Goal: Task Accomplishment & Management: Manage account settings

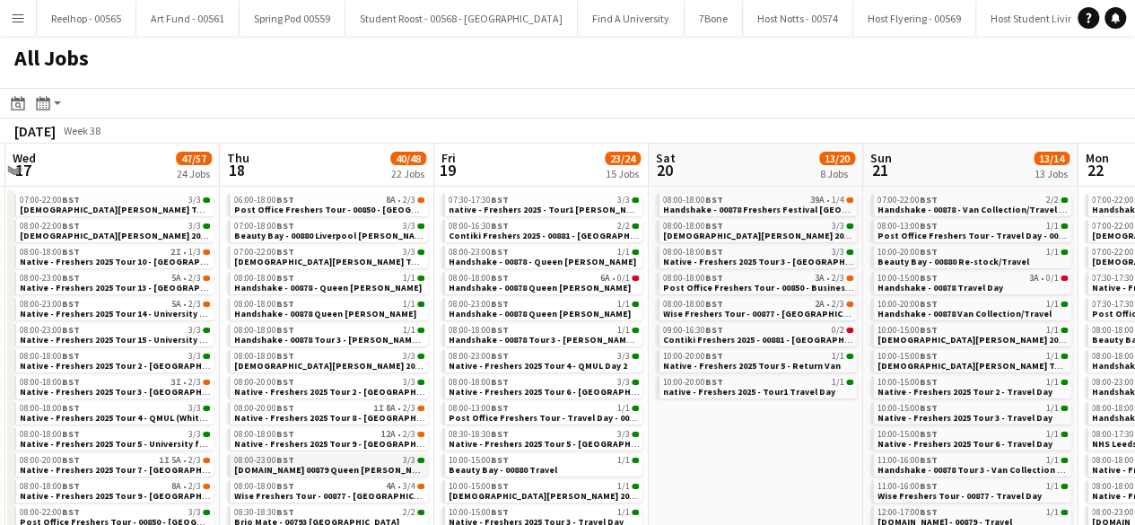
scroll to position [0, 639]
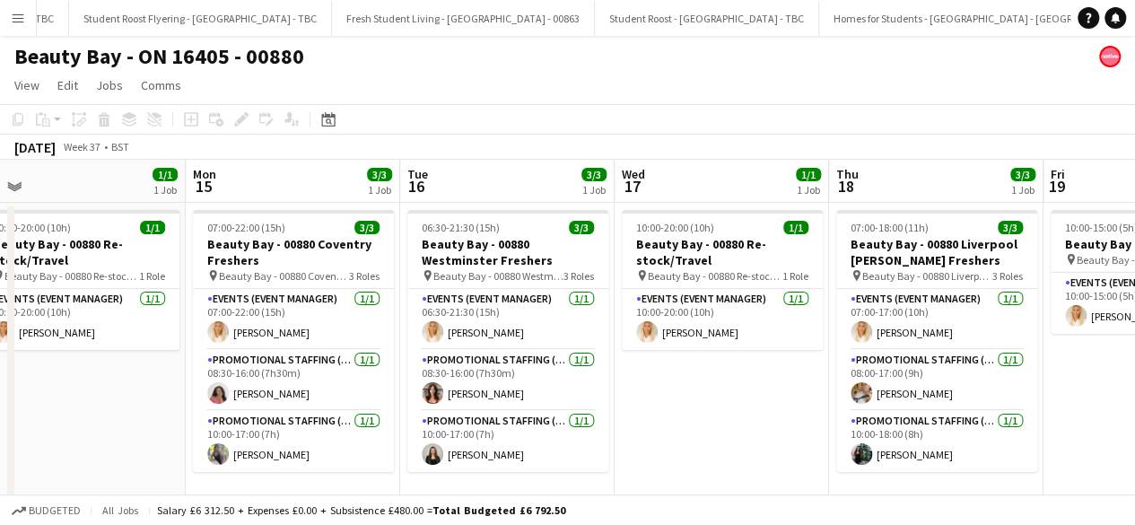
scroll to position [0, 457]
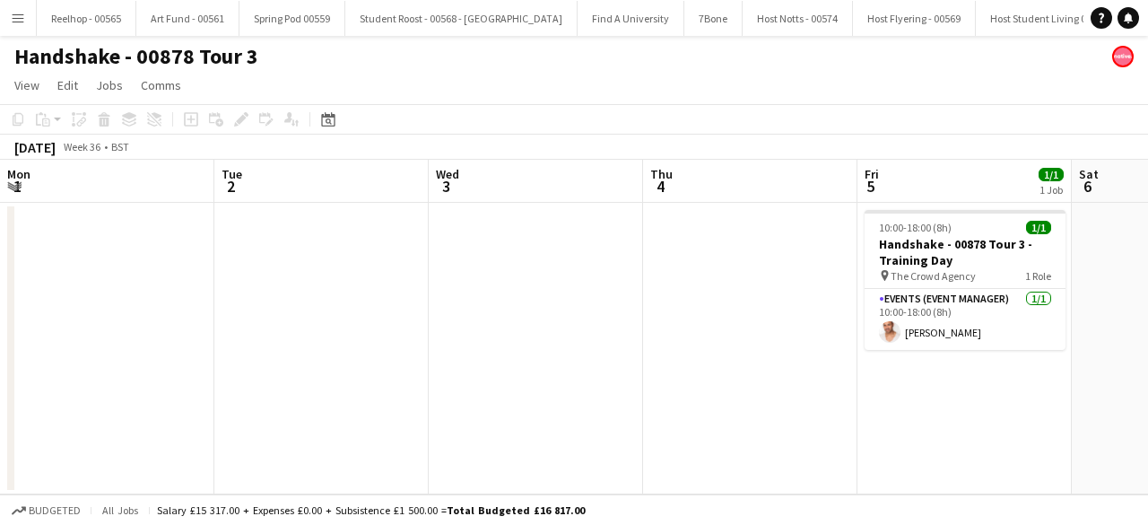
scroll to position [0, 481]
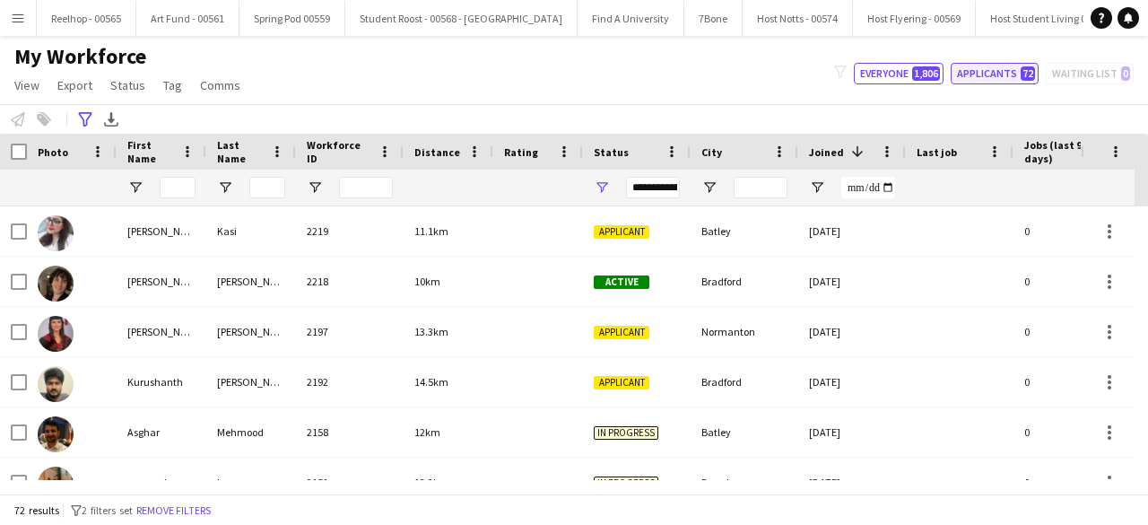
click at [997, 74] on button "Applicants 72" at bounding box center [995, 74] width 88 height 22
type input "**********"
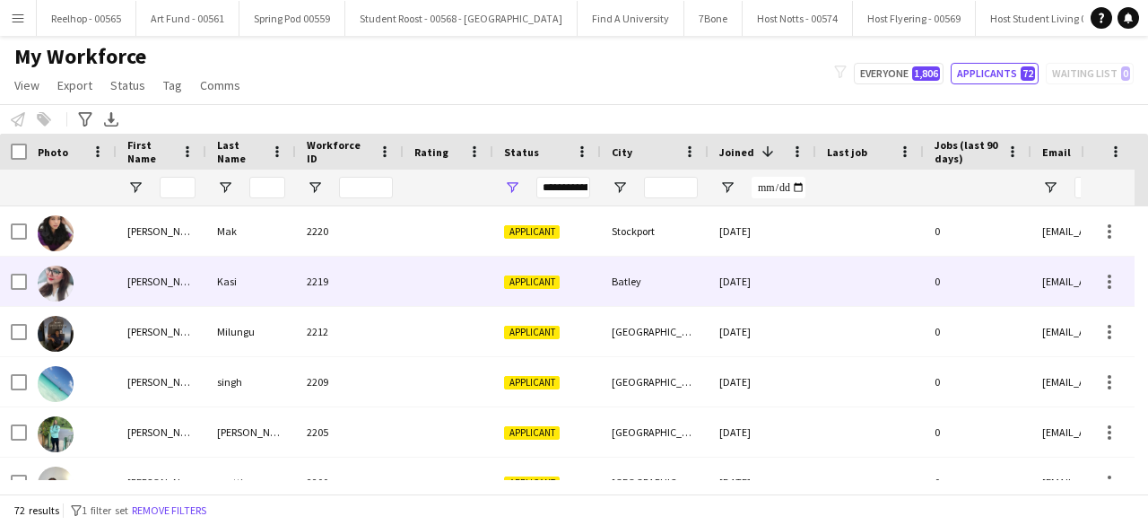
click at [425, 283] on div at bounding box center [449, 281] width 90 height 49
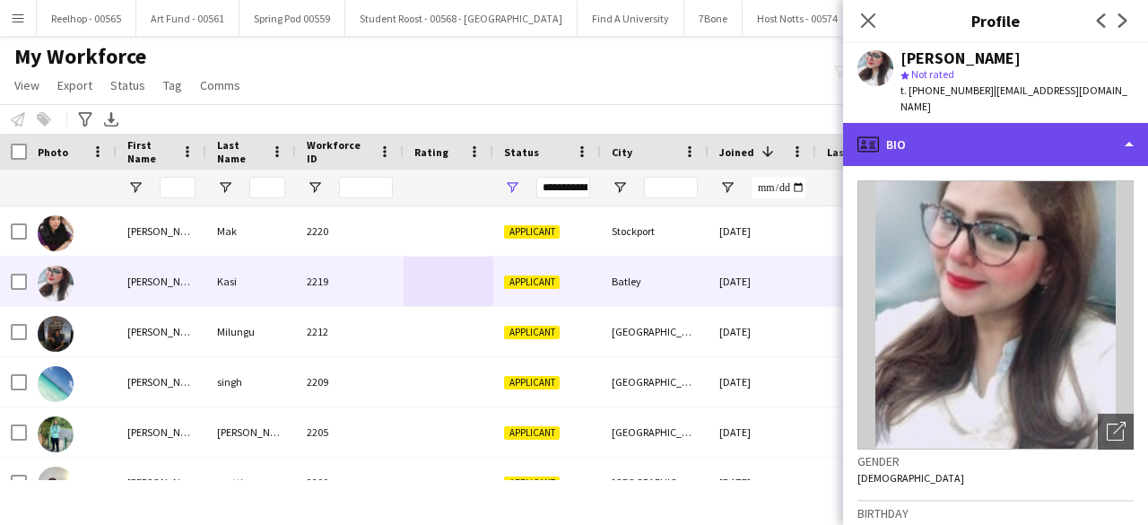
click at [1047, 128] on div "profile Bio" at bounding box center [995, 144] width 305 height 43
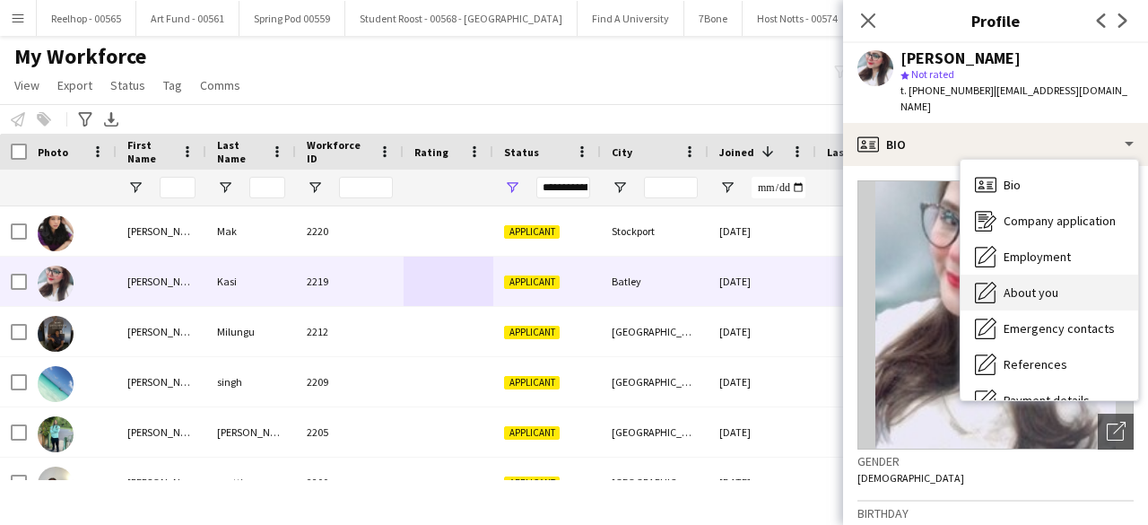
click at [1057, 283] on div "About you About you" at bounding box center [1050, 292] width 178 height 36
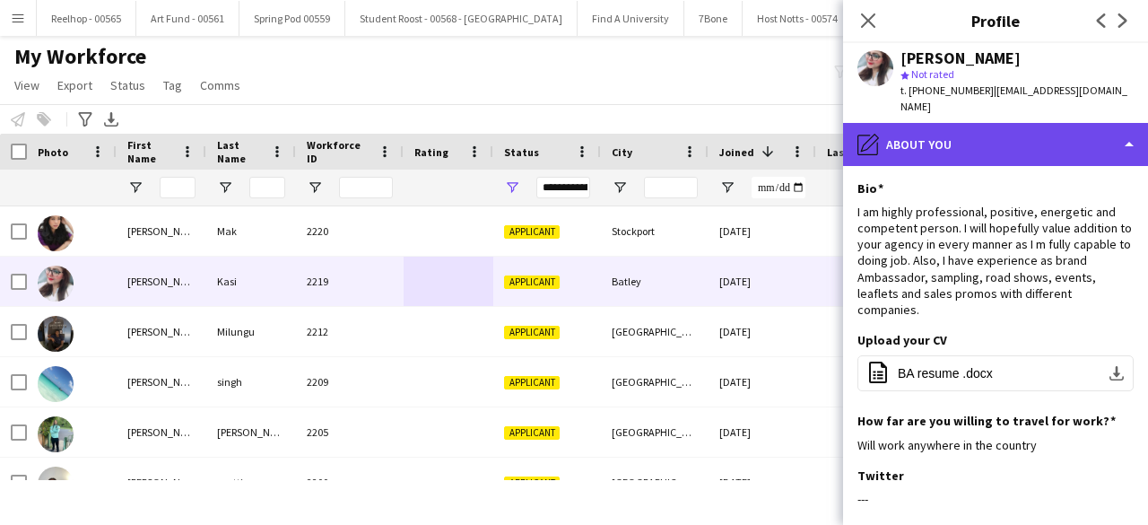
click at [1023, 123] on div "pencil4 About you" at bounding box center [995, 144] width 305 height 43
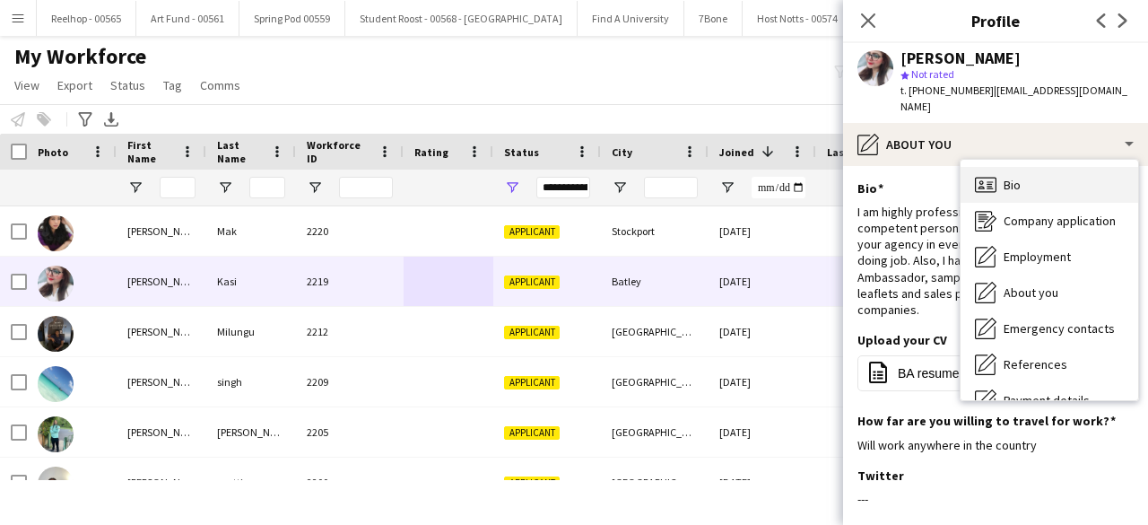
click at [1035, 167] on div "Bio Bio" at bounding box center [1050, 185] width 178 height 36
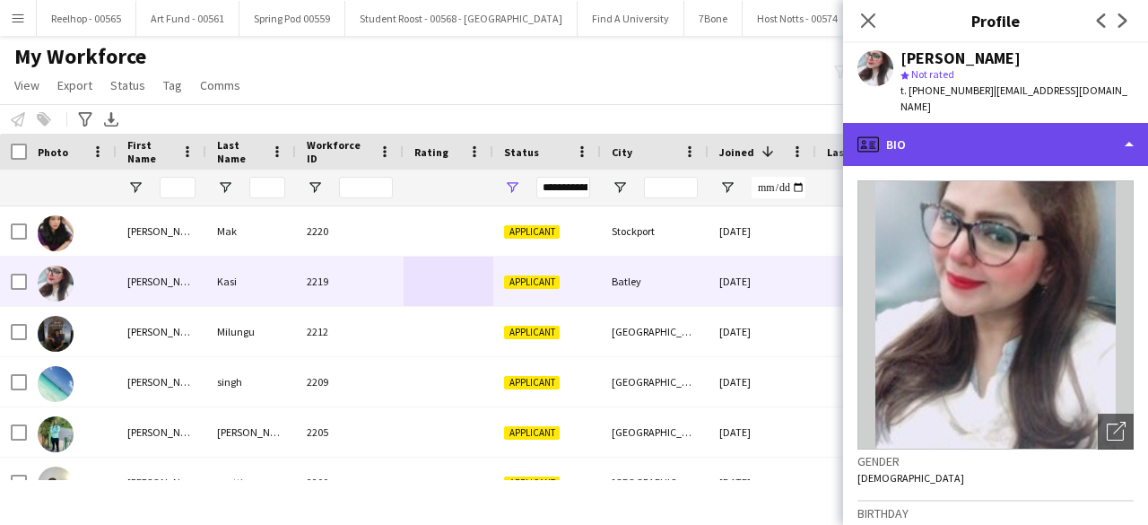
click at [945, 135] on div "profile Bio" at bounding box center [995, 144] width 305 height 43
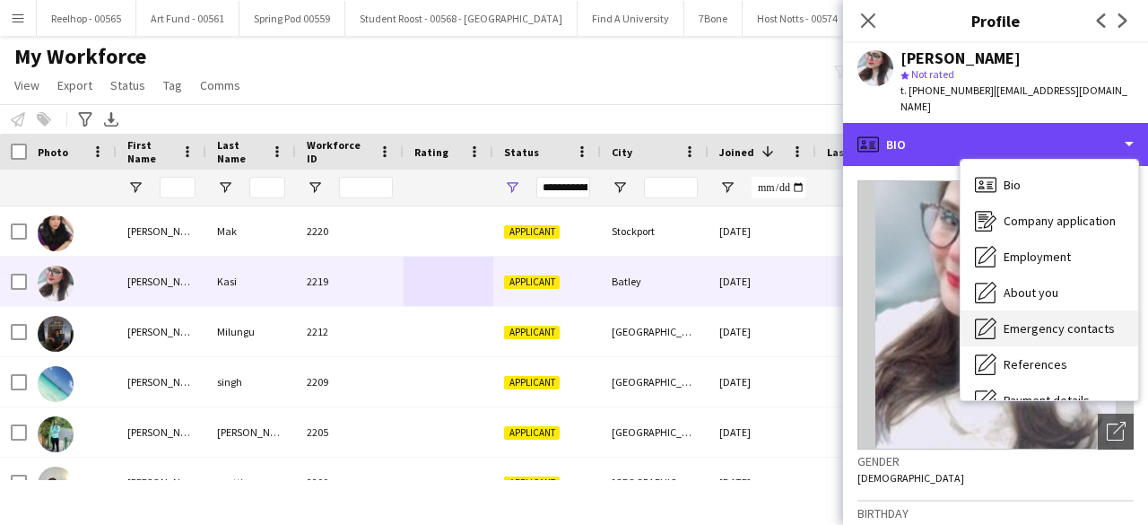
scroll to position [169, 0]
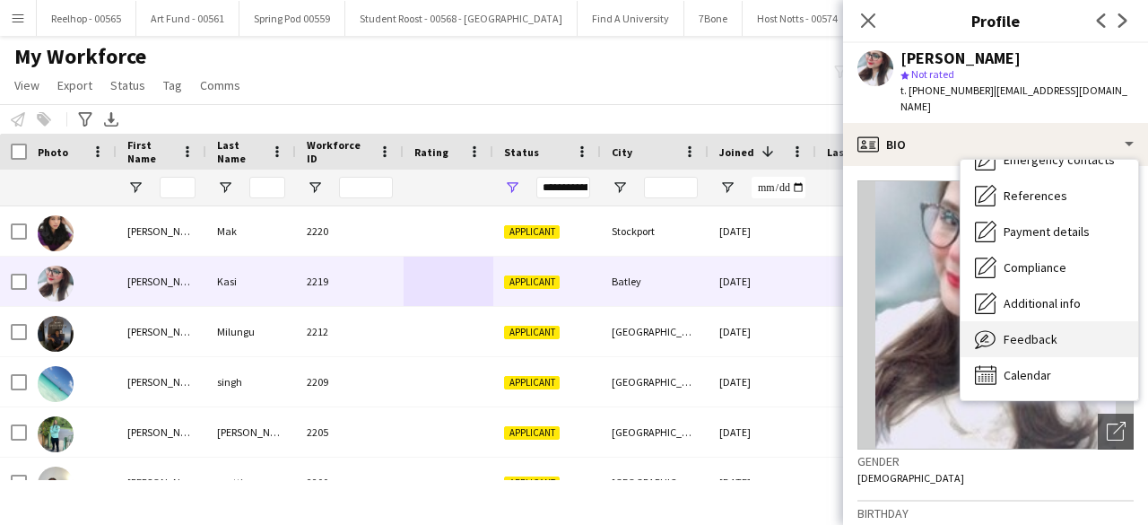
click at [1044, 331] on span "Feedback" at bounding box center [1031, 339] width 54 height 16
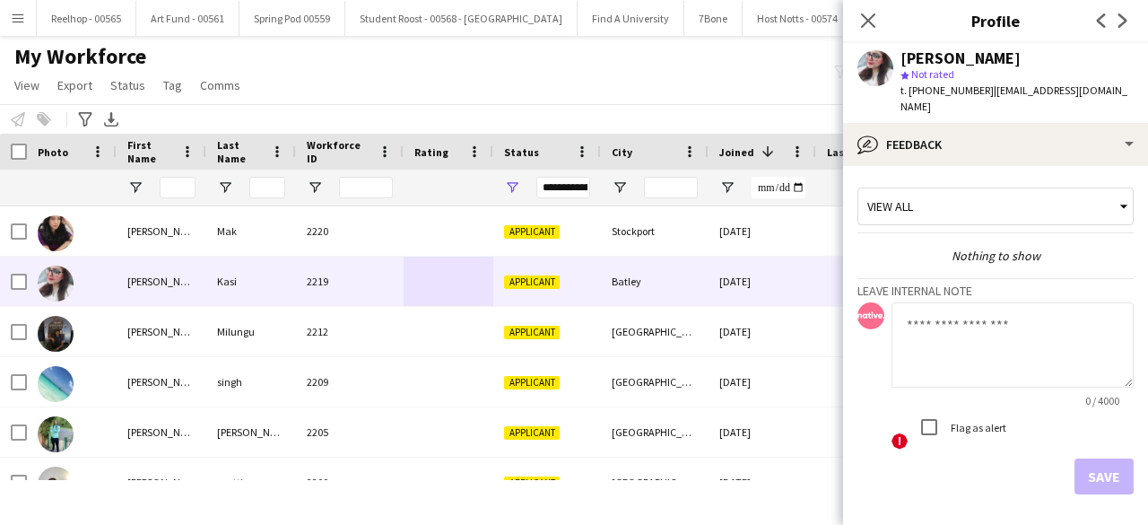
click at [1044, 313] on textarea at bounding box center [1013, 344] width 242 height 85
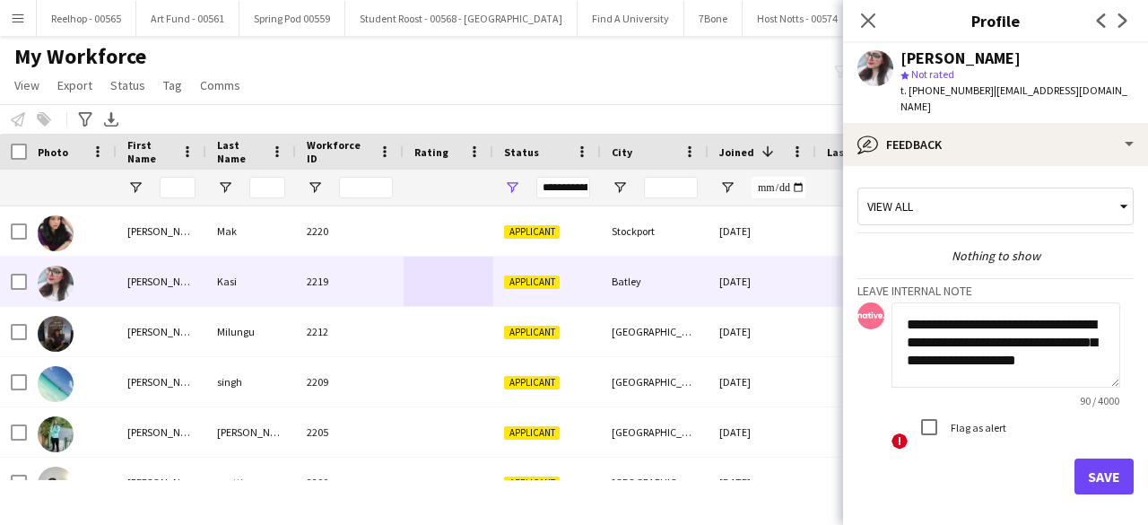
scroll to position [0, 0]
type textarea "**********"
click at [1084, 461] on button "Save" at bounding box center [1104, 476] width 59 height 36
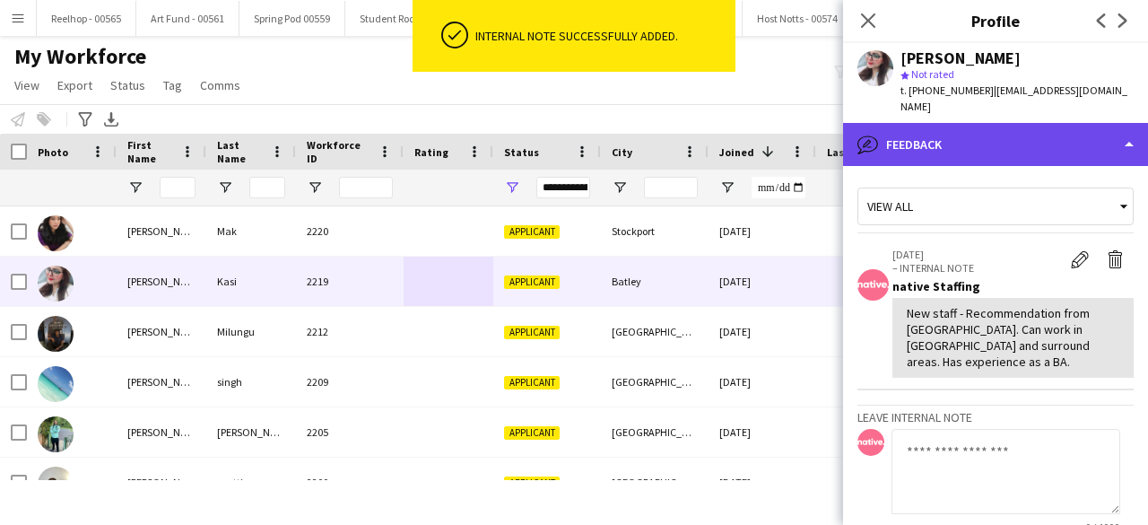
click at [1035, 123] on div "bubble-pencil Feedback" at bounding box center [995, 144] width 305 height 43
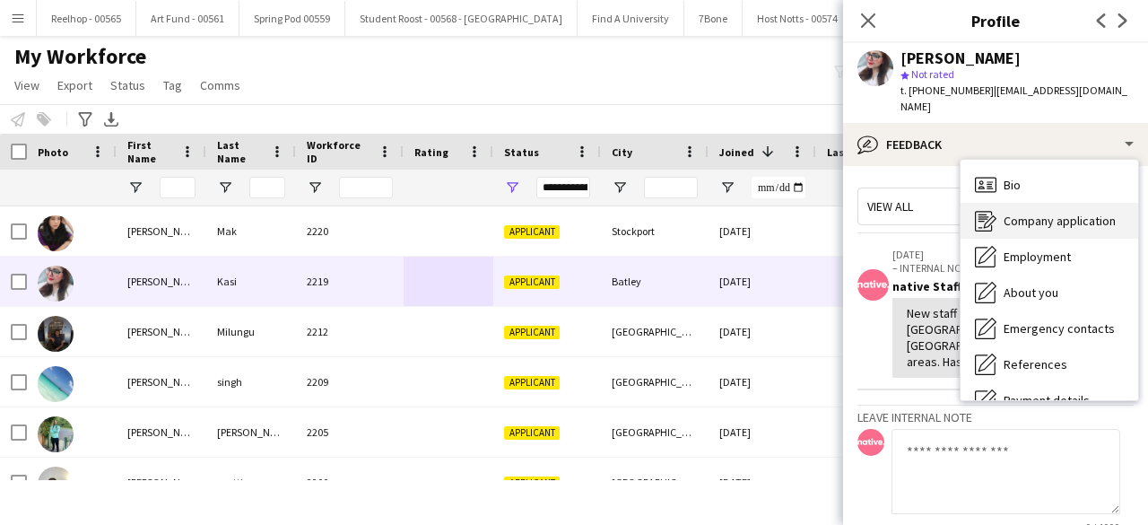
click at [1046, 203] on div "Company application Company application" at bounding box center [1050, 221] width 178 height 36
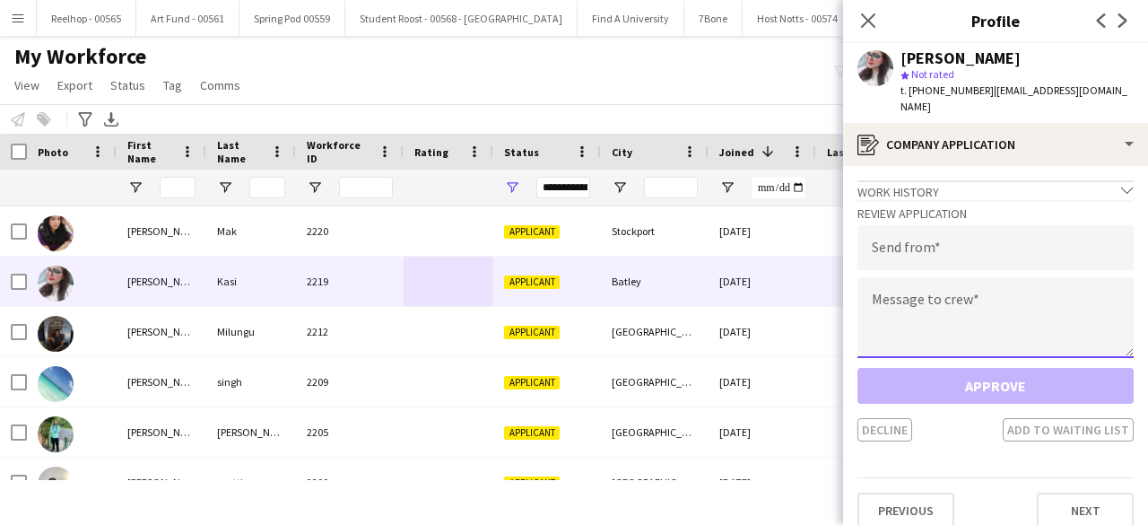
click at [970, 286] on textarea at bounding box center [996, 317] width 276 height 81
paste textarea "**********"
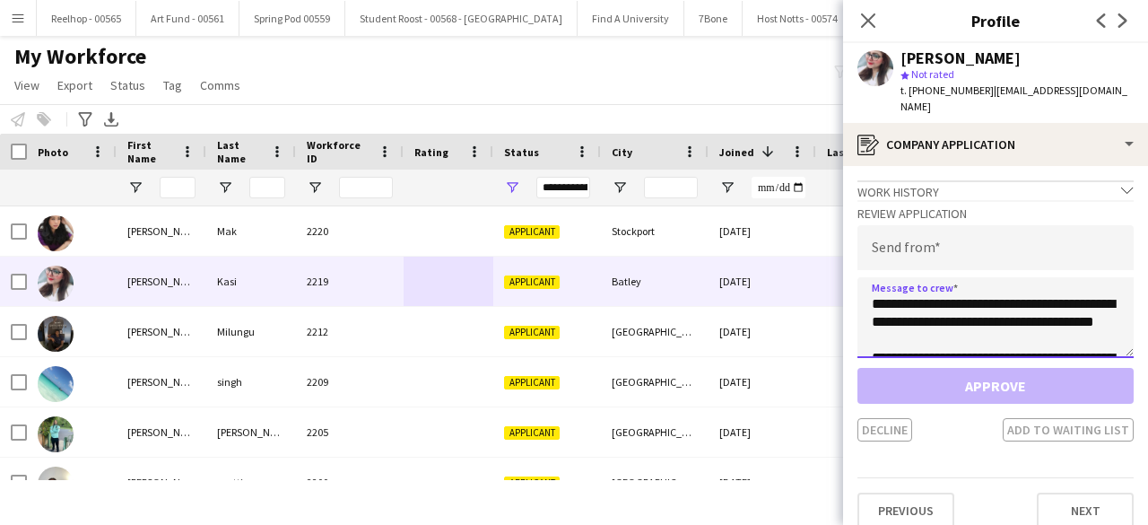
scroll to position [926, 0]
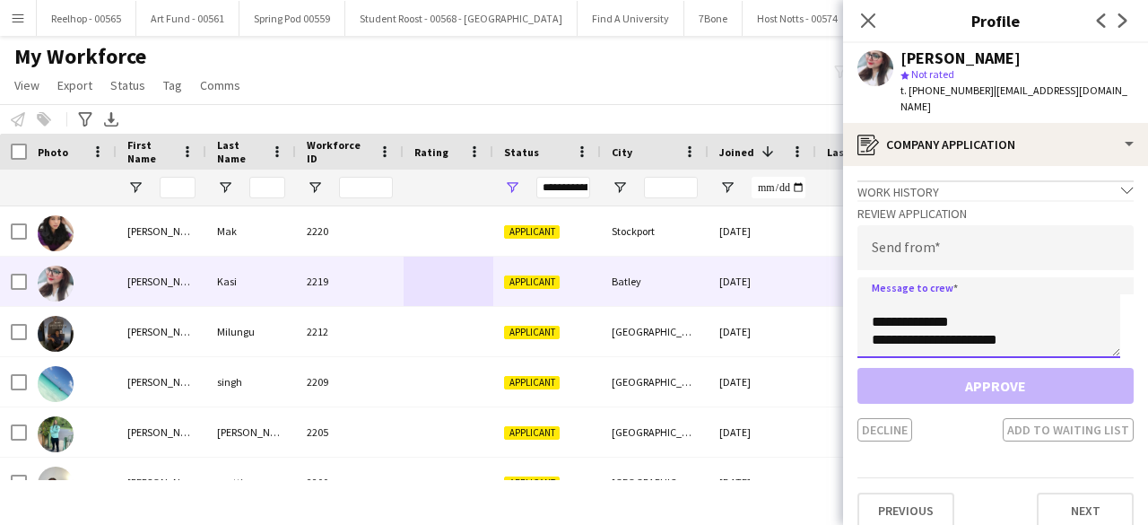
click at [970, 286] on textarea at bounding box center [989, 317] width 263 height 81
type textarea "**********"
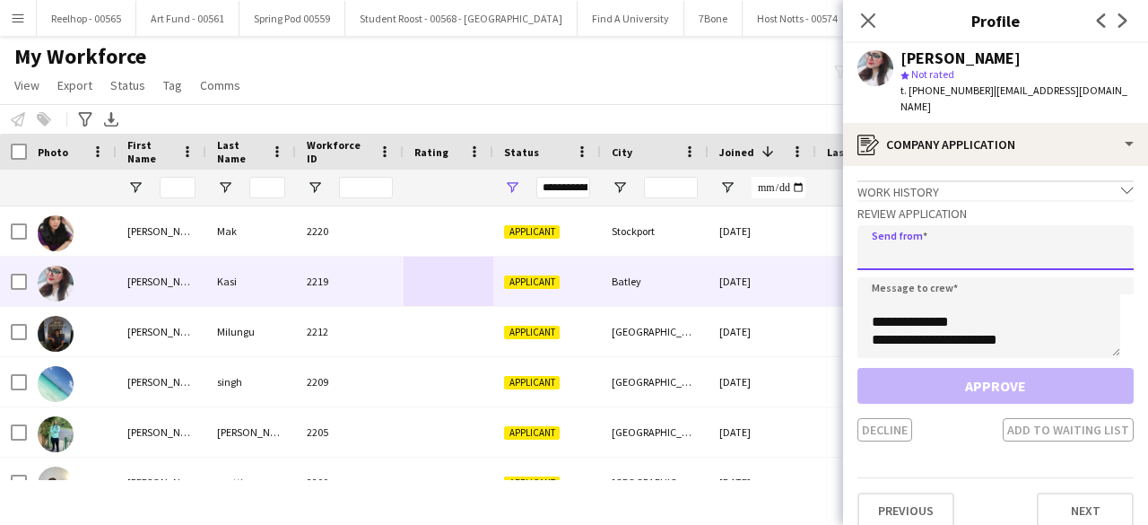
click at [938, 234] on input "email" at bounding box center [996, 247] width 276 height 45
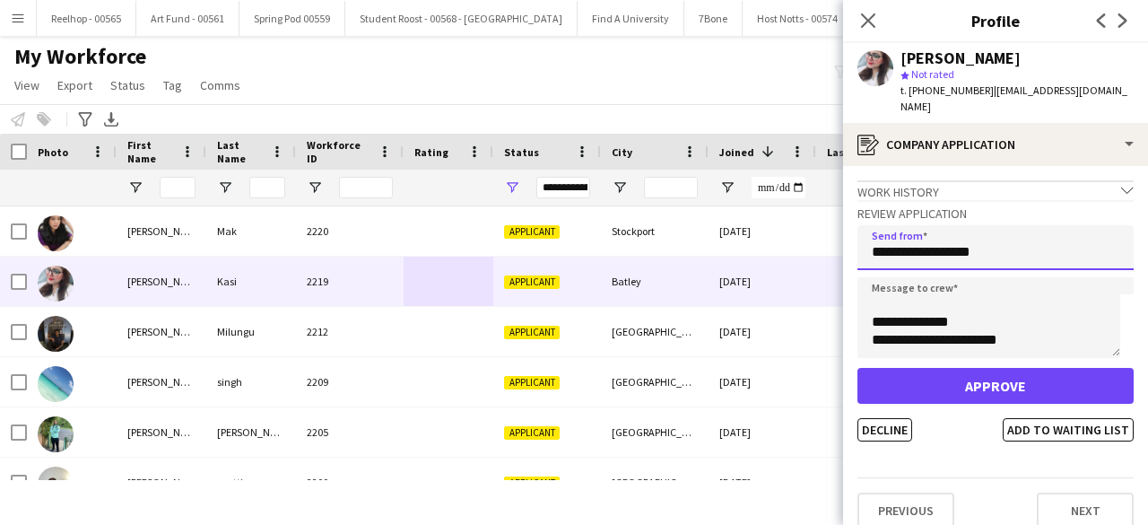
type input "**********"
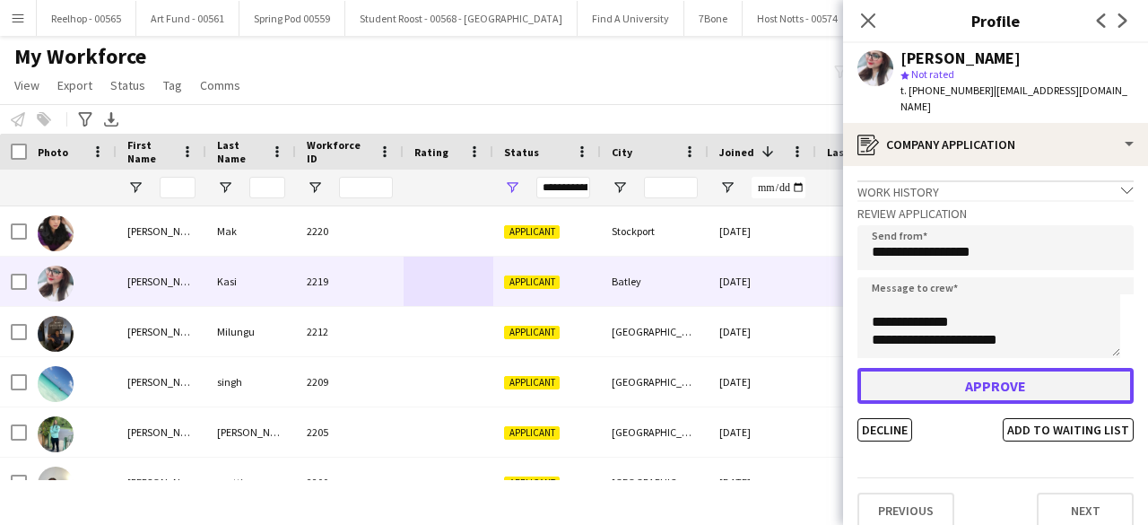
click at [1000, 368] on button "Approve" at bounding box center [996, 386] width 276 height 36
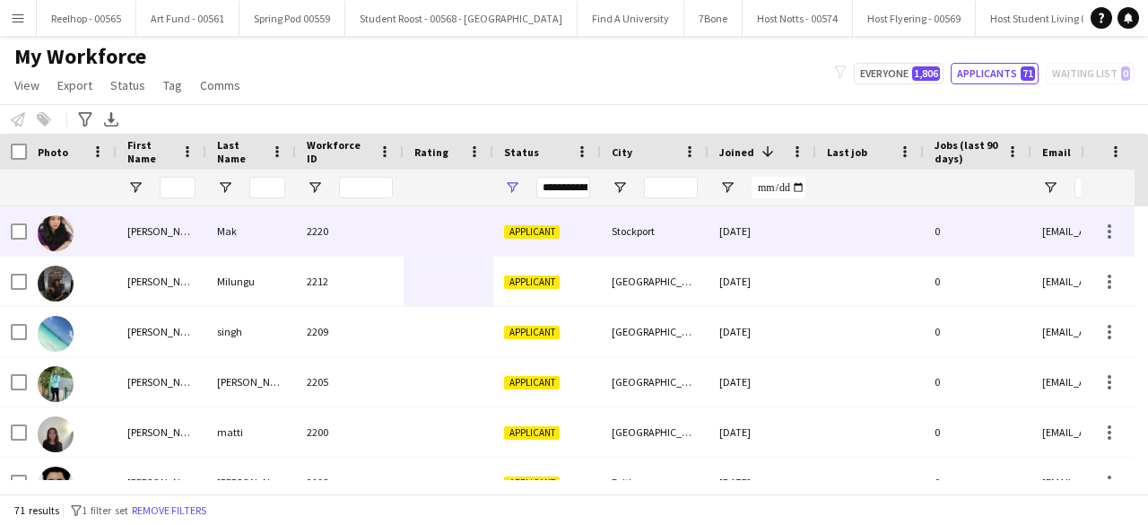
click at [399, 239] on div "2220" at bounding box center [350, 230] width 108 height 49
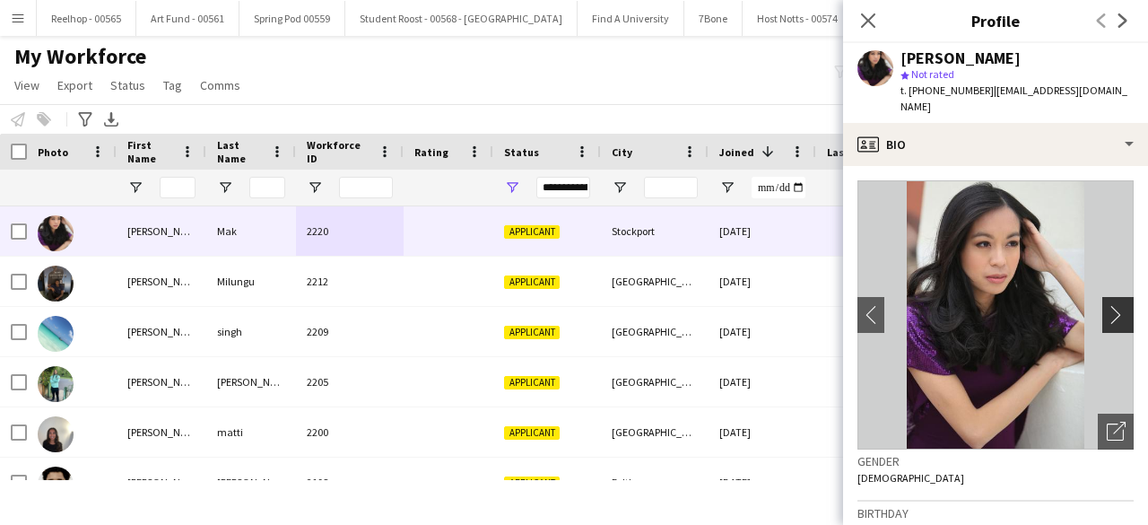
click at [1107, 305] on app-icon "chevron-right" at bounding box center [1121, 314] width 28 height 19
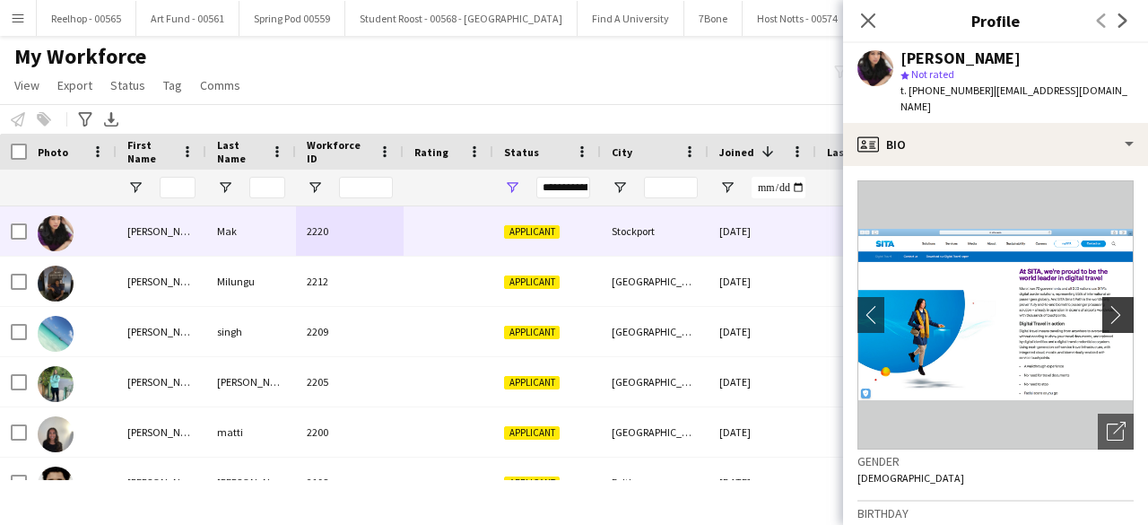
click at [1107, 305] on app-icon "chevron-right" at bounding box center [1121, 314] width 28 height 19
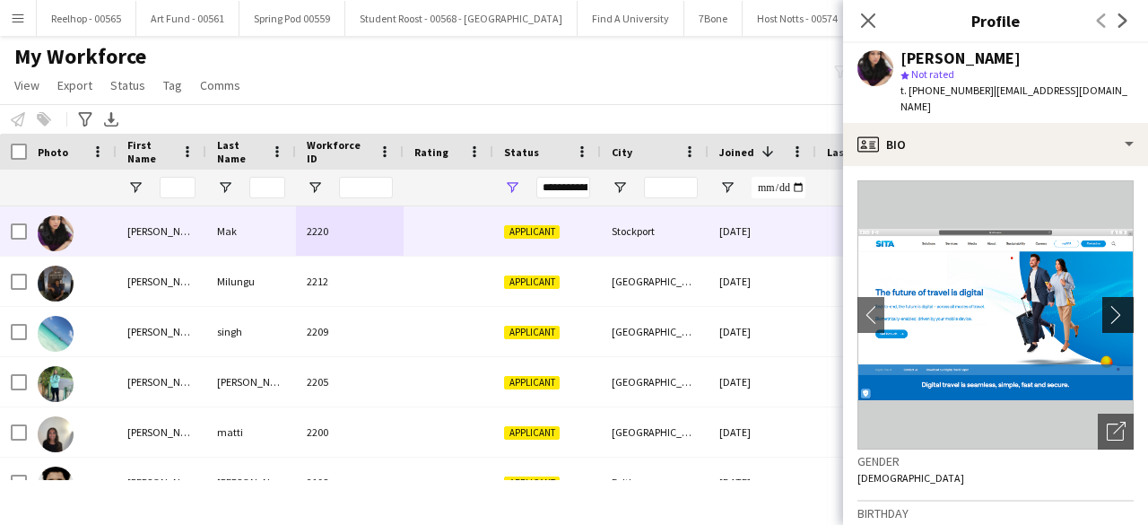
click at [1107, 305] on app-icon "chevron-right" at bounding box center [1121, 314] width 28 height 19
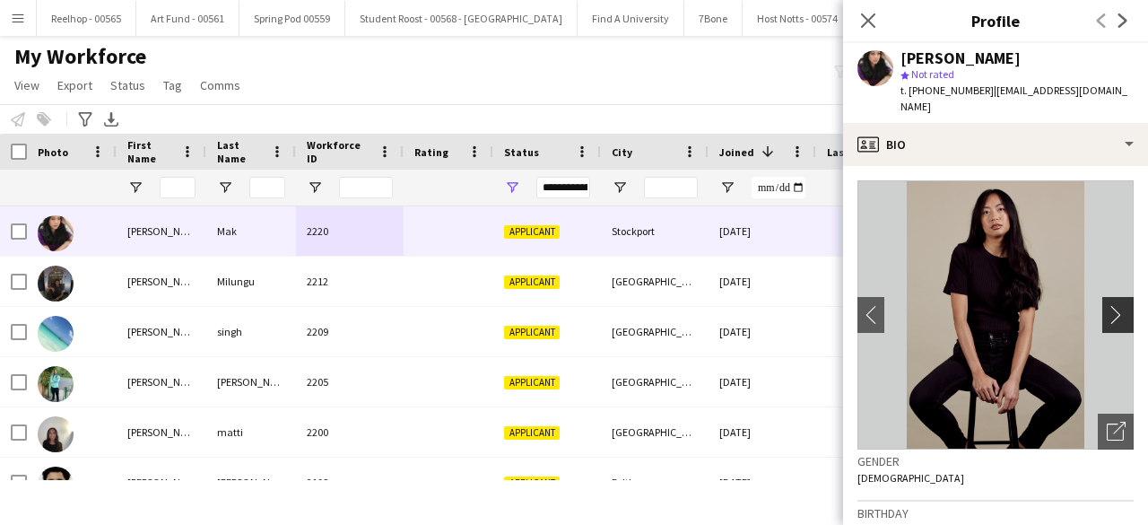
click at [1107, 305] on app-icon "chevron-right" at bounding box center [1121, 314] width 28 height 19
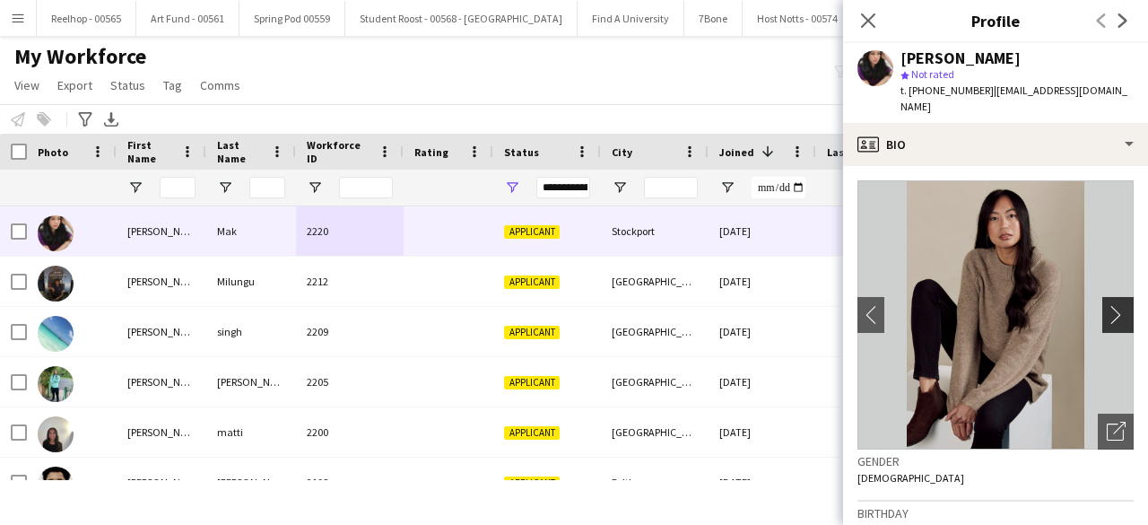
click at [1107, 305] on app-icon "chevron-right" at bounding box center [1121, 314] width 28 height 19
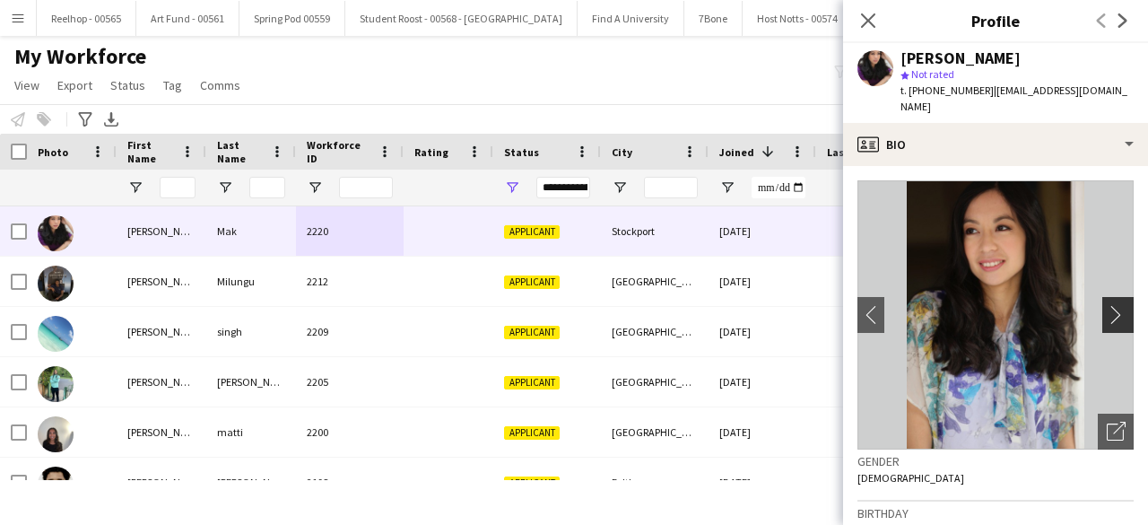
click at [1107, 305] on app-icon "chevron-right" at bounding box center [1121, 314] width 28 height 19
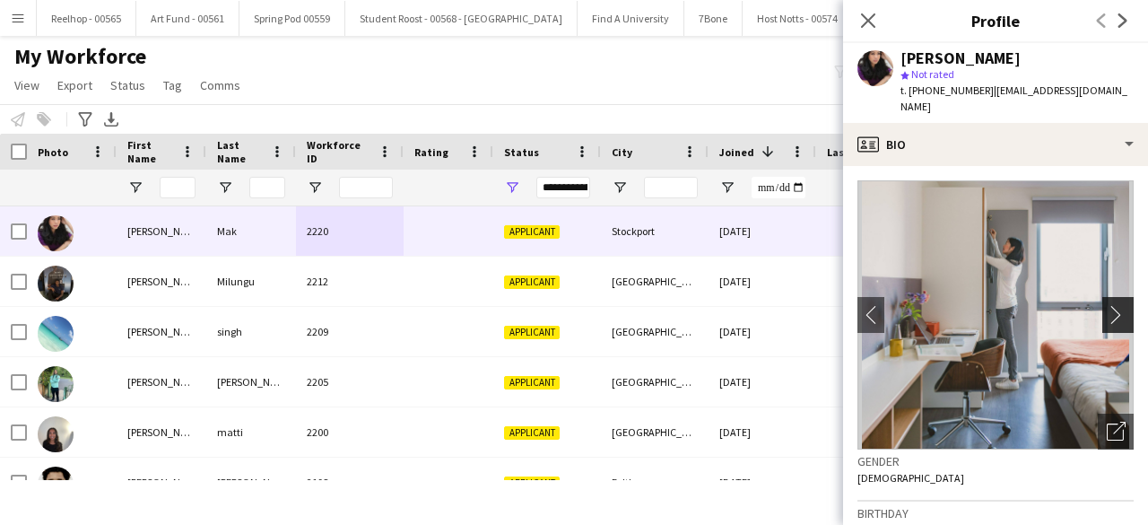
click at [1107, 305] on app-icon "chevron-right" at bounding box center [1121, 314] width 28 height 19
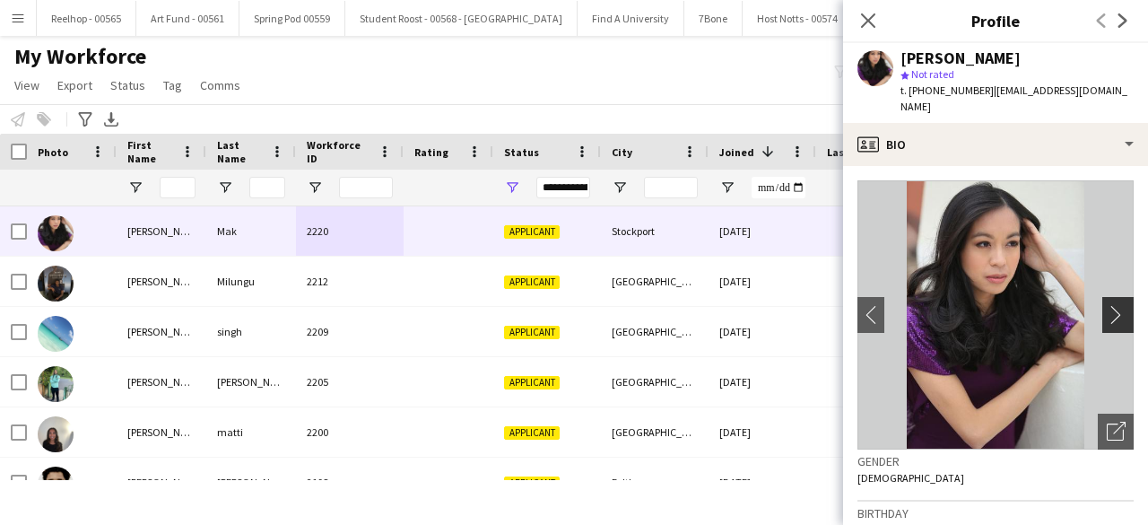
click at [1107, 305] on app-icon "chevron-right" at bounding box center [1121, 314] width 28 height 19
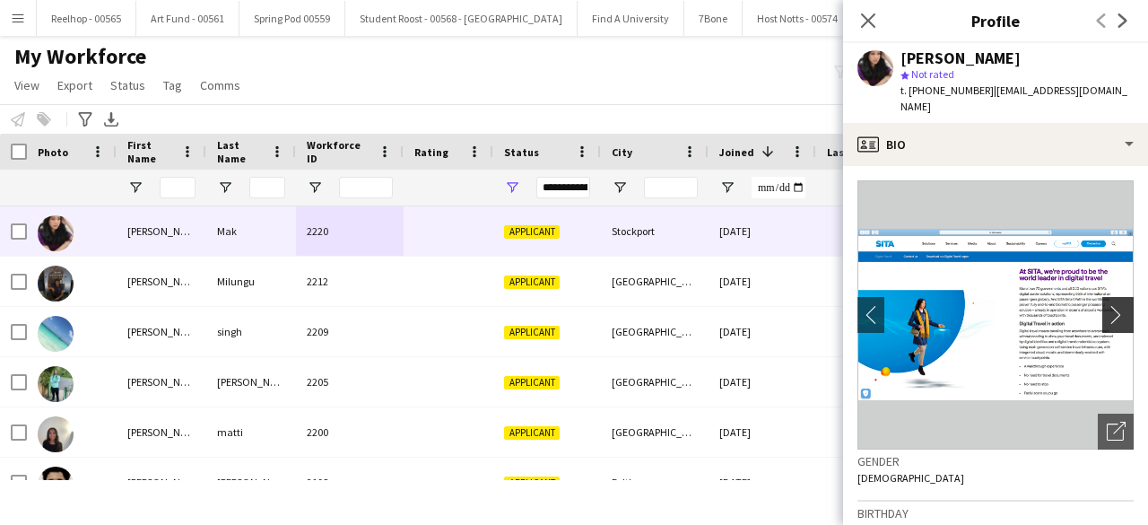
click at [1107, 305] on app-icon "chevron-right" at bounding box center [1121, 314] width 28 height 19
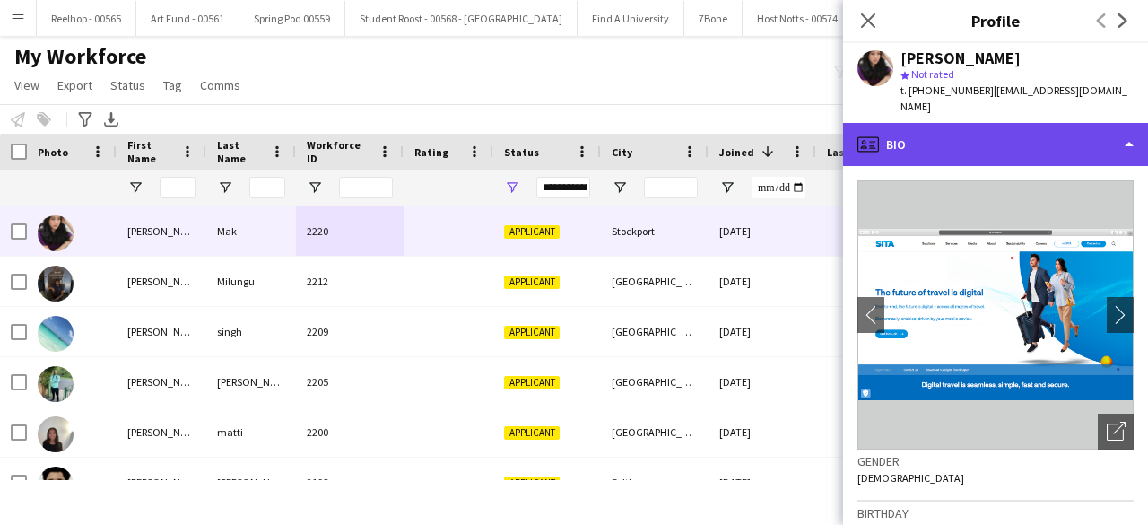
click at [1026, 134] on div "profile Bio" at bounding box center [995, 144] width 305 height 43
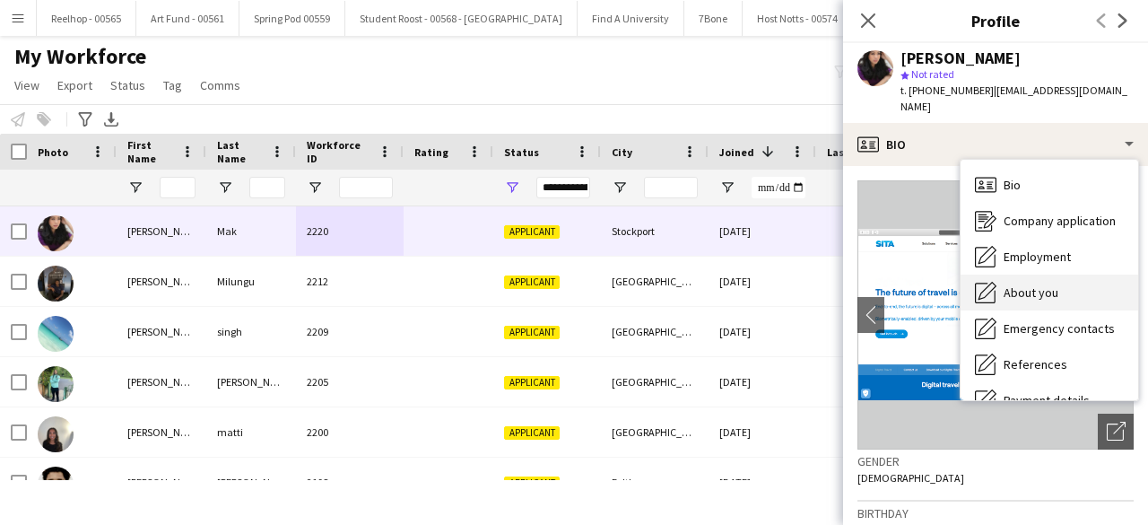
click at [1032, 284] on span "About you" at bounding box center [1031, 292] width 55 height 16
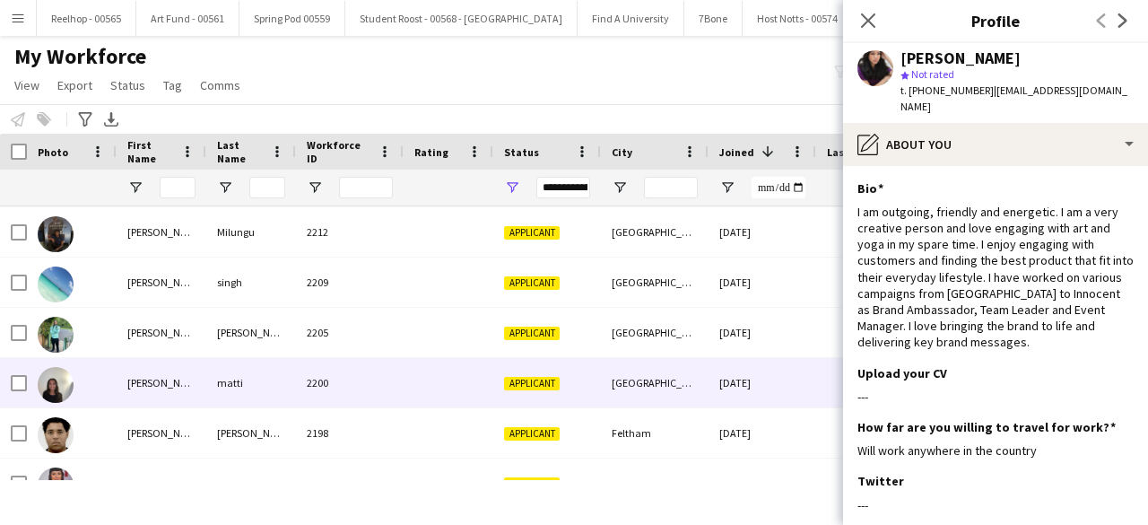
scroll to position [50, 0]
click at [392, 370] on div "2200" at bounding box center [350, 381] width 108 height 49
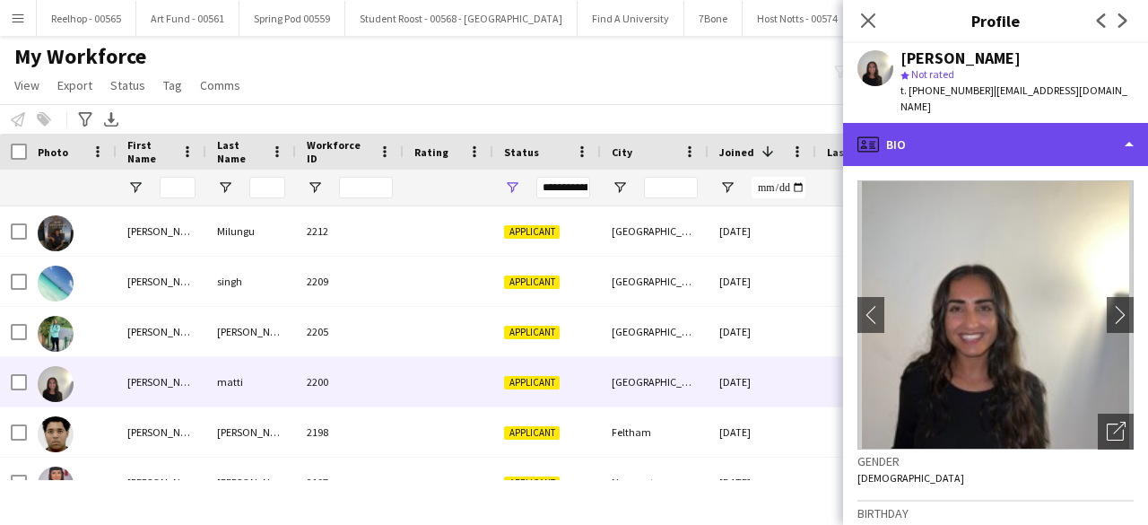
click at [1024, 128] on div "profile Bio" at bounding box center [995, 144] width 305 height 43
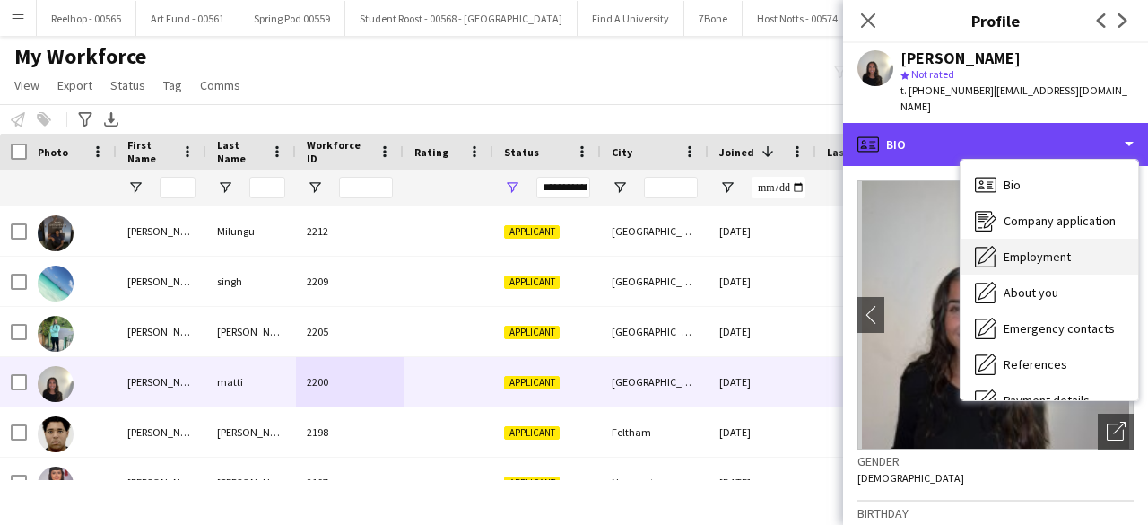
scroll to position [169, 0]
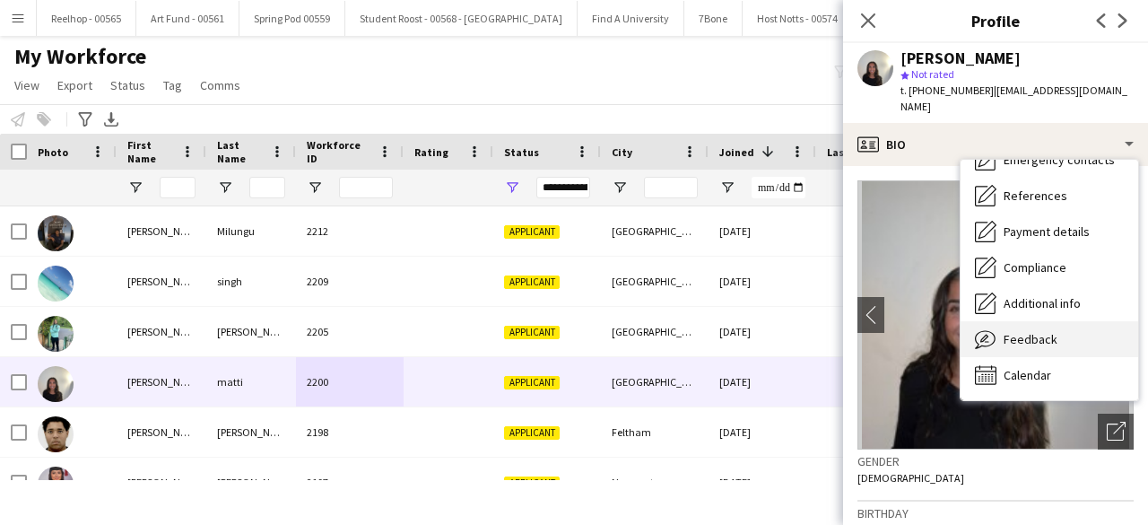
click at [1046, 331] on span "Feedback" at bounding box center [1031, 339] width 54 height 16
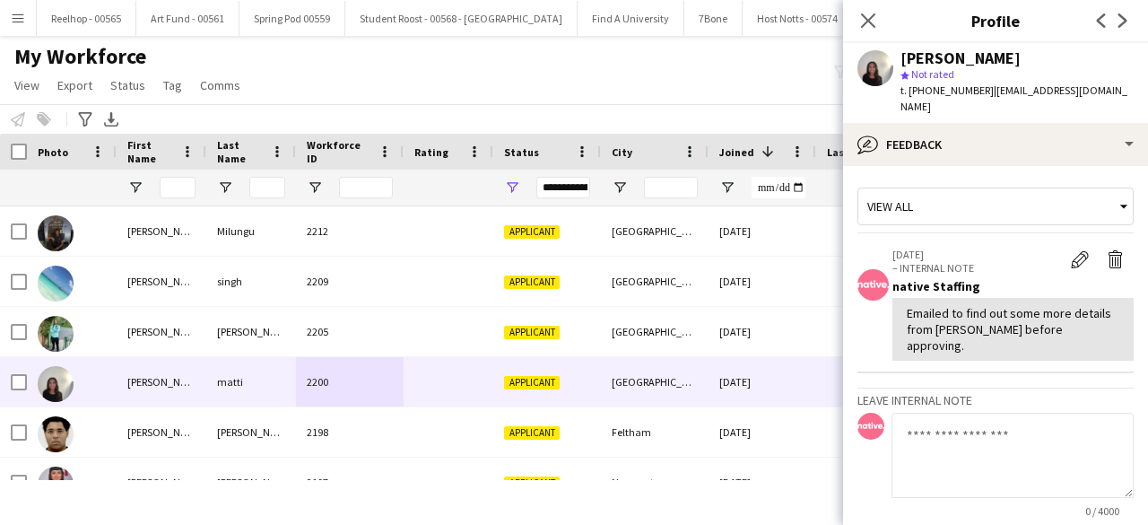
click at [965, 413] on textarea at bounding box center [1013, 455] width 242 height 85
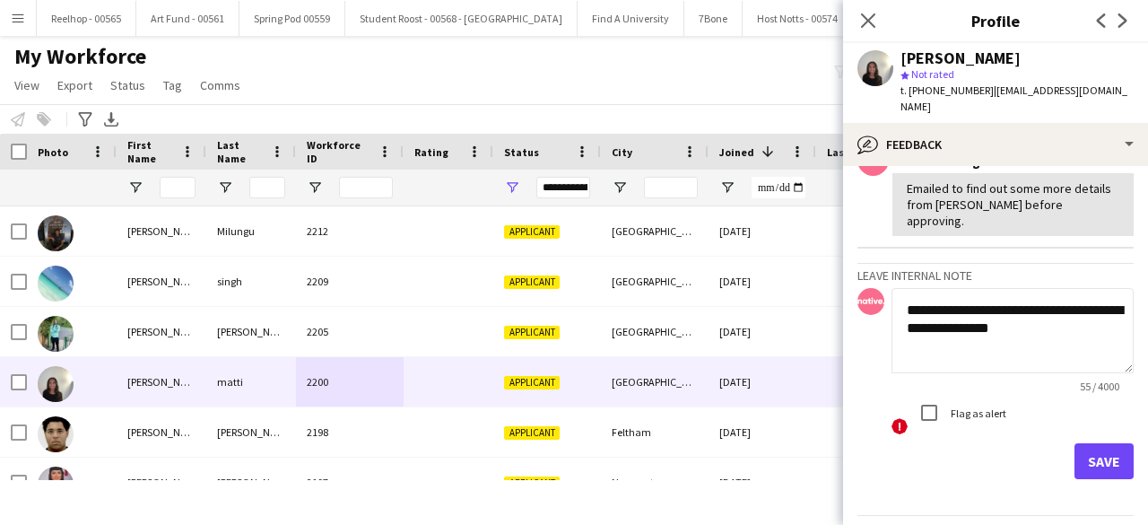
scroll to position [126, 0]
type textarea "**********"
click at [1090, 442] on button "Save" at bounding box center [1104, 460] width 59 height 36
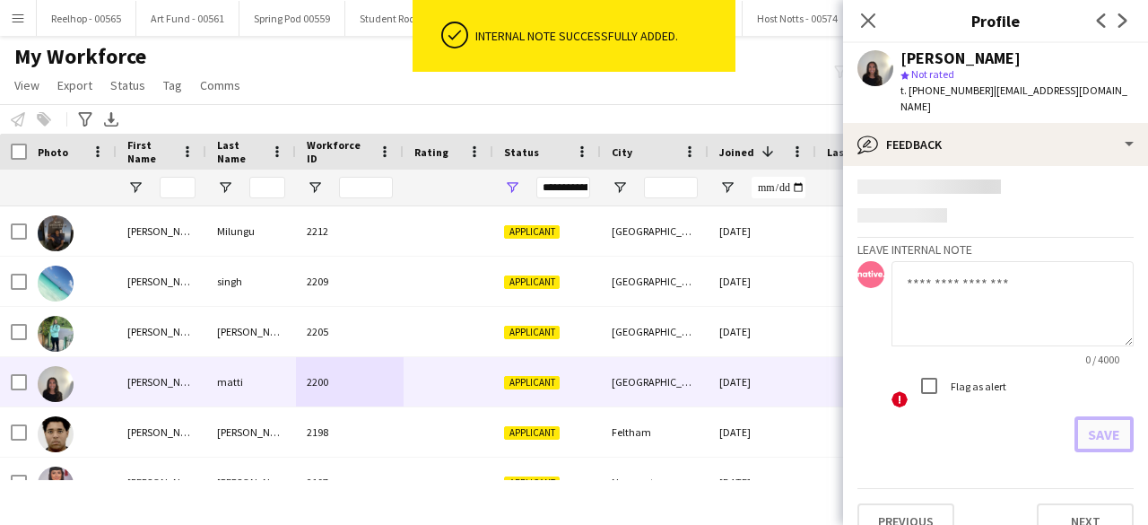
scroll to position [246, 0]
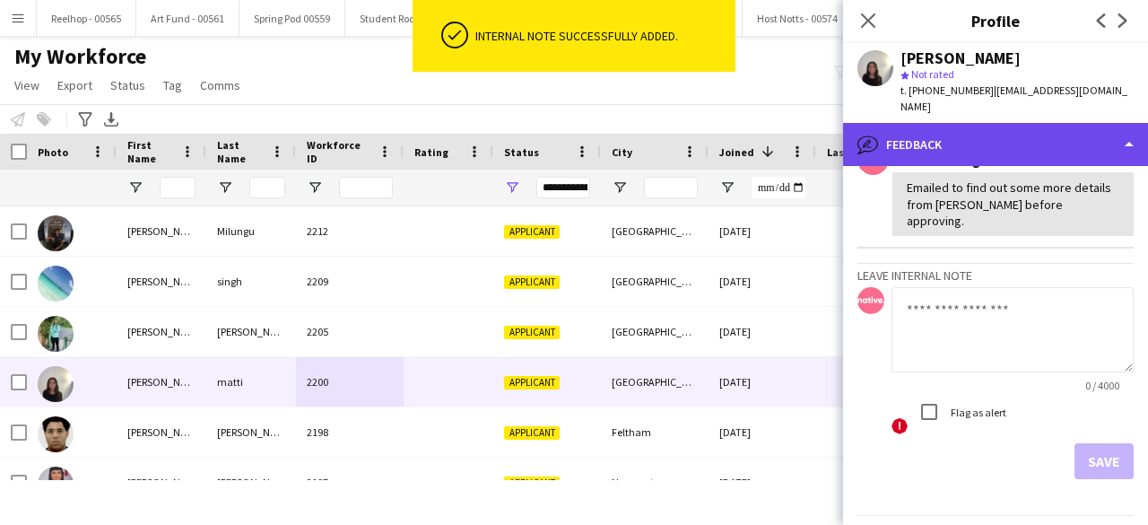
click at [1057, 123] on div "bubble-pencil Feedback" at bounding box center [995, 144] width 305 height 43
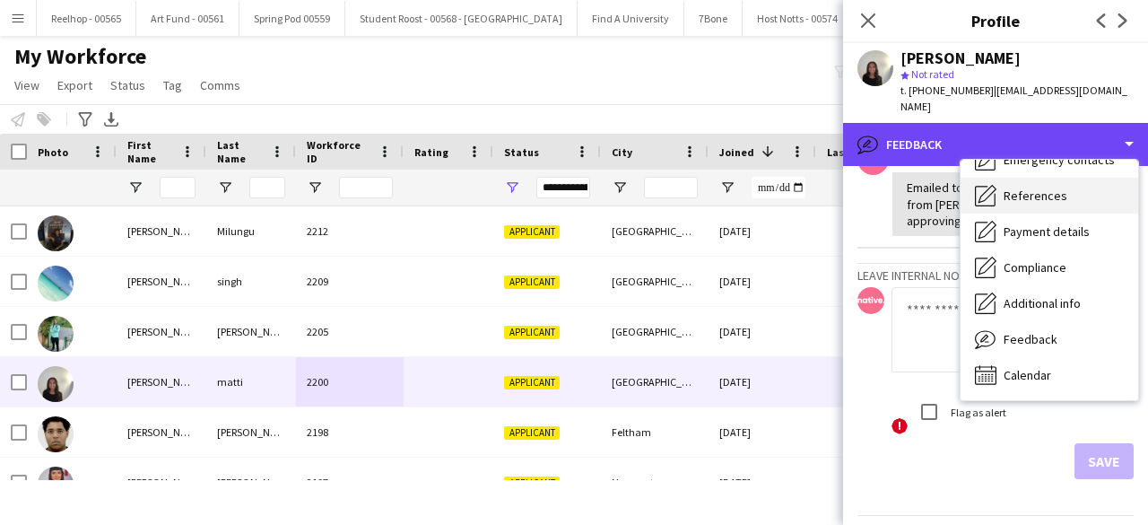
scroll to position [0, 0]
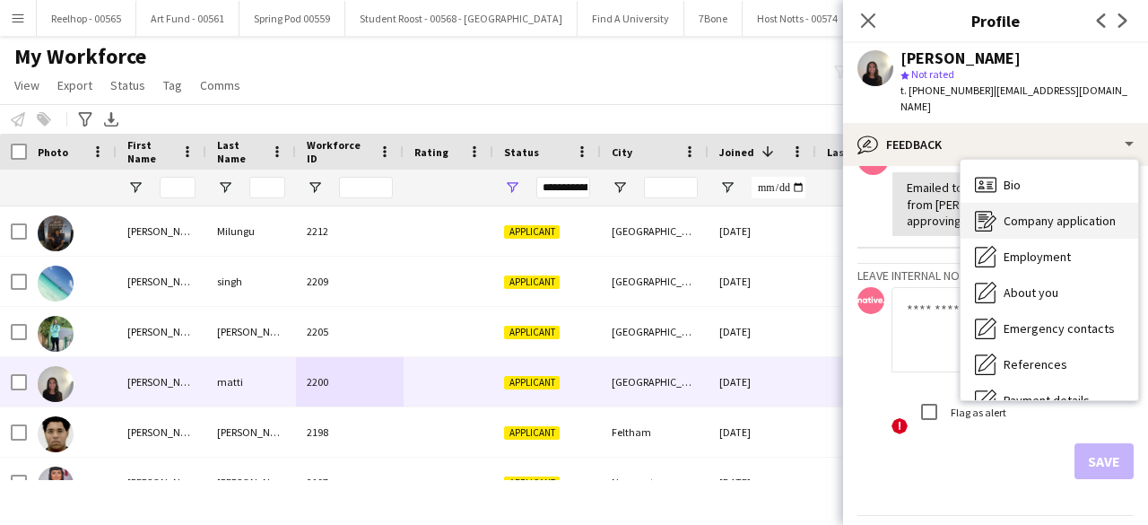
click at [1052, 213] on span "Company application" at bounding box center [1060, 221] width 112 height 16
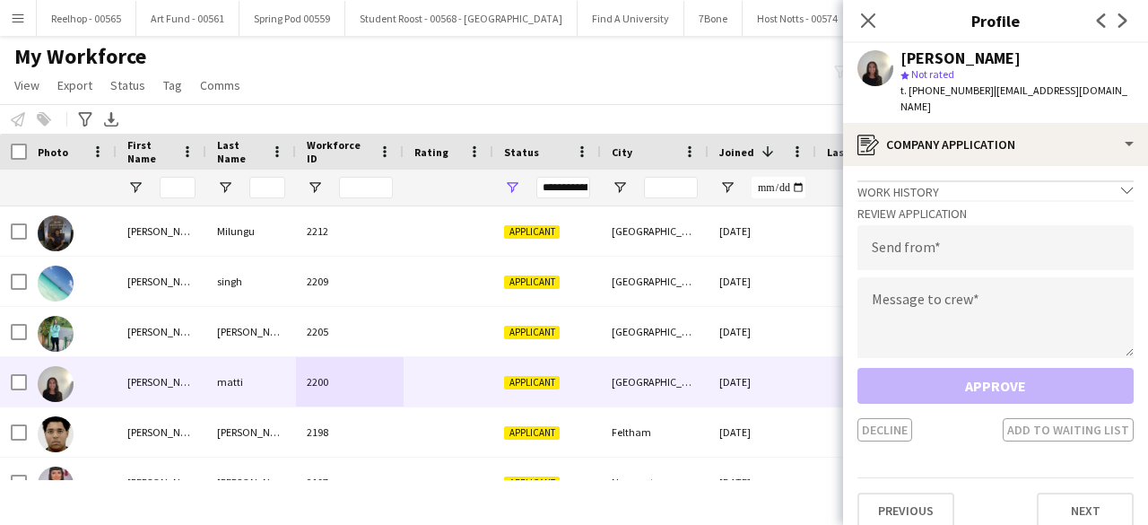
click at [1014, 257] on div "Review Application Send from Message to crew Approve Decline Add to waiting list" at bounding box center [996, 320] width 276 height 241
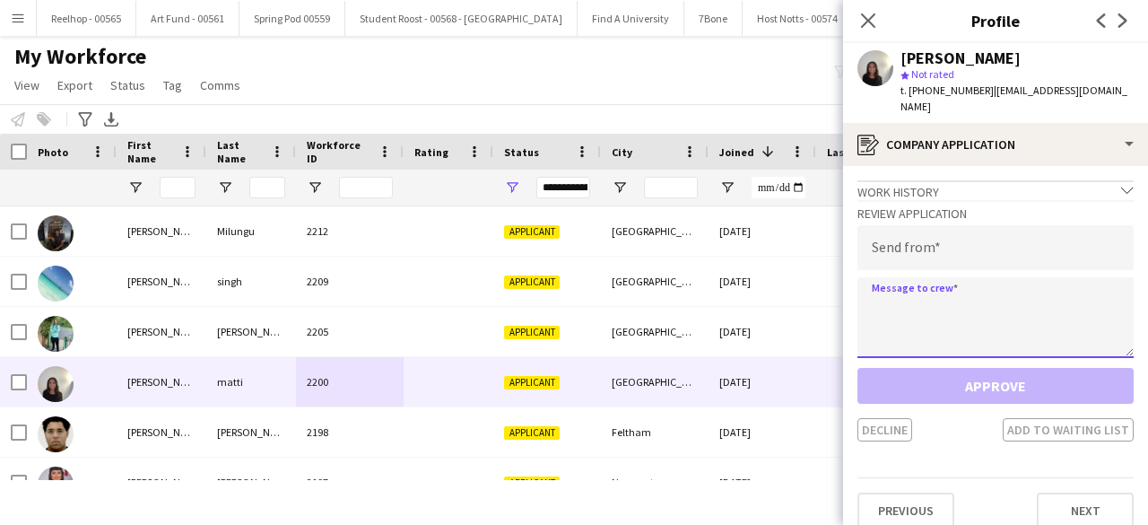
click at [995, 301] on textarea at bounding box center [996, 317] width 276 height 81
paste textarea "**********"
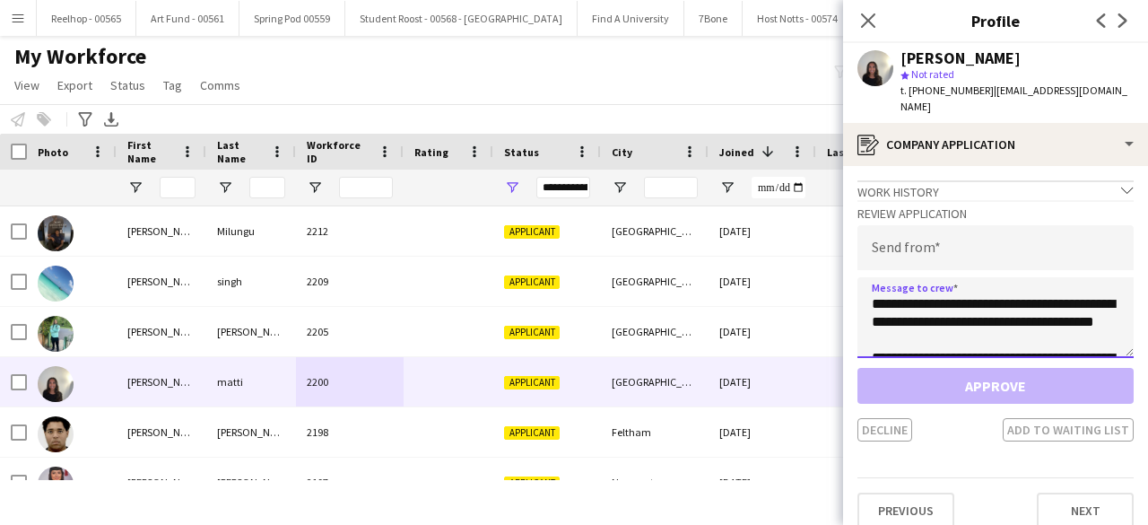
scroll to position [926, 0]
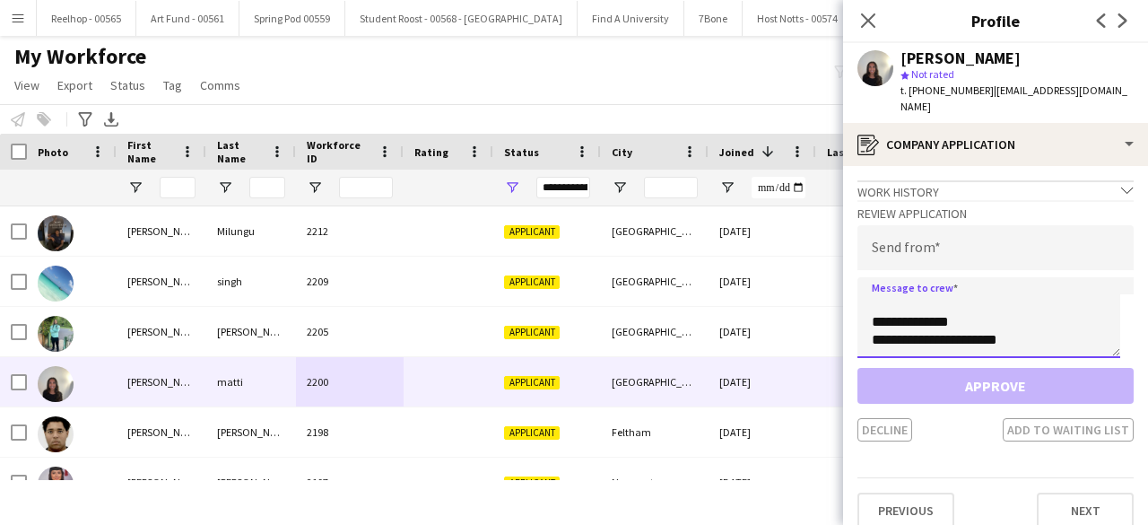
type textarea "**********"
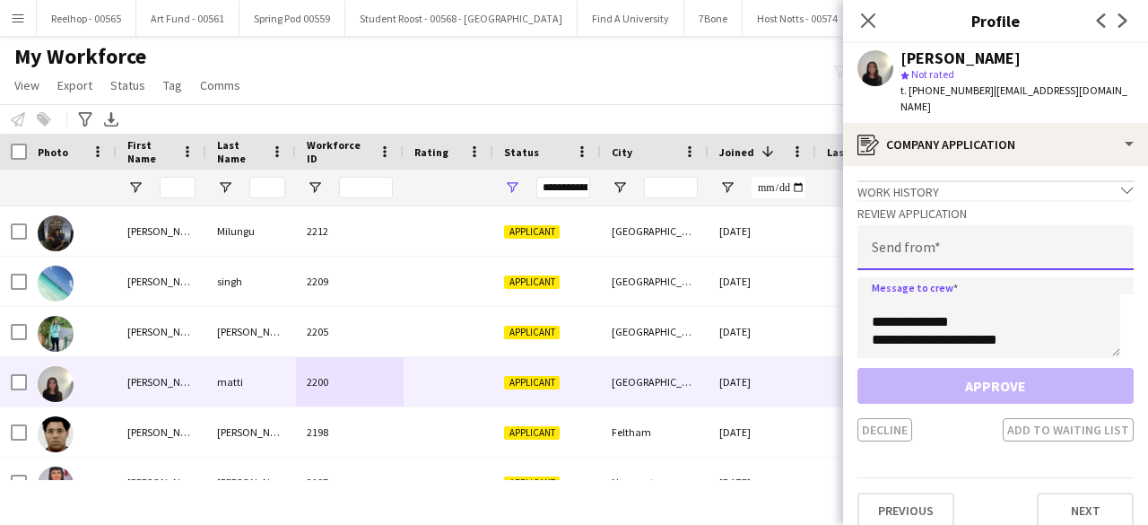
click at [970, 227] on input "email" at bounding box center [996, 247] width 276 height 45
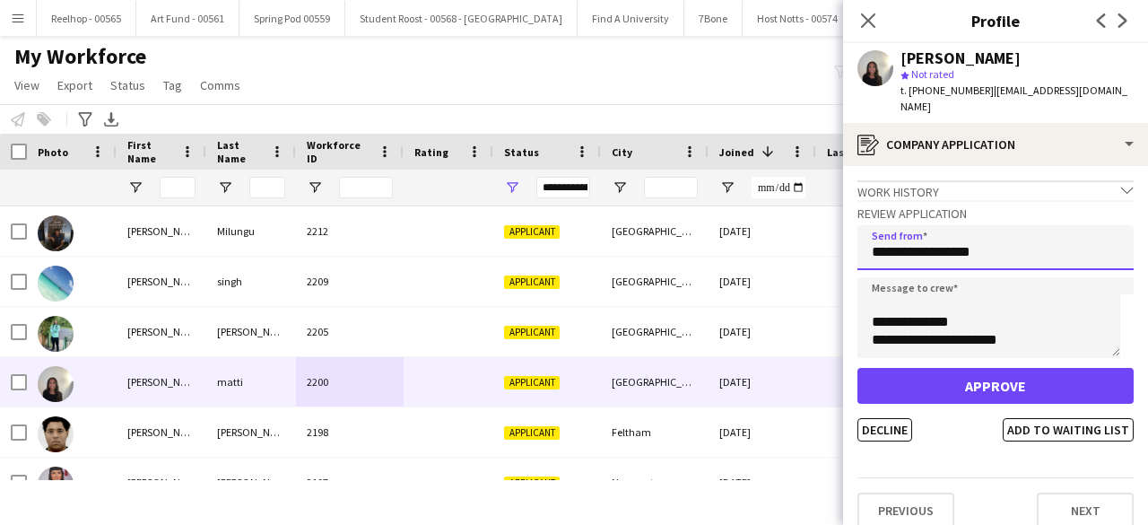
type input "**********"
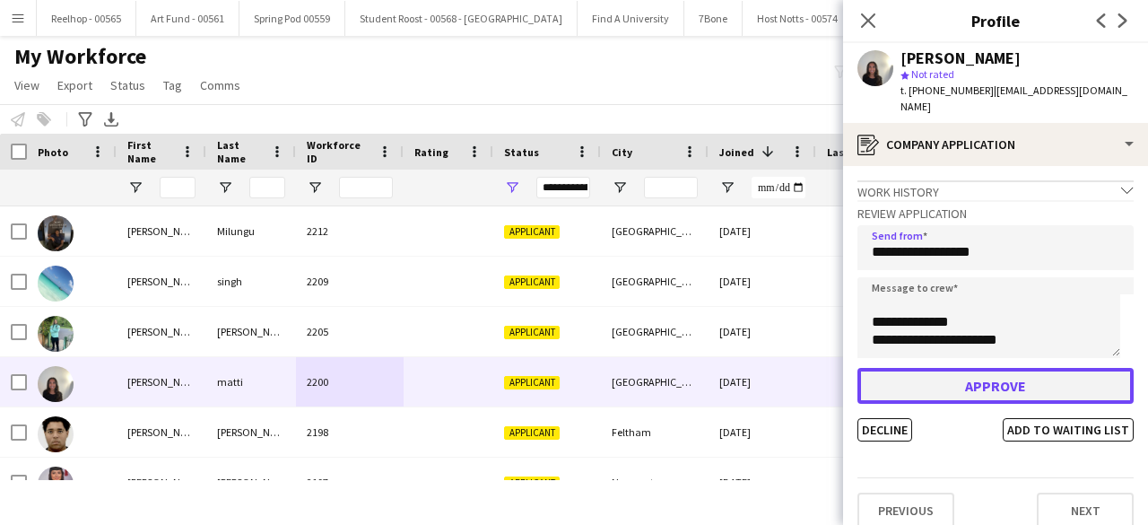
click at [970, 375] on button "Approve" at bounding box center [996, 386] width 276 height 36
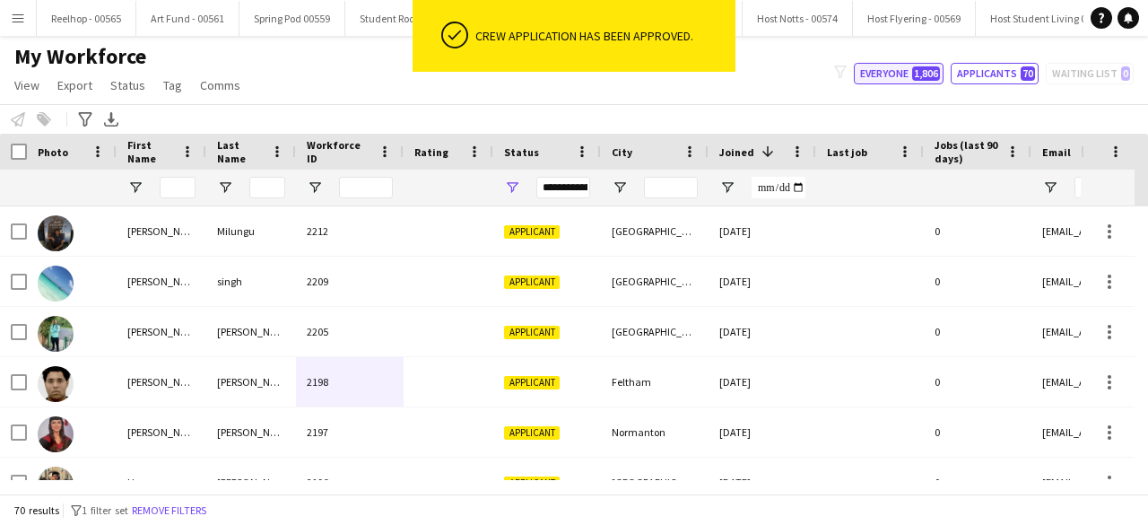
click at [909, 74] on button "Everyone 1,806" at bounding box center [899, 74] width 90 height 22
type input "**********"
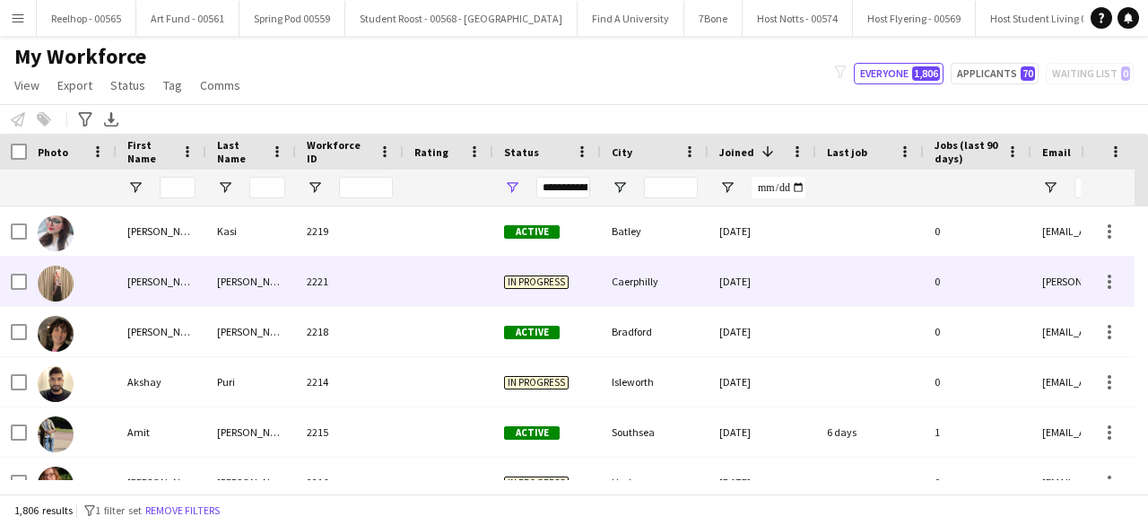
click at [398, 278] on div "2221" at bounding box center [350, 281] width 108 height 49
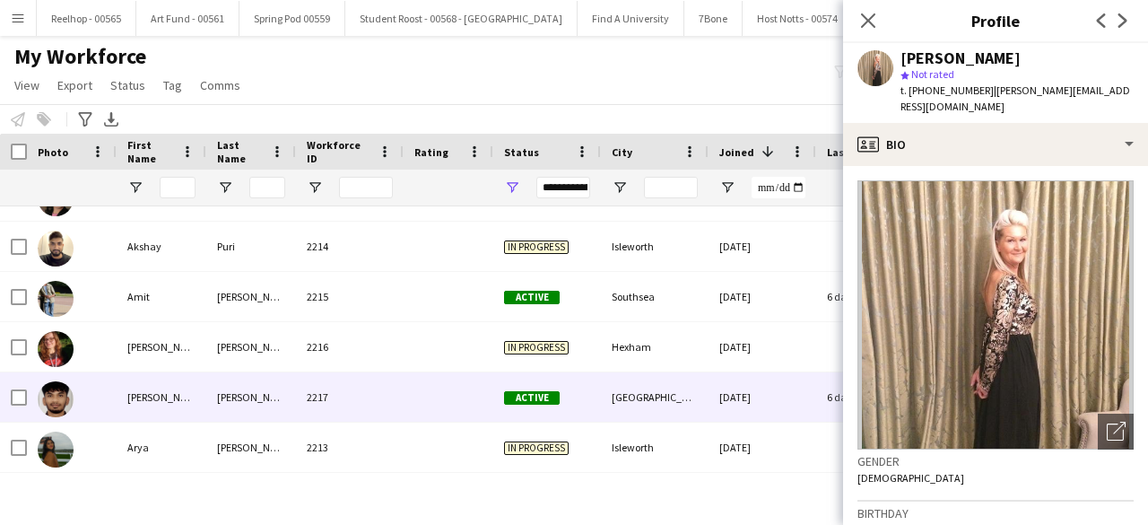
scroll to position [187, 0]
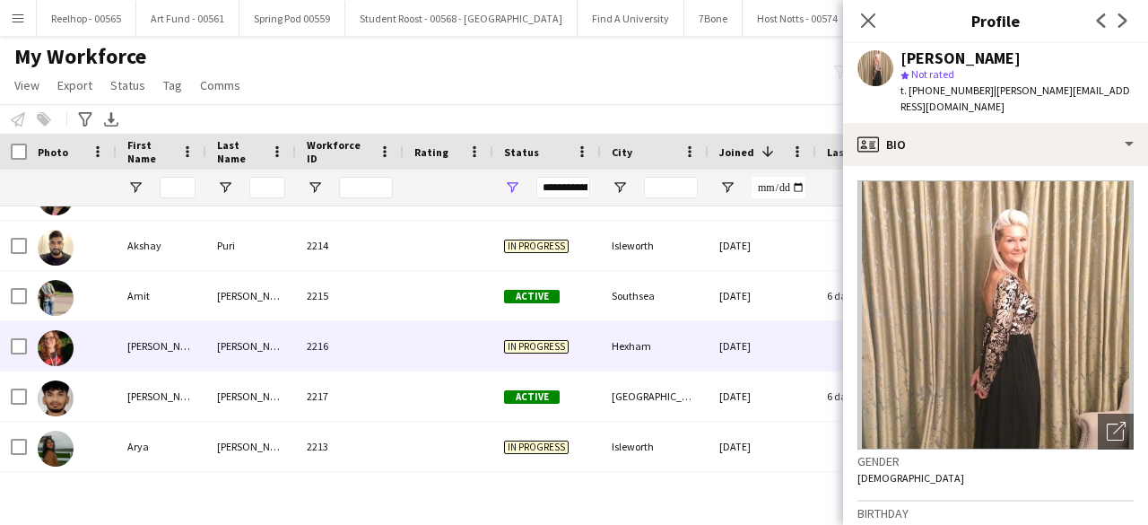
click at [418, 360] on div at bounding box center [449, 345] width 90 height 49
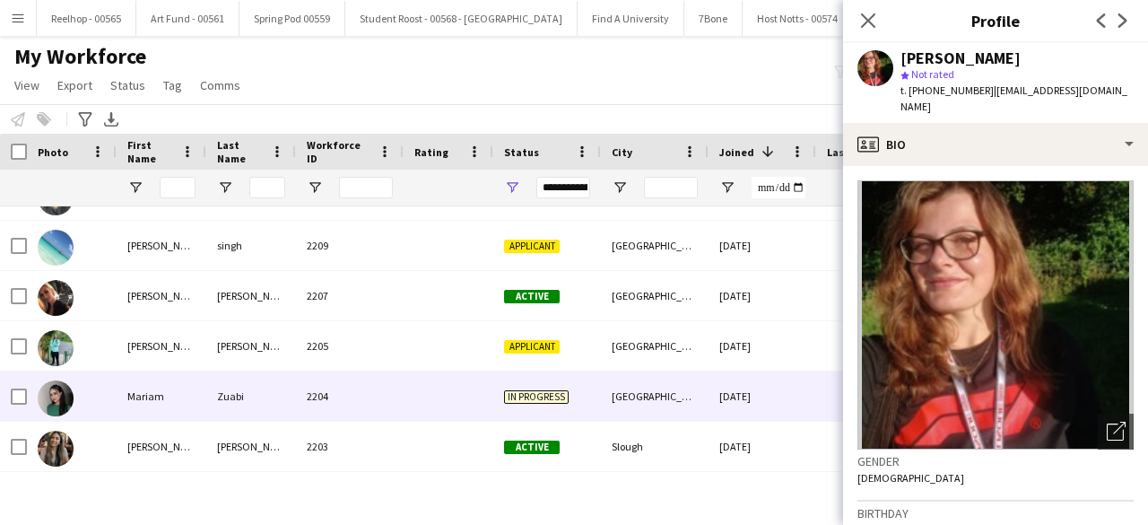
scroll to position [0, 0]
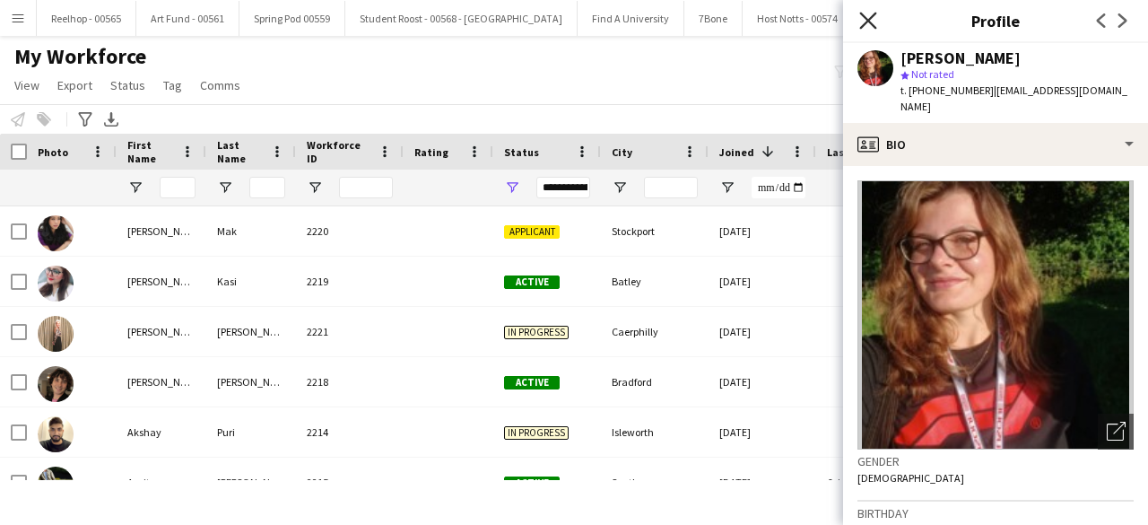
click at [875, 22] on icon "Close pop-in" at bounding box center [867, 20] width 17 height 17
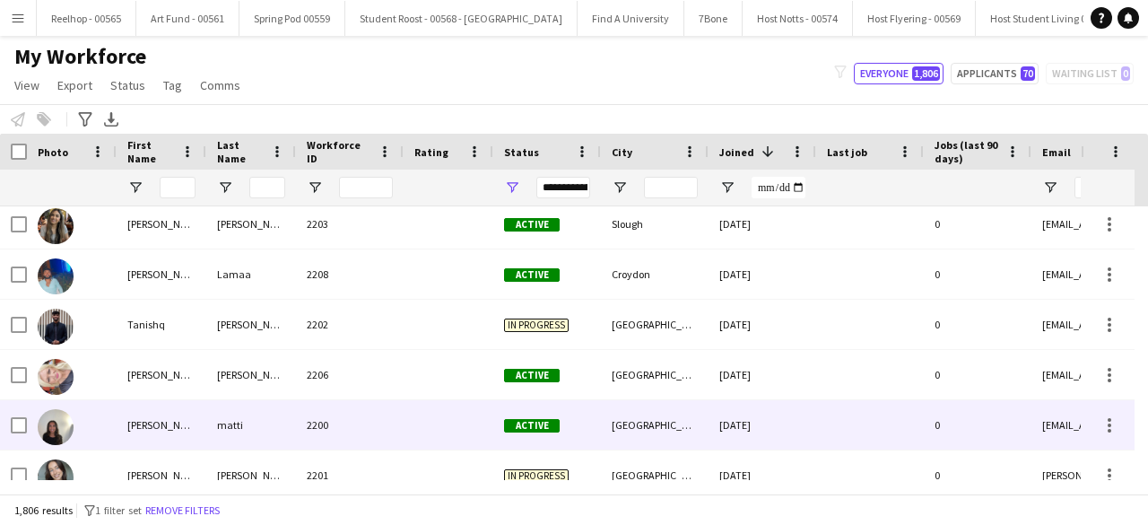
click at [393, 426] on div "2200" at bounding box center [350, 424] width 108 height 49
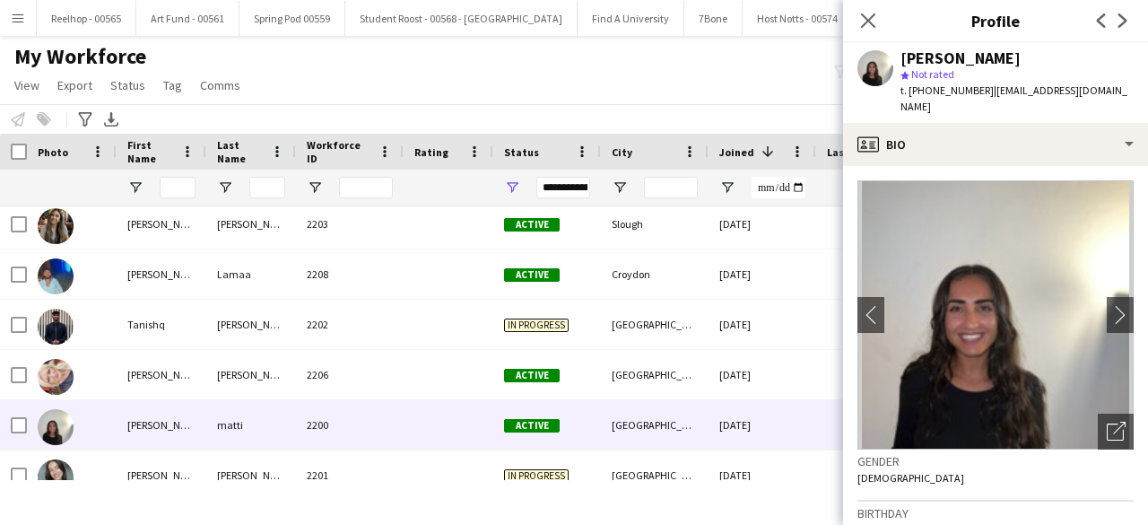
click at [867, 16] on icon "Close pop-in" at bounding box center [868, 20] width 14 height 14
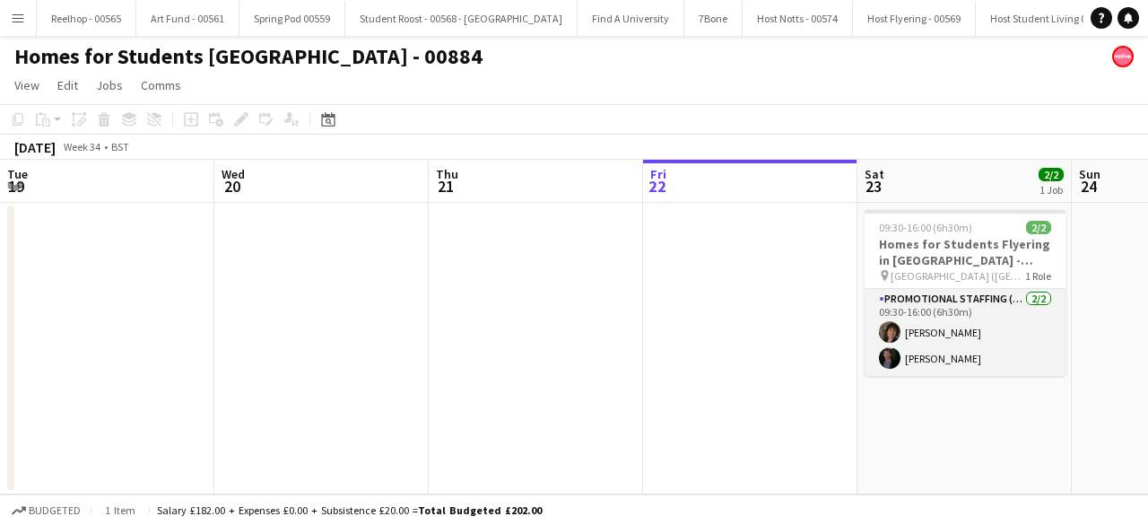
scroll to position [0, 617]
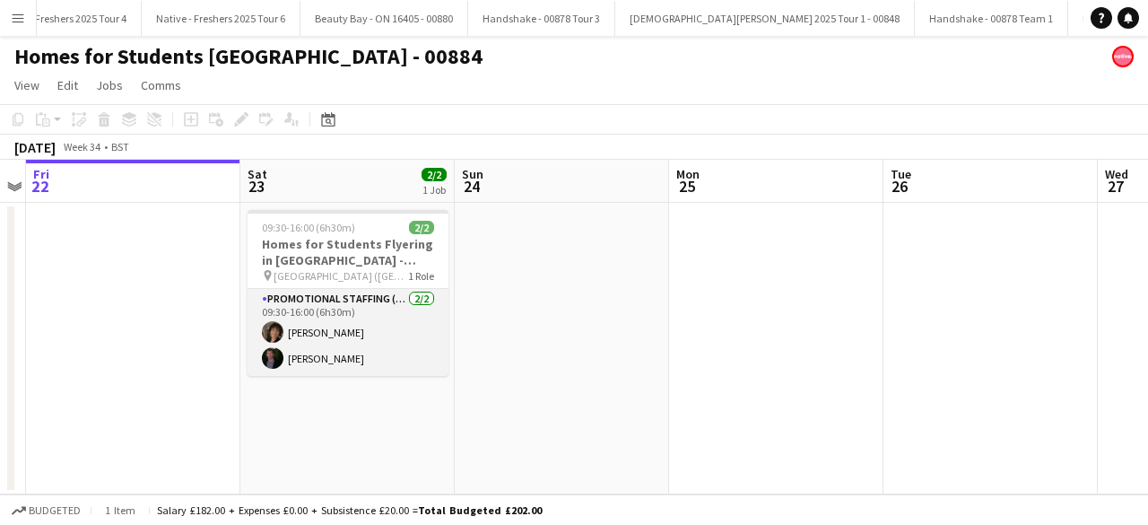
click at [368, 340] on app-card-role "Promotional Staffing (Brand Ambassadors) [DATE] 09:30-16:00 (6h30m) [PERSON_NAM…" at bounding box center [348, 332] width 201 height 87
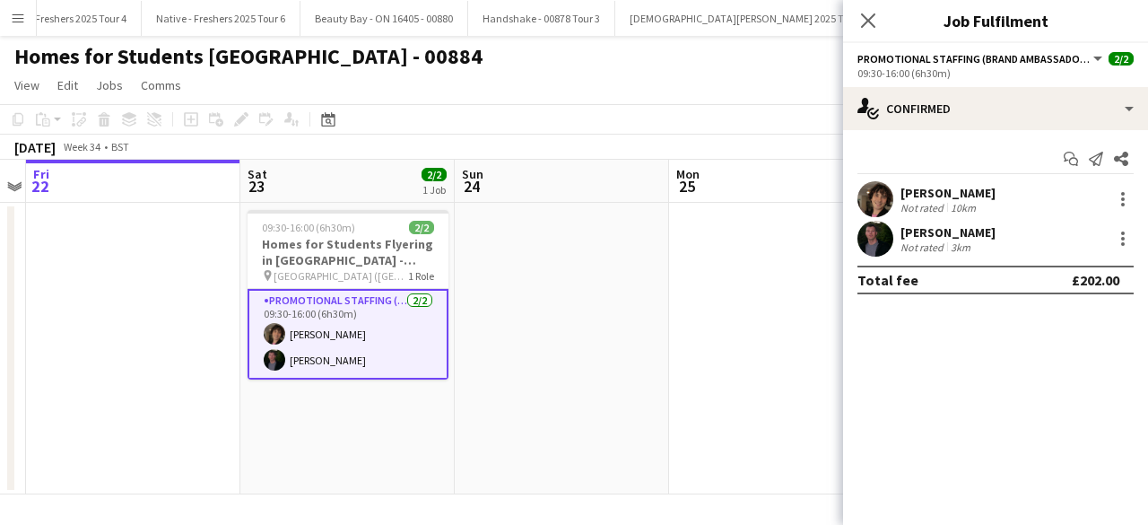
click at [871, 231] on app-user-avatar at bounding box center [876, 239] width 36 height 36
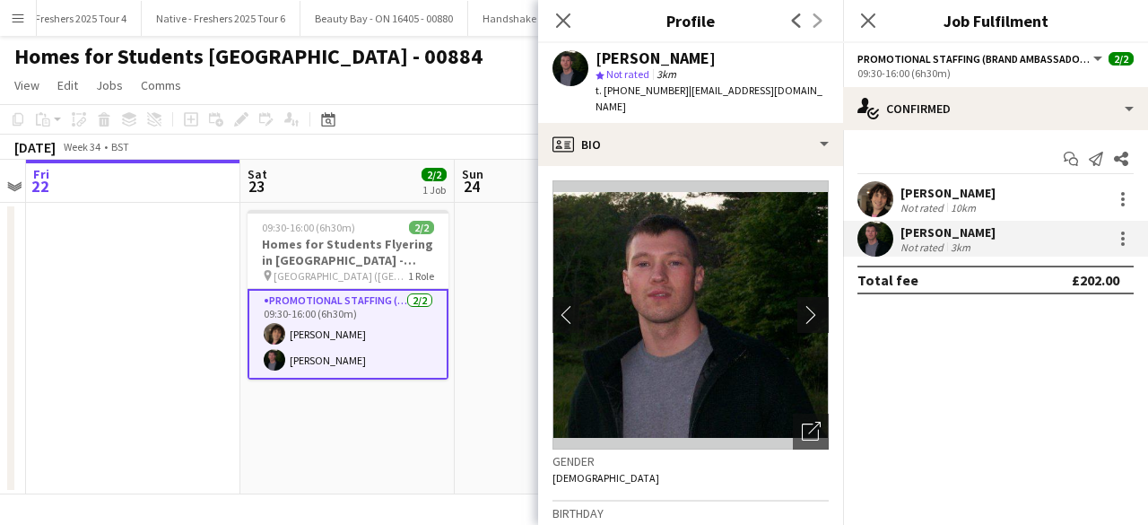
click at [802, 309] on app-icon "chevron-right" at bounding box center [816, 314] width 28 height 19
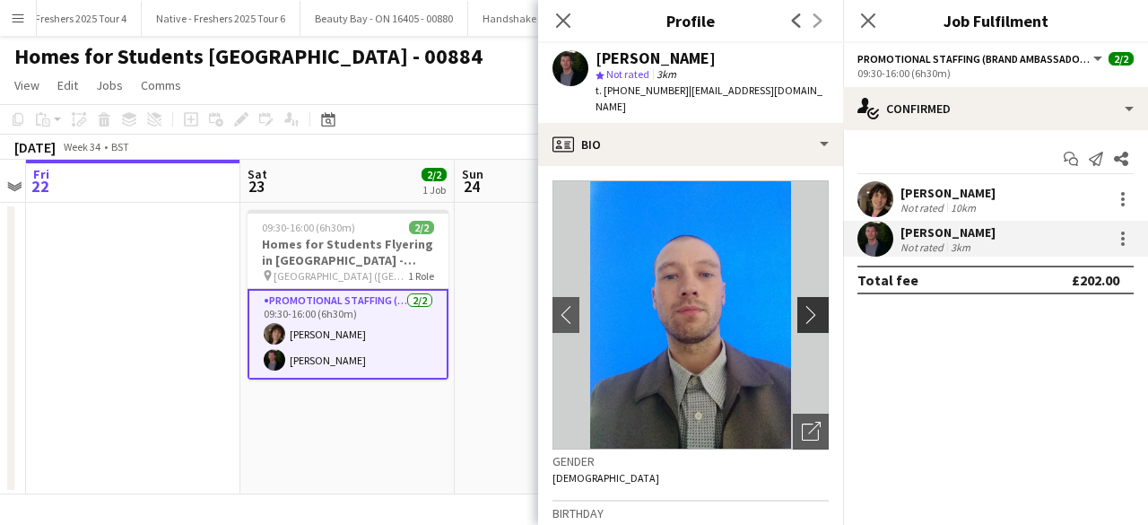
click at [802, 309] on app-icon "chevron-right" at bounding box center [816, 314] width 28 height 19
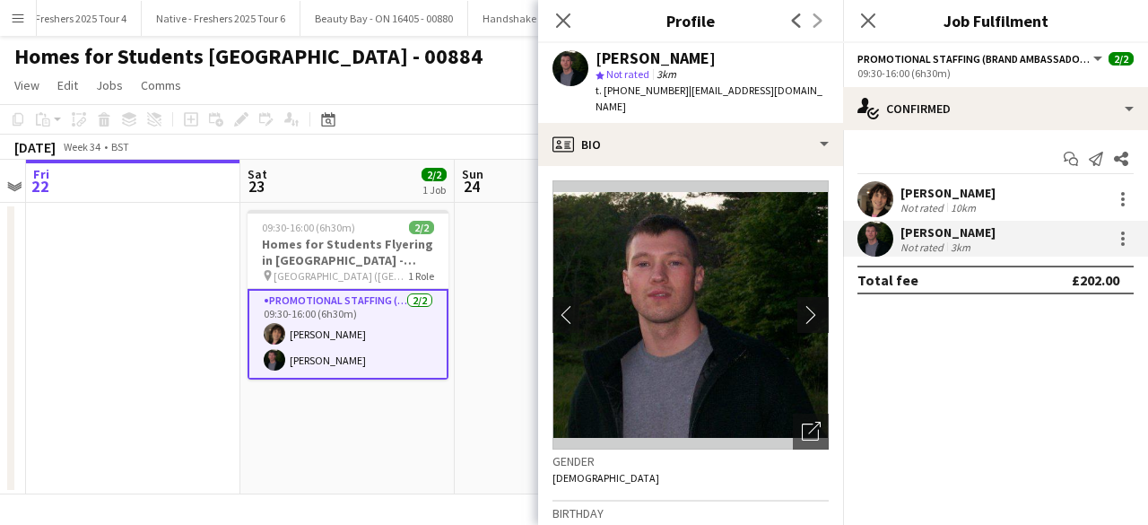
click at [802, 309] on app-icon "chevron-right" at bounding box center [816, 314] width 28 height 19
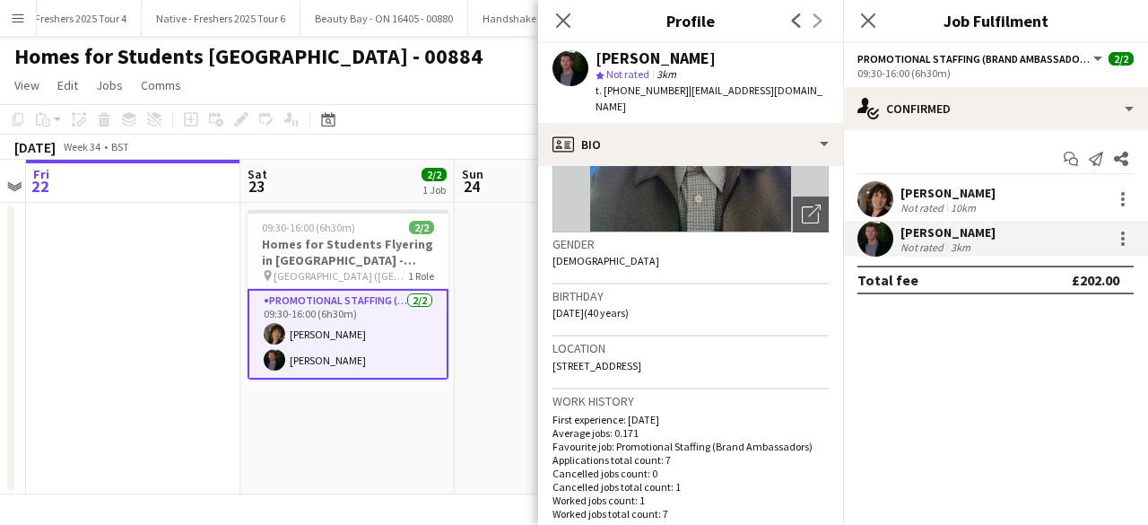
scroll to position [0, 0]
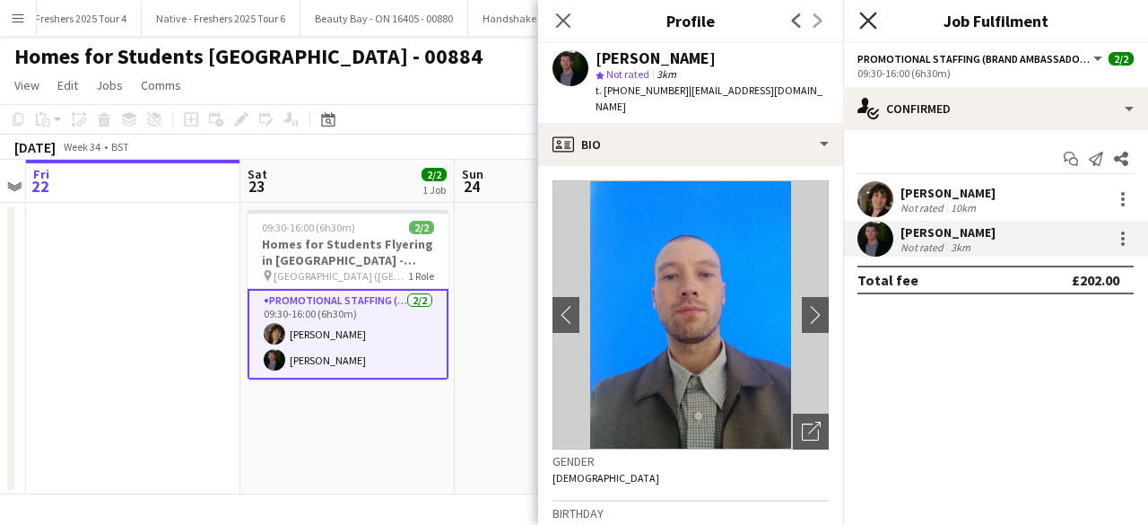
click at [870, 23] on icon at bounding box center [867, 20] width 17 height 17
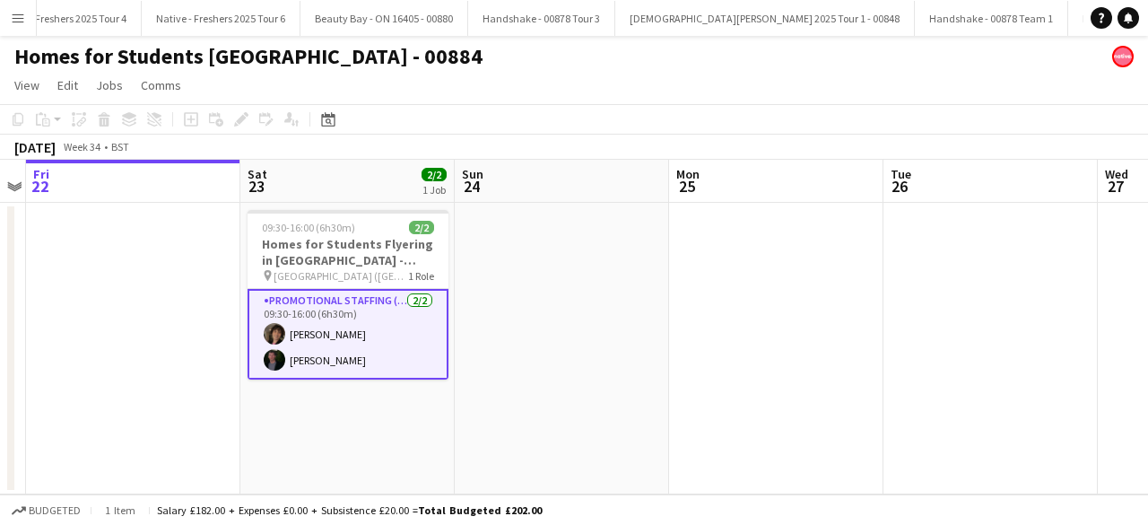
click at [603, 378] on app-date-cell at bounding box center [562, 349] width 214 height 292
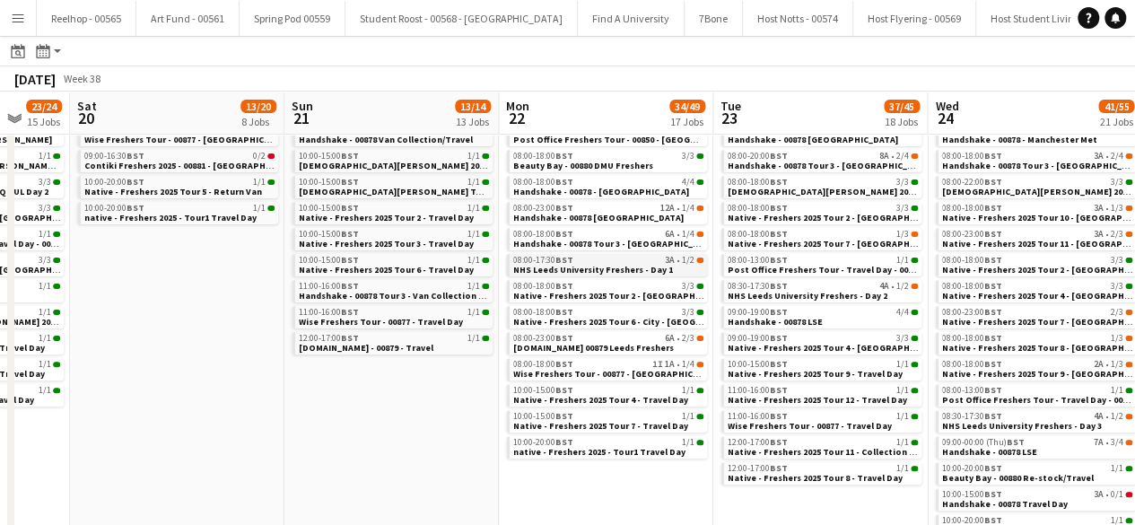
scroll to position [174, 0]
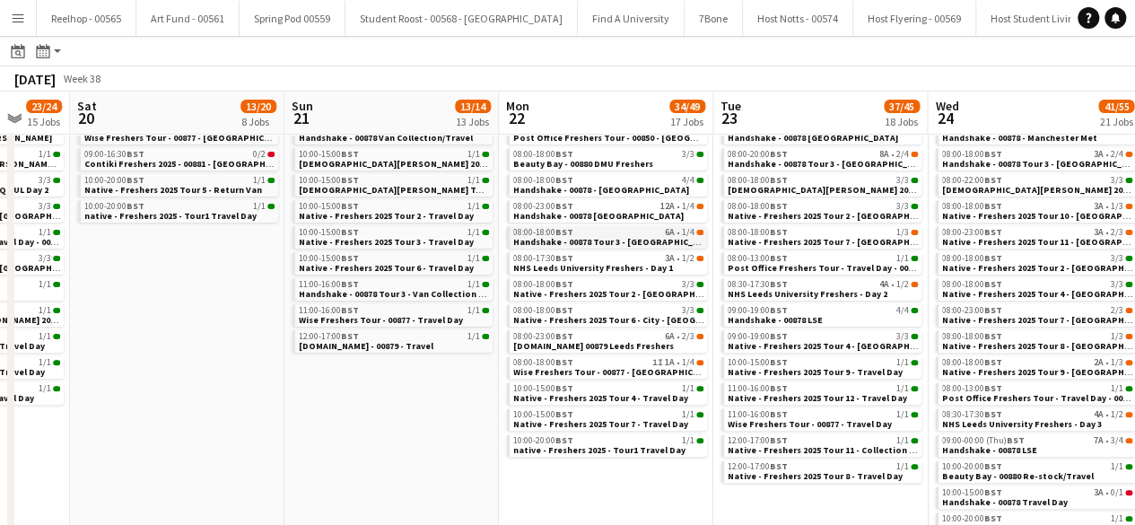
click at [613, 236] on span "Handshake - 00878 Tour 3 - Sheffield University" at bounding box center [615, 242] width 205 height 12
click at [601, 265] on span "NHS Leeds University Freshers - Day 1" at bounding box center [593, 268] width 160 height 12
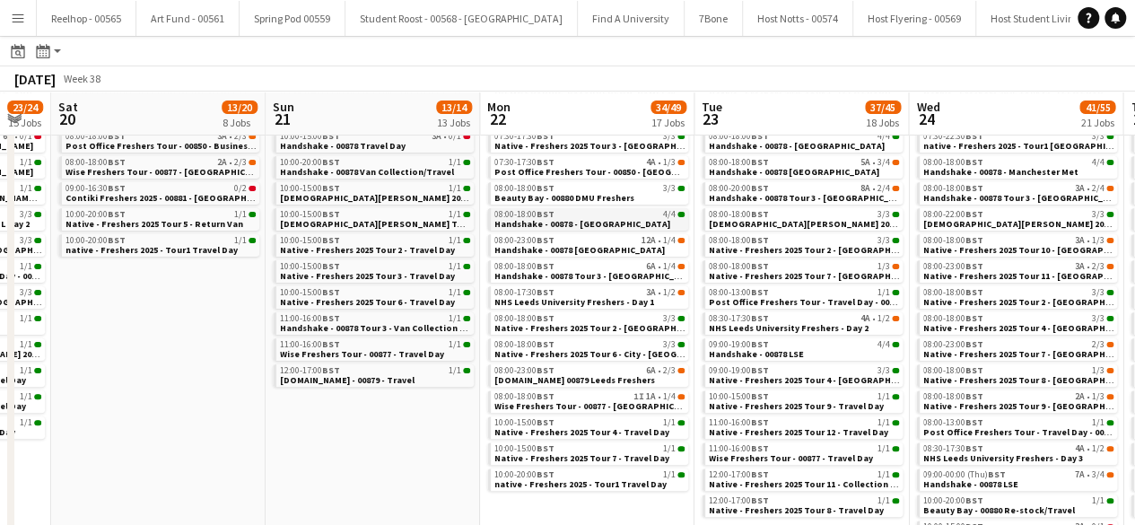
scroll to position [142, 0]
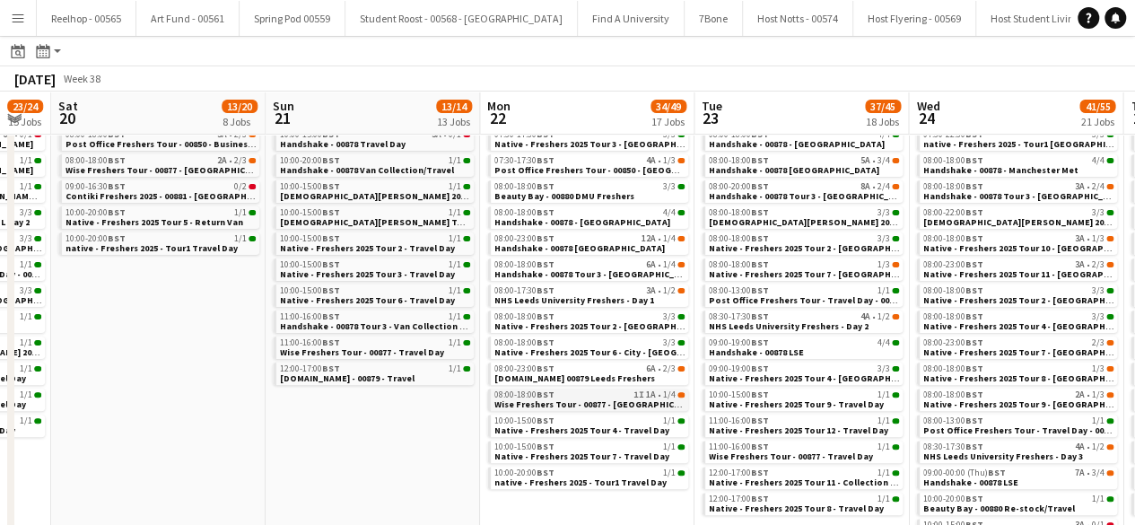
click at [588, 400] on span "Wise Freshers Tour - 00877 - [GEOGRAPHIC_DATA]" at bounding box center [598, 404] width 209 height 12
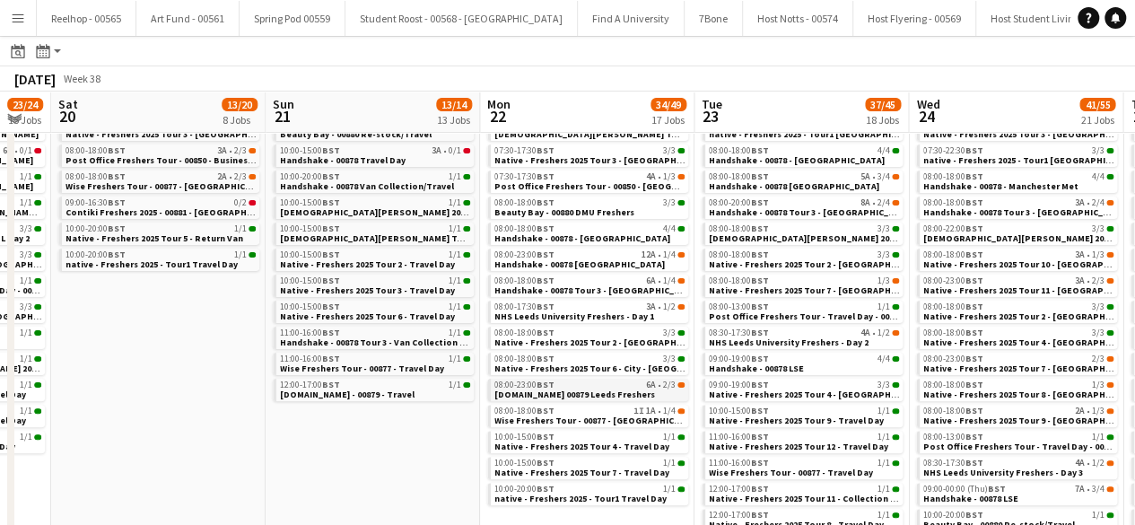
scroll to position [124, 0]
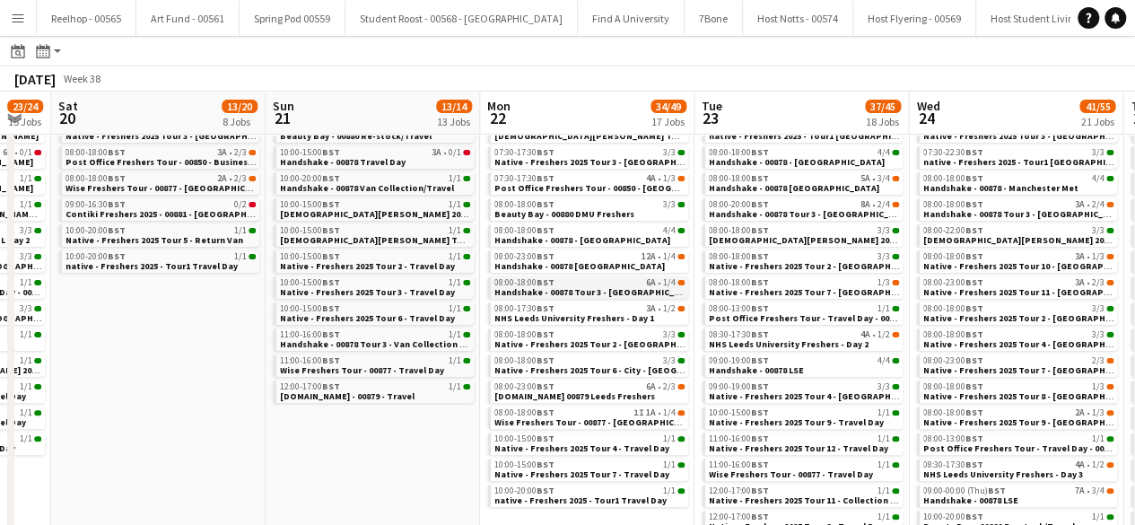
click at [590, 284] on div "08:00-18:00 BST 6A • 1/4" at bounding box center [589, 282] width 190 height 9
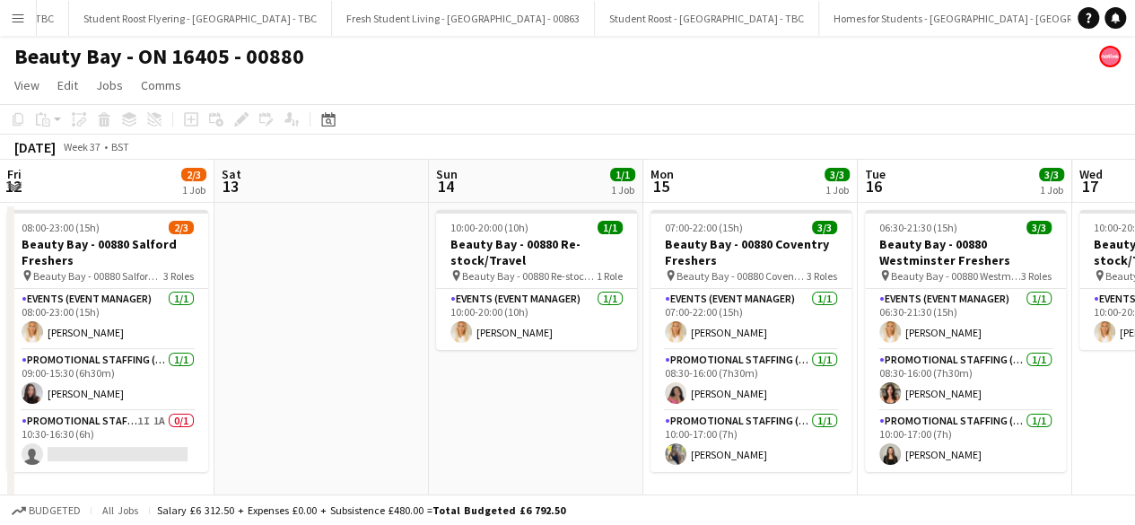
scroll to position [0, 457]
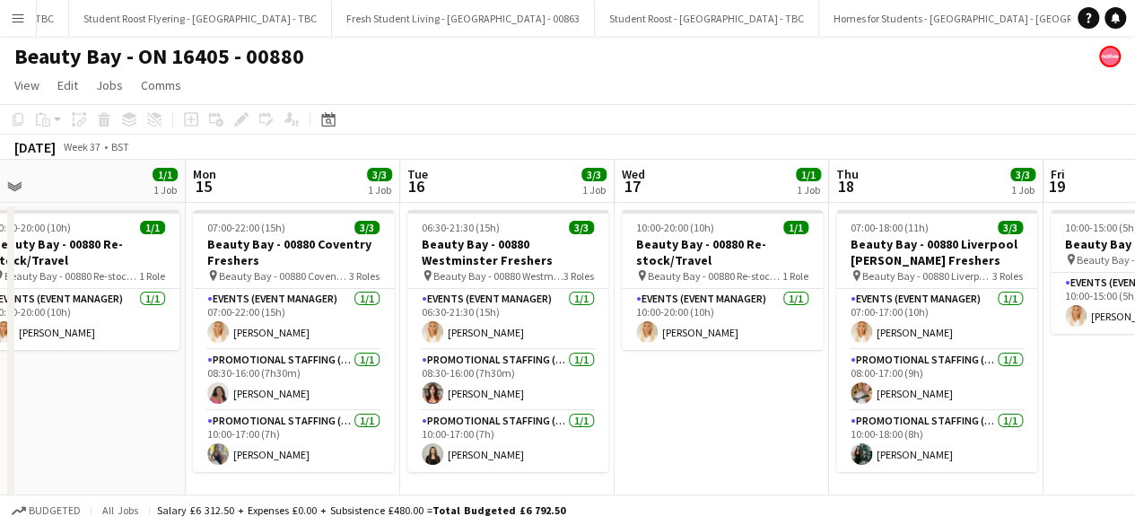
click at [669, 404] on app-date-cell "10:00-20:00 (10h) 1/1 Beauty Bay - 00880 Re-stock/Travel pin Beauty Bay - 00880…" at bounding box center [721, 356] width 214 height 307
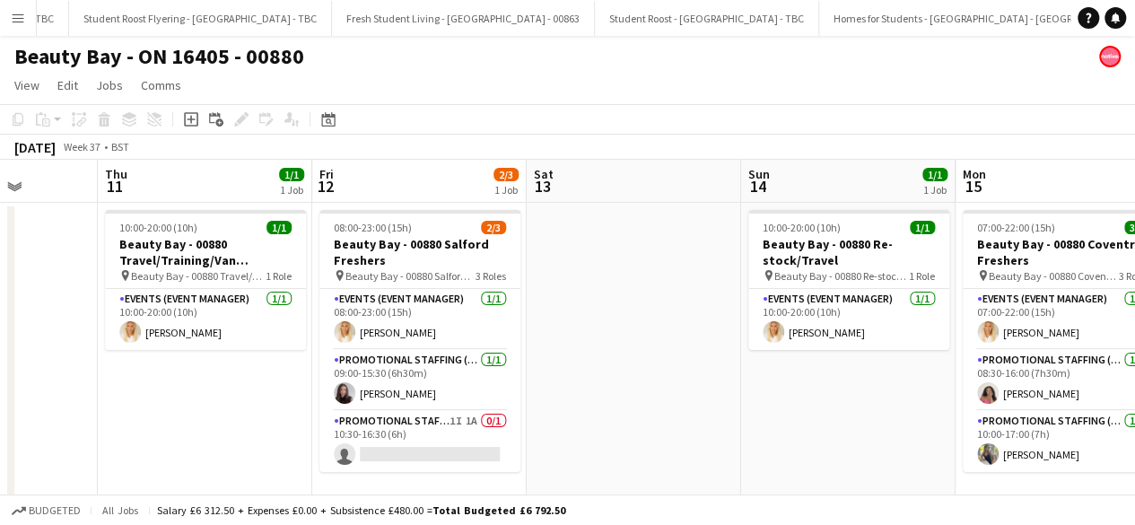
scroll to position [0, 542]
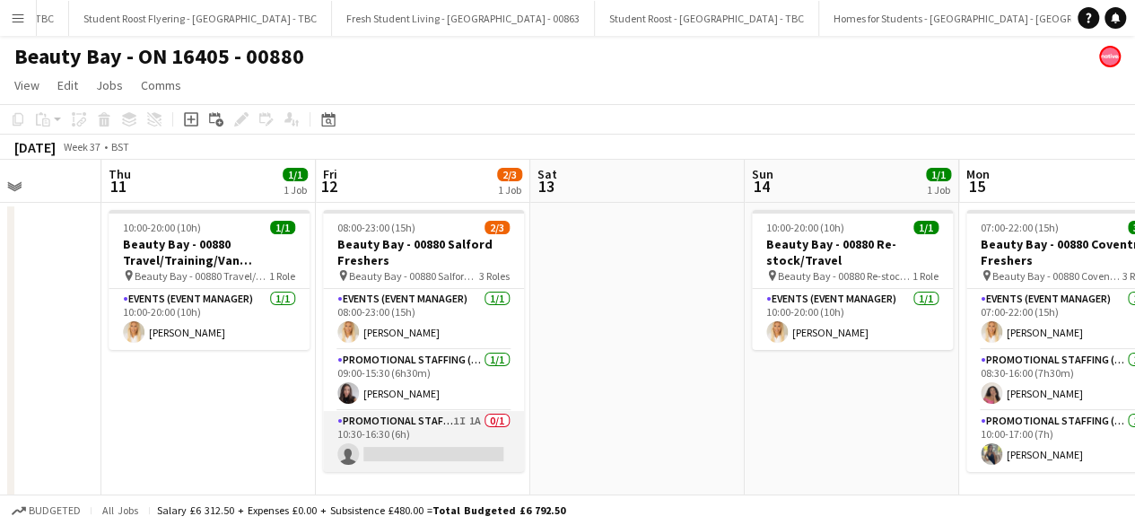
click at [423, 449] on app-card-role "Promotional Staffing (Brand Ambassadors) 1I 1A 0/1 10:30-16:30 (6h) single-neut…" at bounding box center [423, 441] width 201 height 61
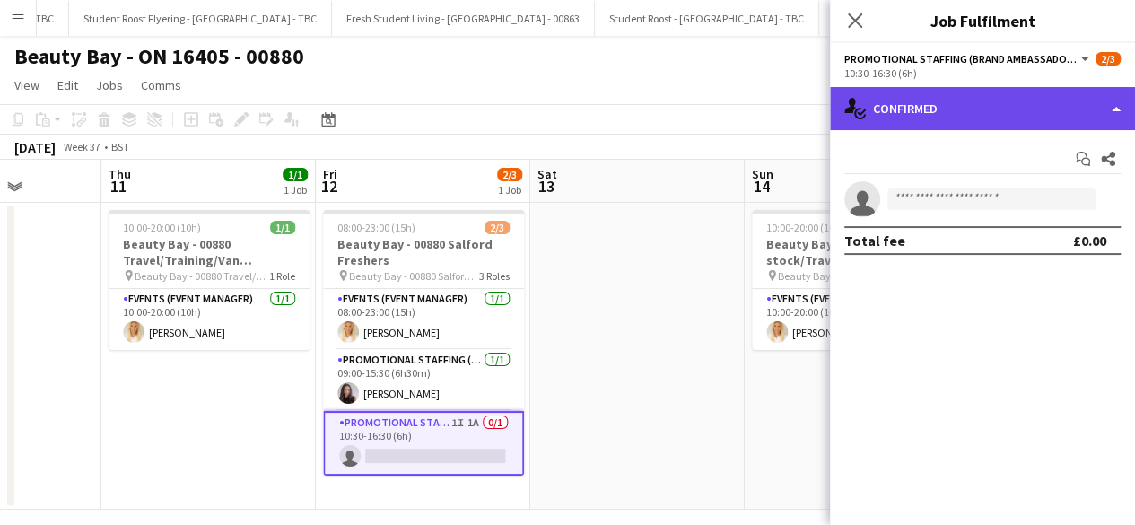
click at [980, 110] on div "single-neutral-actions-check-2 Confirmed" at bounding box center [982, 108] width 305 height 43
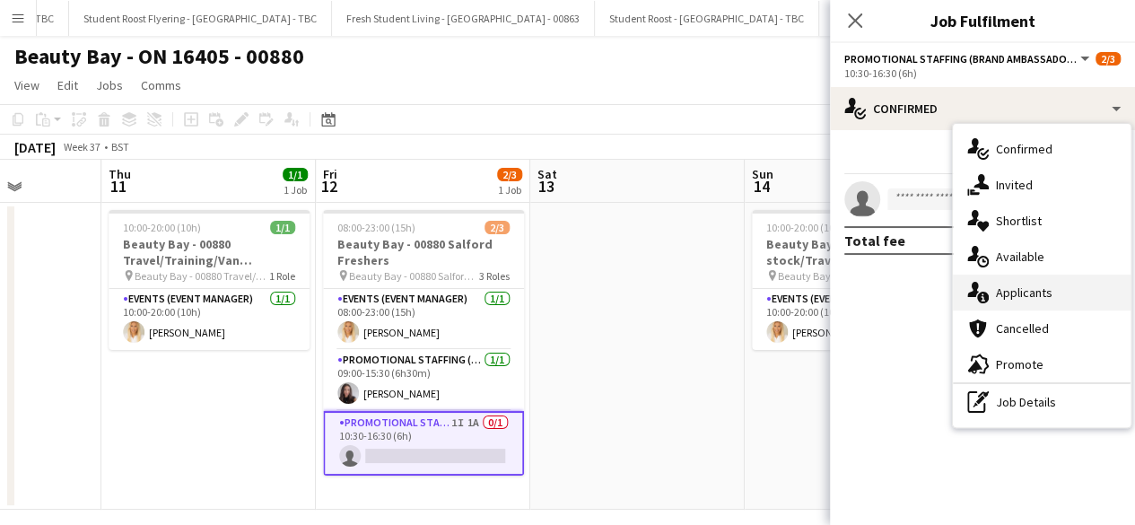
click at [1044, 299] on div "single-neutral-actions-information Applicants" at bounding box center [1042, 292] width 178 height 36
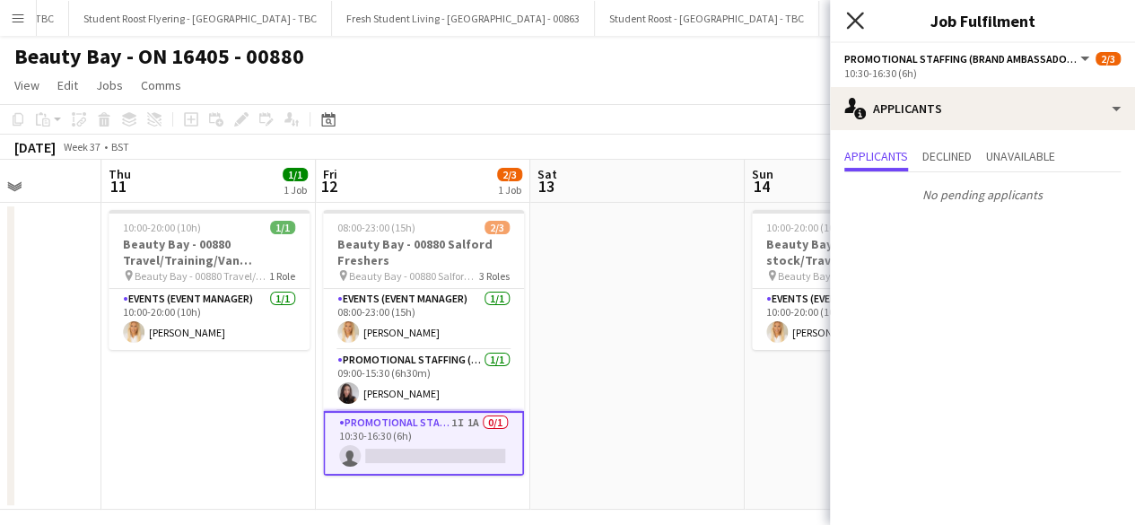
click at [849, 19] on icon "Close pop-in" at bounding box center [854, 20] width 17 height 17
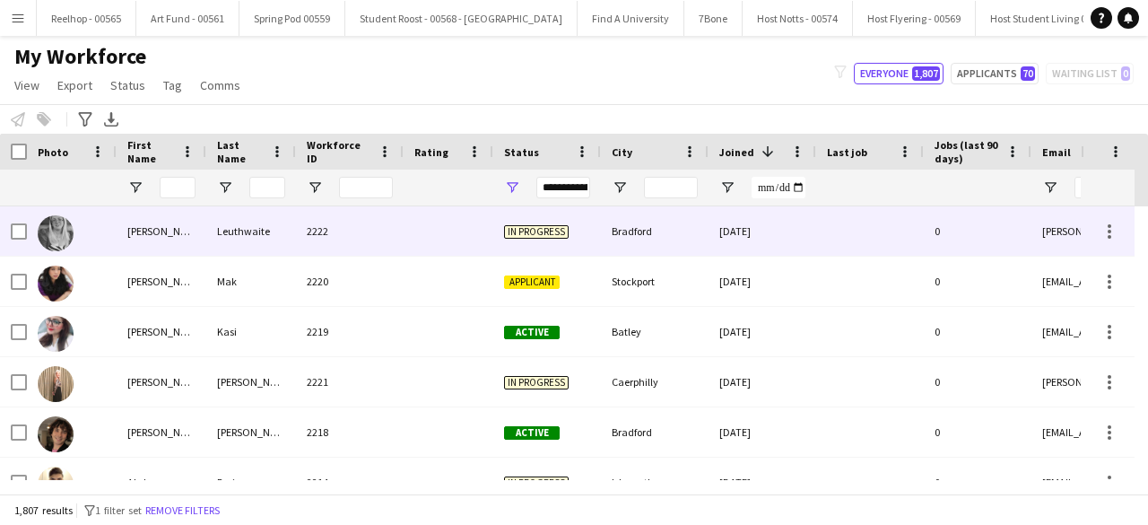
click at [386, 226] on div "2222" at bounding box center [350, 230] width 108 height 49
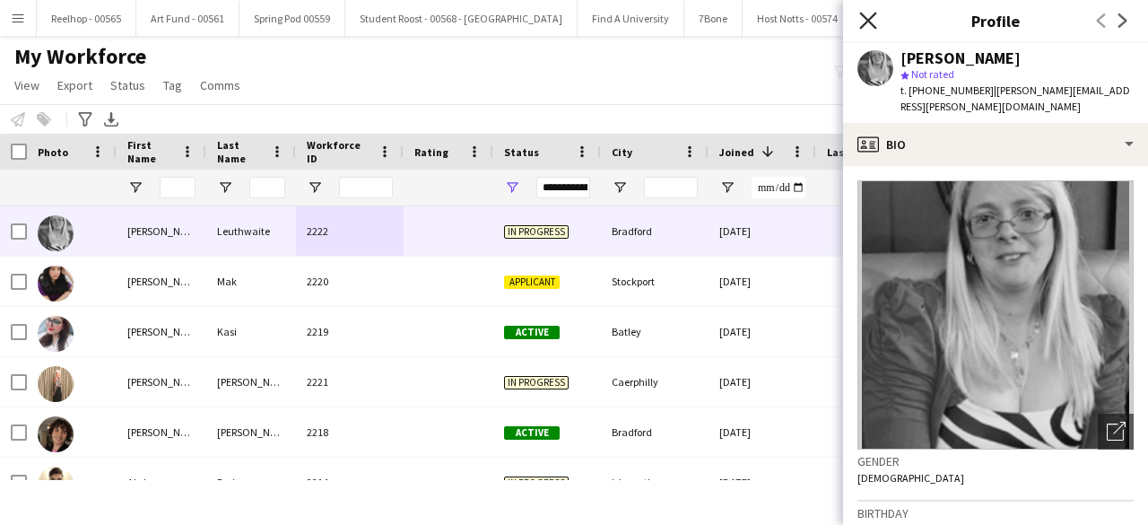
click at [867, 22] on icon at bounding box center [867, 20] width 17 height 17
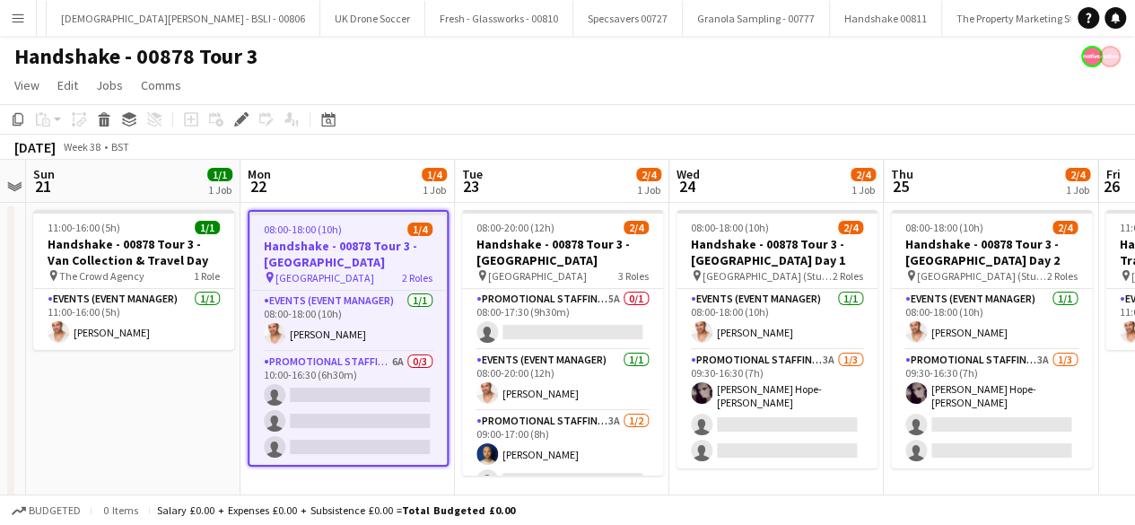
scroll to position [0, 21021]
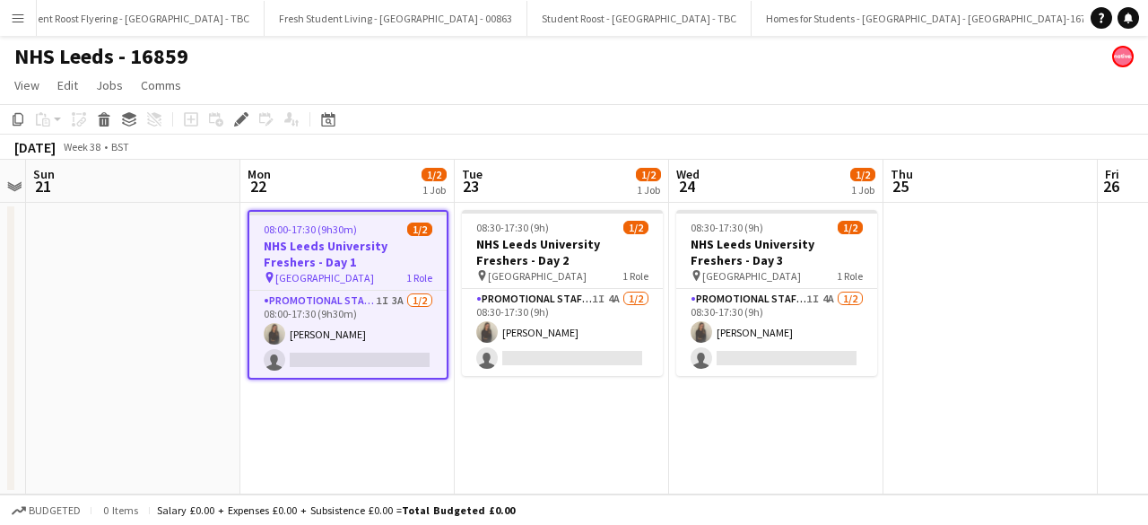
scroll to position [0, 25366]
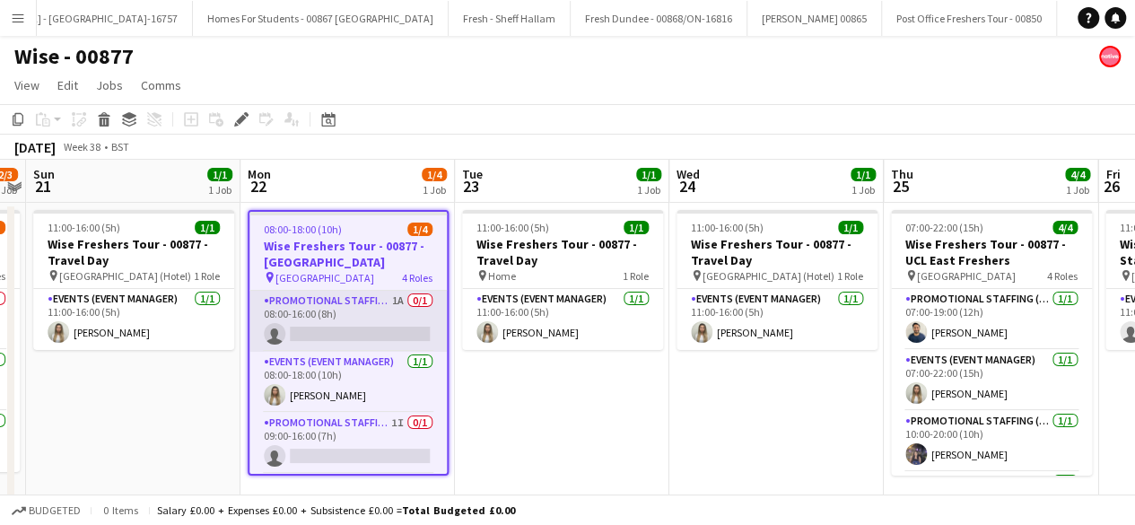
click at [361, 312] on app-card-role "Promotional Staffing (Brand Ambassadors) 1A 0/1 08:00-16:00 (8h) single-neutral…" at bounding box center [347, 321] width 197 height 61
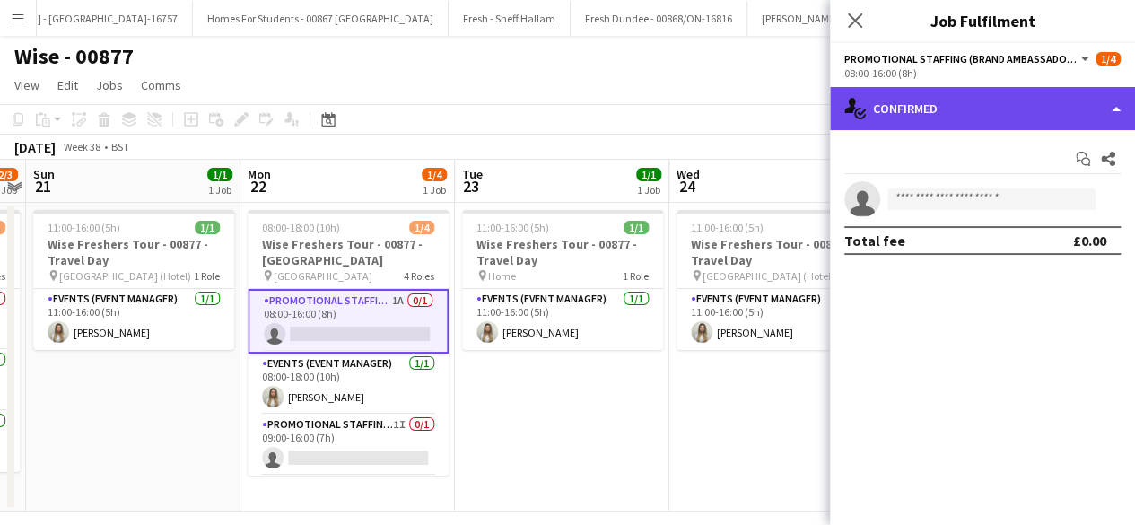
click at [974, 105] on div "single-neutral-actions-check-2 Confirmed" at bounding box center [982, 108] width 305 height 43
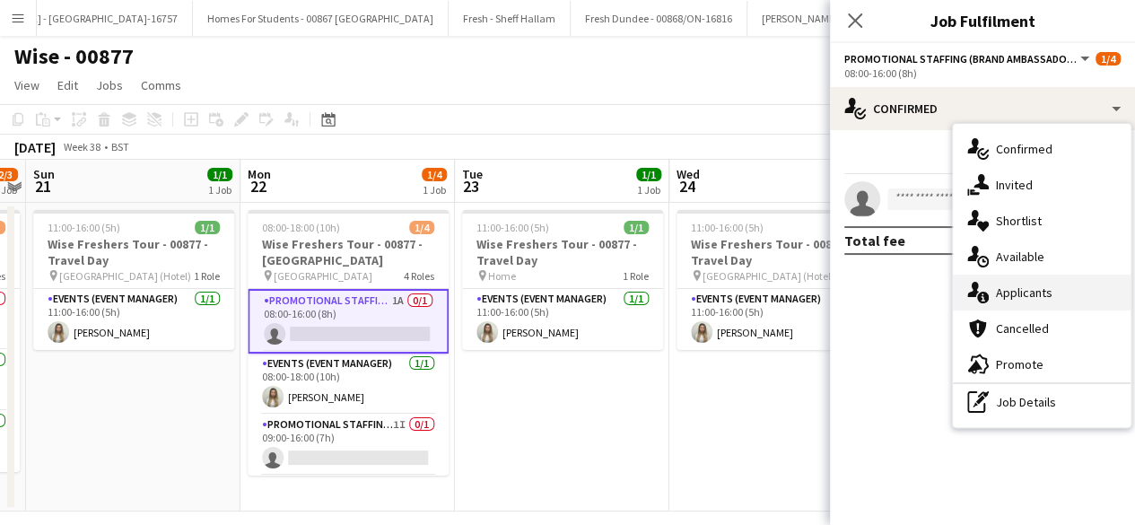
click at [1032, 293] on div "single-neutral-actions-information Applicants" at bounding box center [1042, 292] width 178 height 36
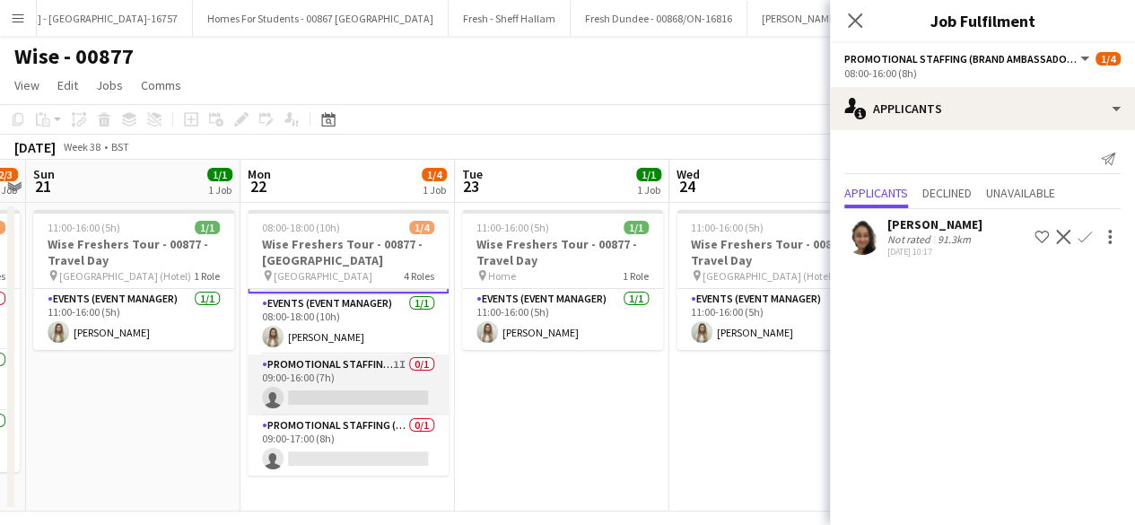
click at [365, 379] on app-card-role "Promotional Staffing (Brand Ambassadors) 1I 0/1 09:00-16:00 (7h) single-neutral…" at bounding box center [348, 384] width 201 height 61
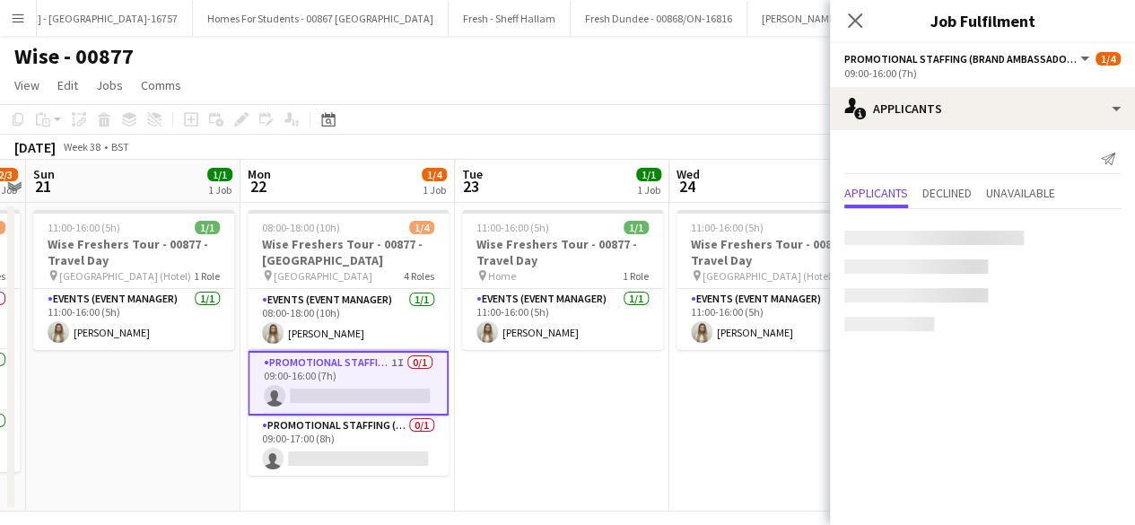
scroll to position [58, 0]
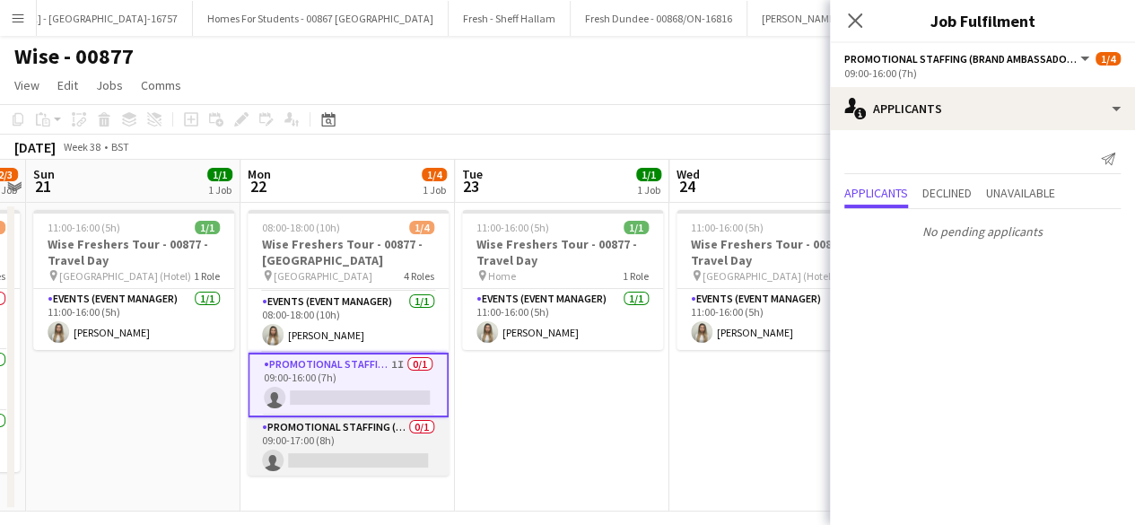
click at [368, 443] on app-card-role "Promotional Staffing (Brand Ambassadors) 0/1 09:00-17:00 (8h) single-neutral-ac…" at bounding box center [348, 447] width 201 height 61
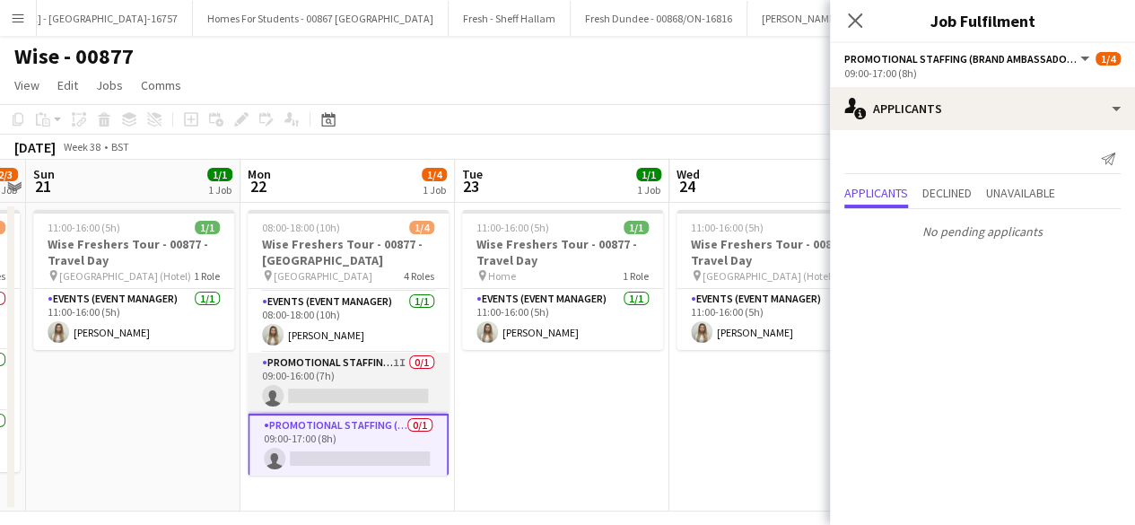
scroll to position [0, 0]
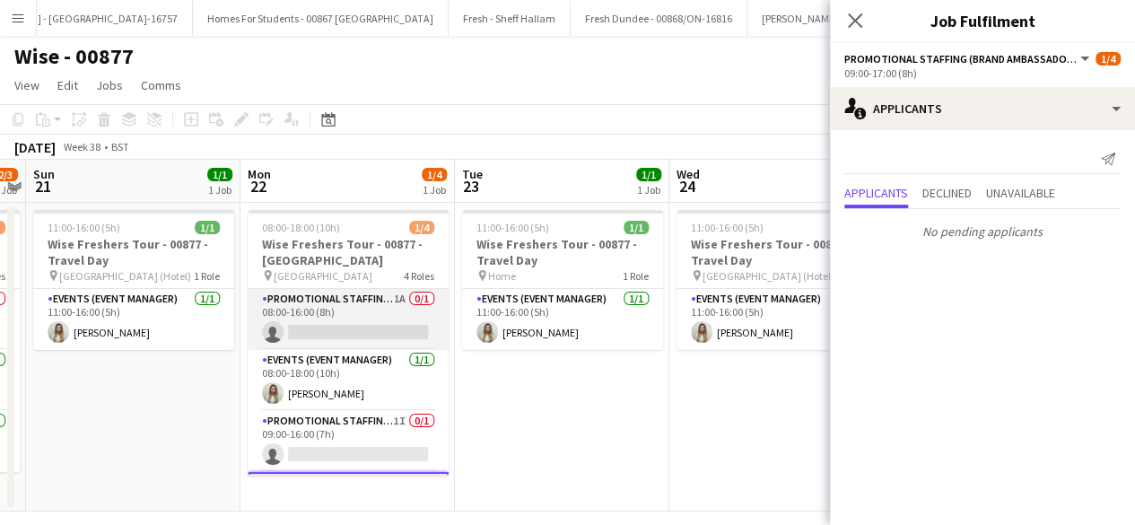
click at [363, 323] on app-card-role "Promotional Staffing (Brand Ambassadors) 1A 0/1 08:00-16:00 (8h) single-neutral…" at bounding box center [348, 319] width 201 height 61
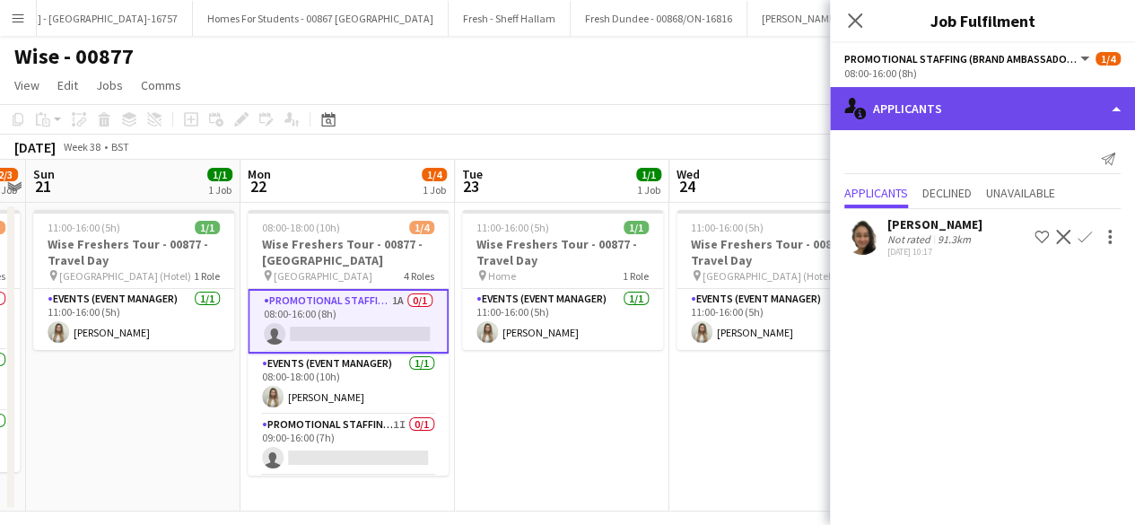
click at [978, 100] on div "single-neutral-actions-information Applicants" at bounding box center [982, 108] width 305 height 43
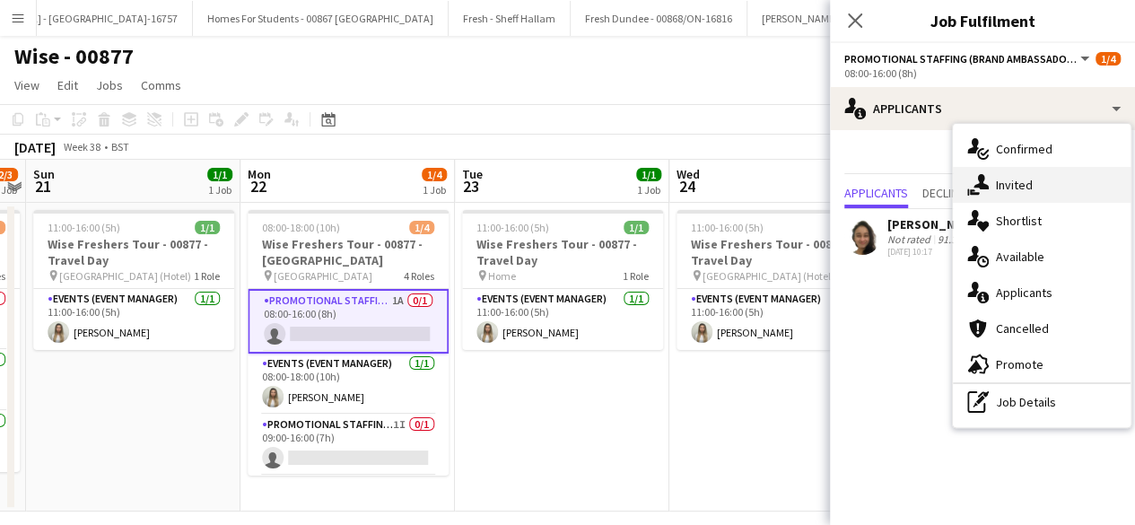
click at [1041, 187] on div "single-neutral-actions-share-1 Invited" at bounding box center [1042, 185] width 178 height 36
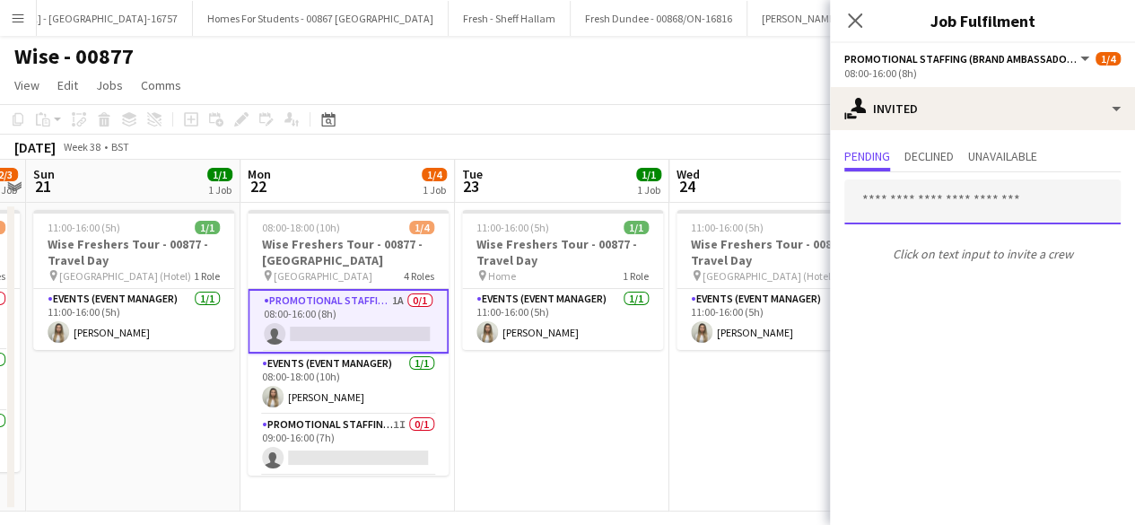
click at [969, 204] on input "text" at bounding box center [982, 201] width 276 height 45
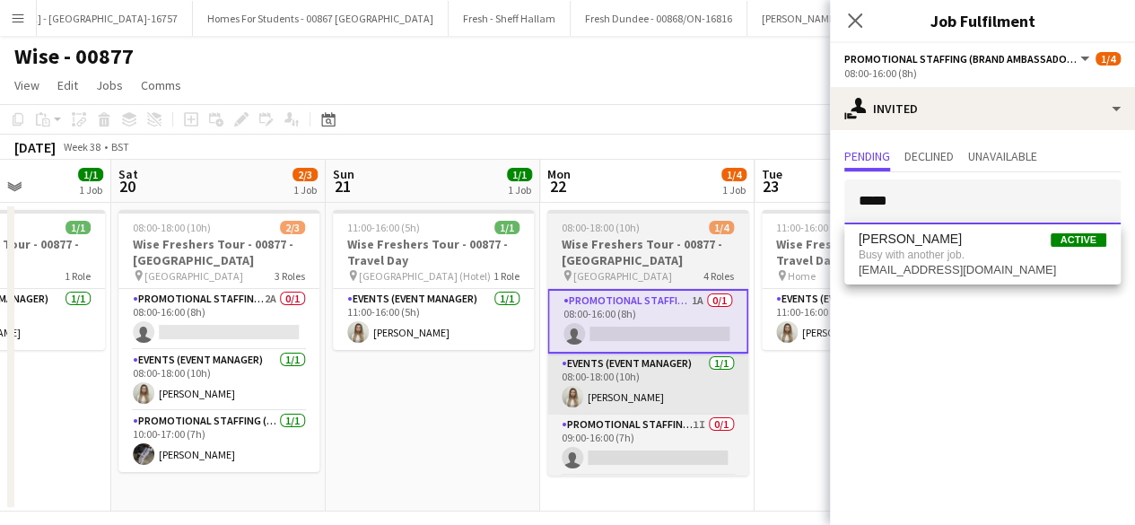
scroll to position [0, 531]
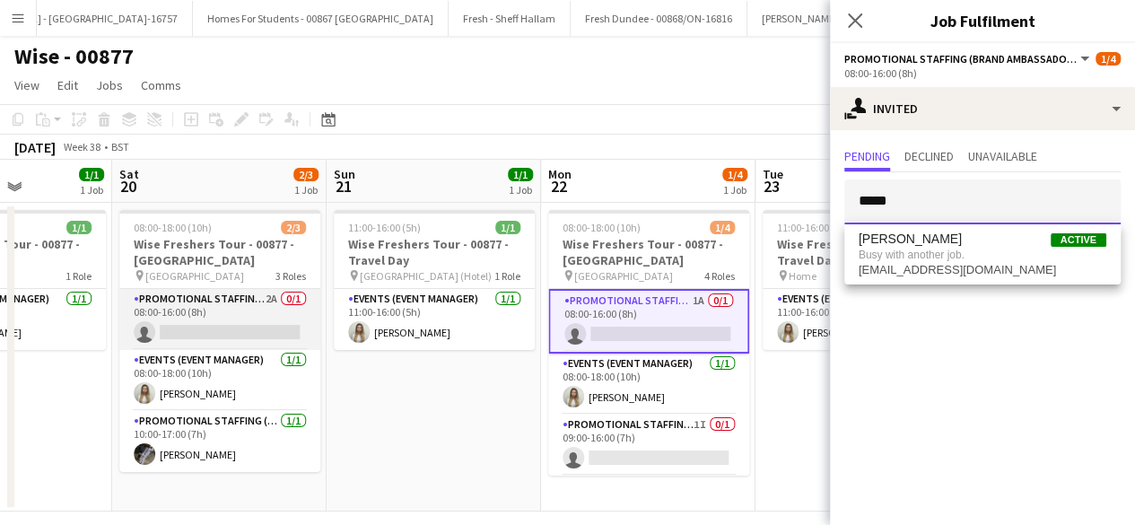
type input "*****"
click at [231, 329] on app-card-role "Promotional Staffing (Brand Ambassadors) 2A 0/1 08:00-16:00 (8h) single-neutral…" at bounding box center [219, 319] width 201 height 61
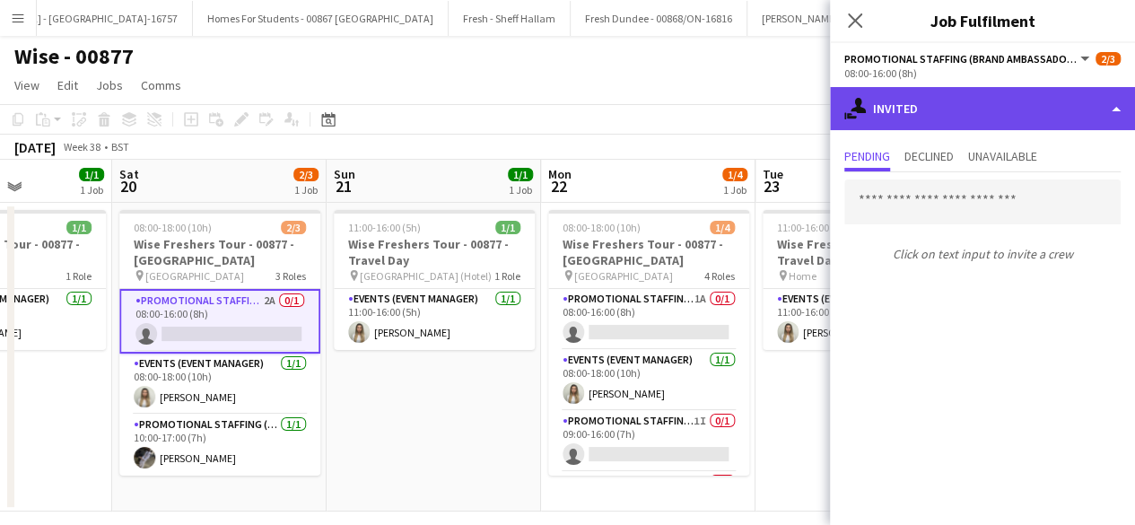
click at [966, 117] on div "single-neutral-actions-share-1 Invited" at bounding box center [982, 108] width 305 height 43
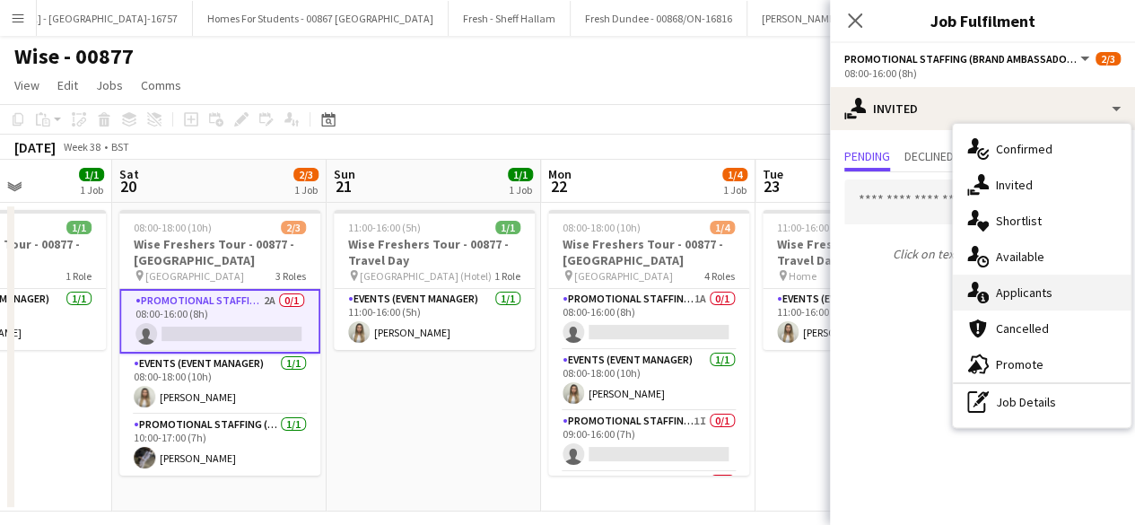
click at [1019, 292] on div "single-neutral-actions-information Applicants" at bounding box center [1042, 292] width 178 height 36
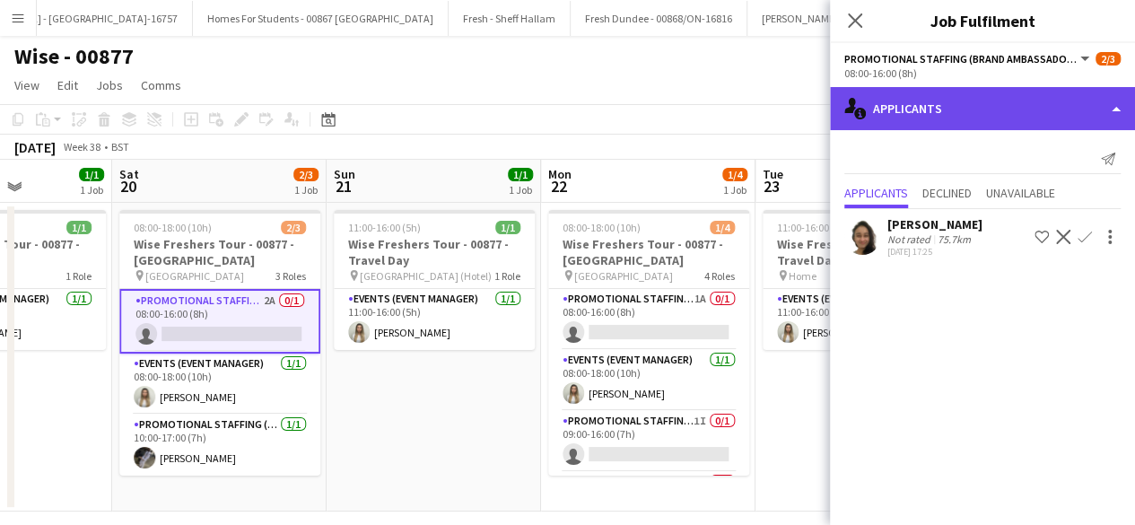
click at [956, 107] on div "single-neutral-actions-information Applicants" at bounding box center [982, 108] width 305 height 43
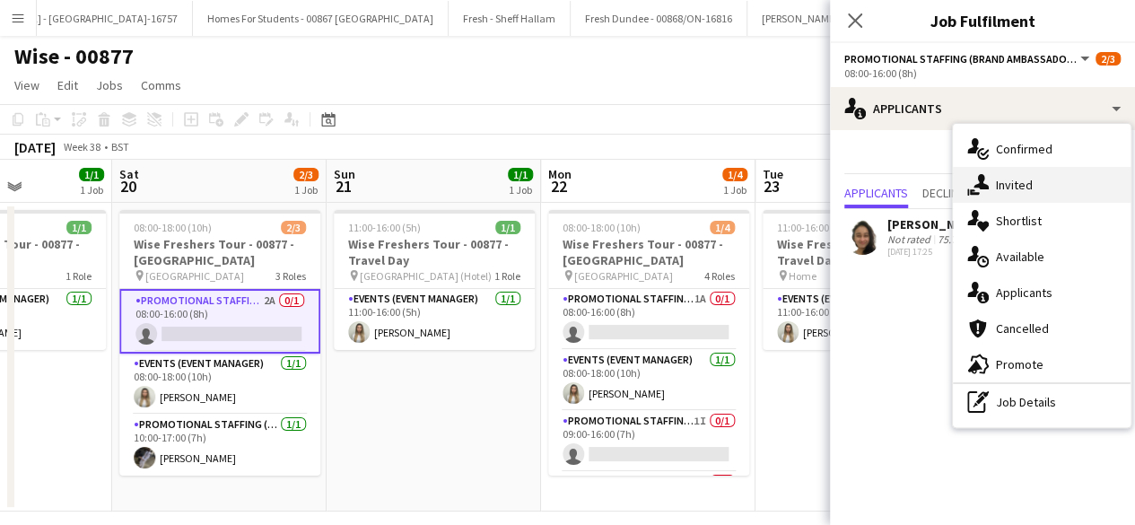
click at [1005, 180] on div "single-neutral-actions-share-1 Invited" at bounding box center [1042, 185] width 178 height 36
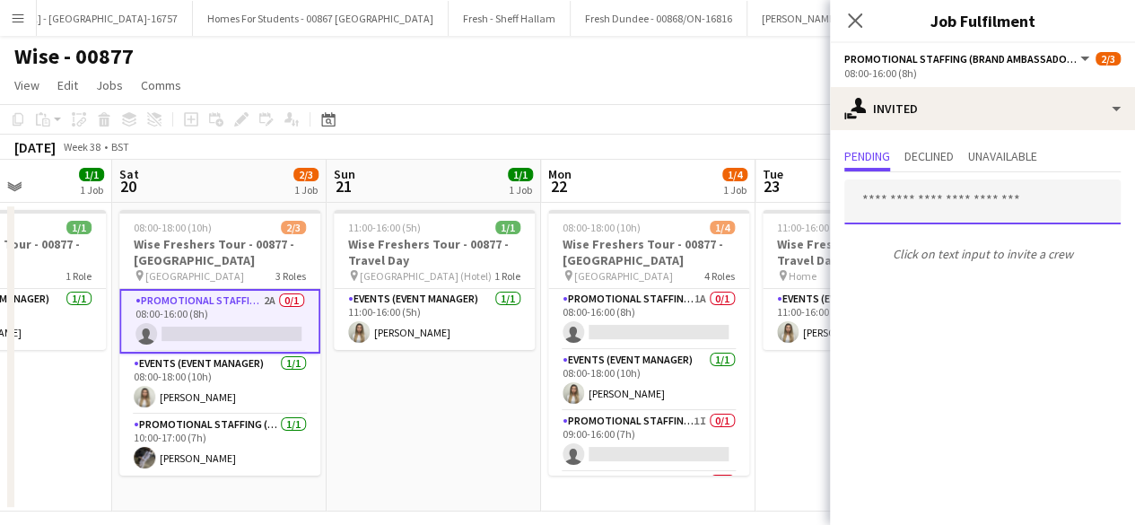
click at [953, 200] on input "text" at bounding box center [982, 201] width 276 height 45
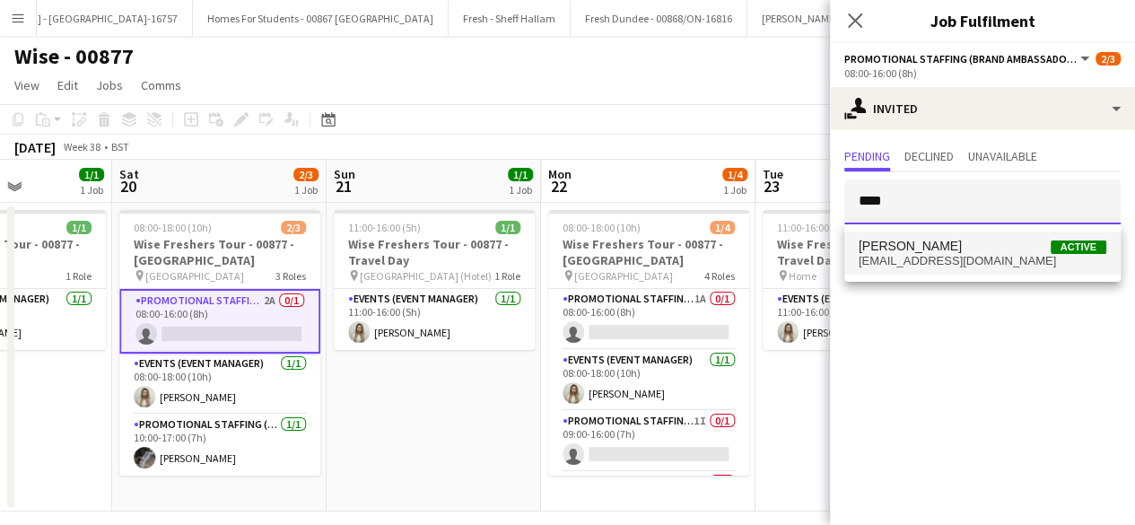
type input "****"
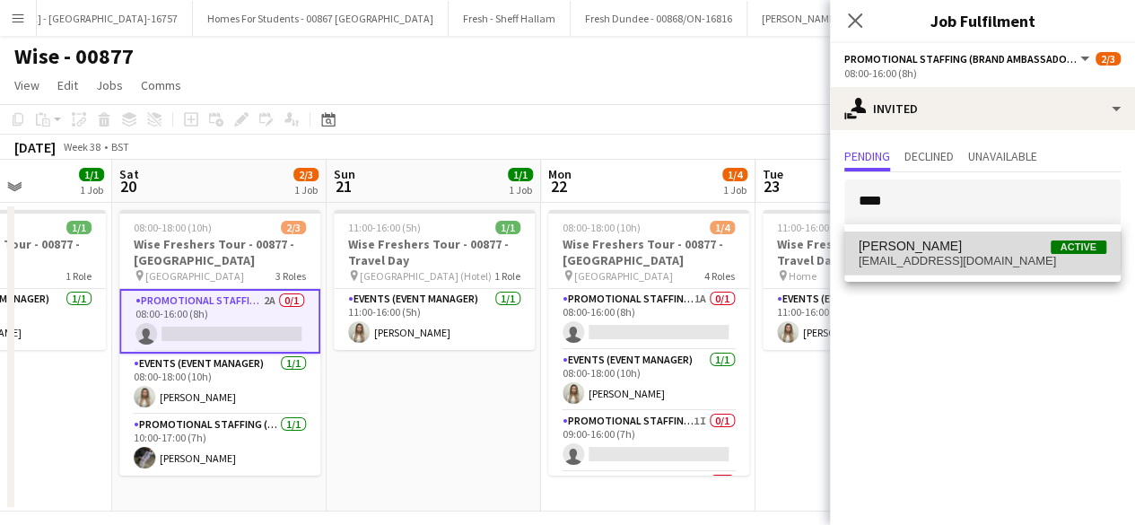
click at [953, 249] on span "Sahar Naz Kasi Active" at bounding box center [982, 246] width 248 height 15
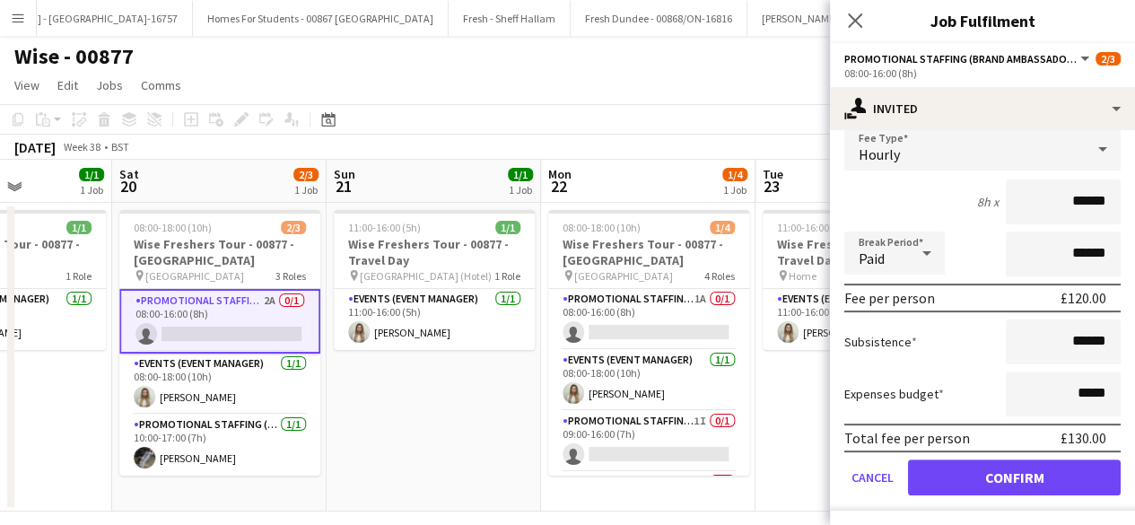
scroll to position [210, 0]
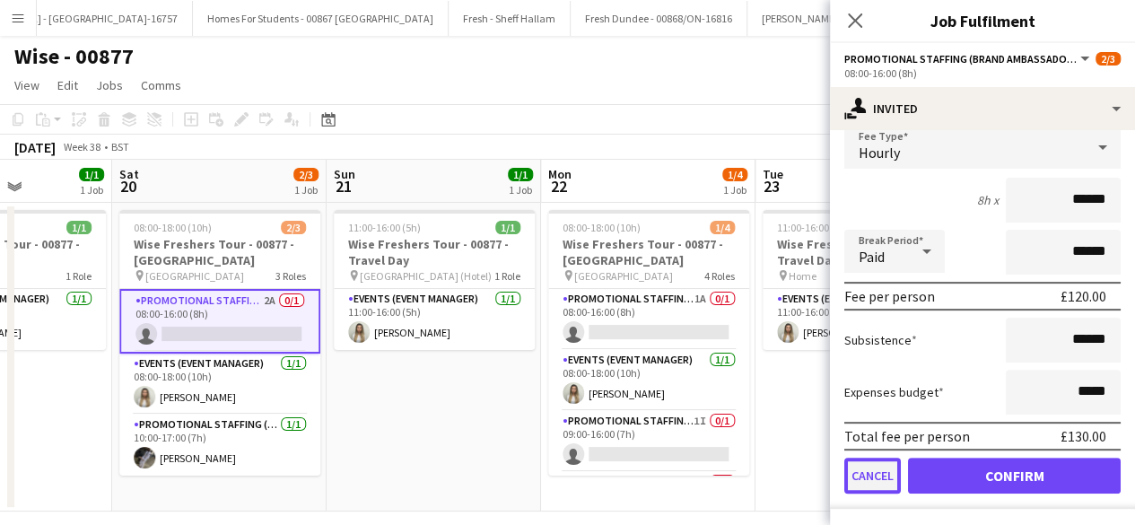
click at [872, 475] on button "Cancel" at bounding box center [872, 475] width 57 height 36
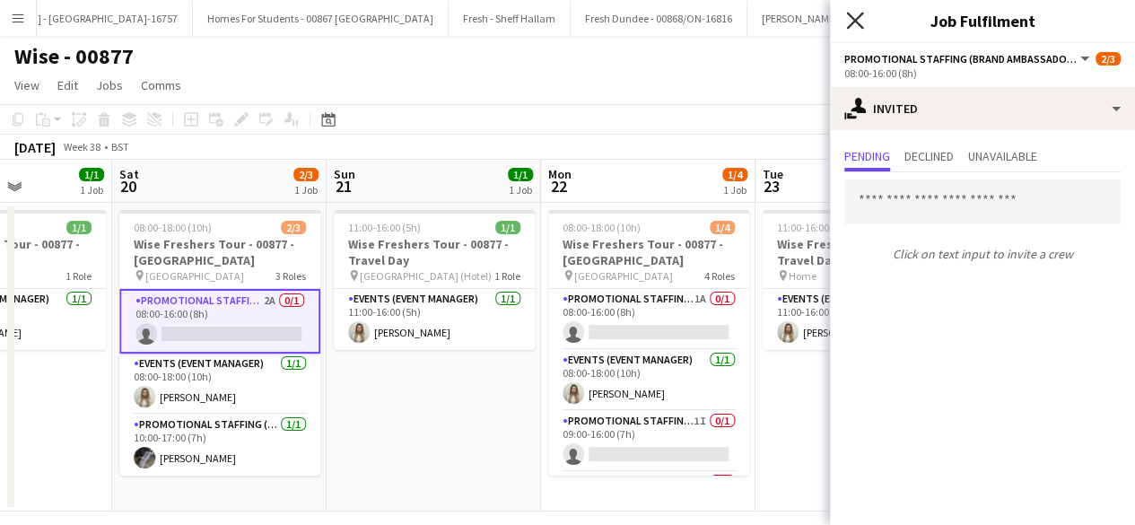
click at [860, 22] on icon "Close pop-in" at bounding box center [854, 20] width 17 height 17
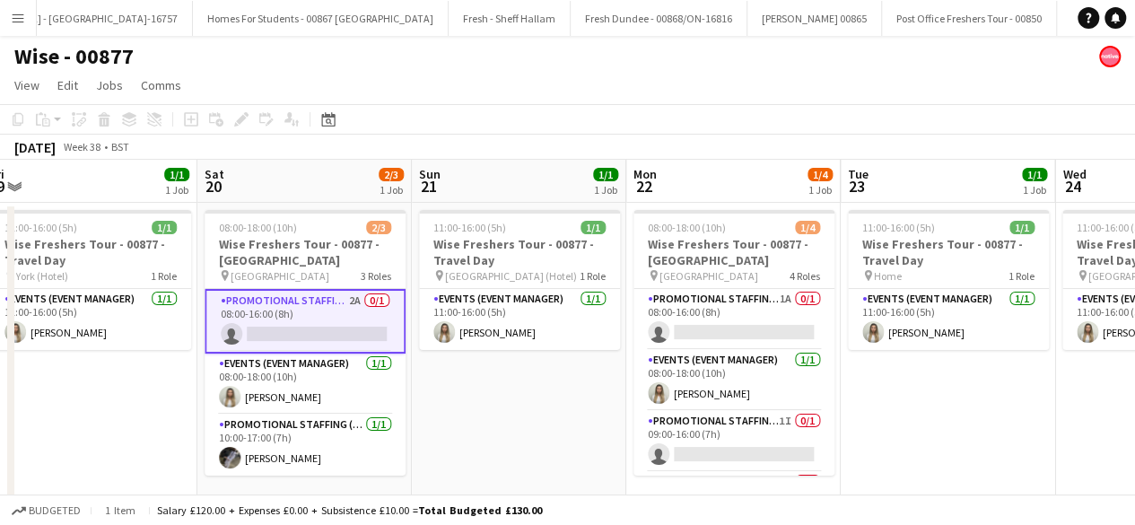
scroll to position [0, 661]
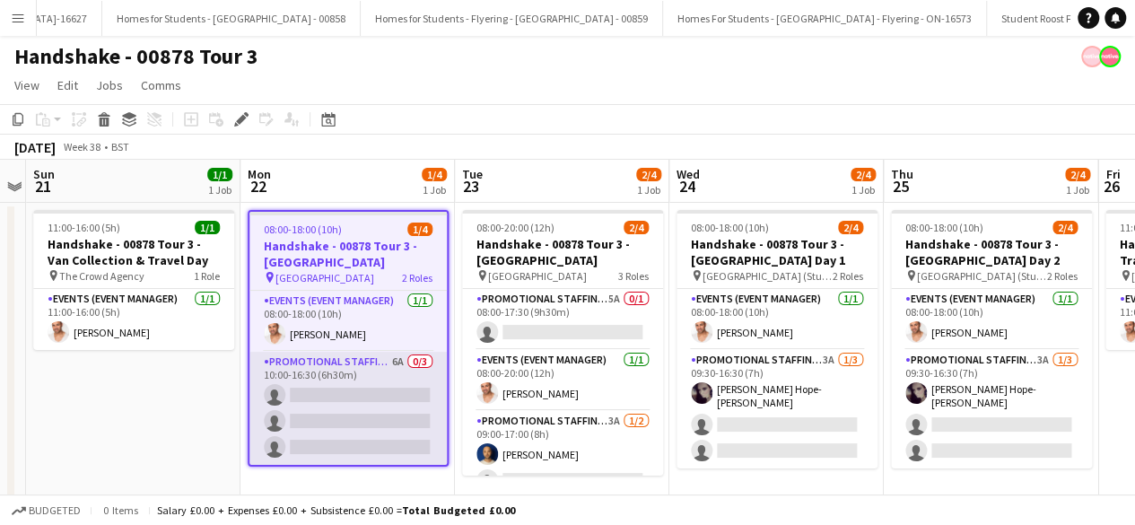
click at [354, 404] on app-card-role "Promotional Staffing (Brand Ambassadors) 6A 0/3 10:00-16:30 (6h30m) single-neut…" at bounding box center [347, 408] width 197 height 113
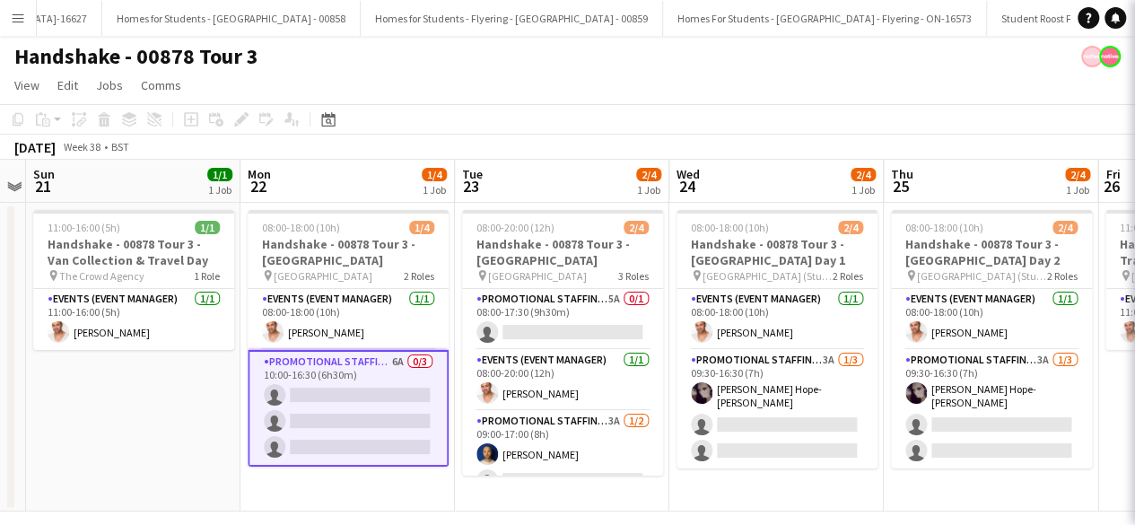
scroll to position [0, 24933]
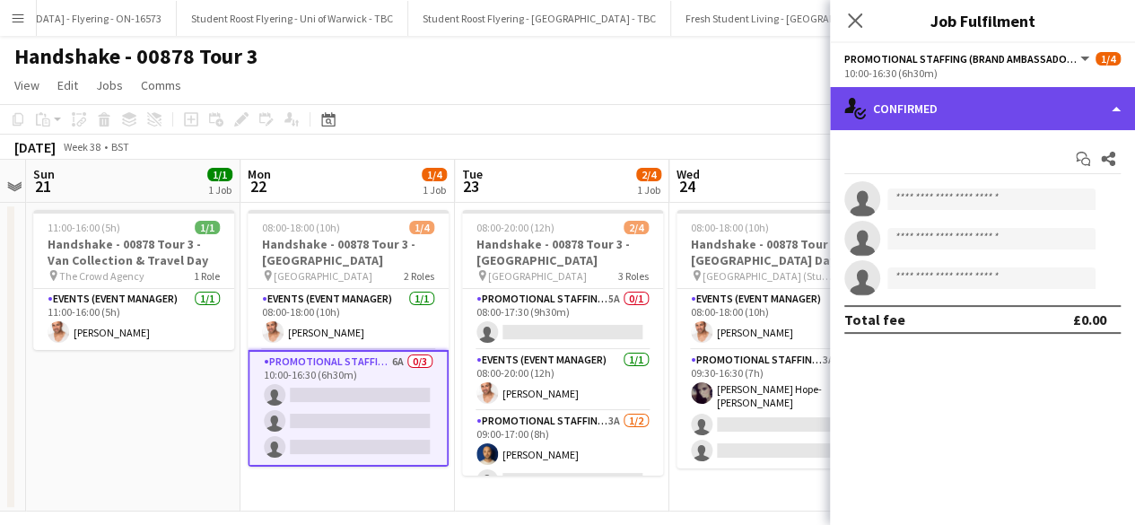
click at [934, 93] on div "single-neutral-actions-check-2 Confirmed" at bounding box center [982, 108] width 305 height 43
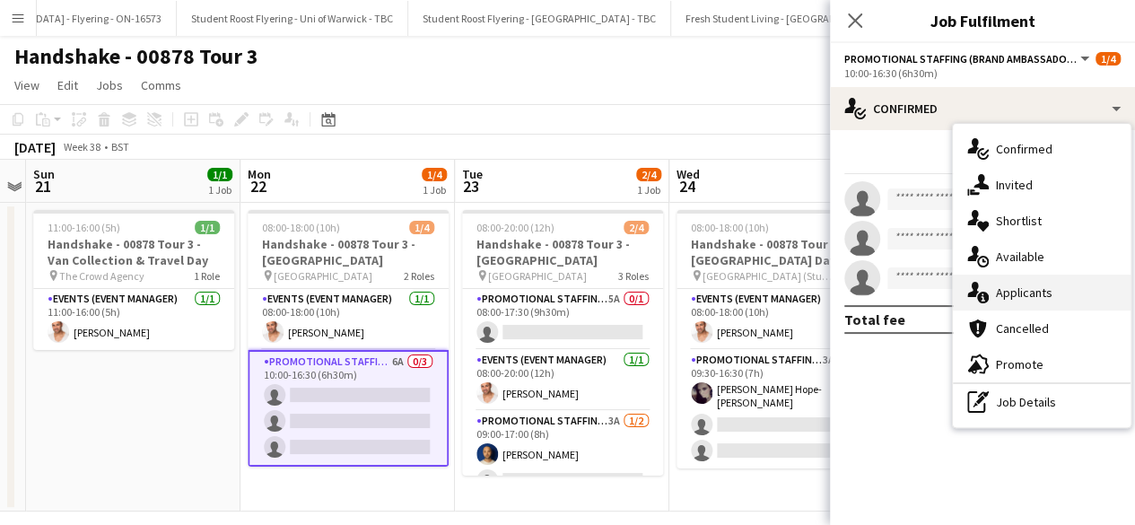
click at [1043, 304] on div "single-neutral-actions-information Applicants" at bounding box center [1042, 292] width 178 height 36
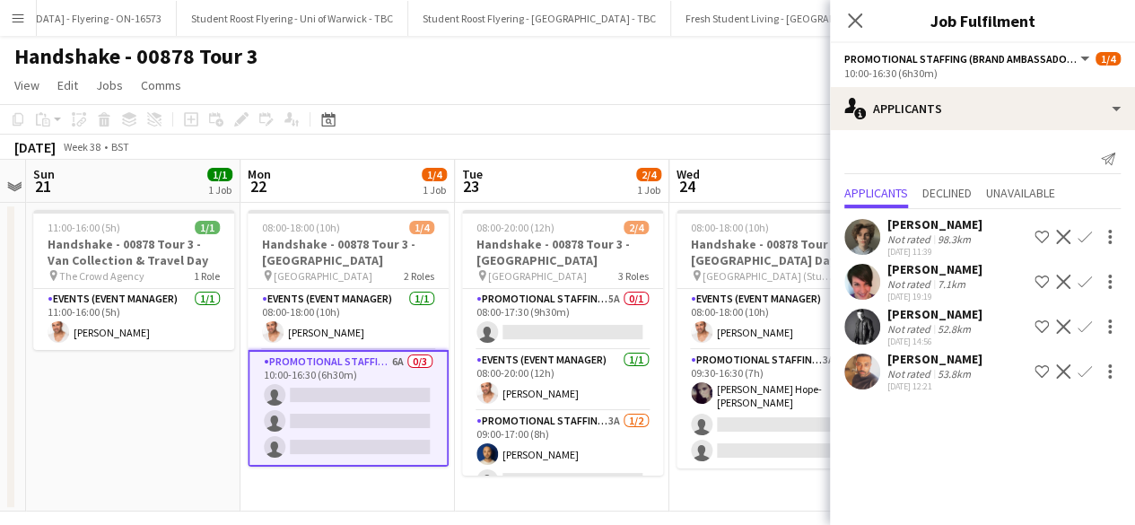
click at [1080, 235] on app-icon "Confirm" at bounding box center [1084, 237] width 14 height 14
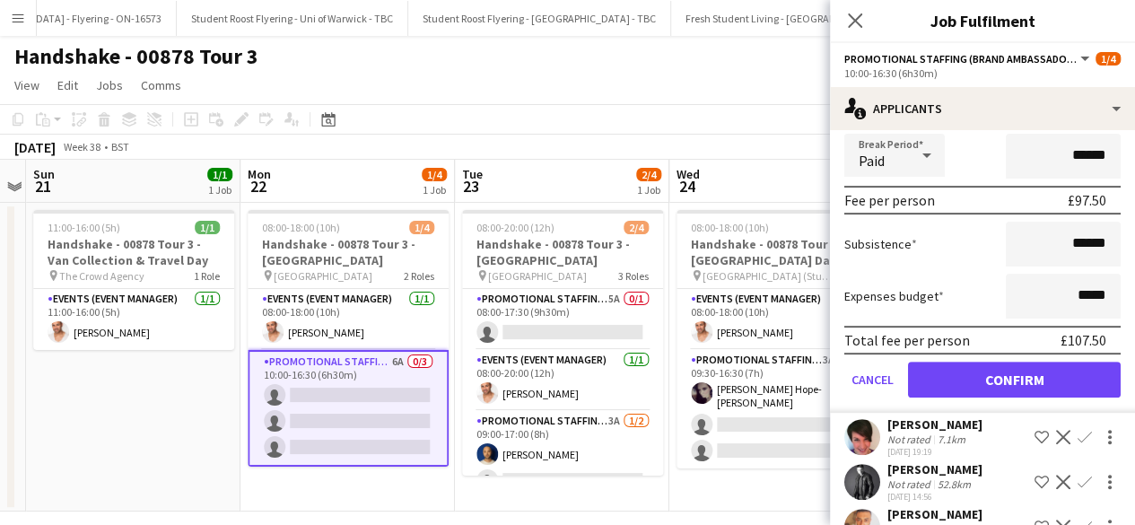
scroll to position [258, 0]
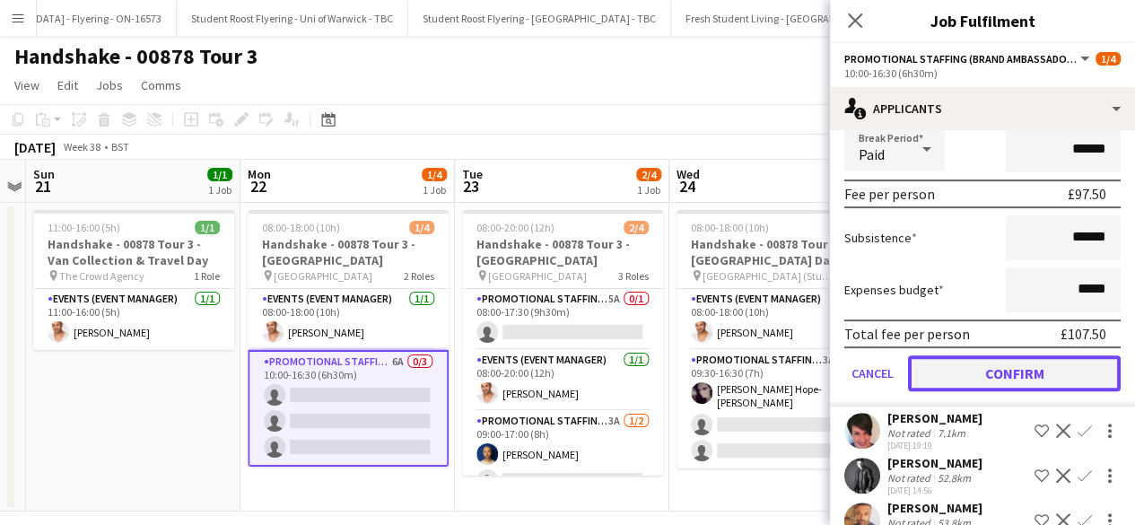
click at [967, 370] on button "Confirm" at bounding box center [1014, 373] width 213 height 36
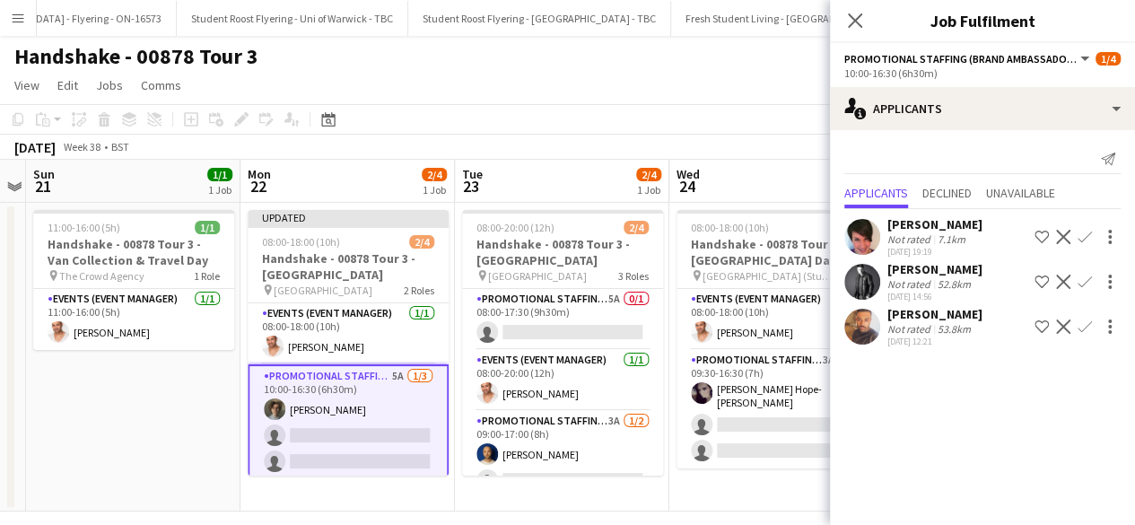
scroll to position [0, 0]
click at [857, 273] on app-user-avatar at bounding box center [862, 282] width 36 height 36
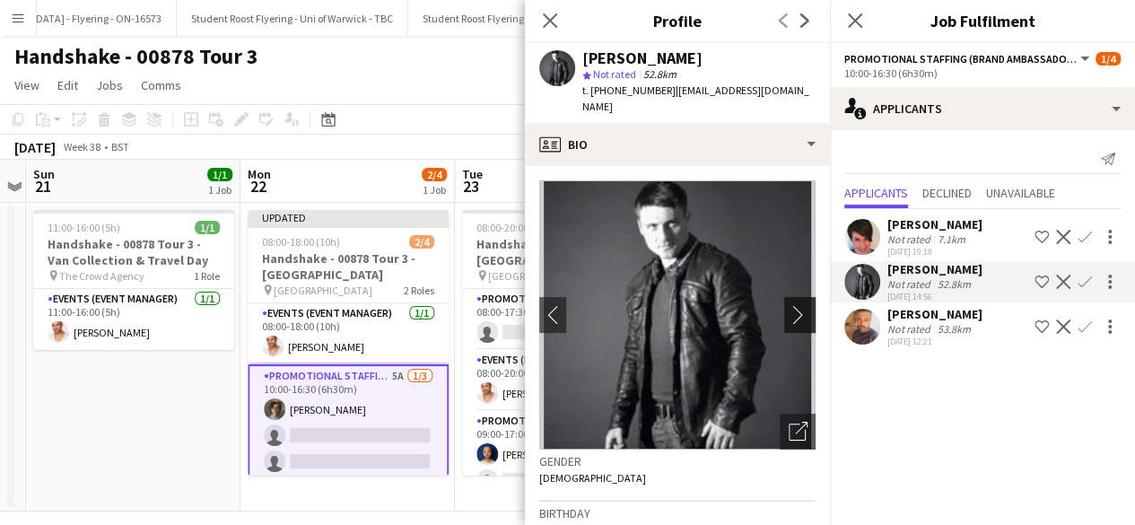
click at [788, 314] on app-icon "chevron-right" at bounding box center [802, 314] width 28 height 19
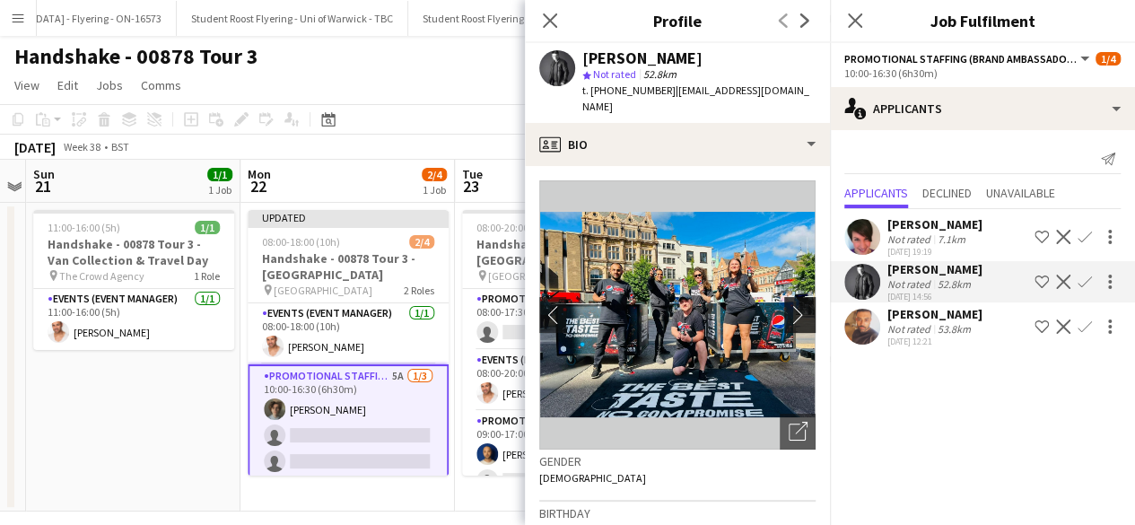
click at [788, 314] on app-icon "chevron-right" at bounding box center [802, 314] width 28 height 19
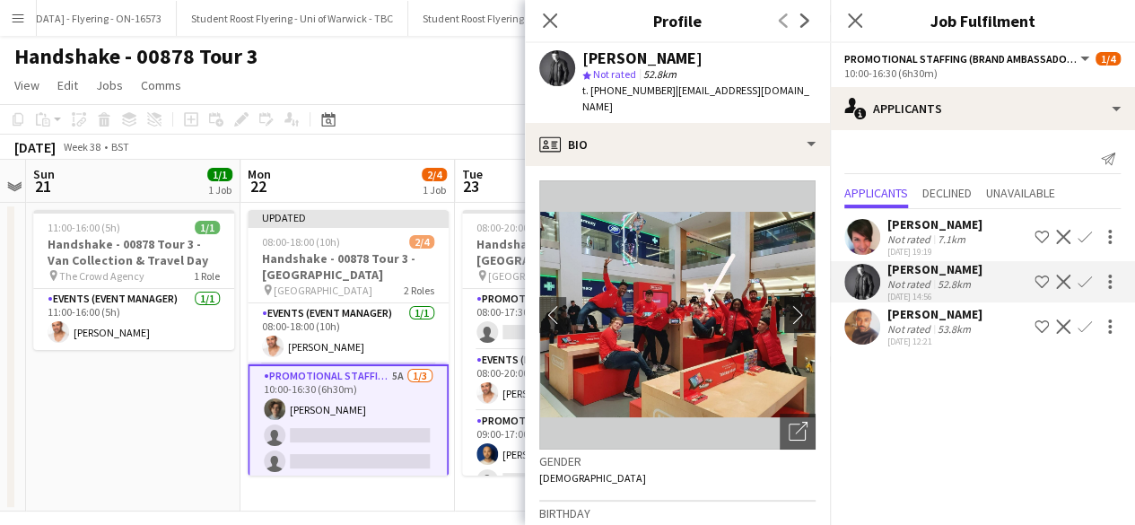
click at [788, 314] on app-icon "chevron-right" at bounding box center [802, 314] width 28 height 19
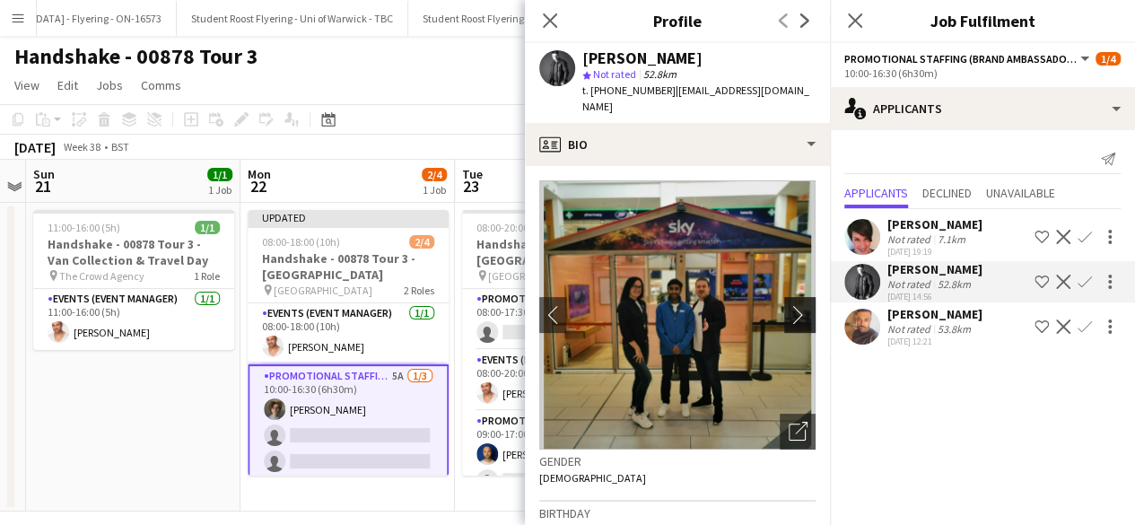
click at [788, 314] on app-icon "chevron-right" at bounding box center [802, 314] width 28 height 19
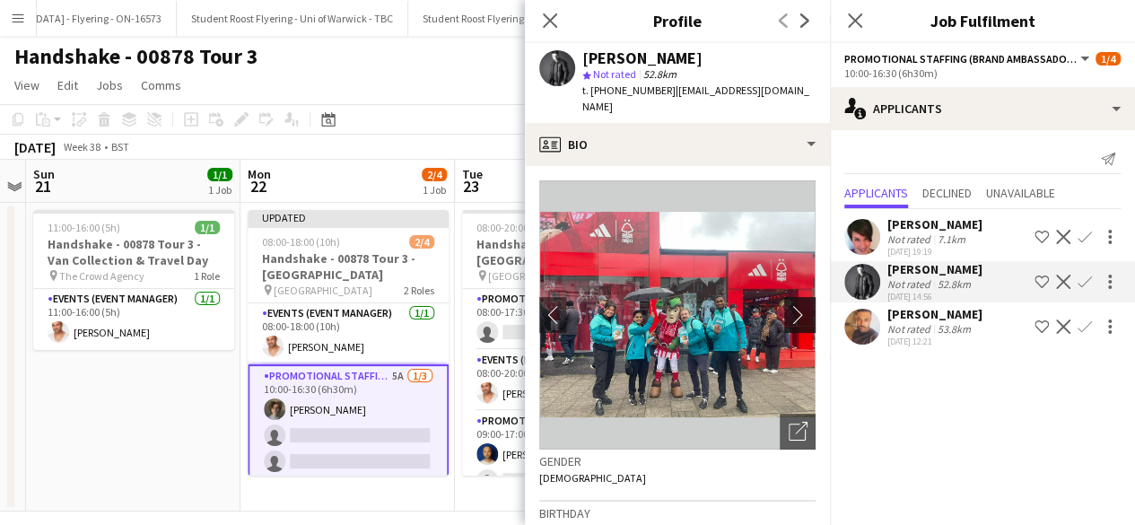
click at [788, 314] on app-icon "chevron-right" at bounding box center [802, 314] width 28 height 19
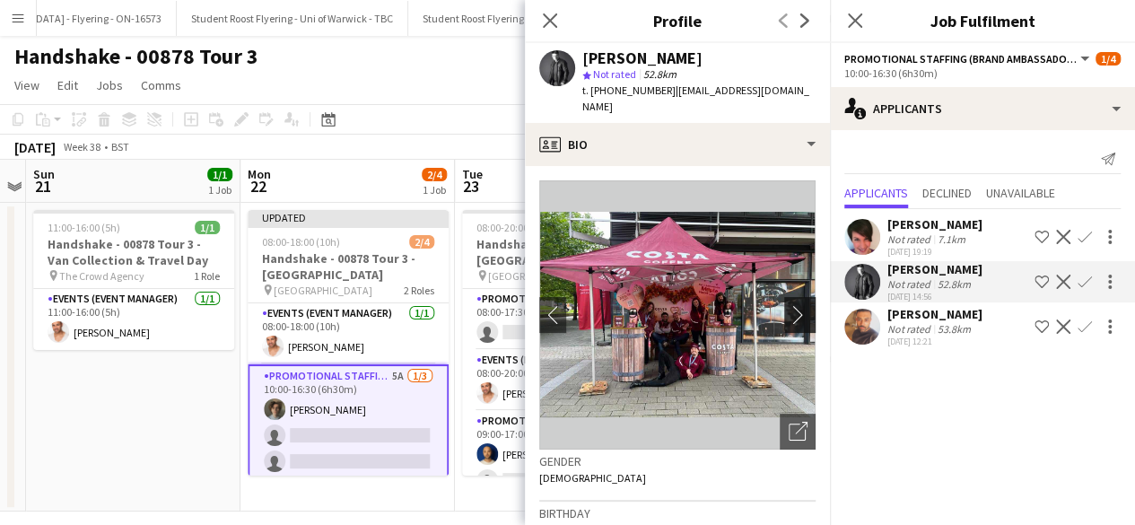
click at [788, 314] on app-icon "chevron-right" at bounding box center [802, 314] width 28 height 19
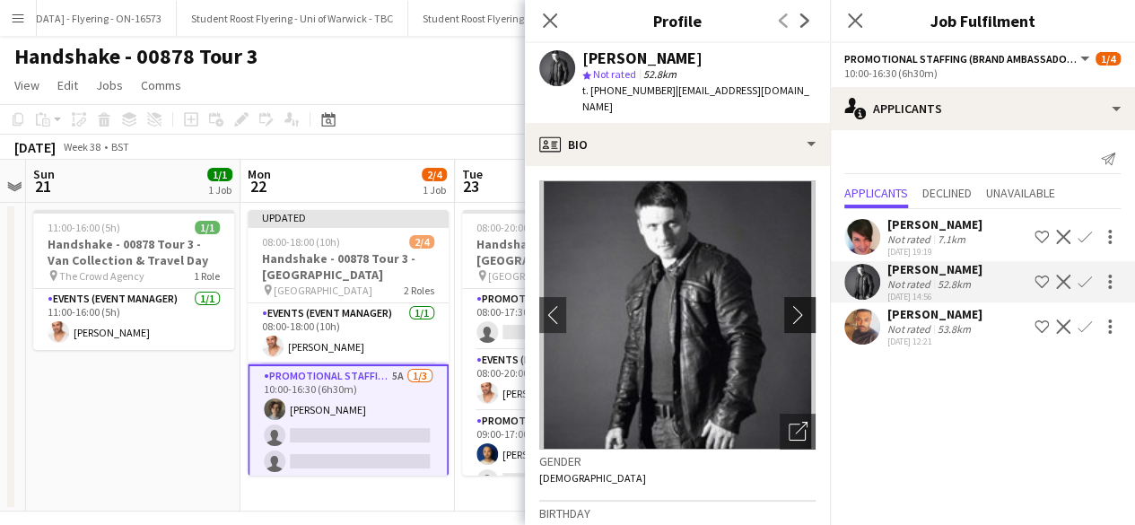
click at [788, 314] on app-icon "chevron-right" at bounding box center [802, 314] width 28 height 19
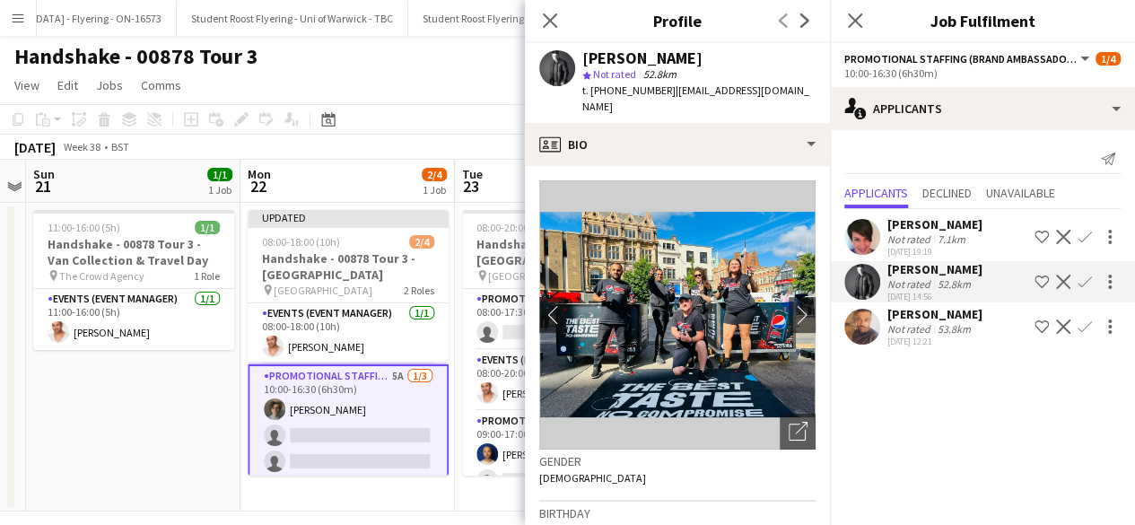
click at [1085, 280] on app-icon "Confirm" at bounding box center [1084, 281] width 14 height 14
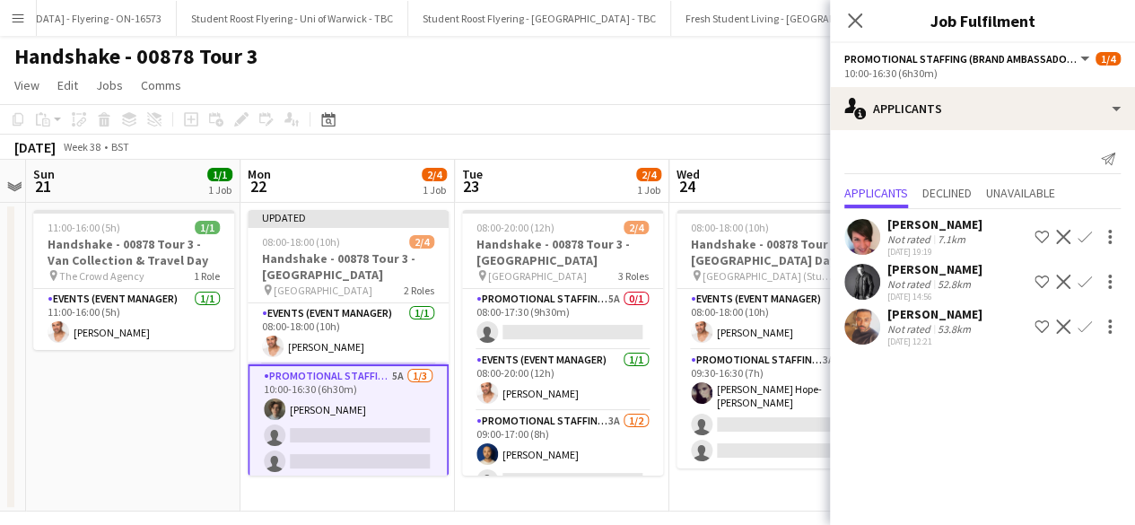
click at [1085, 275] on app-icon "Confirm" at bounding box center [1084, 281] width 14 height 14
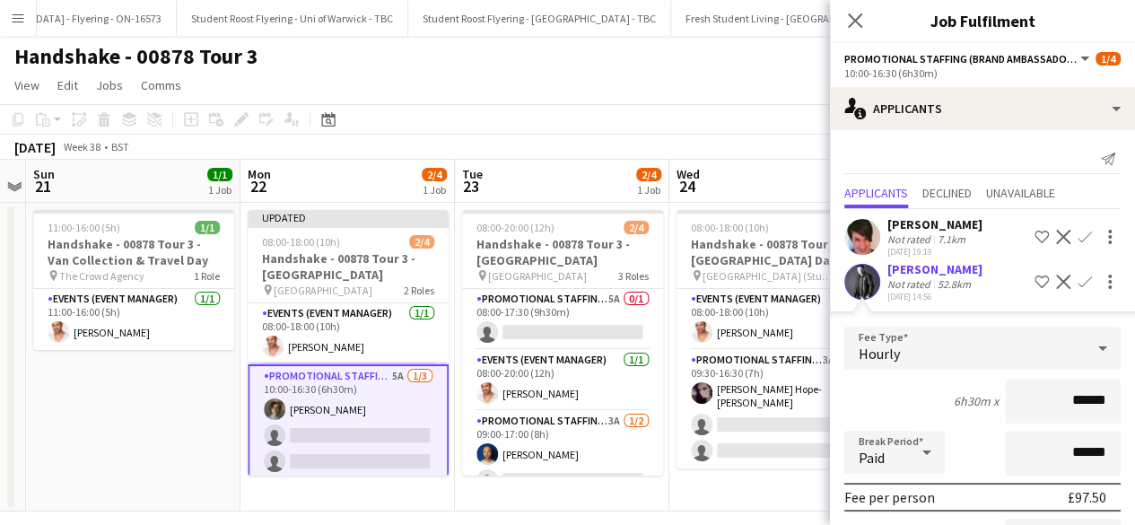
scroll to position [246, 0]
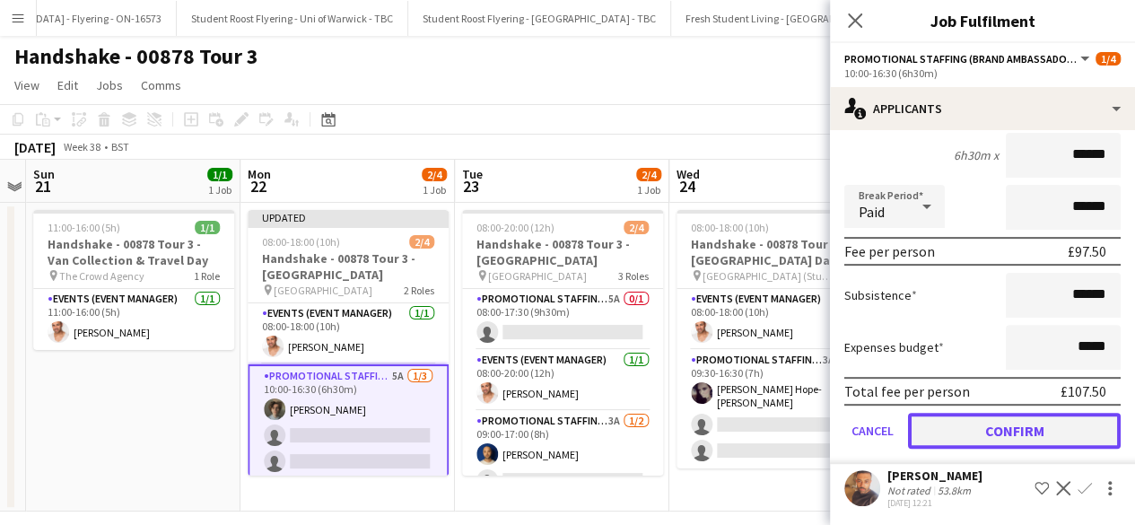
click at [946, 428] on button "Confirm" at bounding box center [1014, 431] width 213 height 36
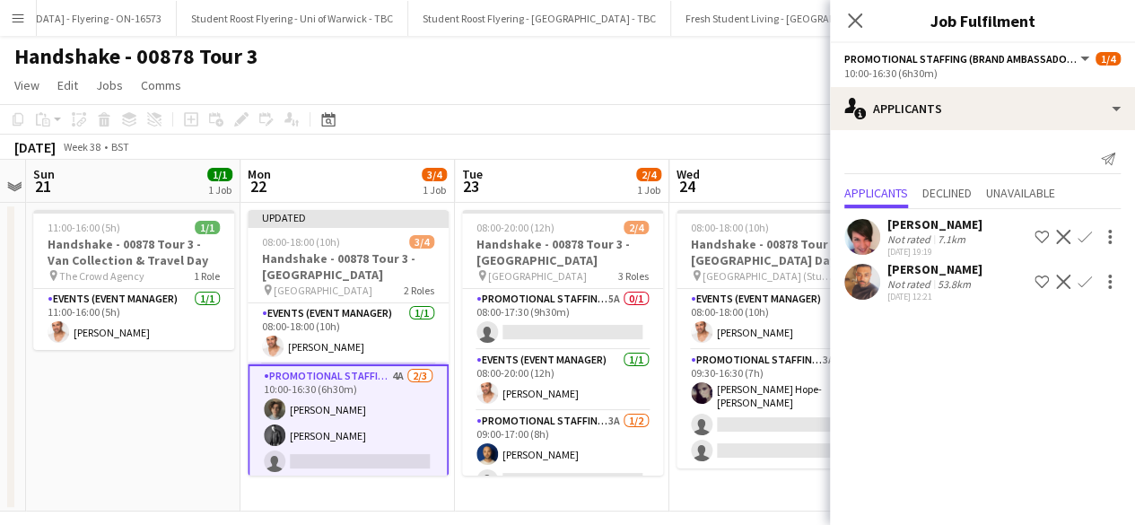
scroll to position [0, 0]
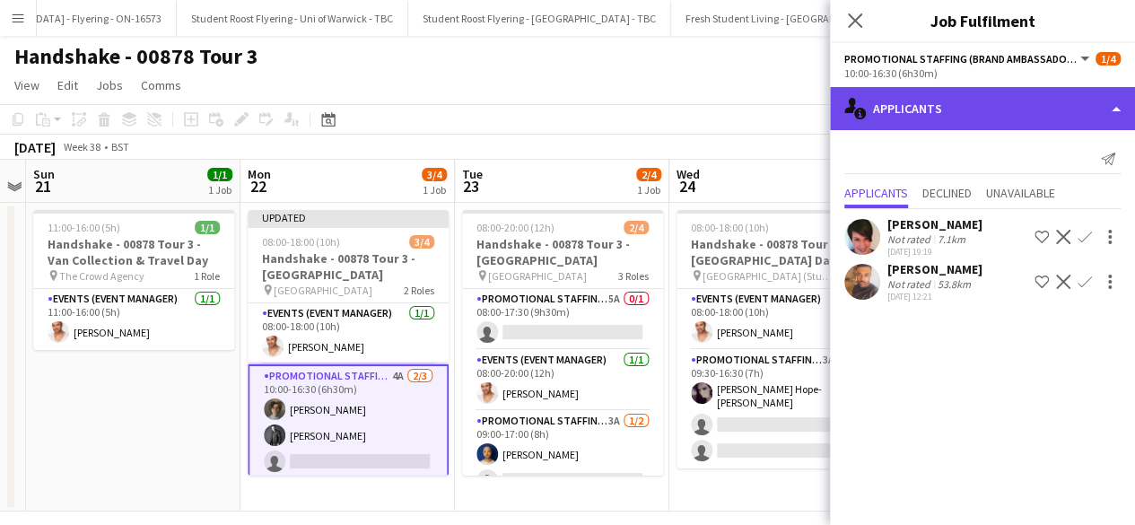
click at [942, 104] on div "single-neutral-actions-information Applicants" at bounding box center [982, 108] width 305 height 43
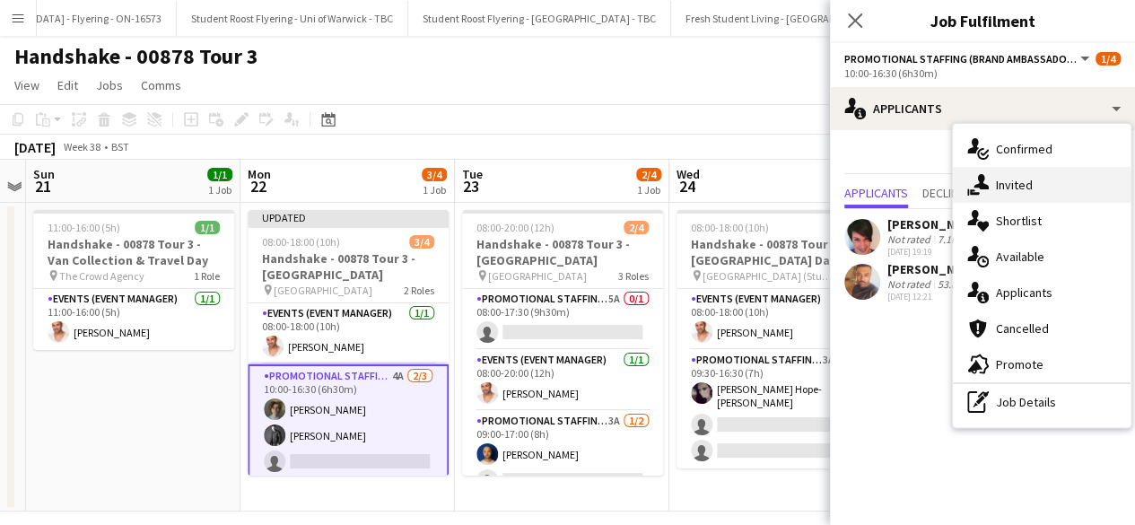
click at [1018, 181] on div "single-neutral-actions-share-1 Invited" at bounding box center [1042, 185] width 178 height 36
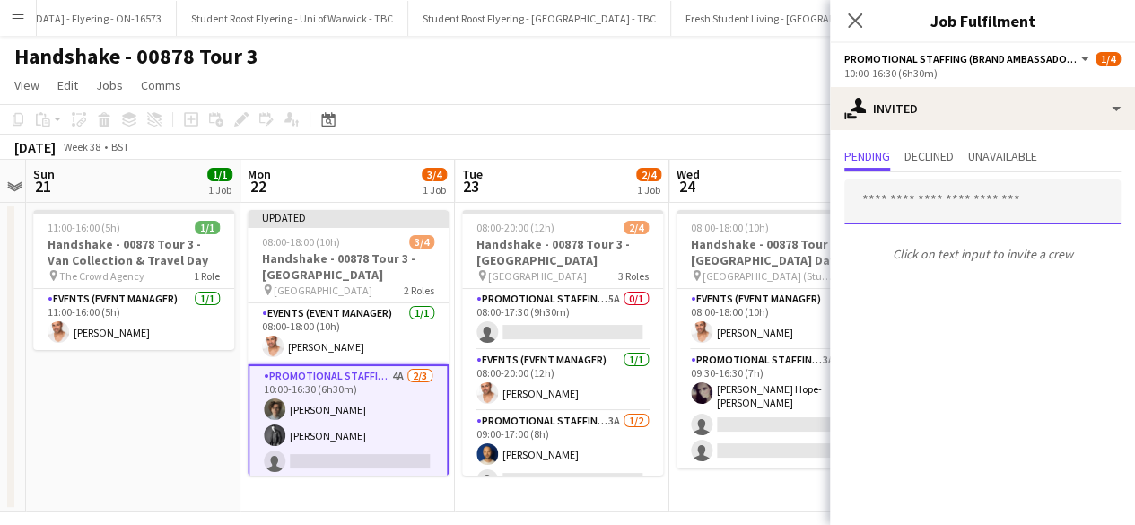
click at [911, 205] on input "text" at bounding box center [982, 201] width 276 height 45
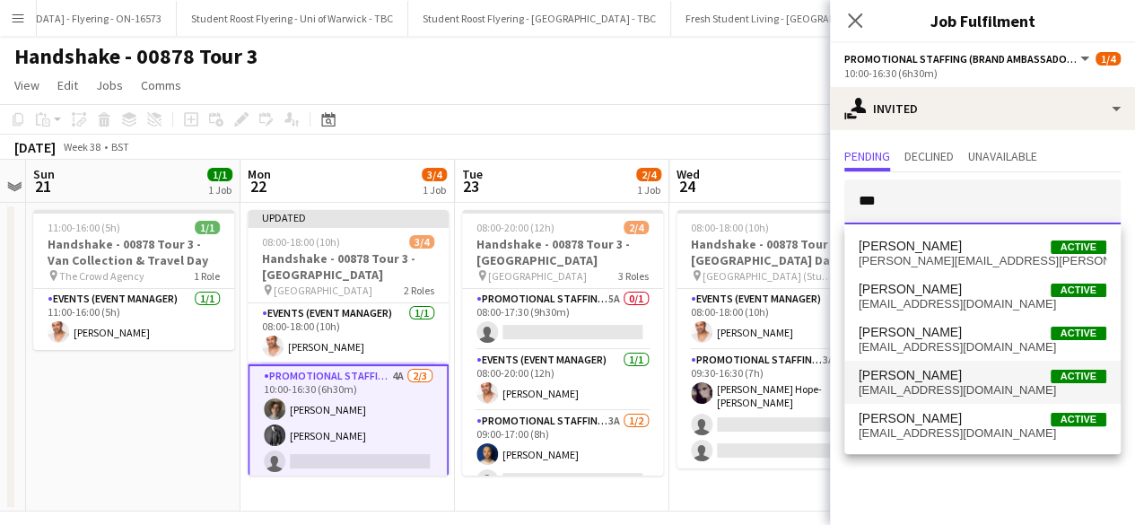
type input "***"
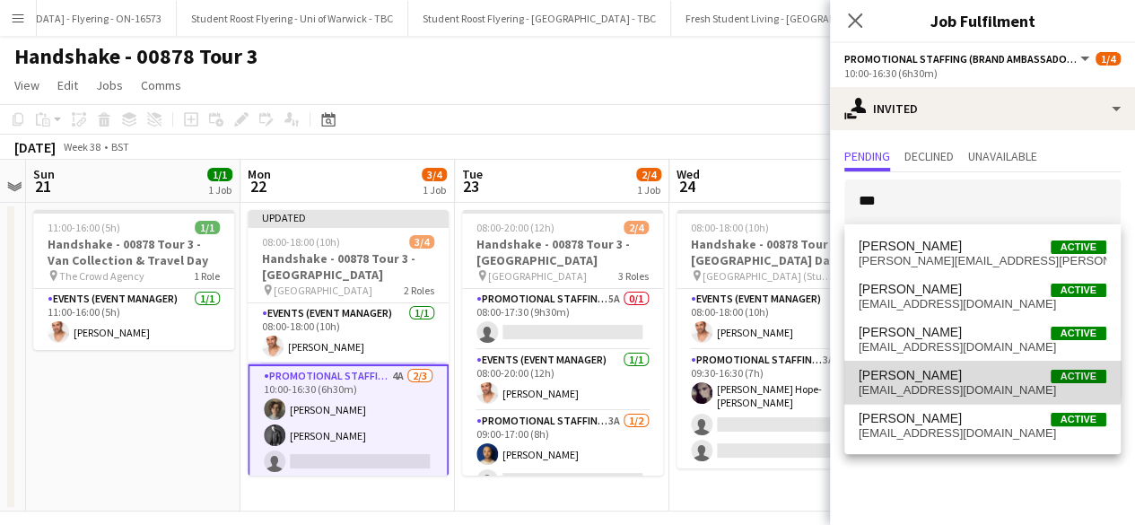
click at [931, 375] on span "Marianne Currie" at bounding box center [909, 375] width 103 height 15
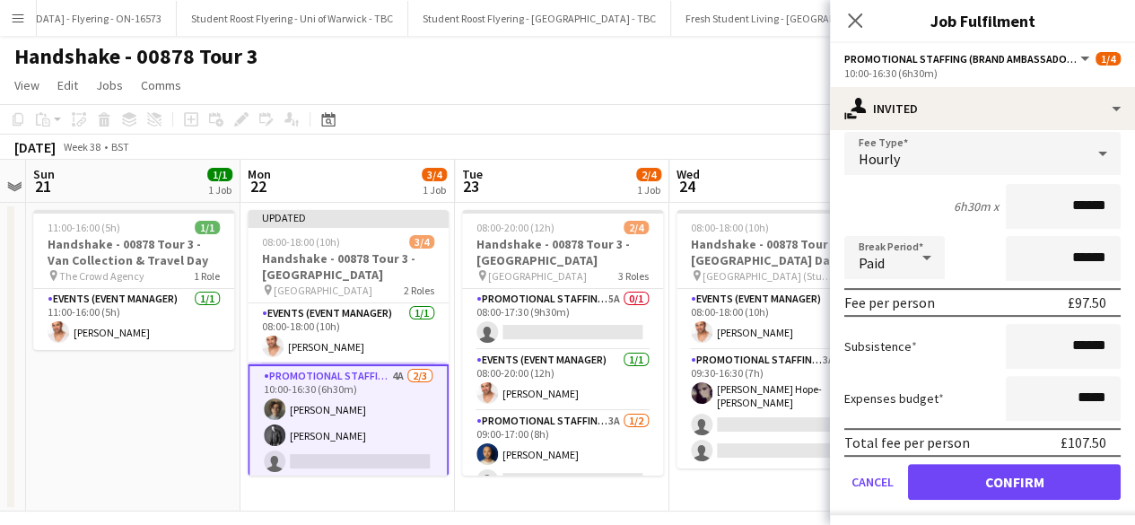
scroll to position [210, 0]
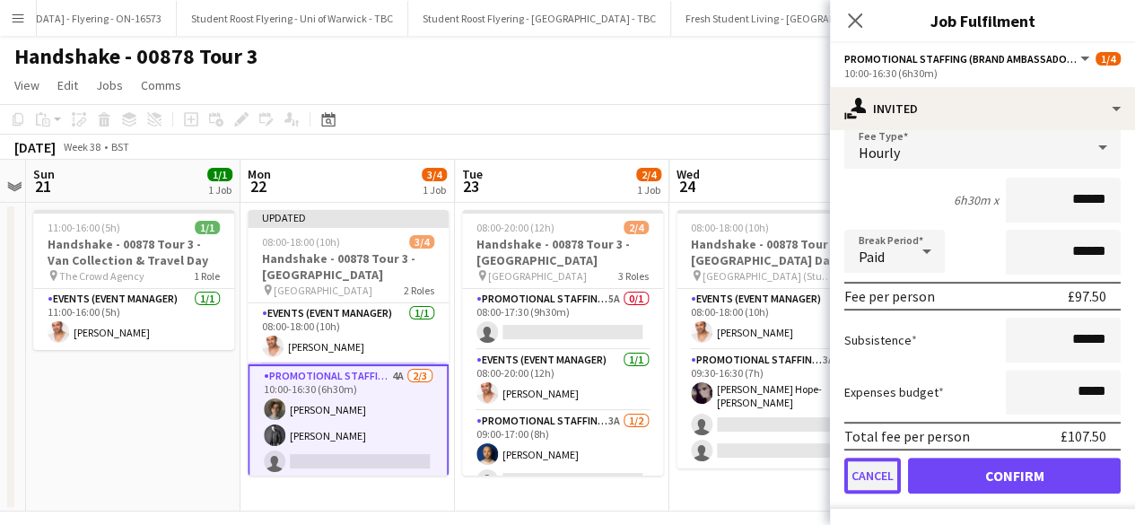
click at [870, 475] on button "Cancel" at bounding box center [872, 475] width 57 height 36
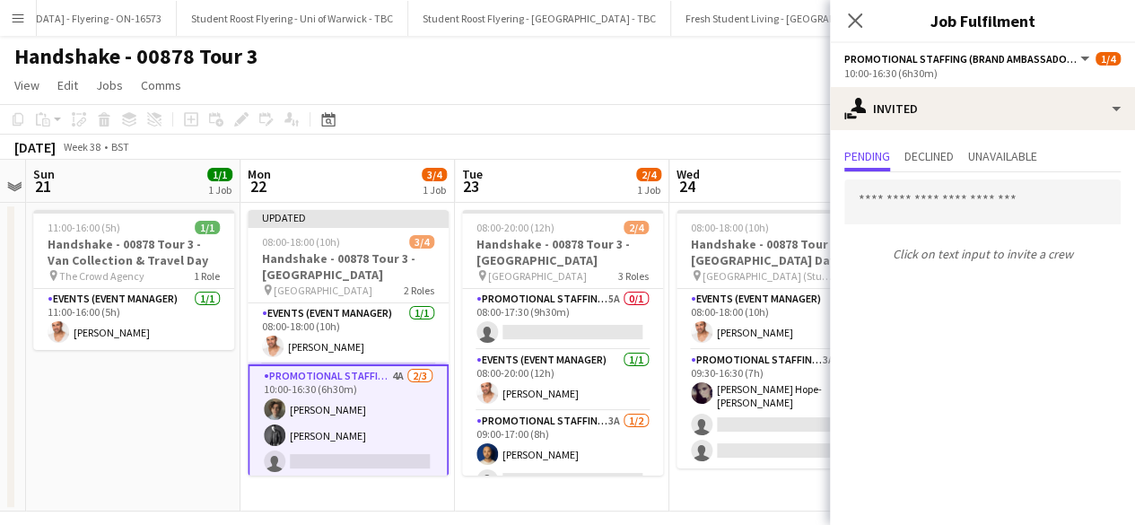
scroll to position [0, 0]
click at [958, 187] on input "text" at bounding box center [982, 201] width 276 height 45
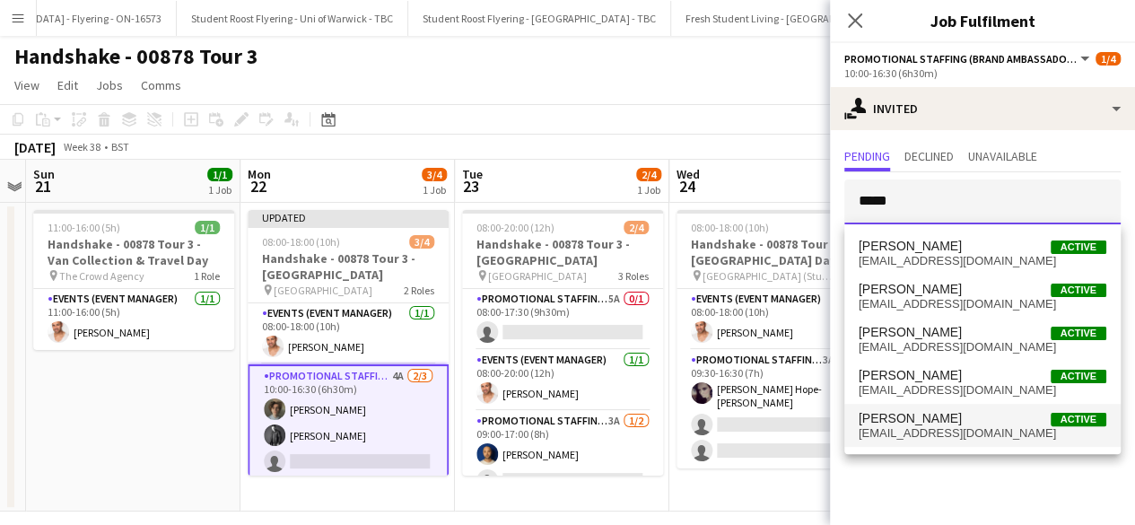
type input "*****"
click at [919, 419] on span "marianna matti" at bounding box center [909, 418] width 103 height 15
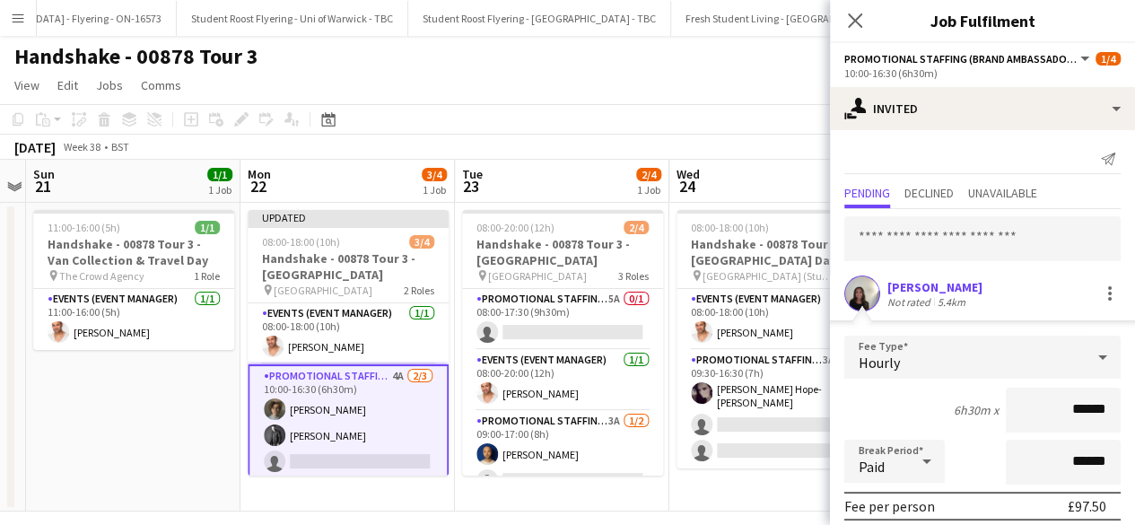
scroll to position [210, 0]
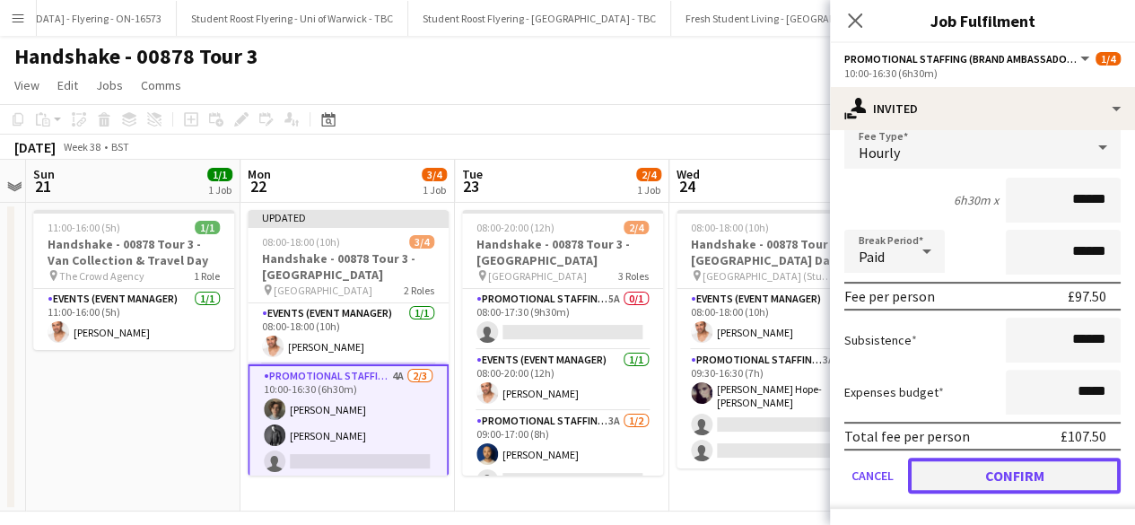
click at [962, 471] on button "Confirm" at bounding box center [1014, 475] width 213 height 36
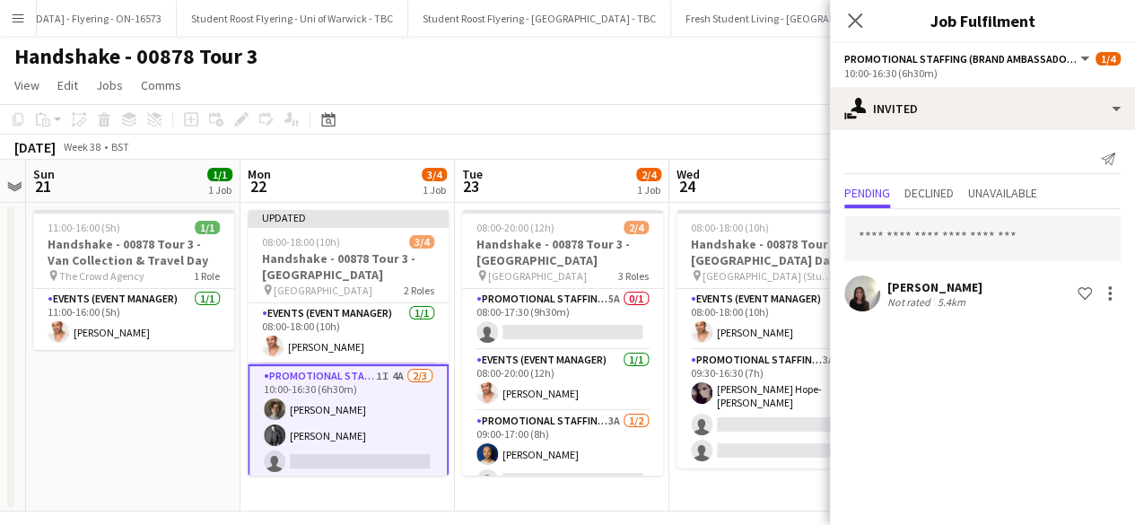
scroll to position [0, 0]
click at [709, 483] on app-date-cell "08:00-18:00 (10h) 2/4 Handshake - 00878 Tour 3 - Newcastle University Day 1 pin…" at bounding box center [776, 357] width 214 height 309
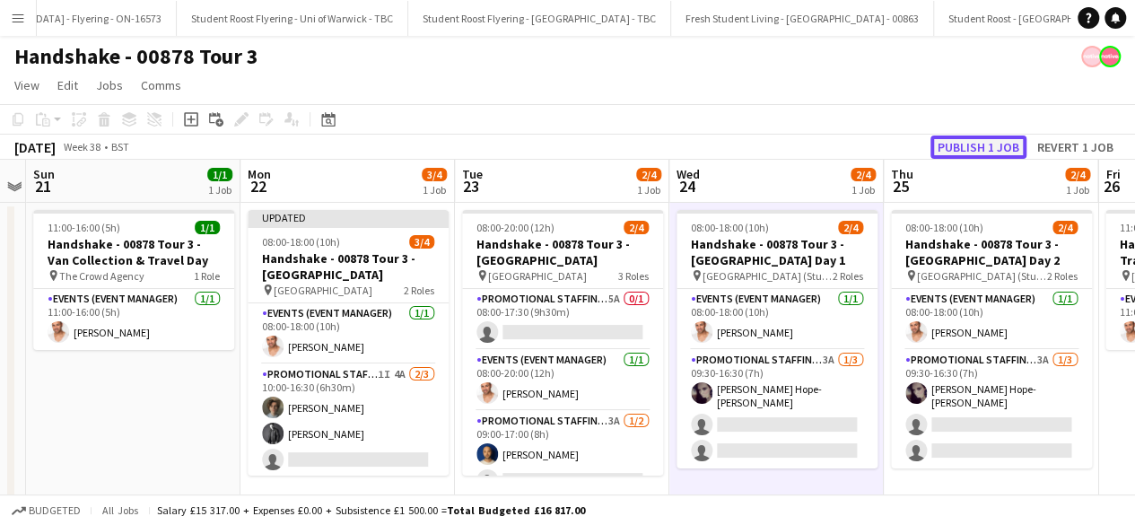
click at [979, 146] on button "Publish 1 job" at bounding box center [978, 146] width 96 height 23
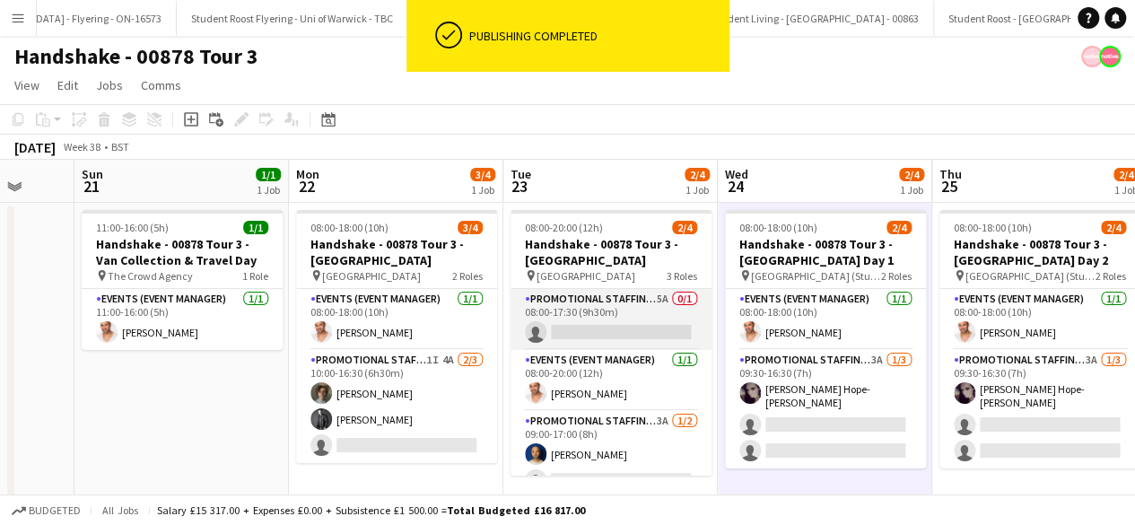
click at [623, 322] on app-card-role "Promotional Staffing (Brand Ambassadors) 5A 0/1 08:00-17:30 (9h30m) single-neut…" at bounding box center [610, 319] width 201 height 61
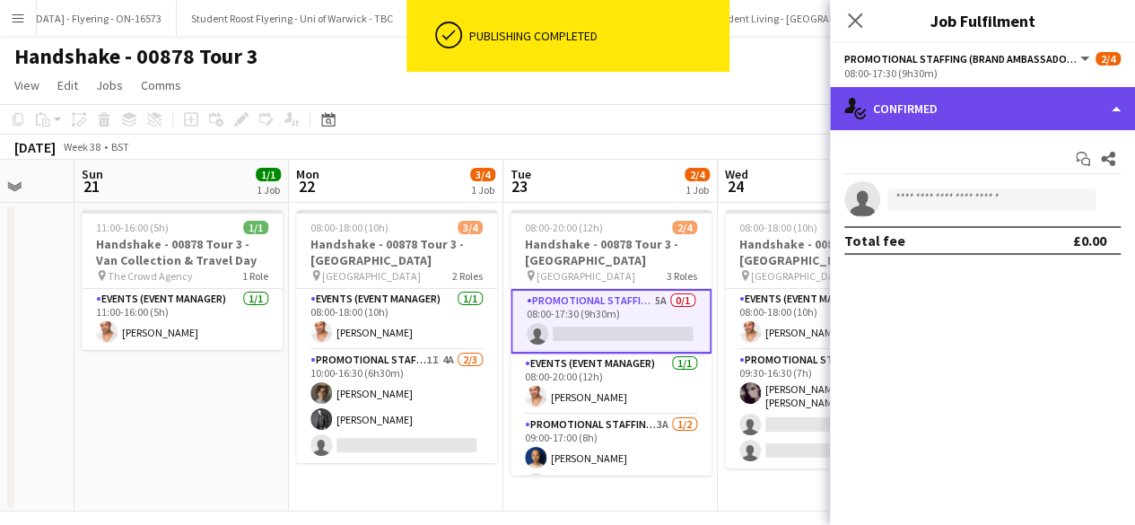
click at [1035, 91] on div "single-neutral-actions-check-2 Confirmed" at bounding box center [982, 108] width 305 height 43
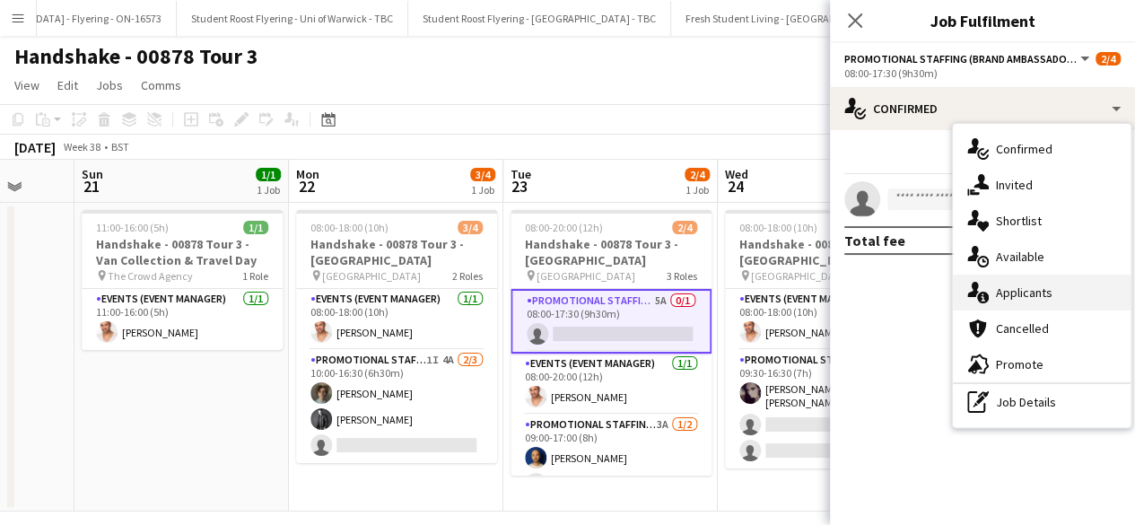
click at [1037, 297] on div "single-neutral-actions-information Applicants" at bounding box center [1042, 292] width 178 height 36
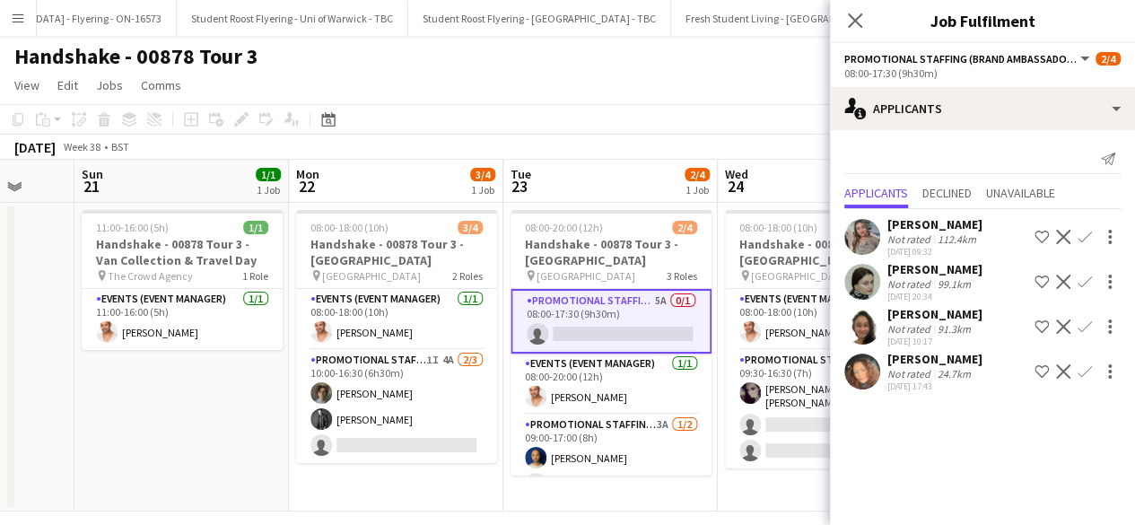
click at [860, 366] on app-user-avatar at bounding box center [862, 371] width 36 height 36
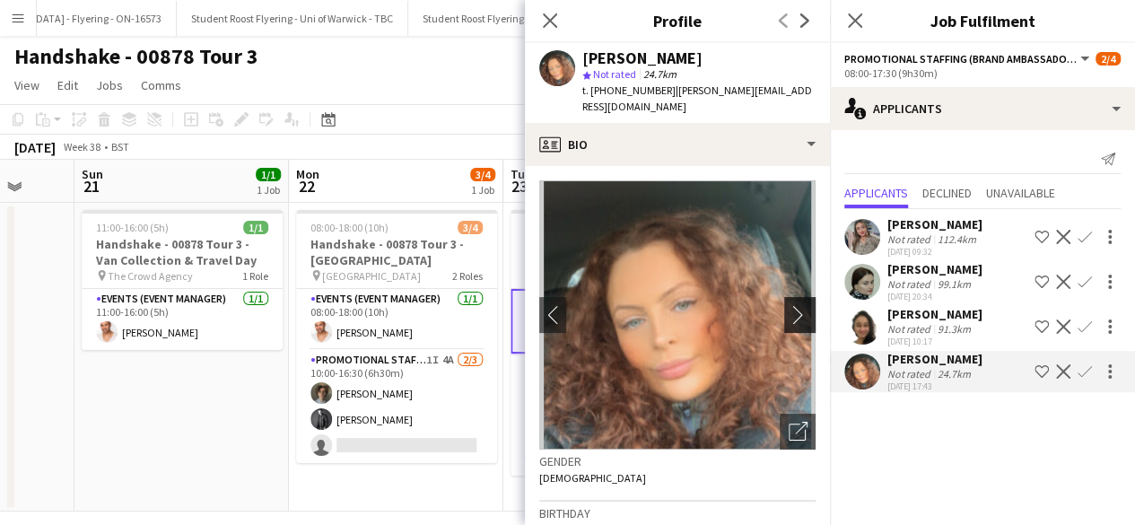
click at [785, 309] on button "chevron-right" at bounding box center [802, 315] width 36 height 36
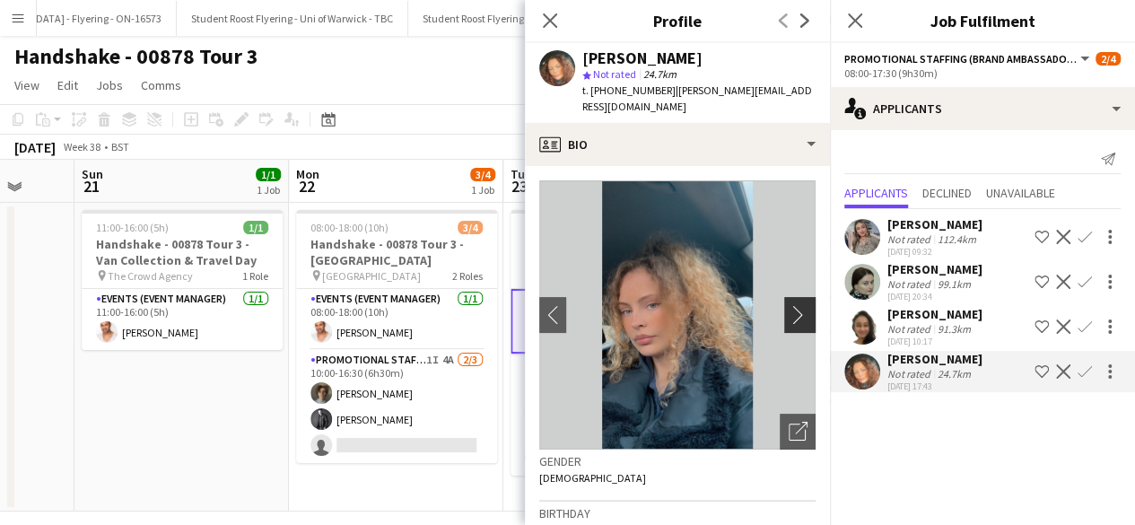
click at [788, 305] on app-icon "chevron-right" at bounding box center [802, 314] width 28 height 19
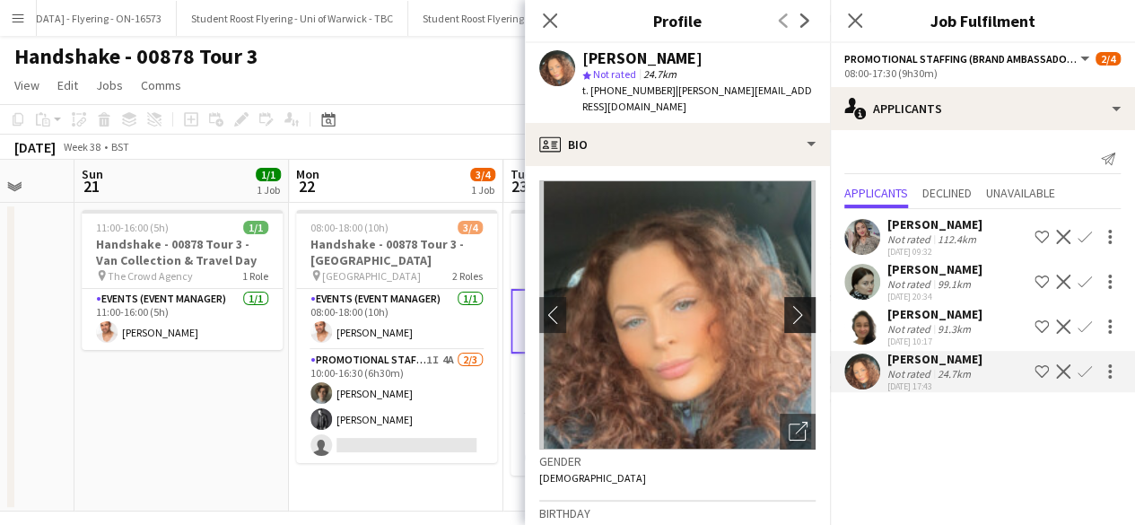
click at [788, 305] on app-icon "chevron-right" at bounding box center [802, 314] width 28 height 19
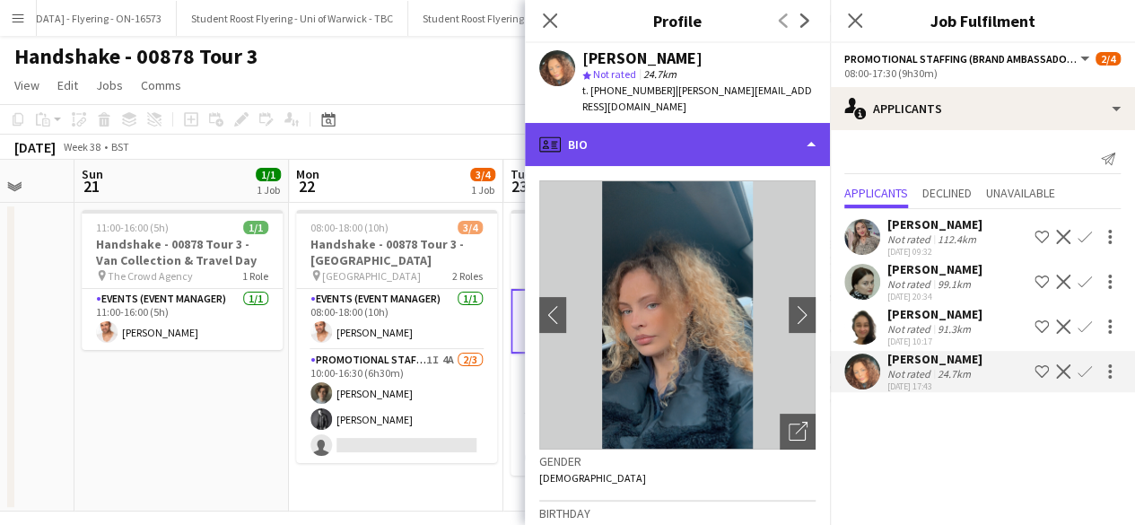
click at [698, 144] on div "profile Bio" at bounding box center [677, 144] width 305 height 43
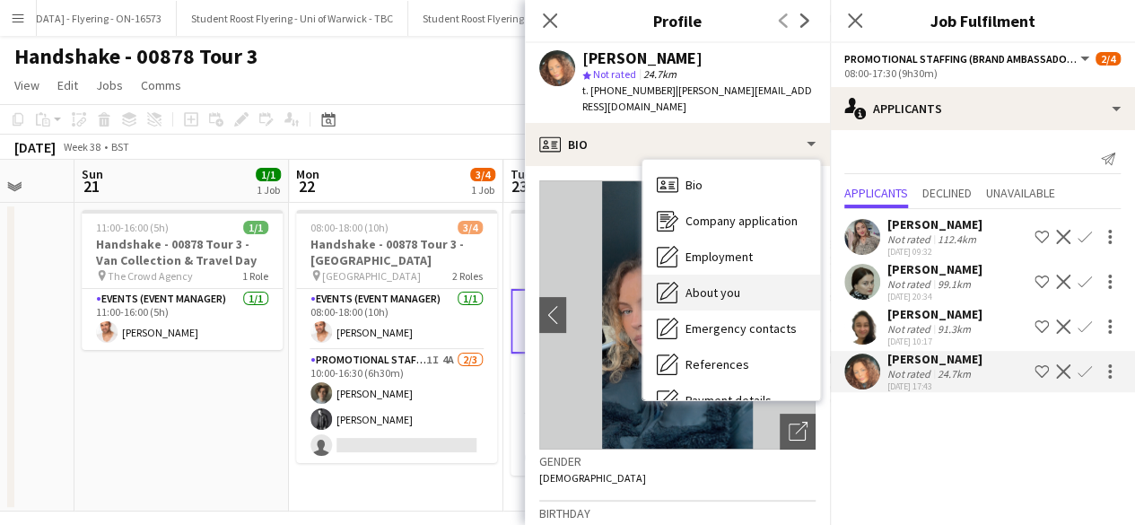
click at [719, 284] on span "About you" at bounding box center [712, 292] width 55 height 16
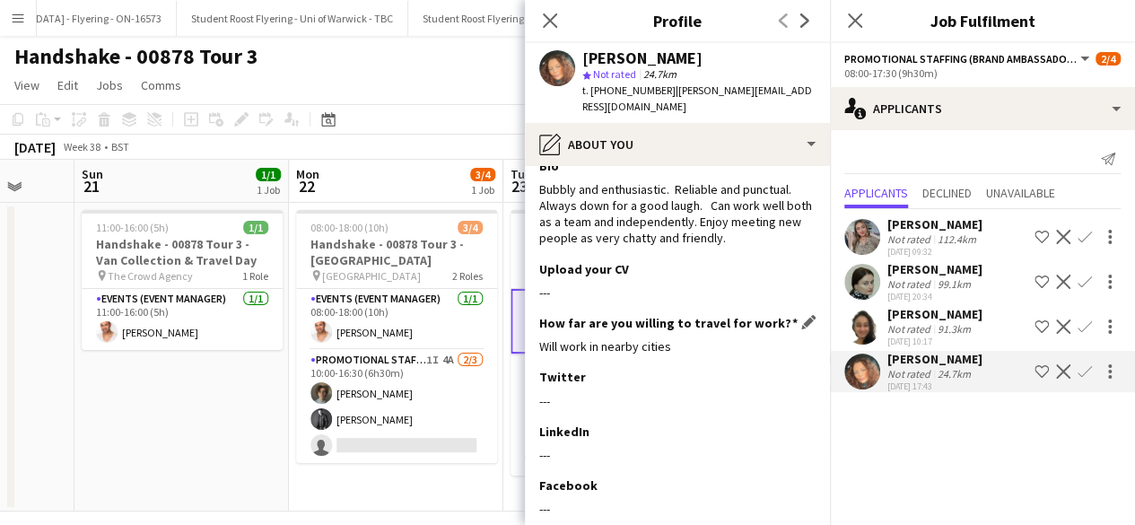
scroll to position [23, 0]
click at [1084, 369] on app-icon "Confirm" at bounding box center [1084, 371] width 14 height 14
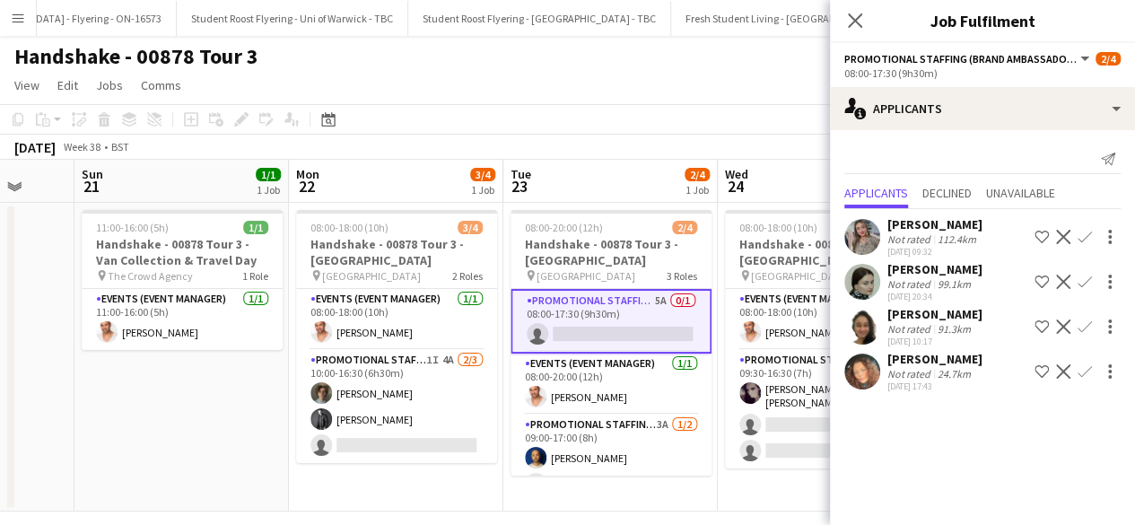
click at [1084, 369] on app-icon "Confirm" at bounding box center [1084, 371] width 14 height 14
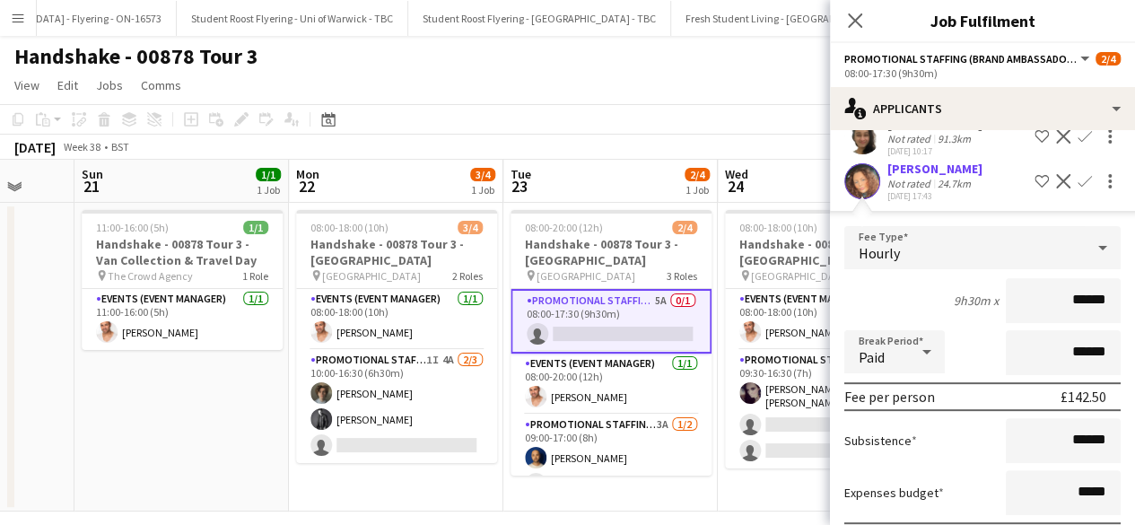
scroll to position [291, 0]
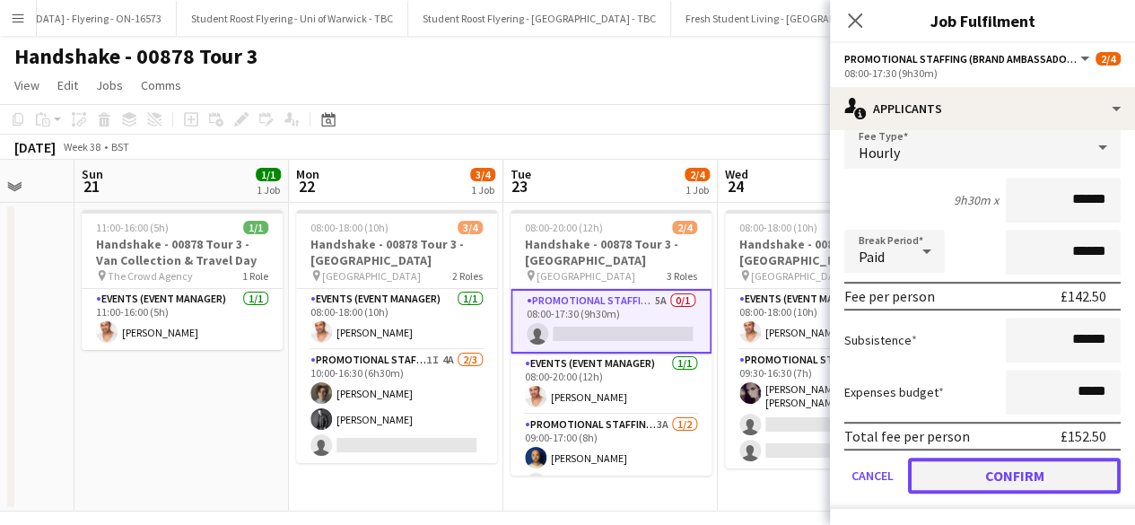
click at [980, 475] on button "Confirm" at bounding box center [1014, 475] width 213 height 36
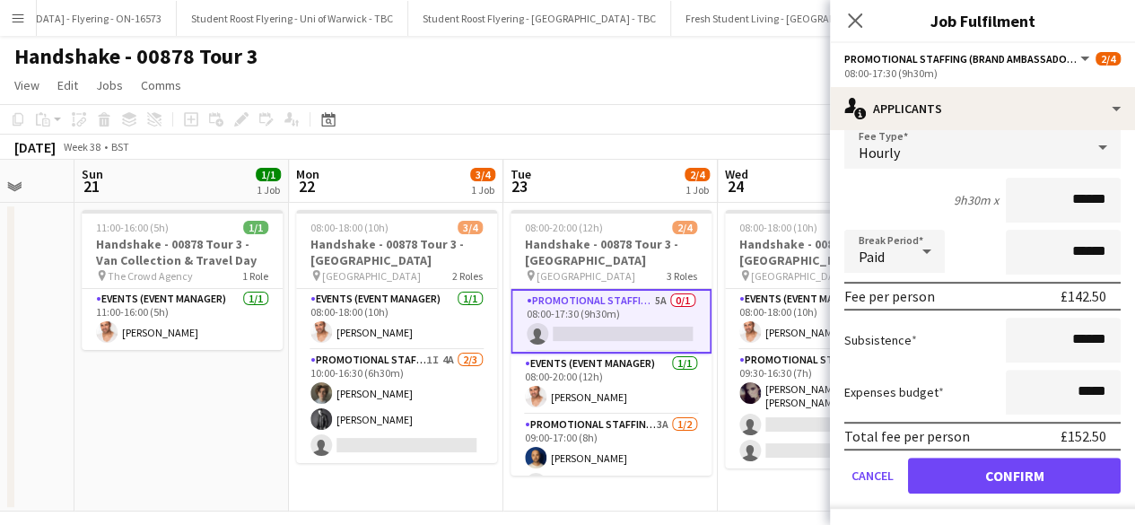
scroll to position [0, 0]
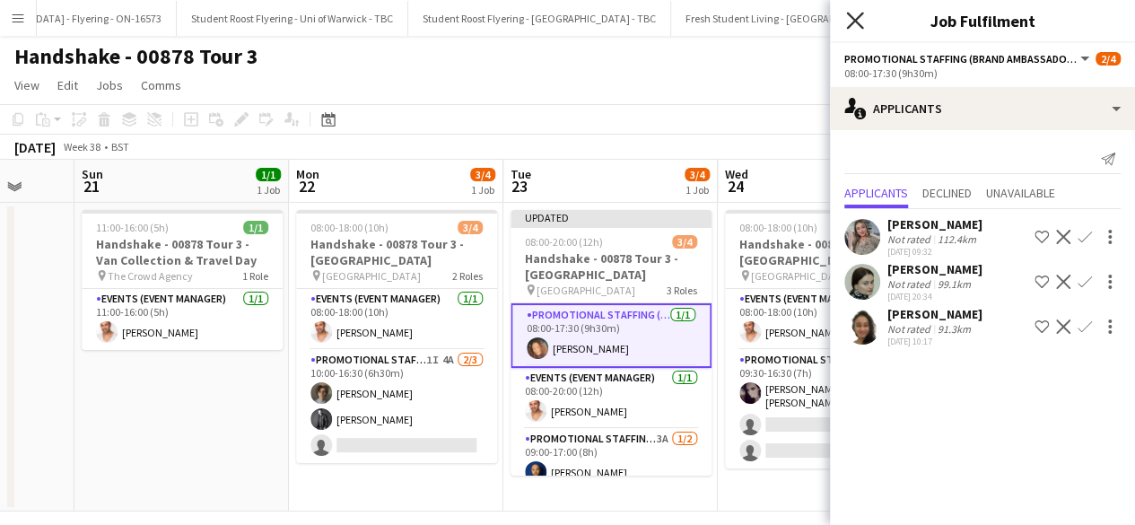
click at [849, 13] on icon "Close pop-in" at bounding box center [854, 20] width 17 height 17
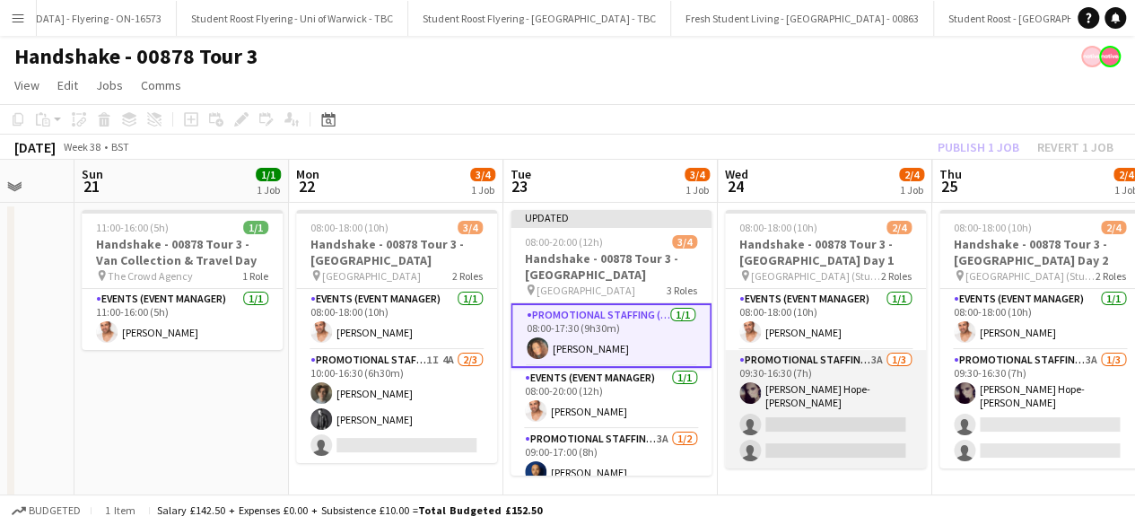
scroll to position [16, 0]
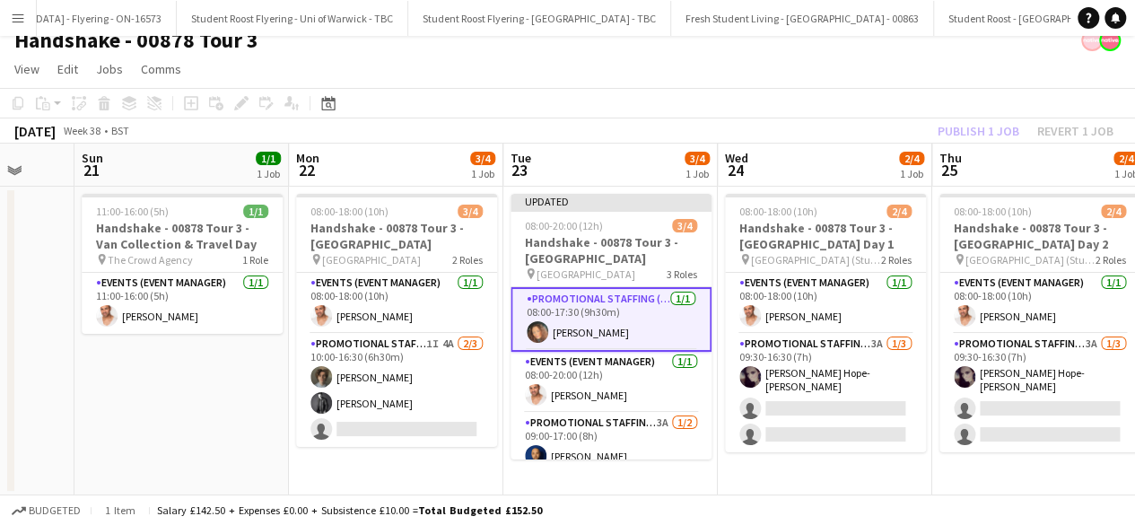
click at [850, 458] on app-date-cell "08:00-18:00 (10h) 2/4 Handshake - 00878 Tour 3 - Newcastle University Day 1 pin…" at bounding box center [825, 341] width 214 height 309
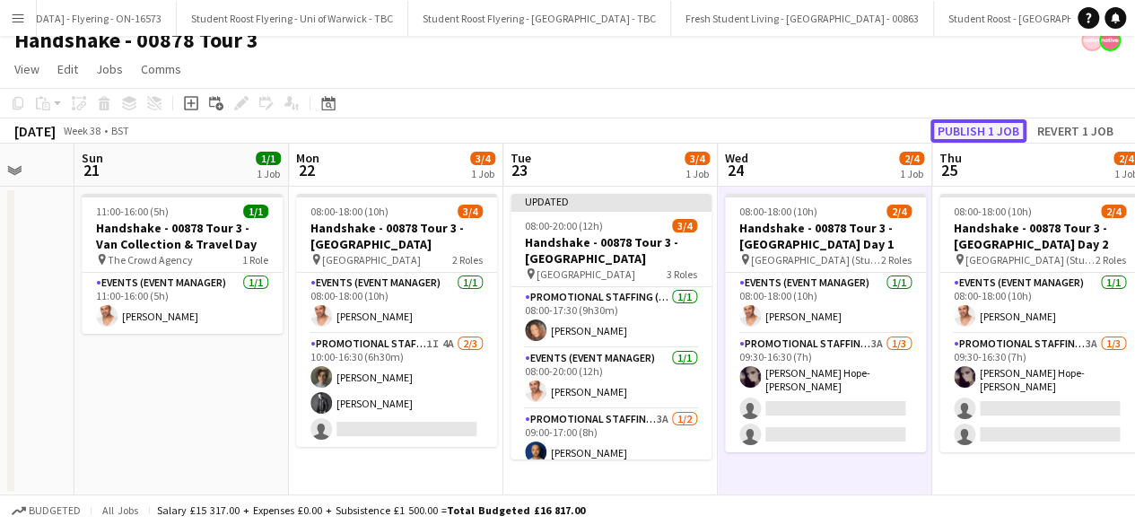
click at [963, 126] on button "Publish 1 job" at bounding box center [978, 130] width 96 height 23
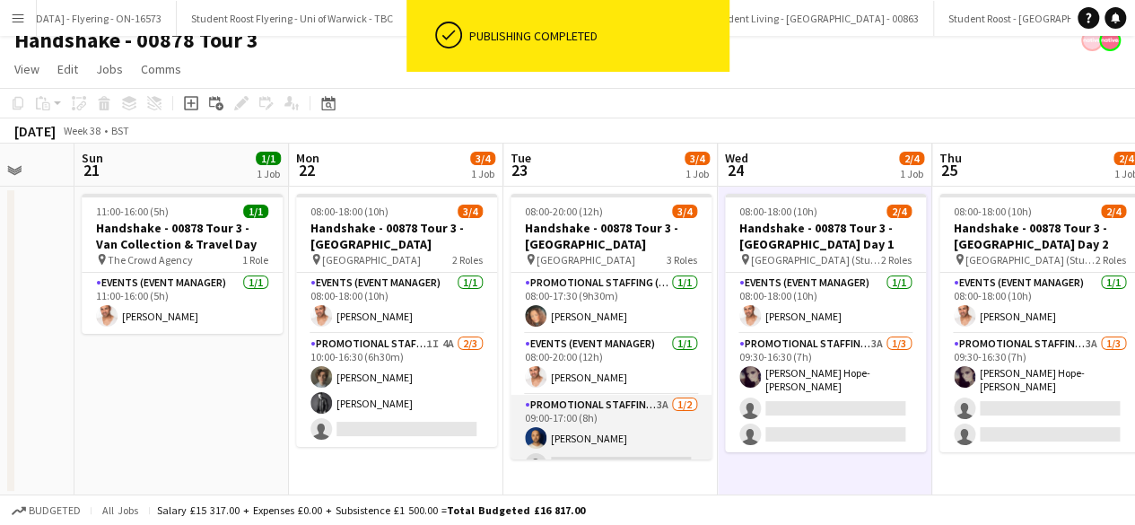
scroll to position [22, 0]
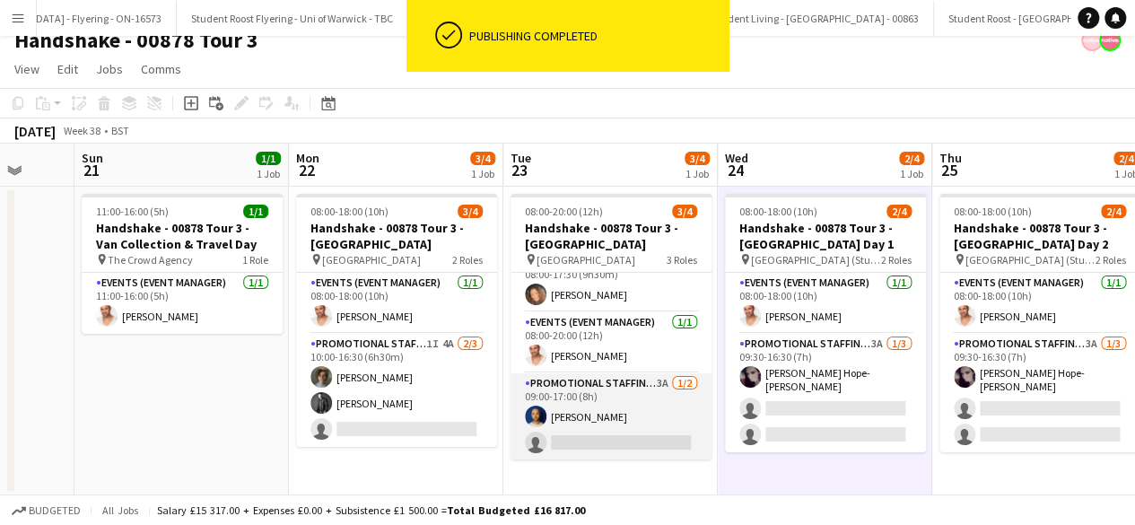
click at [626, 408] on app-card-role "Promotional Staffing (Brand Ambassadors) 3A 1/2 09:00-17:00 (8h) Shaan Mottram …" at bounding box center [610, 416] width 201 height 87
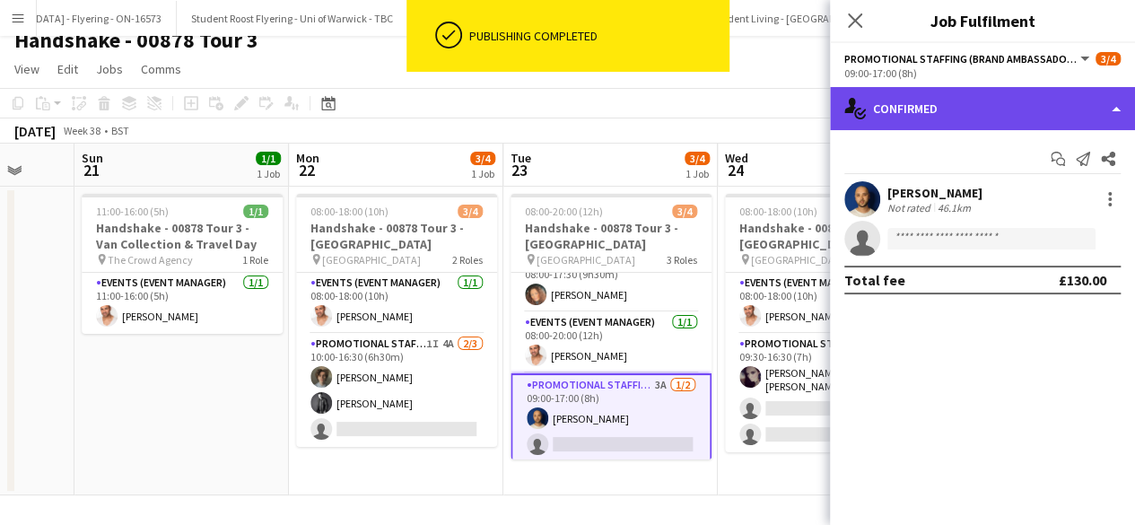
click at [987, 100] on div "single-neutral-actions-check-2 Confirmed" at bounding box center [982, 108] width 305 height 43
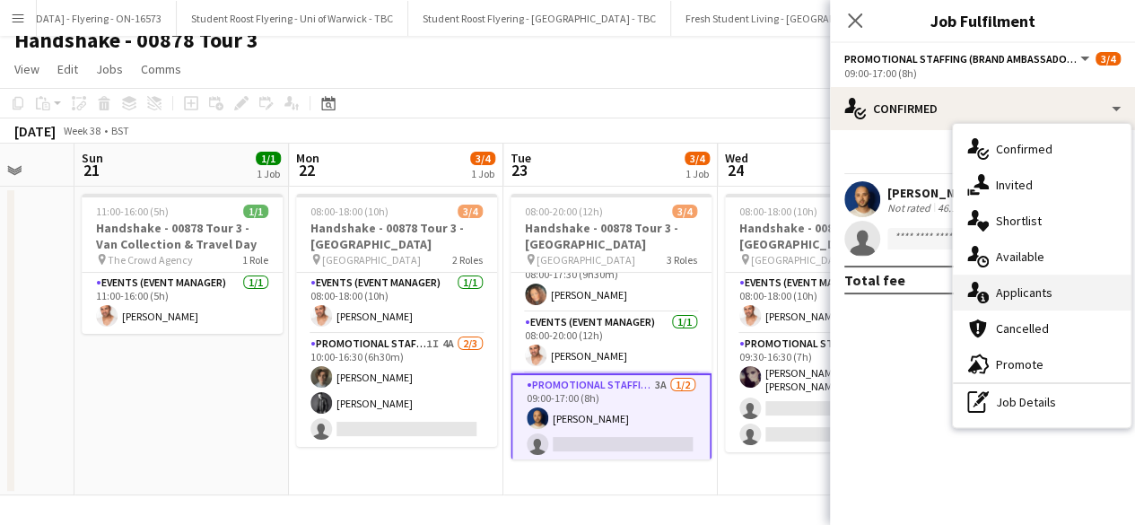
click at [1044, 289] on div "single-neutral-actions-information Applicants" at bounding box center [1042, 292] width 178 height 36
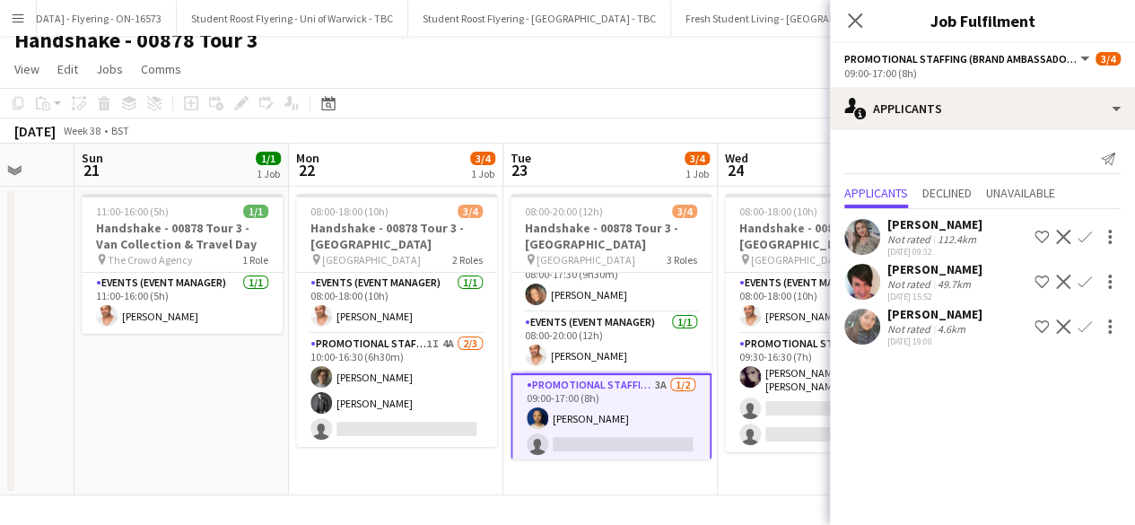
click at [858, 325] on app-user-avatar at bounding box center [862, 327] width 36 height 36
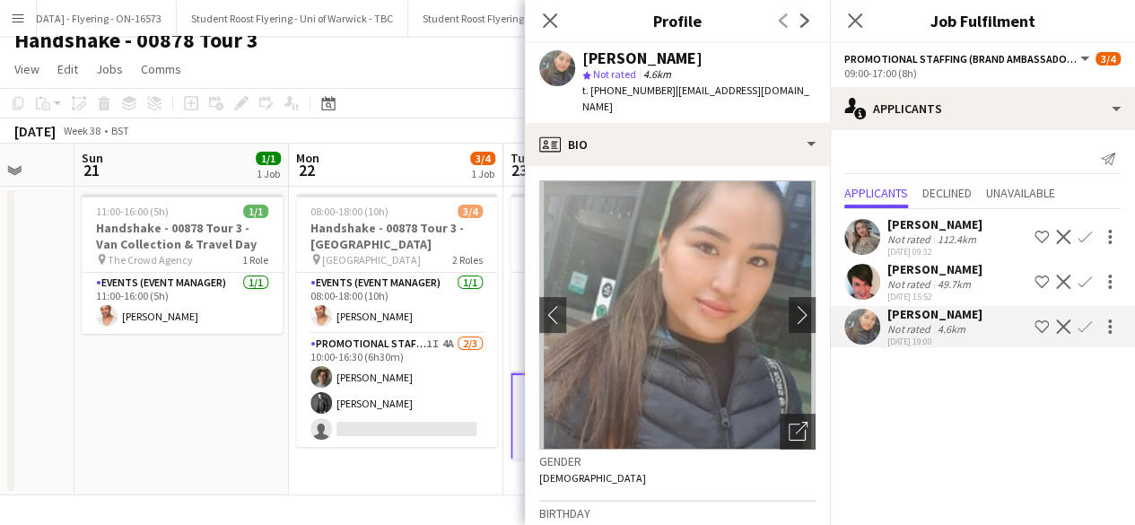
click at [1082, 326] on app-icon "Confirm" at bounding box center [1084, 326] width 14 height 14
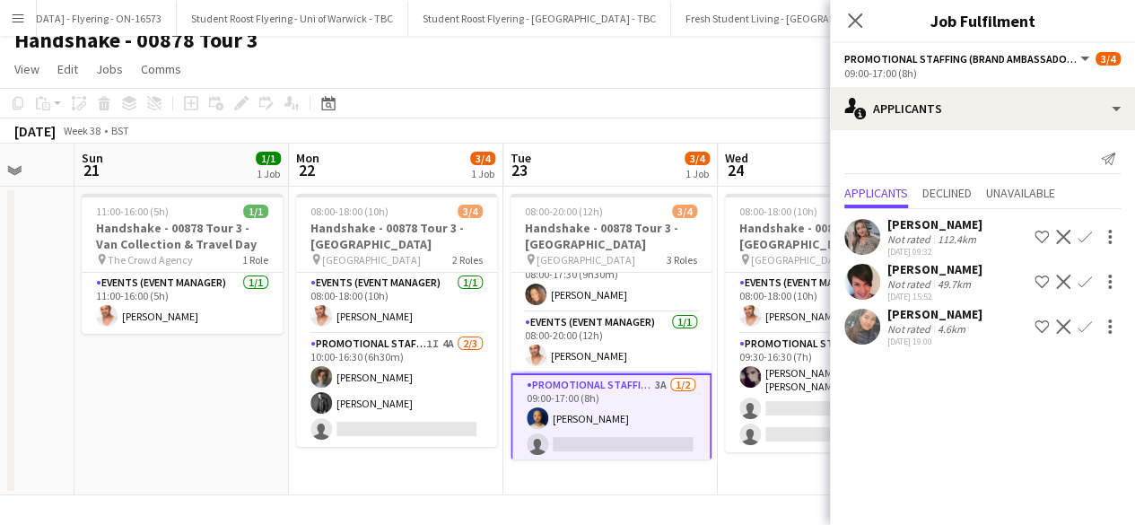
click at [1082, 320] on app-icon "Confirm" at bounding box center [1084, 326] width 14 height 14
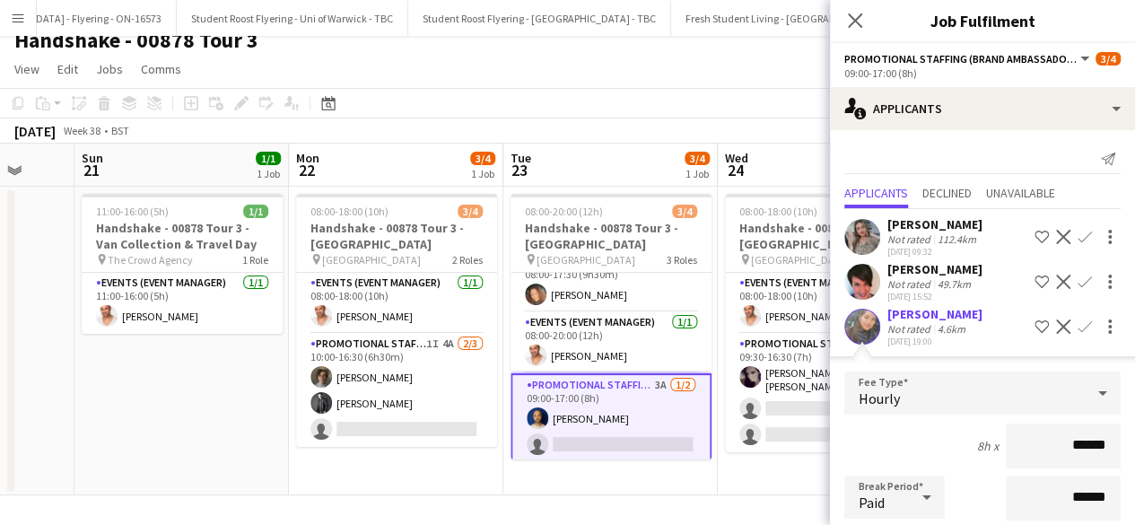
scroll to position [246, 0]
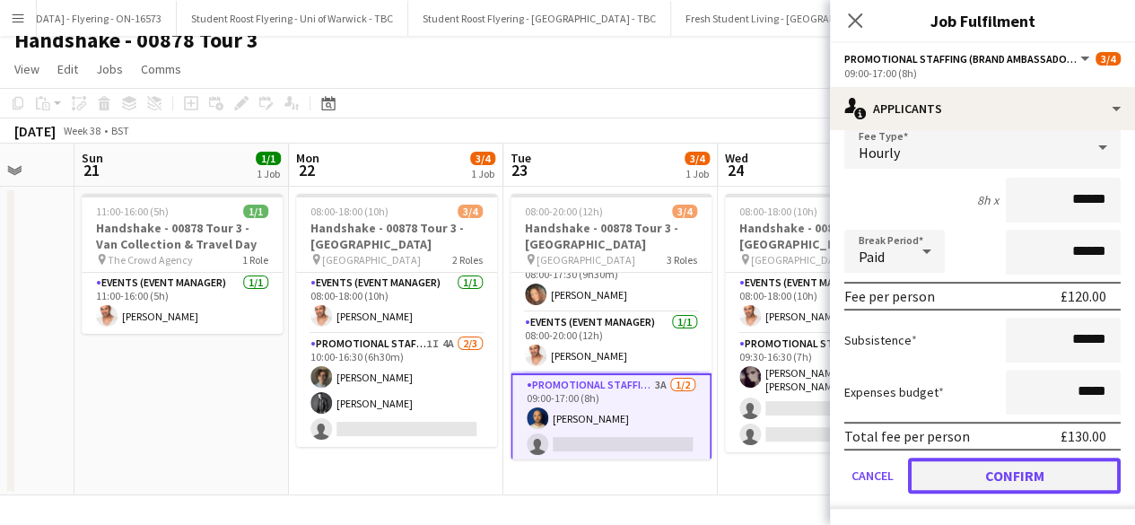
click at [971, 473] on button "Confirm" at bounding box center [1014, 475] width 213 height 36
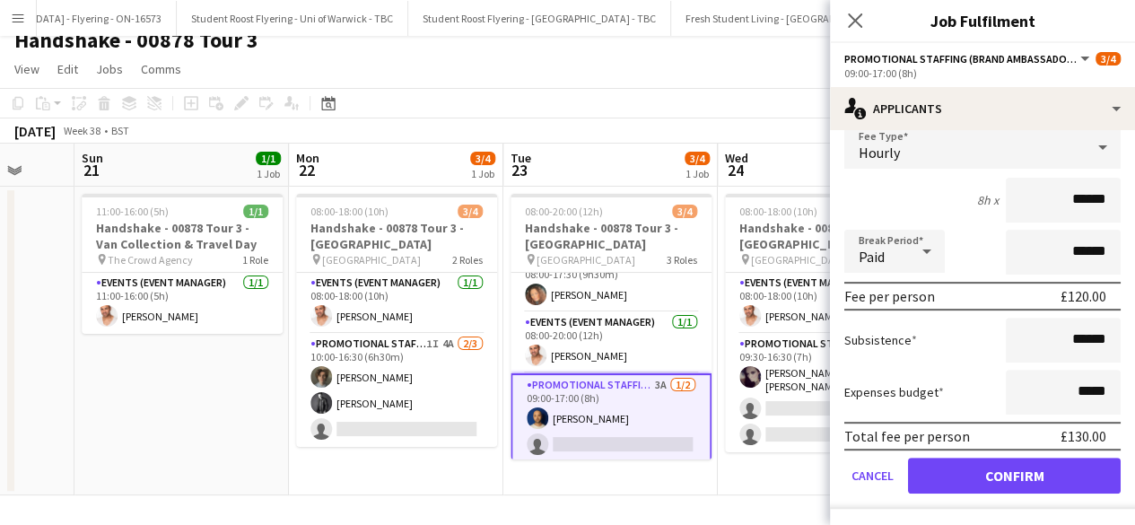
scroll to position [0, 0]
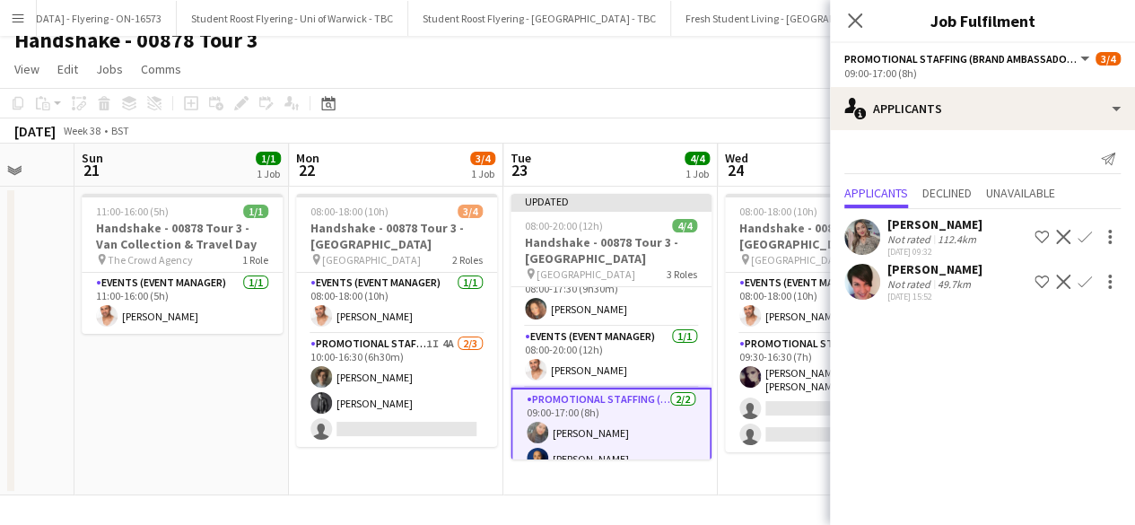
click at [773, 478] on app-date-cell "08:00-18:00 (10h) 2/4 Handshake - 00878 Tour 3 - Newcastle University Day 1 pin…" at bounding box center [825, 341] width 214 height 309
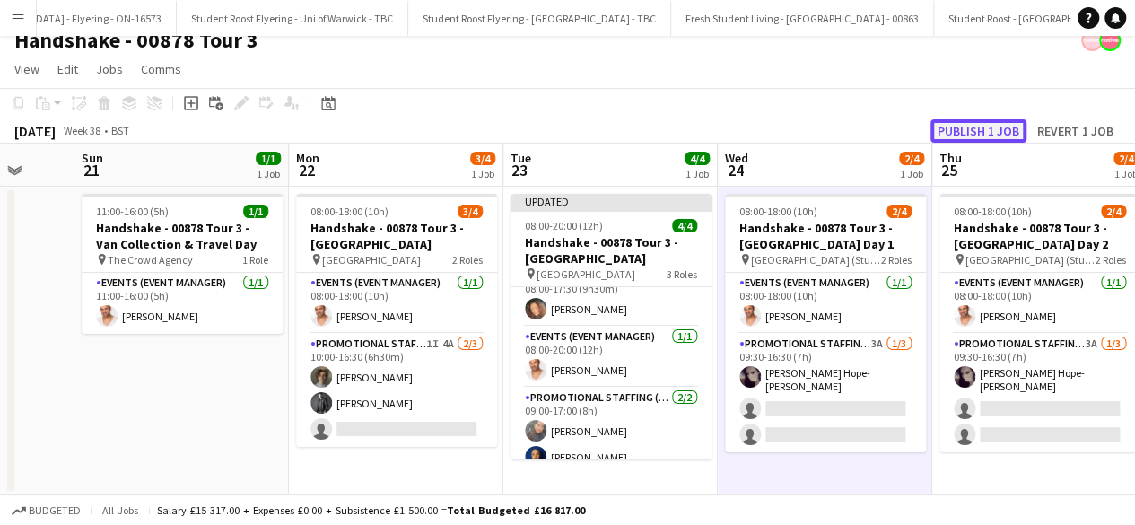
click at [972, 123] on button "Publish 1 job" at bounding box center [978, 130] width 96 height 23
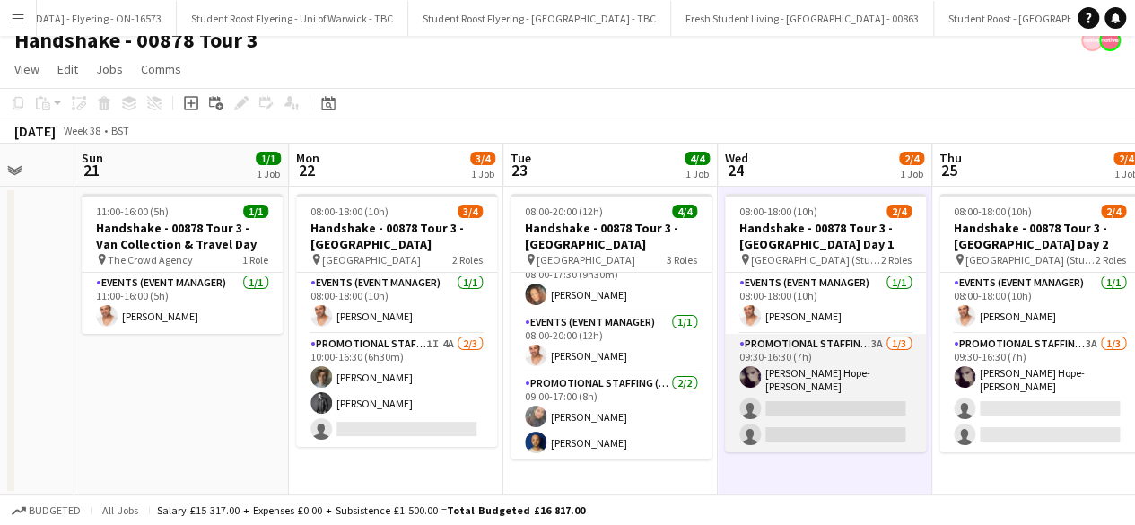
click at [807, 394] on app-card-role "Promotional Staffing (Brand Ambassadors) 3A 1/3 09:30-16:30 (7h) Holly Hope-Hum…" at bounding box center [825, 393] width 201 height 118
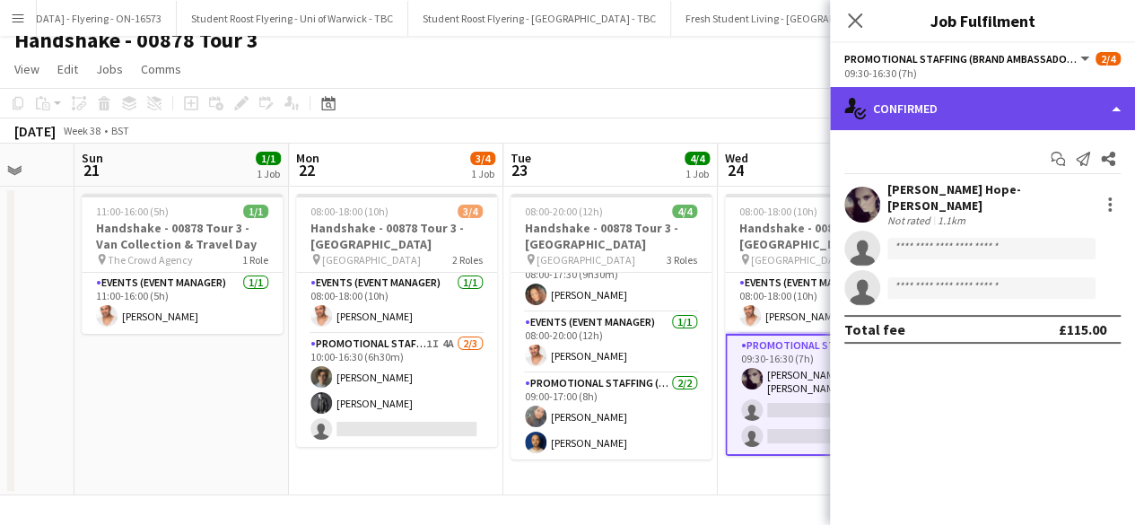
click at [1002, 110] on div "single-neutral-actions-check-2 Confirmed" at bounding box center [982, 108] width 305 height 43
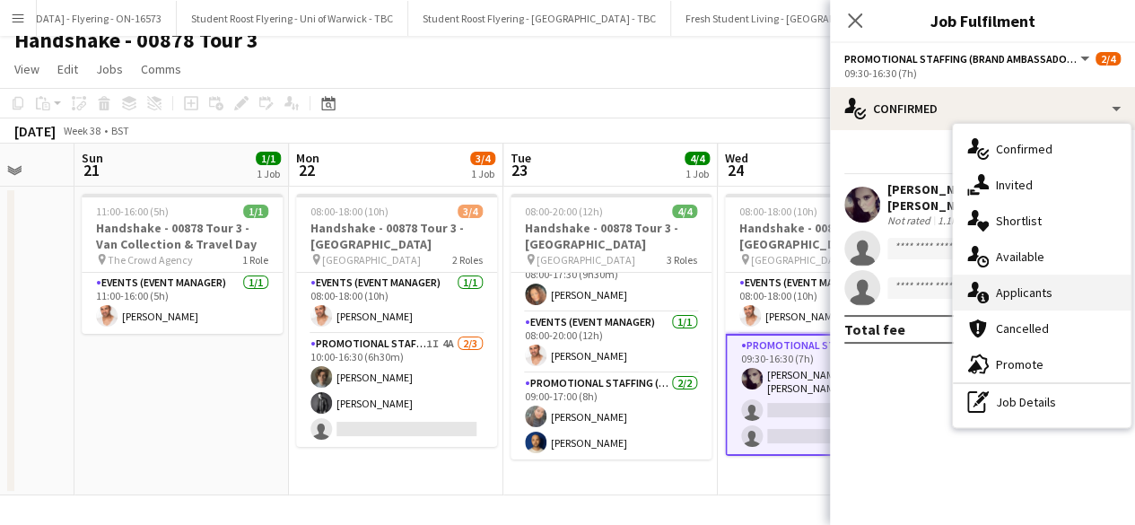
click at [1031, 286] on div "single-neutral-actions-information Applicants" at bounding box center [1042, 292] width 178 height 36
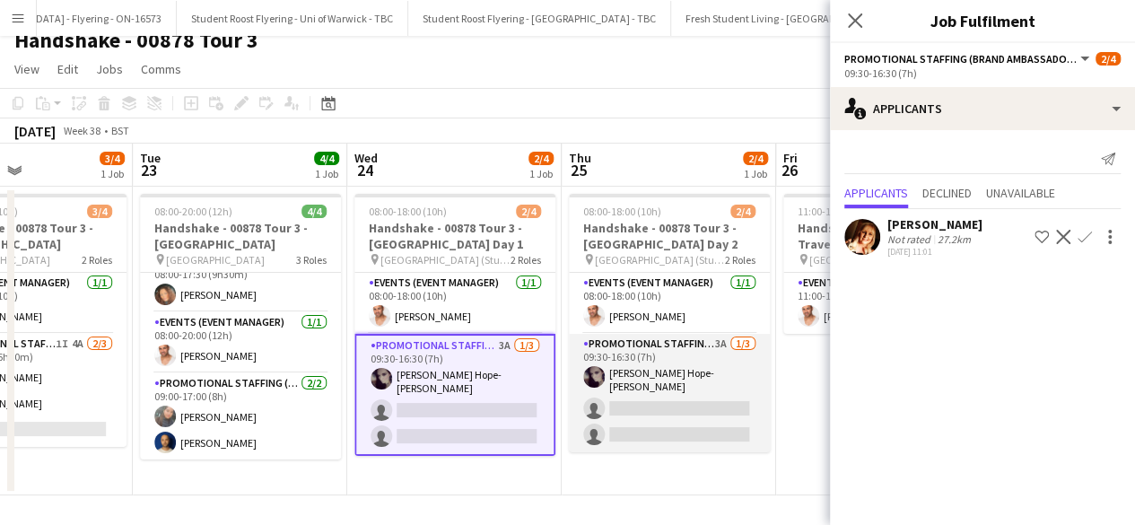
scroll to position [0, 511]
click at [630, 399] on app-card-role "Promotional Staffing (Brand Ambassadors) 3A 1/3 09:30-16:30 (7h) Holly Hope-Hum…" at bounding box center [668, 393] width 201 height 118
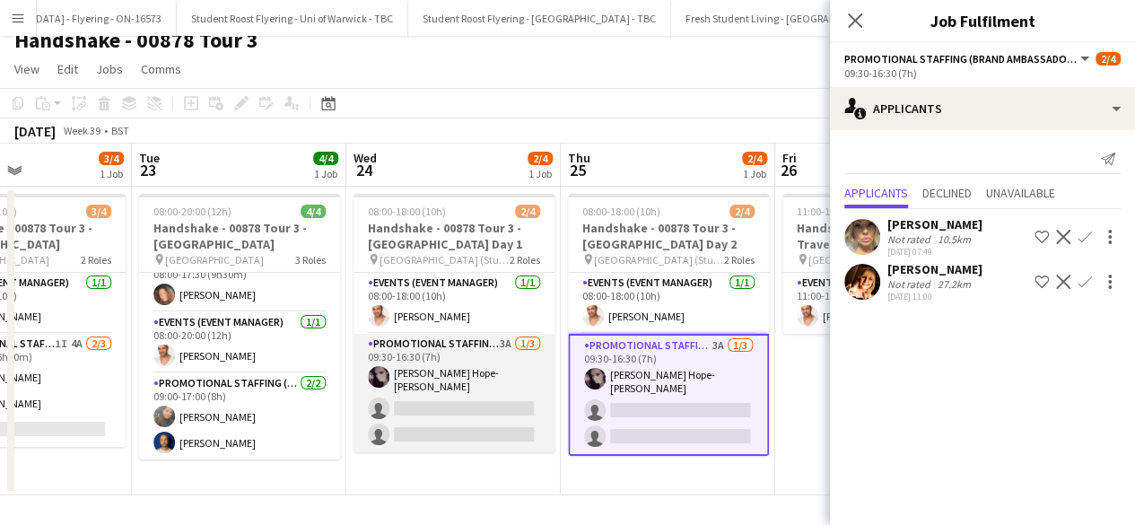
click at [422, 385] on app-card-role "Promotional Staffing (Brand Ambassadors) 3A 1/3 09:30-16:30 (7h) Holly Hope-Hum…" at bounding box center [453, 393] width 201 height 118
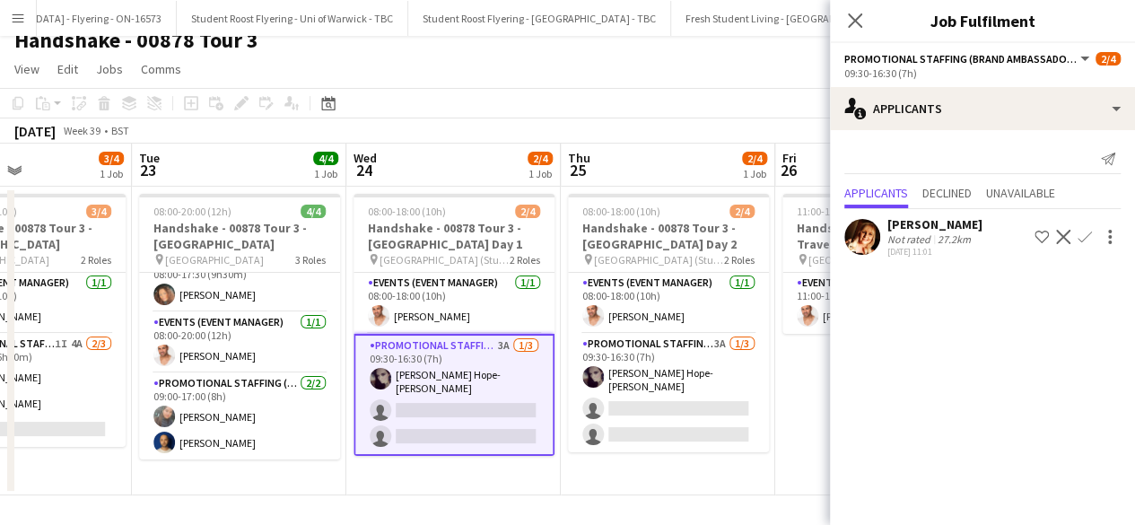
click at [861, 229] on app-user-avatar at bounding box center [862, 237] width 36 height 36
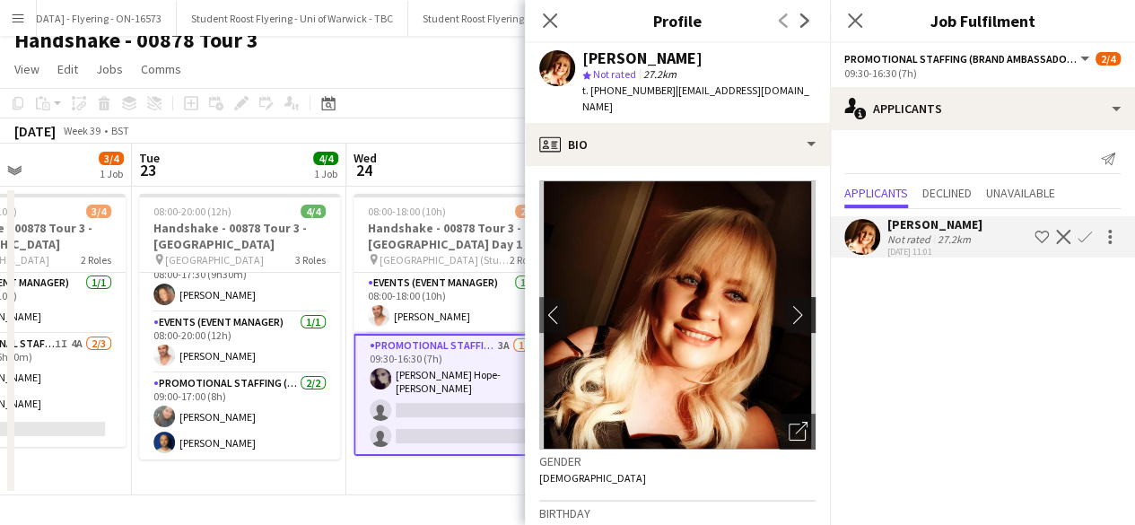
click at [789, 305] on app-icon "chevron-right" at bounding box center [802, 314] width 28 height 19
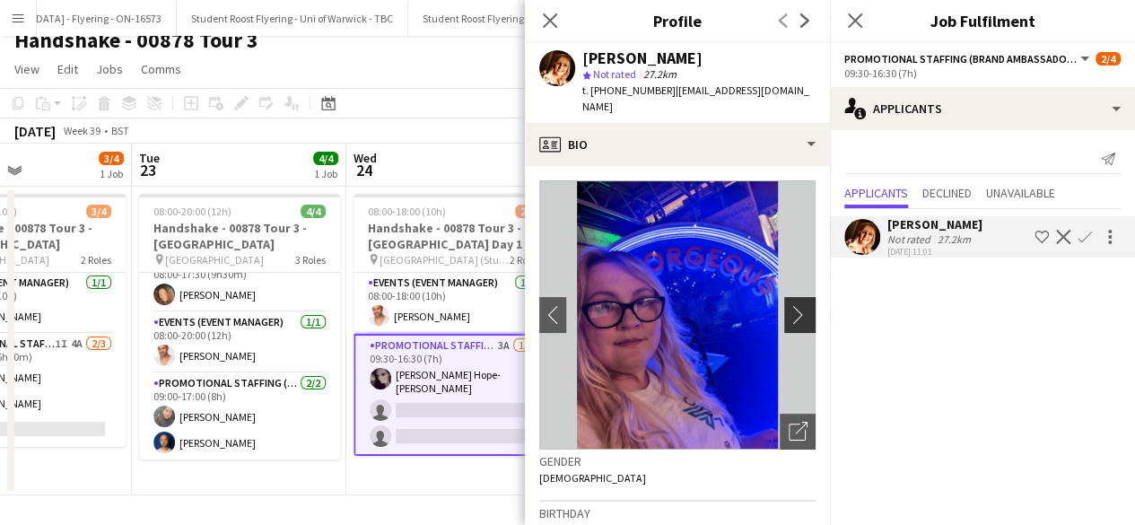
click at [788, 305] on app-icon "chevron-right" at bounding box center [802, 314] width 28 height 19
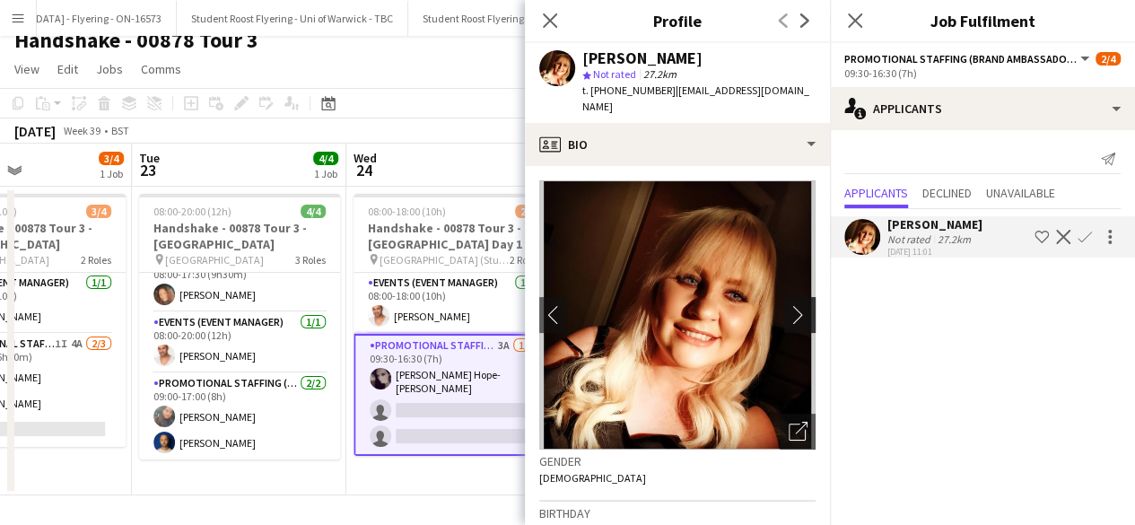
click at [788, 305] on app-icon "chevron-right" at bounding box center [802, 314] width 28 height 19
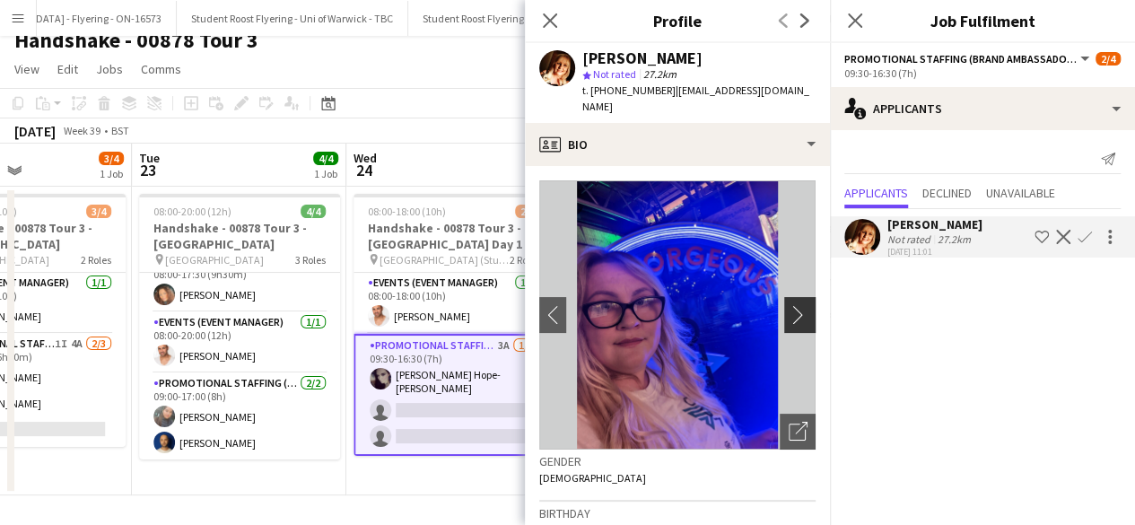
click at [788, 305] on app-icon "chevron-right" at bounding box center [802, 314] width 28 height 19
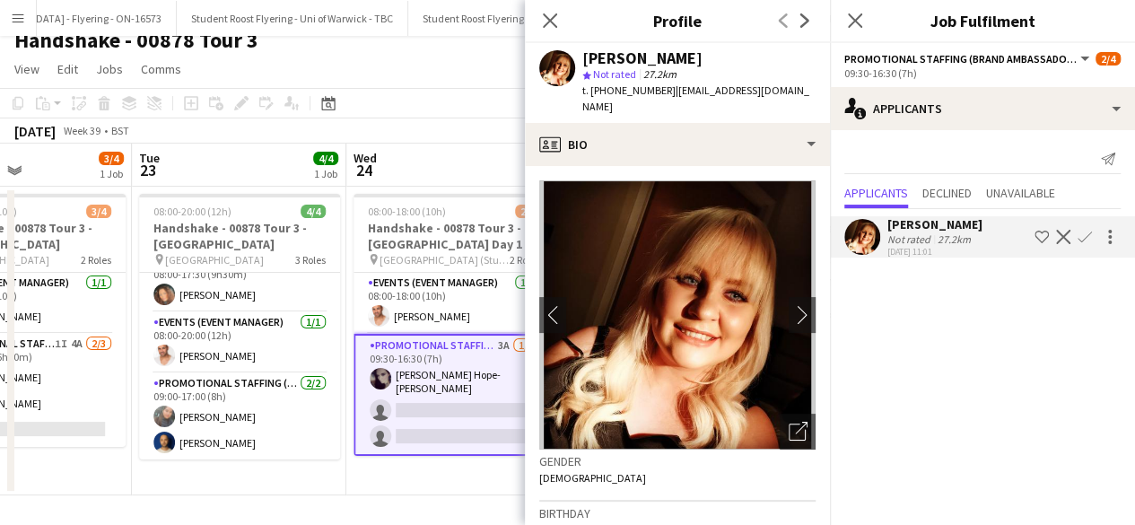
click at [1082, 235] on app-icon "Confirm" at bounding box center [1084, 237] width 14 height 14
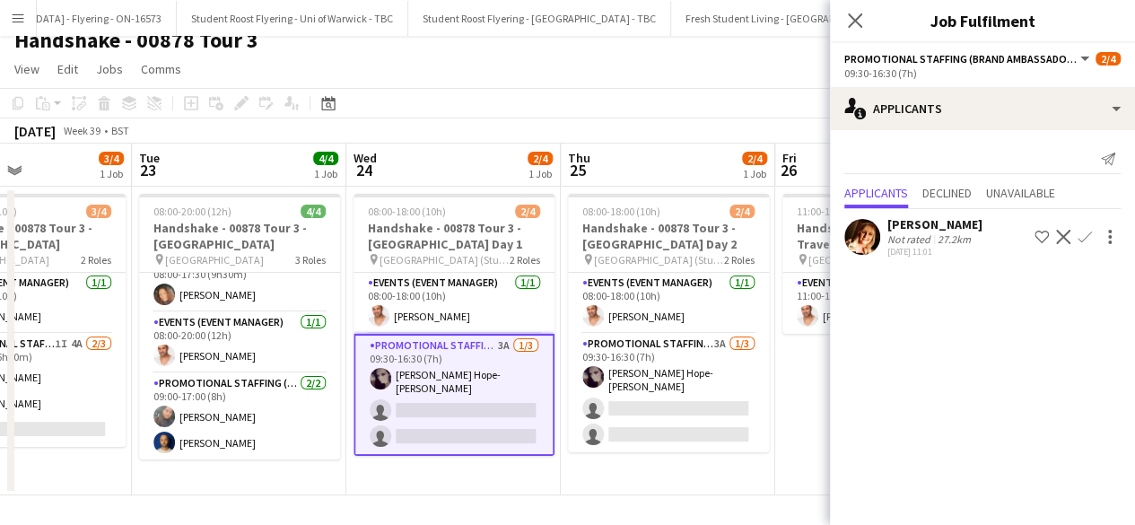
click at [1082, 235] on app-icon "Confirm" at bounding box center [1084, 237] width 14 height 14
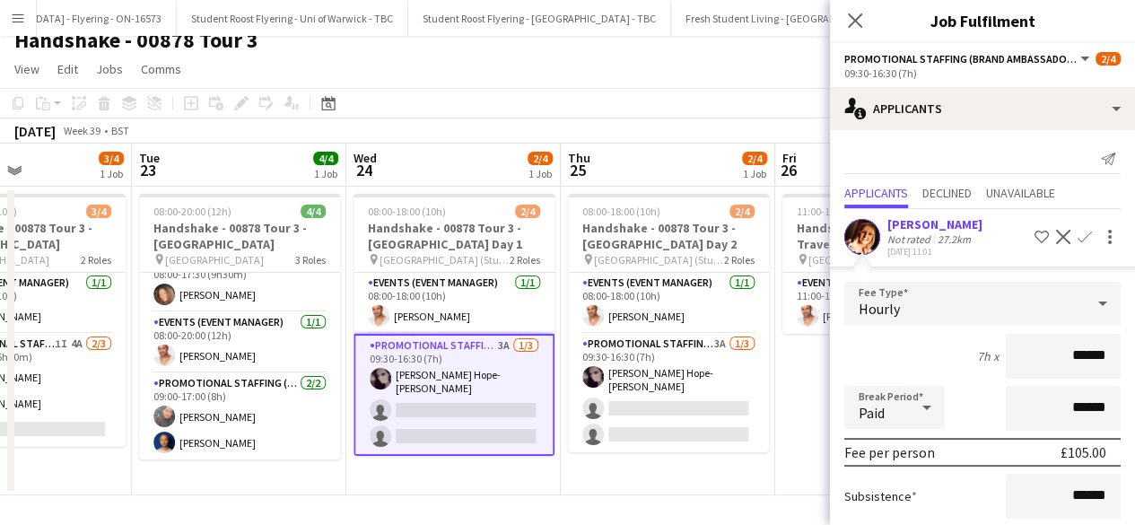
scroll to position [156, 0]
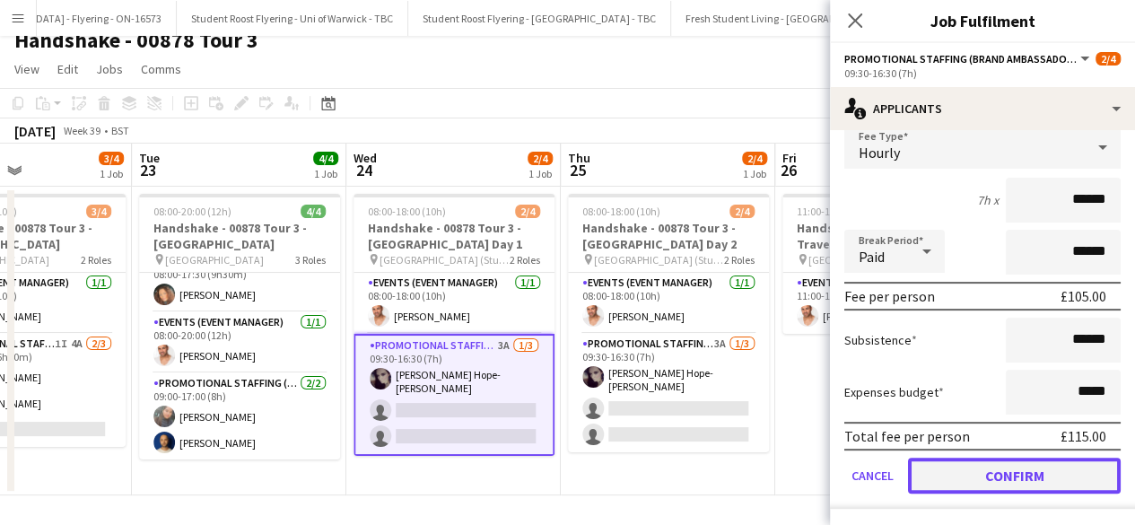
click at [962, 475] on button "Confirm" at bounding box center [1014, 475] width 213 height 36
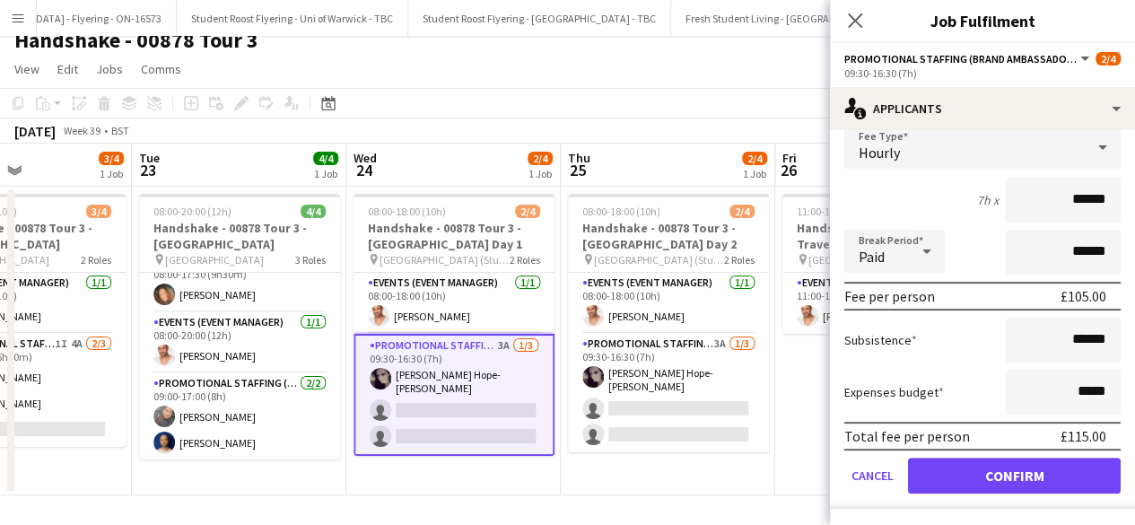
scroll to position [0, 0]
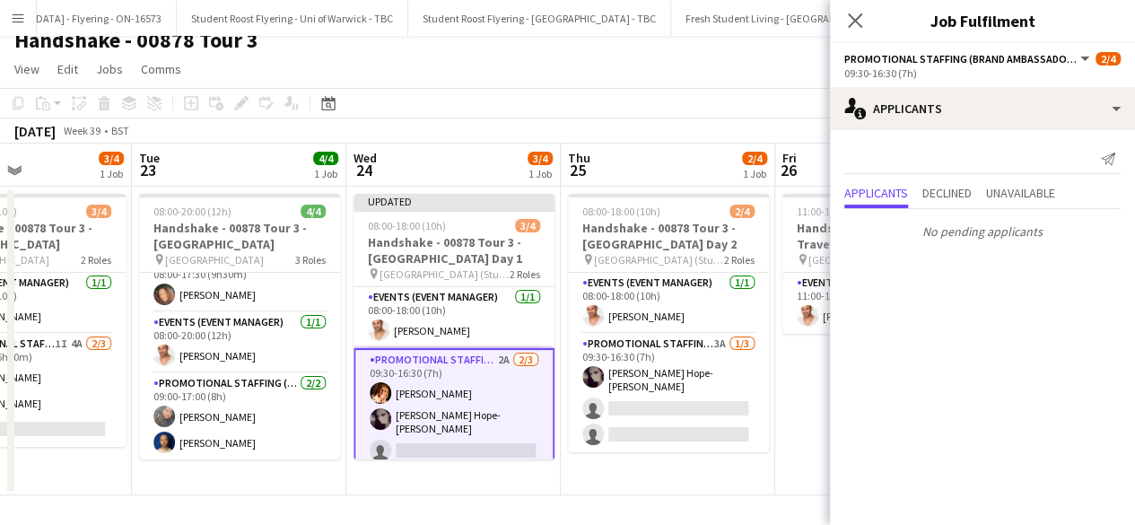
click at [667, 490] on app-date-cell "08:00-18:00 (10h) 2/4 Handshake - 00878 Tour 3 - Newcastle University Day 2 pin…" at bounding box center [668, 341] width 214 height 309
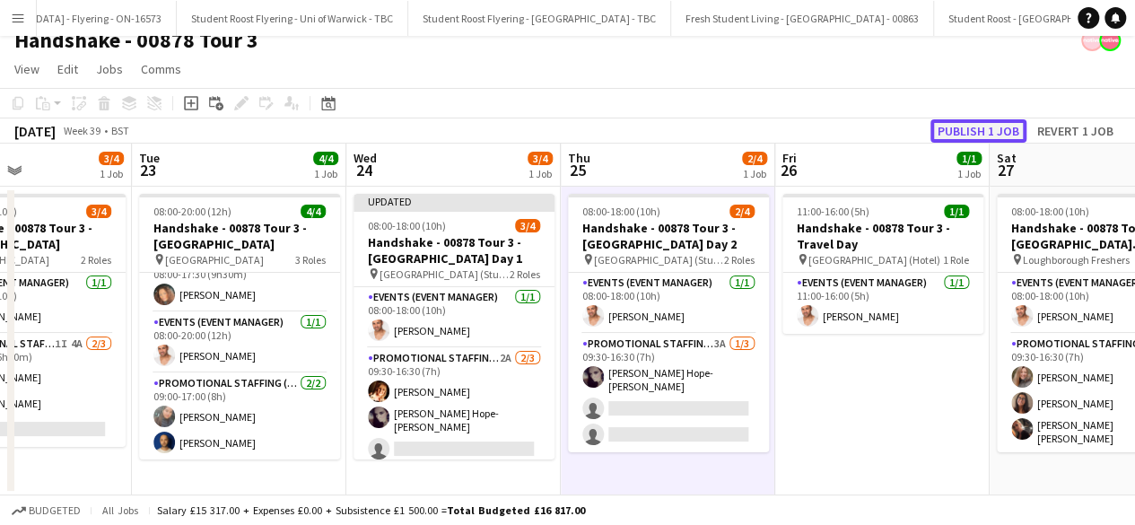
click at [974, 128] on button "Publish 1 job" at bounding box center [978, 130] width 96 height 23
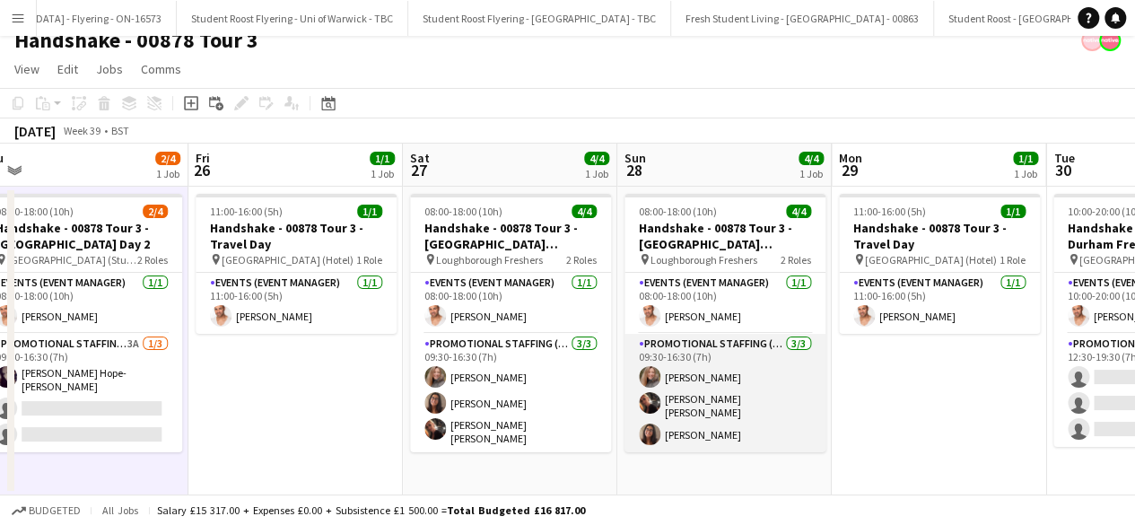
scroll to position [0, 671]
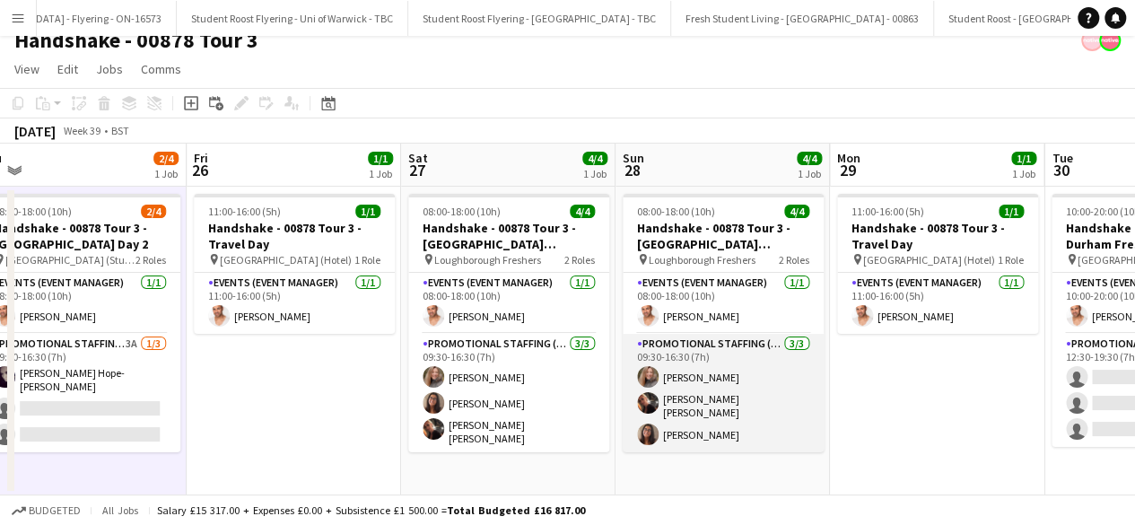
click at [720, 409] on app-card-role "Promotional Staffing (Brand Ambassadors) 3/3 09:30-16:30 (7h) Lorraine Sadler E…" at bounding box center [723, 393] width 201 height 118
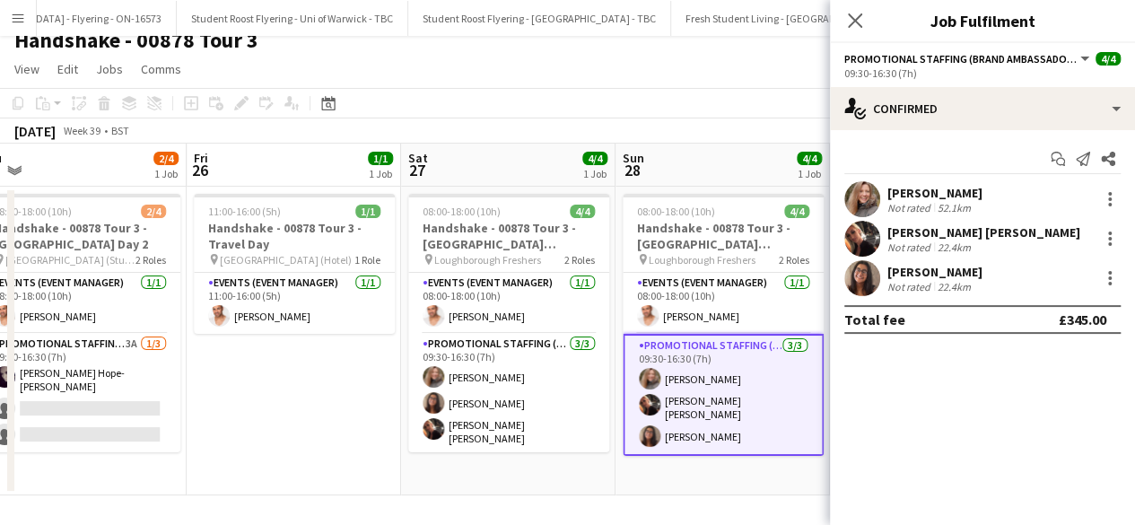
click at [858, 234] on app-user-avatar at bounding box center [862, 239] width 36 height 36
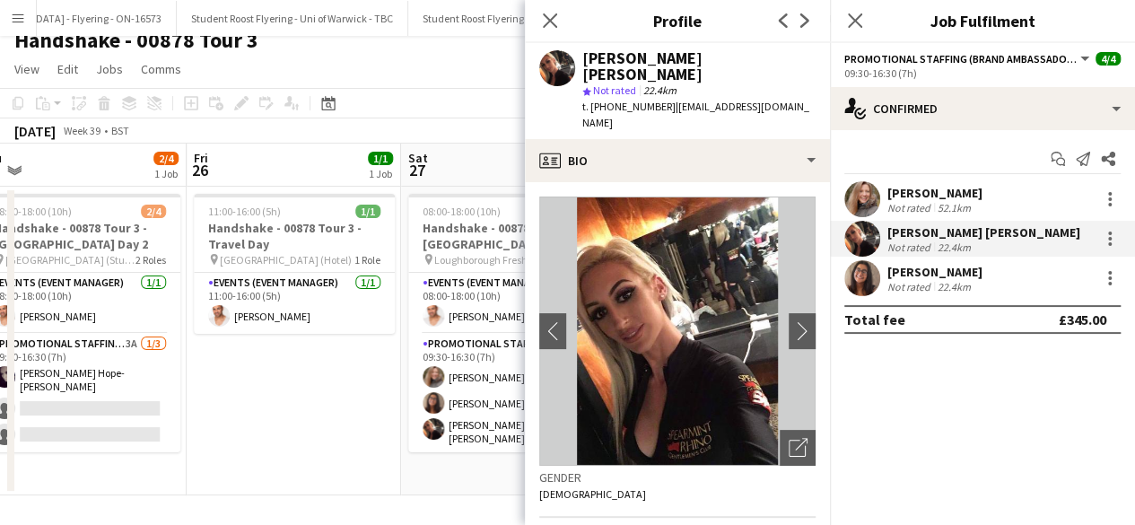
click at [859, 37] on div "Close pop-in" at bounding box center [855, 20] width 50 height 41
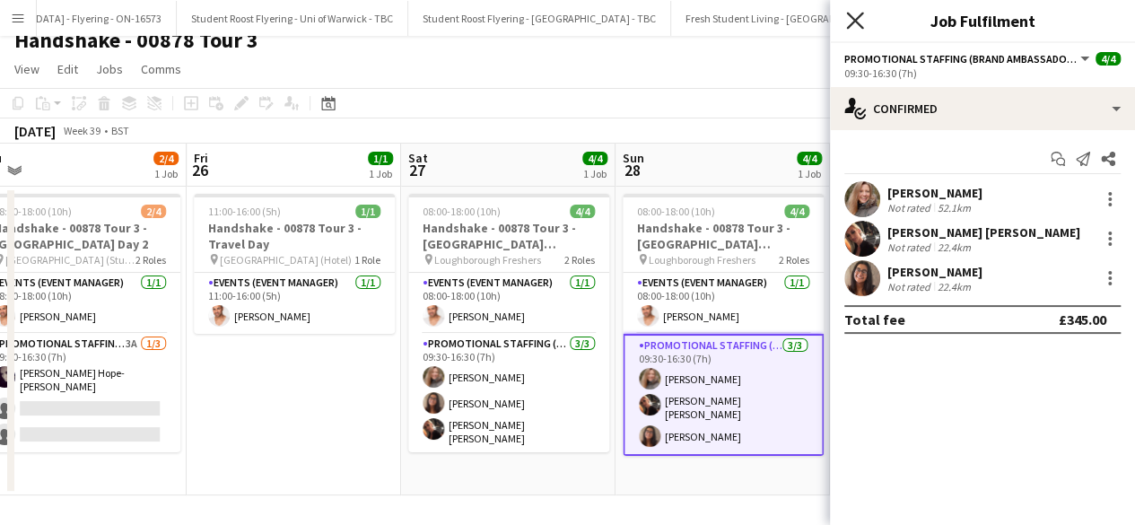
click at [854, 24] on icon "Close pop-in" at bounding box center [854, 20] width 17 height 17
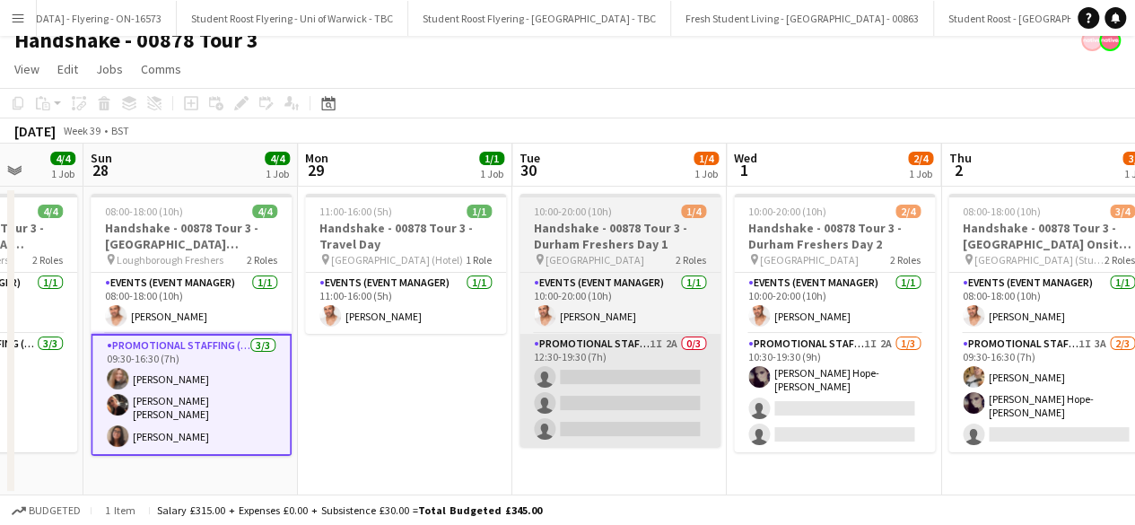
scroll to position [0, 775]
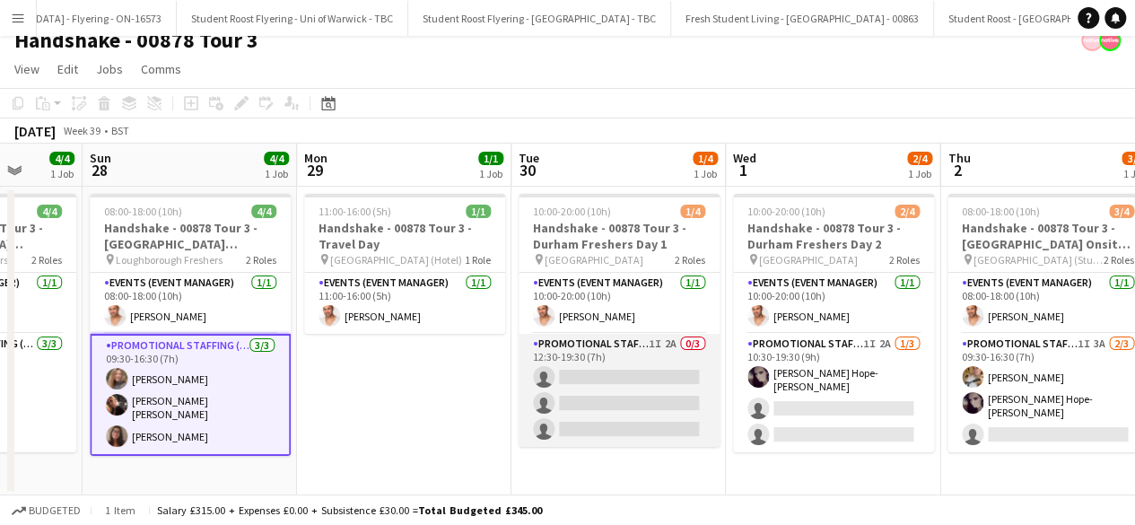
click at [653, 387] on app-card-role "Promotional Staffing (Brand Ambassadors) 1I 2A 0/3 12:30-19:30 (7h) single-neut…" at bounding box center [618, 390] width 201 height 113
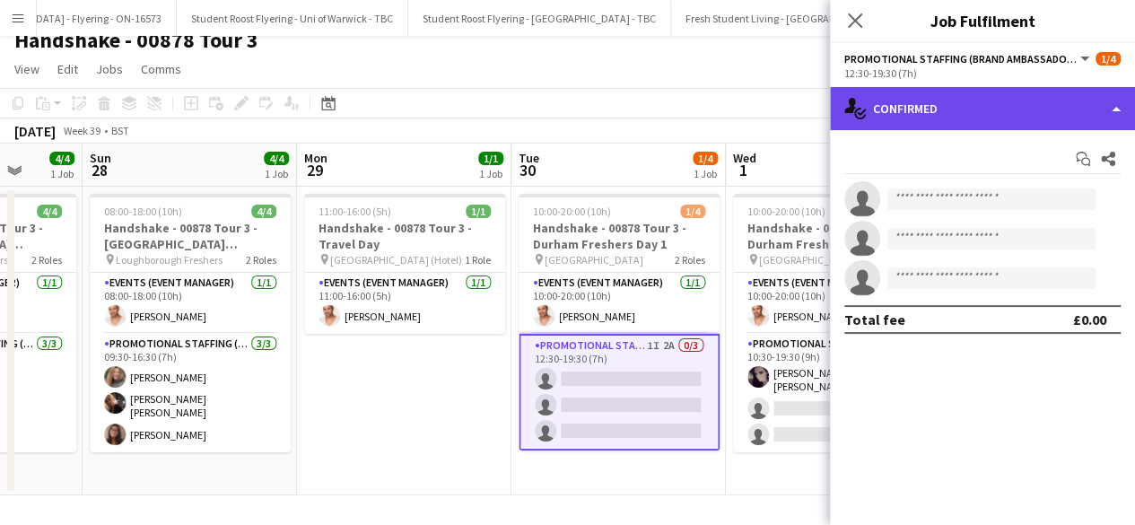
click at [1004, 114] on div "single-neutral-actions-check-2 Confirmed" at bounding box center [982, 108] width 305 height 43
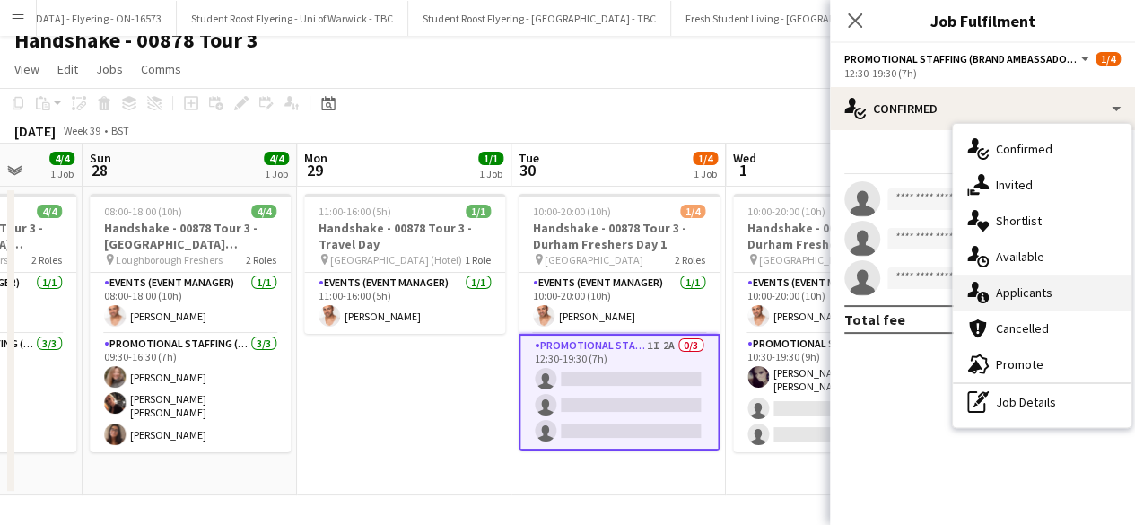
click at [1038, 283] on div "single-neutral-actions-information Applicants" at bounding box center [1042, 292] width 178 height 36
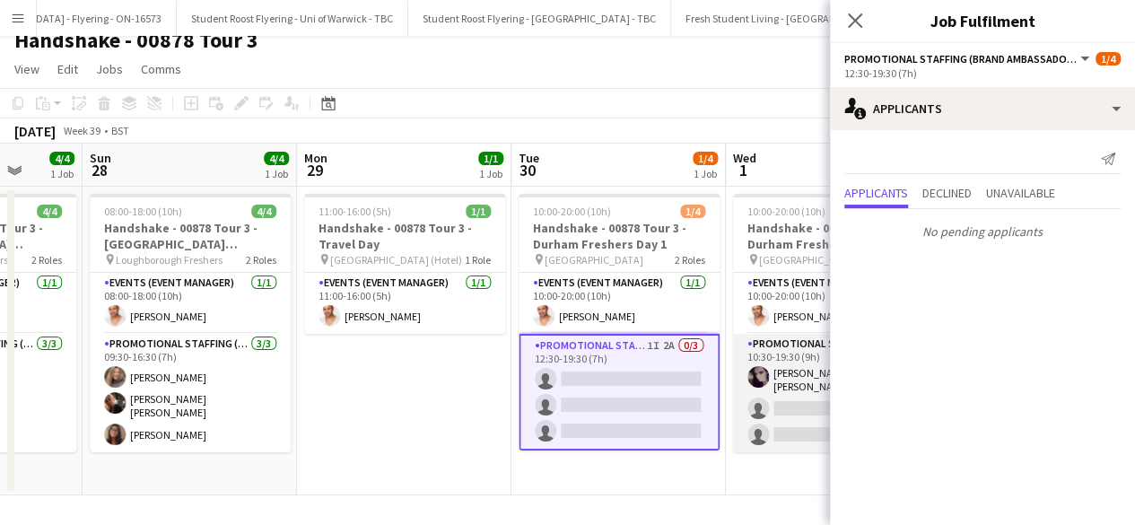
click at [780, 397] on app-card-role "Promotional Staffing (Brand Ambassadors) 1I 2A 1/3 10:30-19:30 (9h) Holly Hope-…" at bounding box center [833, 393] width 201 height 118
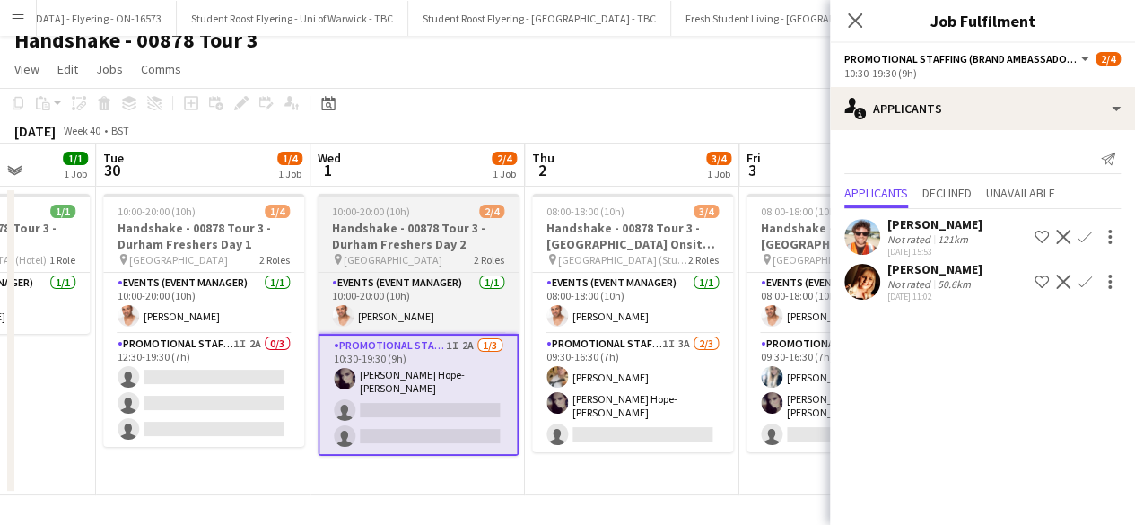
scroll to position [0, 771]
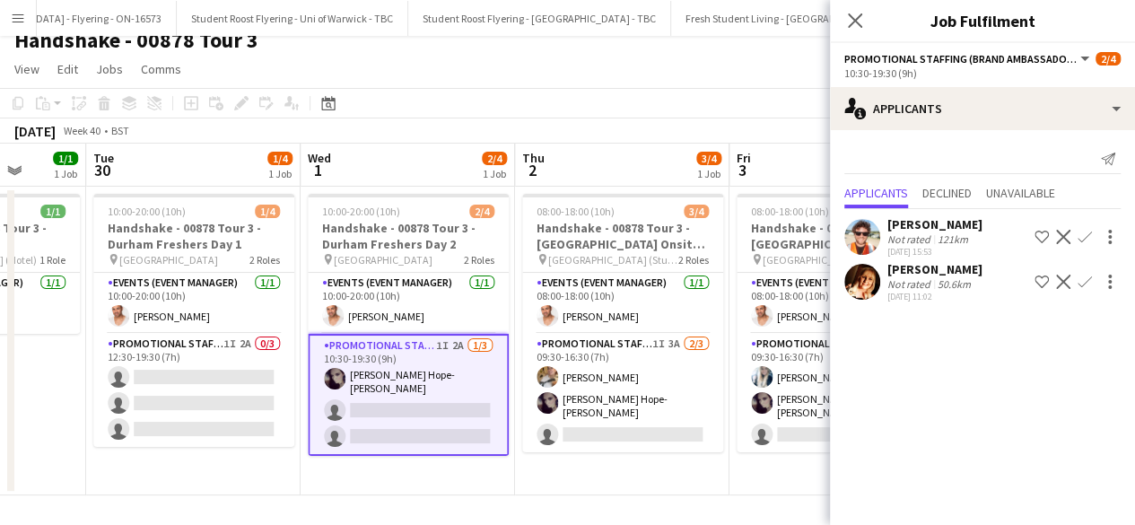
click at [1084, 280] on app-icon "Confirm" at bounding box center [1084, 281] width 14 height 14
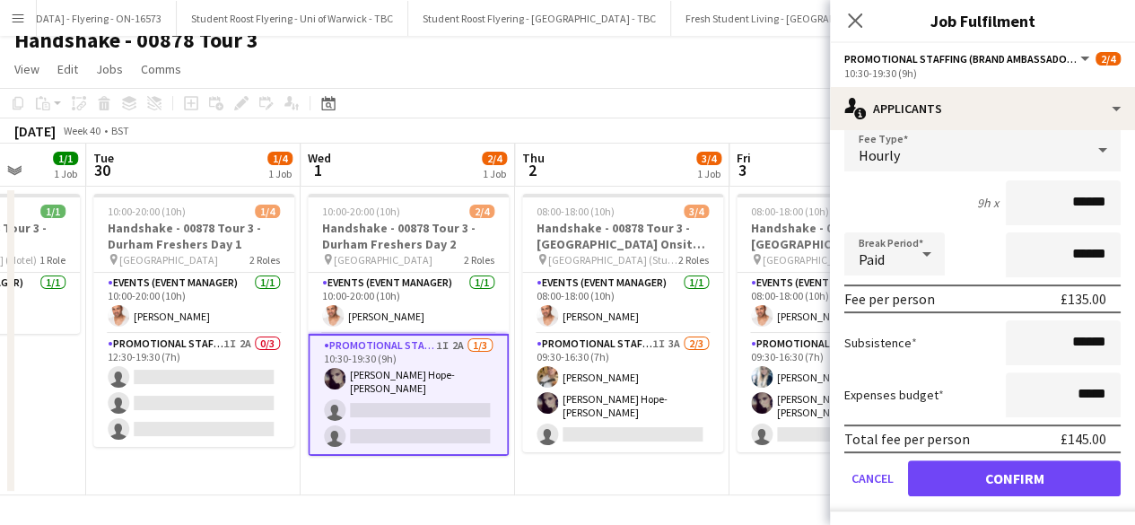
scroll to position [201, 0]
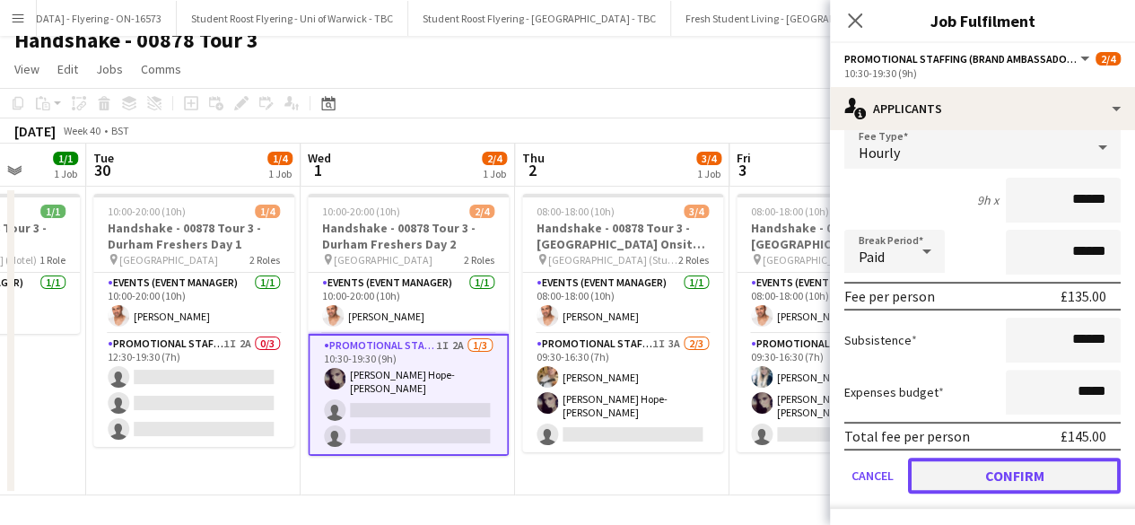
click at [958, 469] on button "Confirm" at bounding box center [1014, 475] width 213 height 36
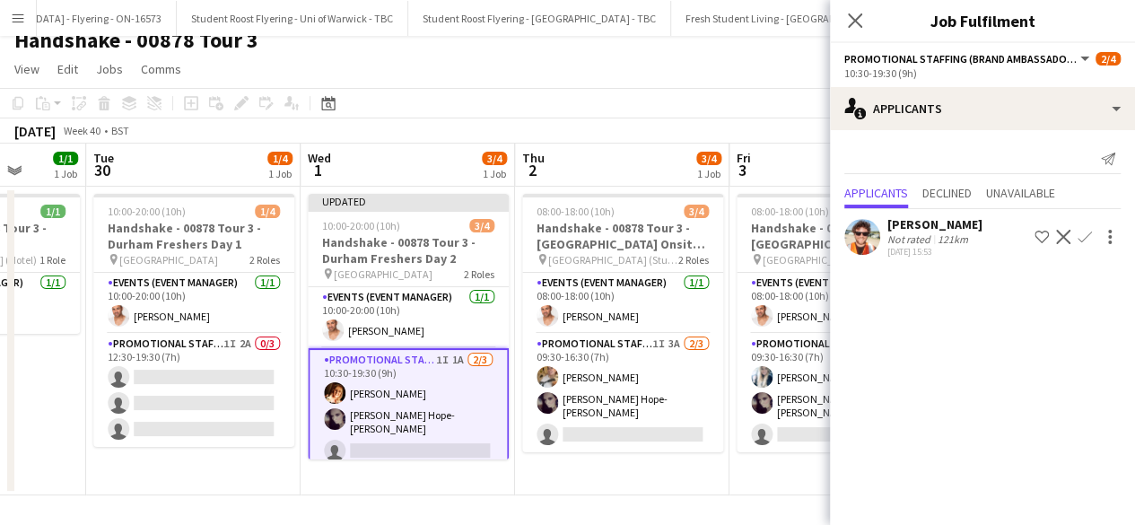
scroll to position [0, 0]
click at [651, 449] on app-date-cell "08:00-18:00 (10h) 3/4 Handshake - 00878 Tour 3 - Newcastle University Onsite Da…" at bounding box center [622, 341] width 214 height 309
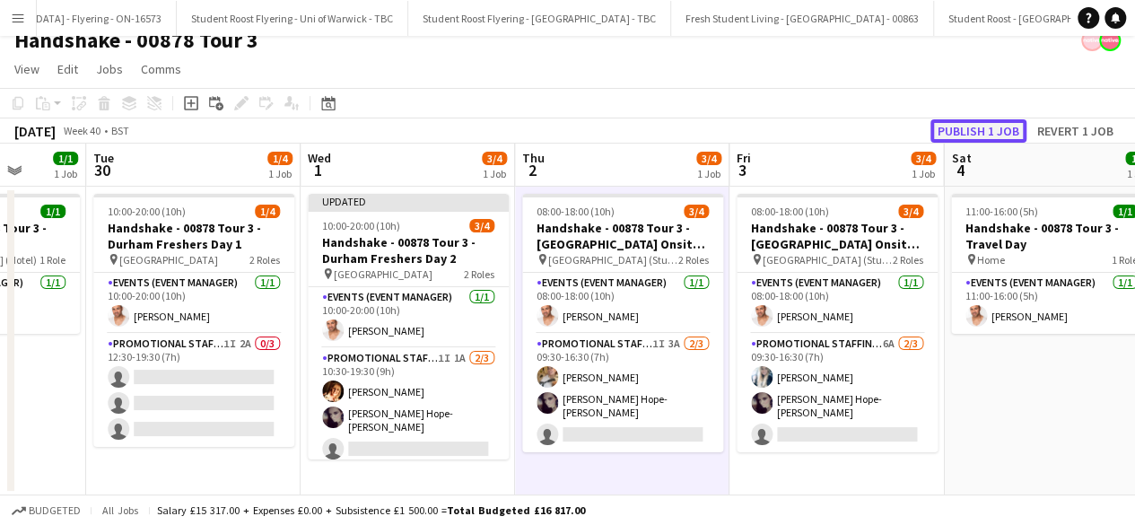
click at [973, 139] on button "Publish 1 job" at bounding box center [978, 130] width 96 height 23
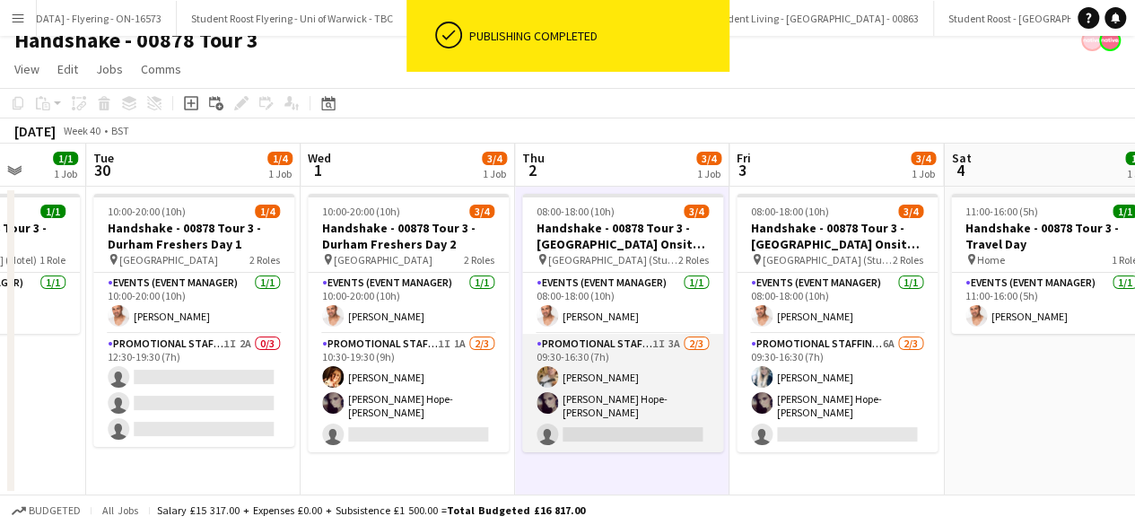
click at [647, 363] on app-card-role "Promotional Staffing (Brand Ambassadors) 1I 3A 2/3 09:30-16:30 (7h) Emmie Foste…" at bounding box center [622, 393] width 201 height 118
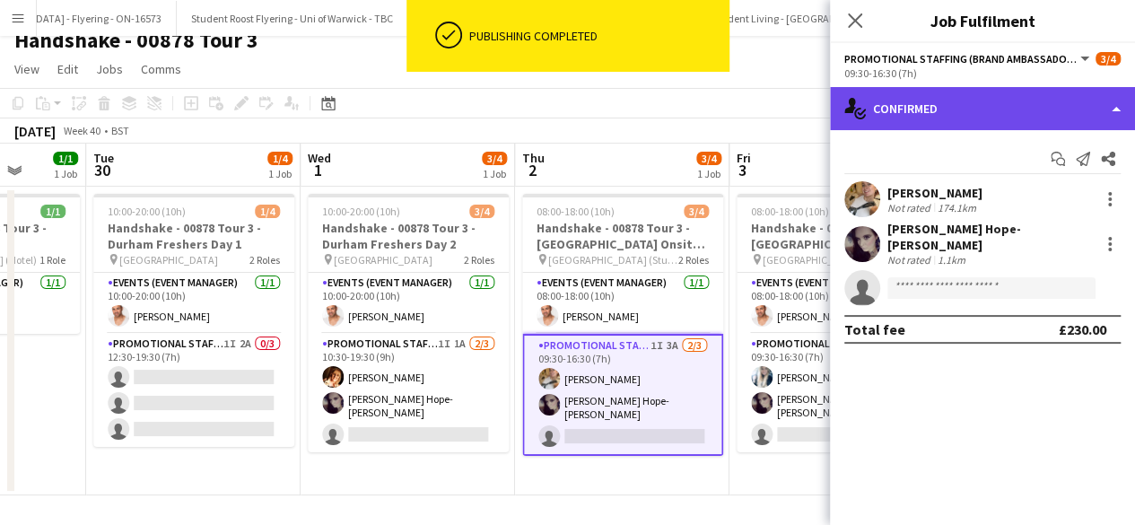
click at [1010, 95] on div "single-neutral-actions-check-2 Confirmed" at bounding box center [982, 108] width 305 height 43
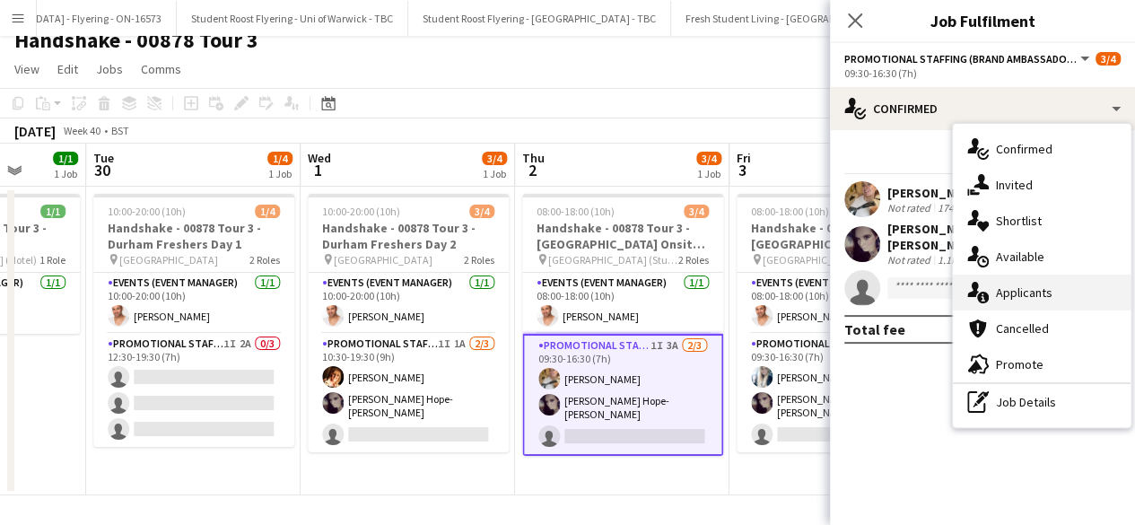
click at [1037, 292] on div "single-neutral-actions-information Applicants" at bounding box center [1042, 292] width 178 height 36
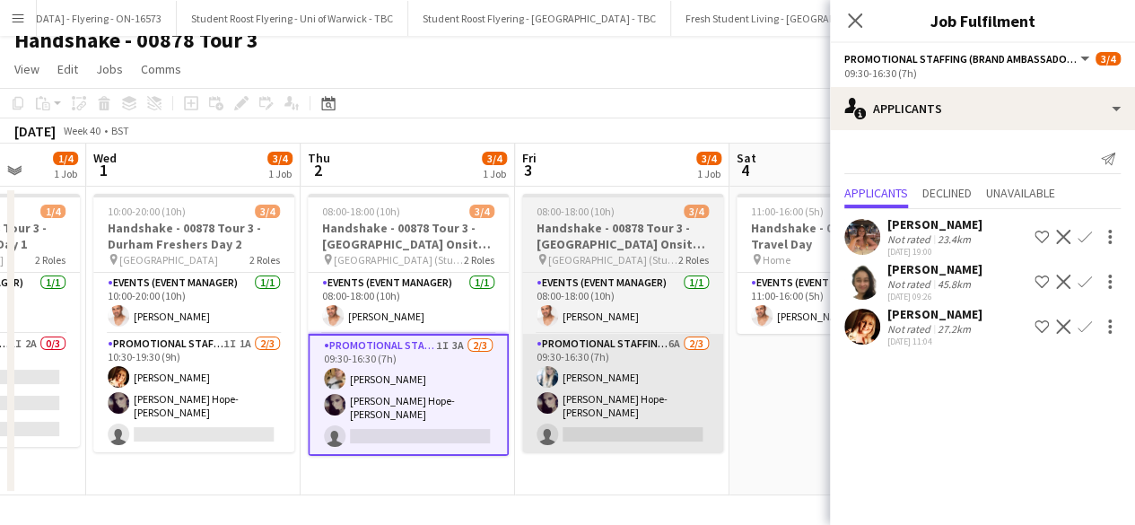
scroll to position [0, 560]
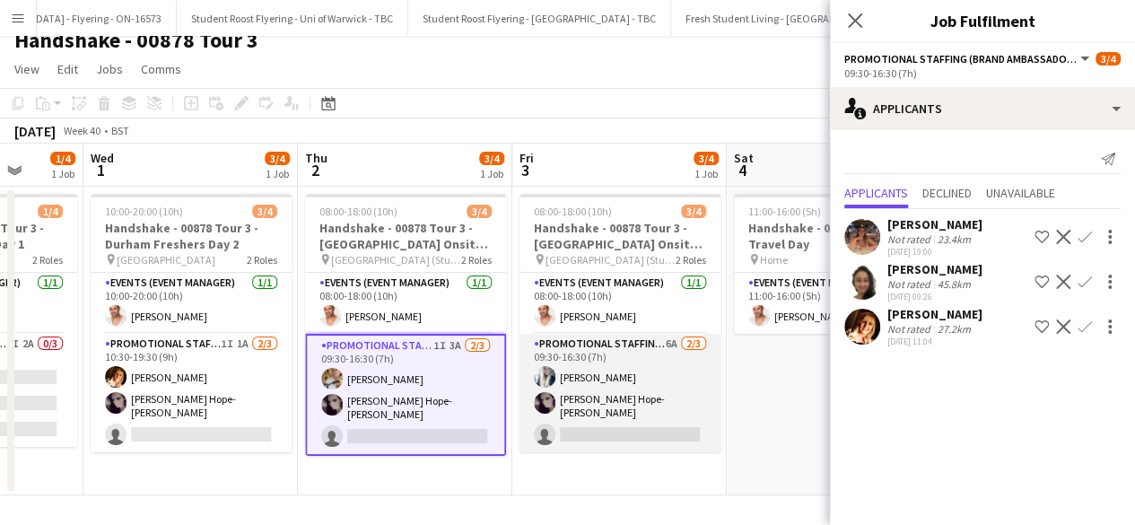
click at [714, 389] on app-card-role "Promotional Staffing (Brand Ambassadors) 6A 2/3 09:30-16:30 (7h) Georgie Bourne…" at bounding box center [619, 393] width 201 height 118
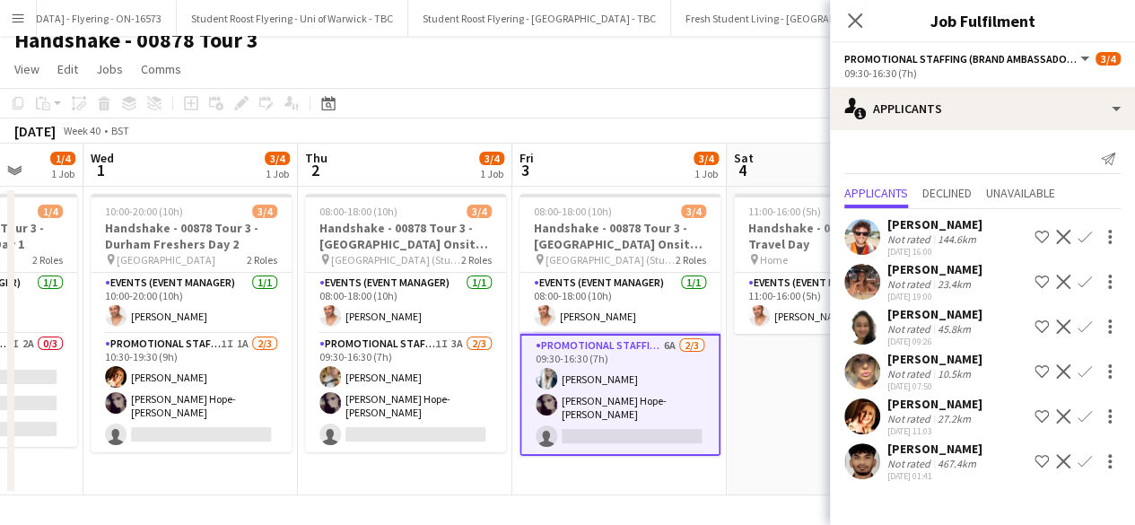
click at [867, 461] on app-user-avatar at bounding box center [862, 461] width 36 height 36
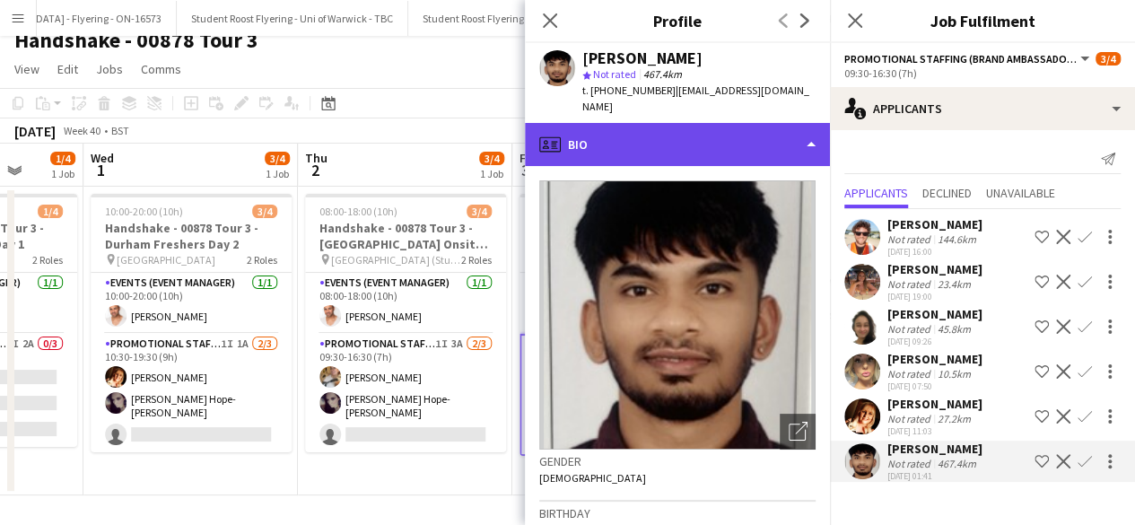
click at [691, 123] on div "profile Bio" at bounding box center [677, 144] width 305 height 43
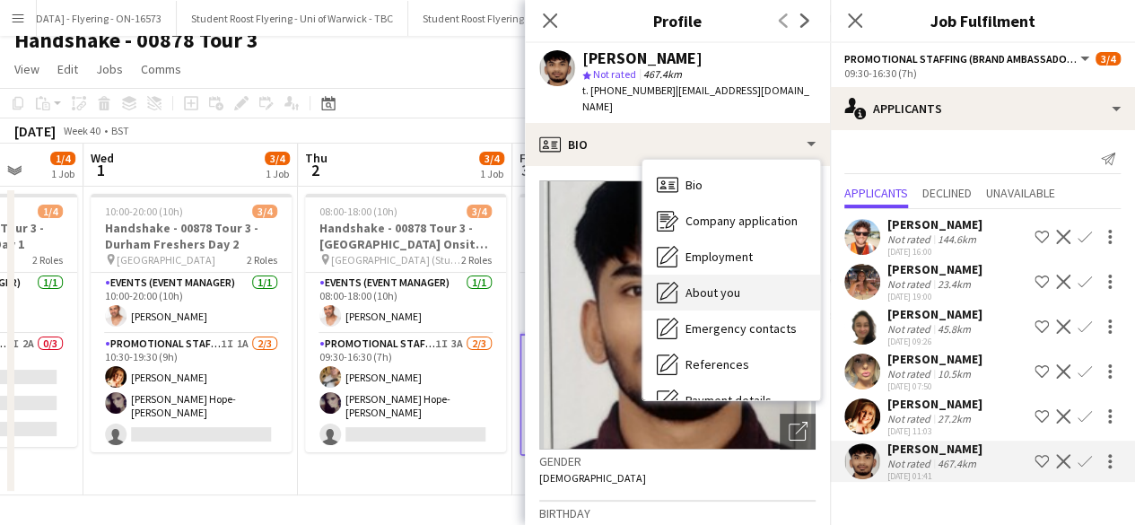
click at [712, 274] on div "About you About you" at bounding box center [731, 292] width 178 height 36
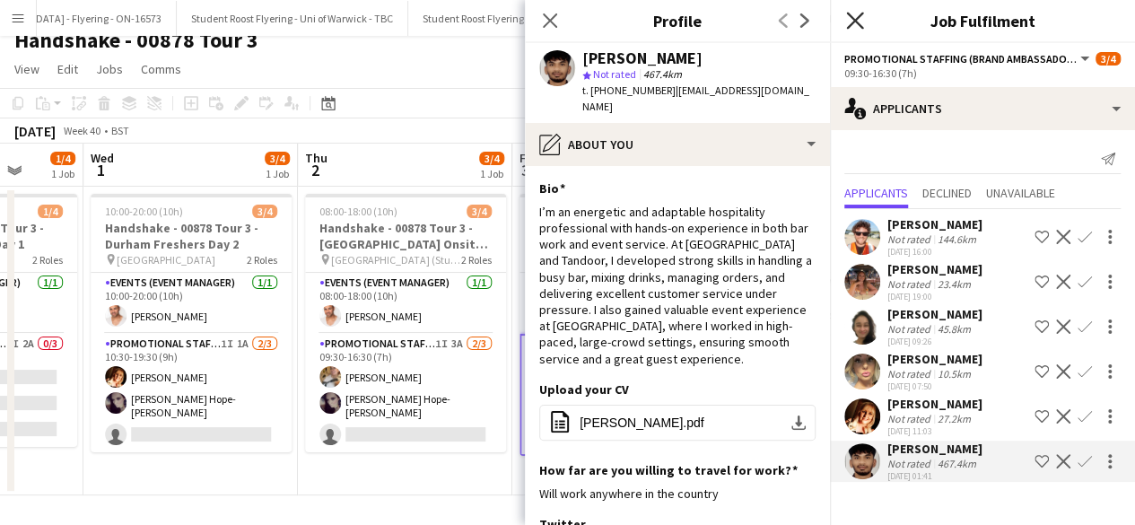
click at [858, 23] on icon at bounding box center [854, 20] width 17 height 17
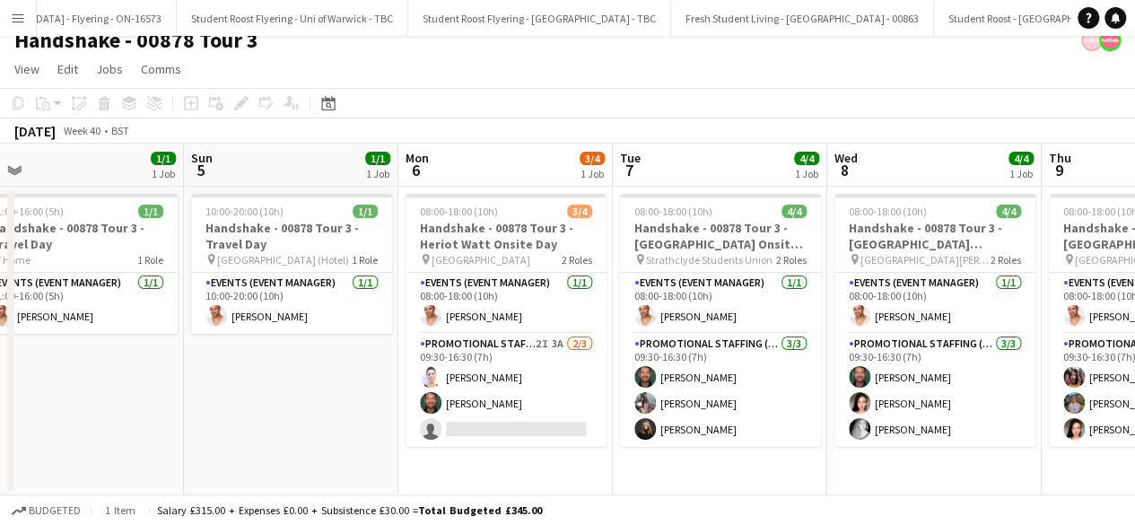
scroll to position [0, 462]
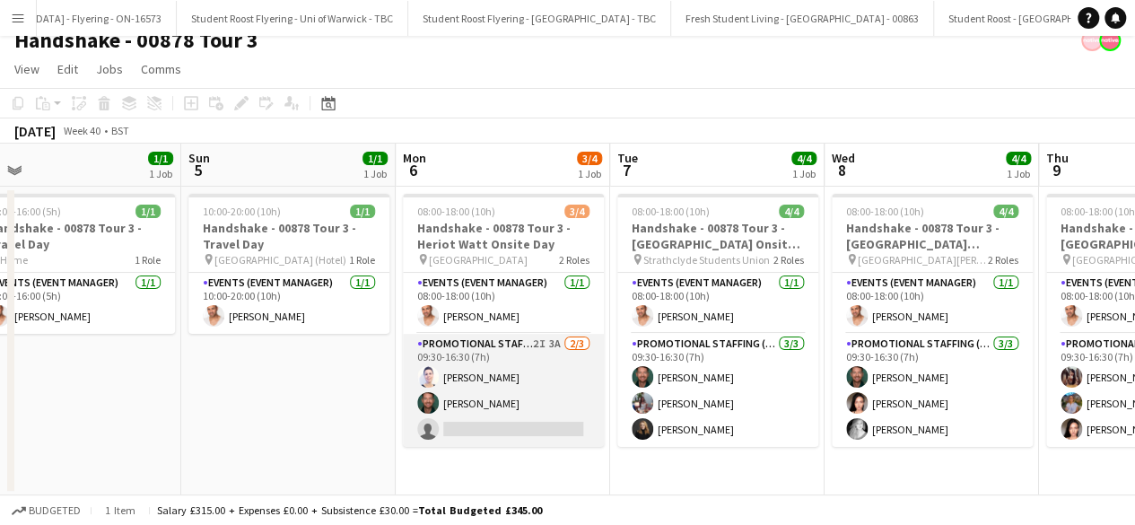
click at [536, 412] on app-card-role "Promotional Staffing (Brand Ambassadors) 2I 3A 2/3 09:30-16:30 (7h) Cleo Giffor…" at bounding box center [503, 390] width 201 height 113
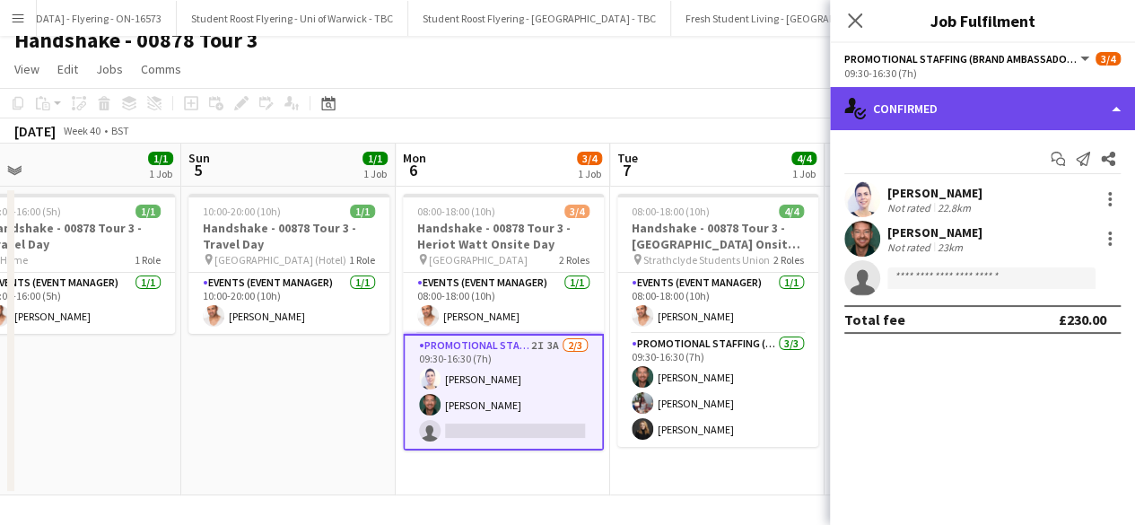
click at [974, 98] on div "single-neutral-actions-check-2 Confirmed" at bounding box center [982, 108] width 305 height 43
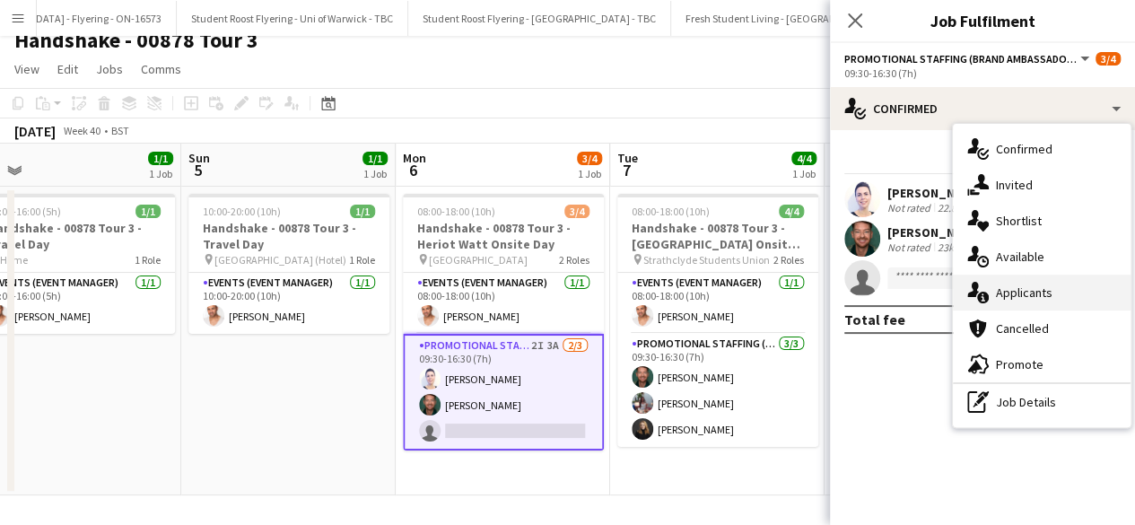
click at [1026, 305] on div "single-neutral-actions-information Applicants" at bounding box center [1042, 292] width 178 height 36
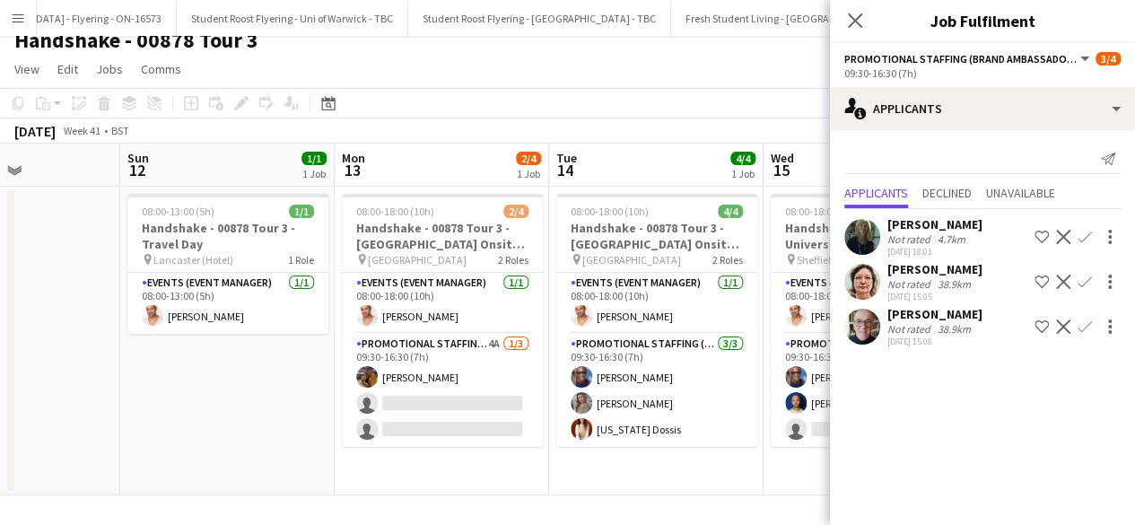
scroll to position [0, 524]
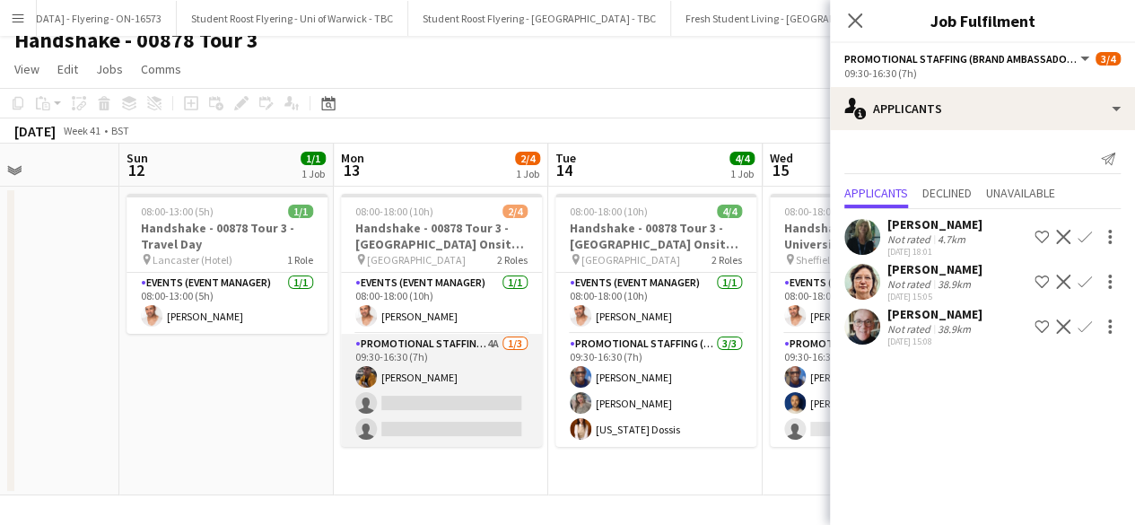
click at [436, 399] on app-card-role "Promotional Staffing (Brand Ambassadors) 4A 1/3 09:30-16:30 (7h) Sean Porter si…" at bounding box center [441, 390] width 201 height 113
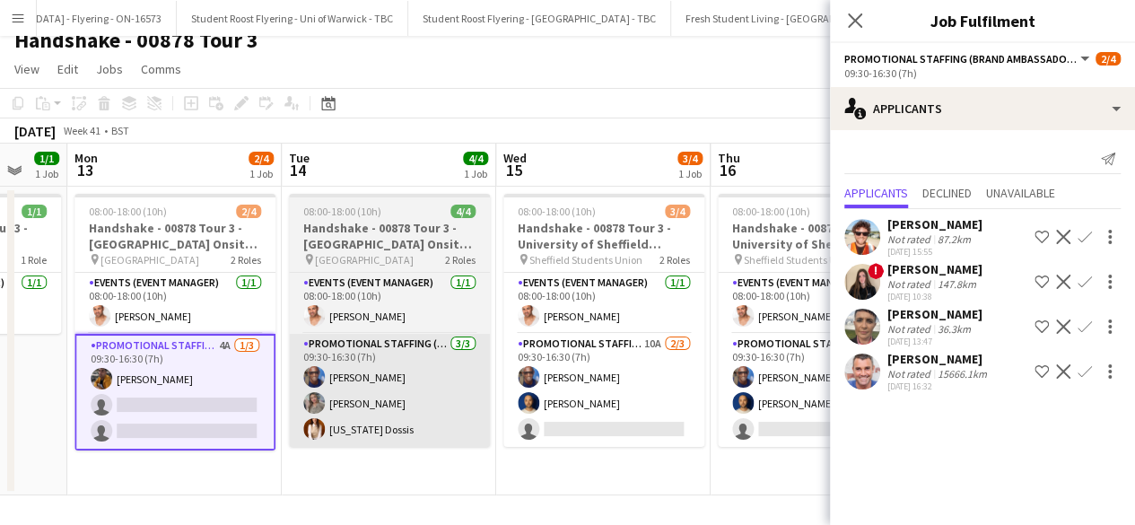
scroll to position [0, 792]
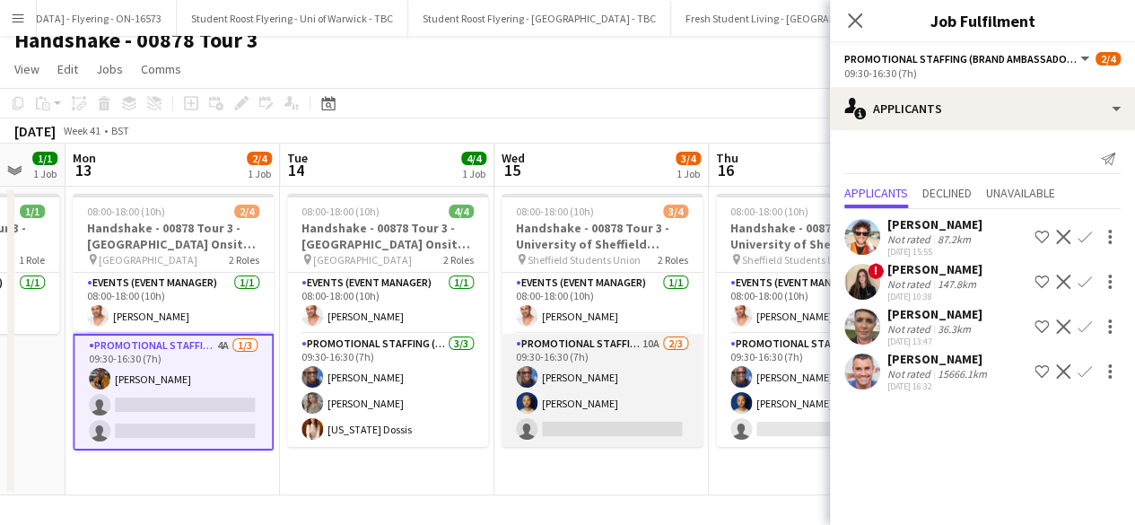
click at [640, 394] on app-card-role "Promotional Staffing (Brand Ambassadors) 10A 2/3 09:30-16:30 (7h) Eyan Mckoy Sh…" at bounding box center [601, 390] width 201 height 113
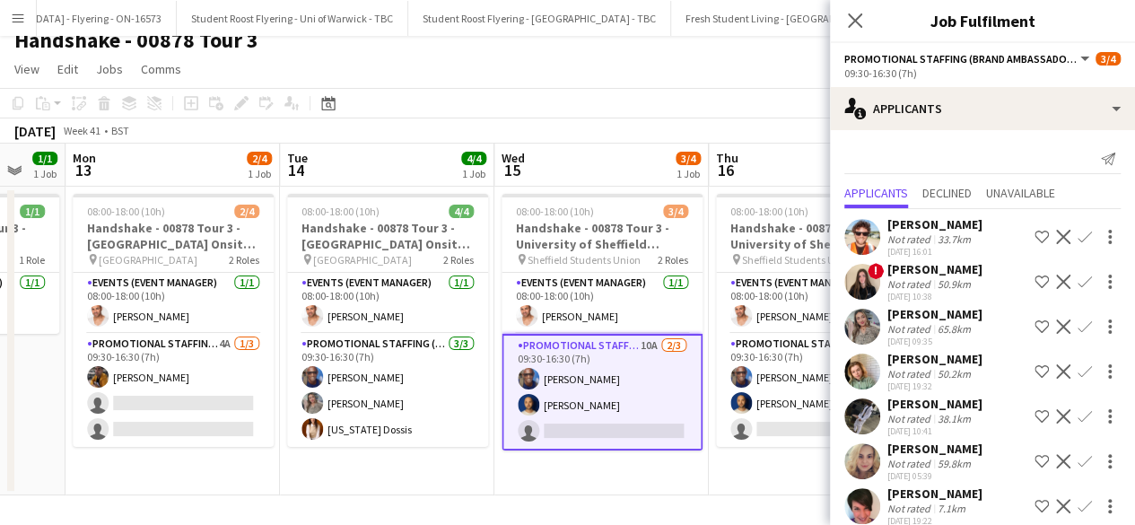
scroll to position [109, 0]
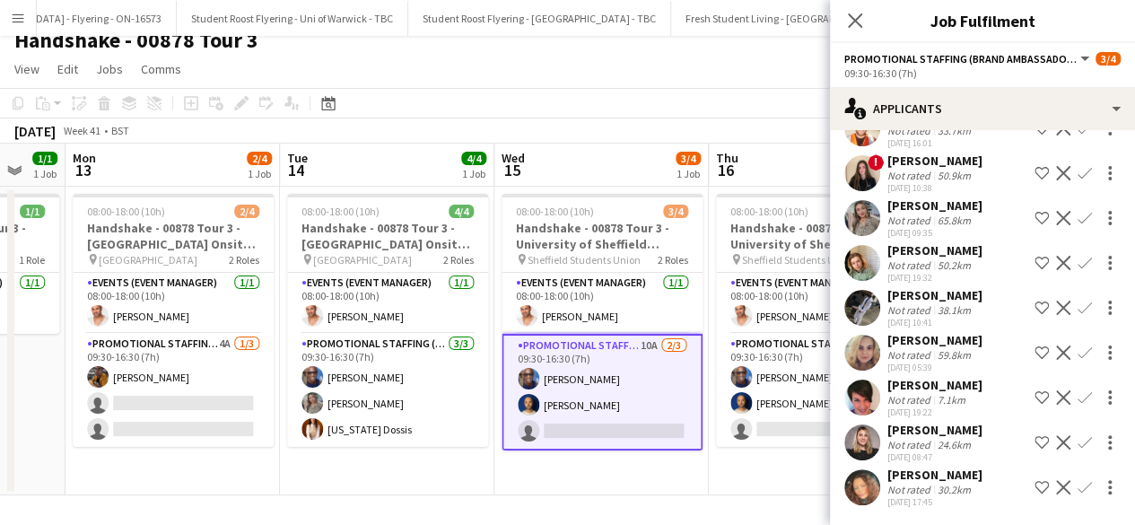
click at [857, 439] on app-user-avatar at bounding box center [862, 442] width 36 height 36
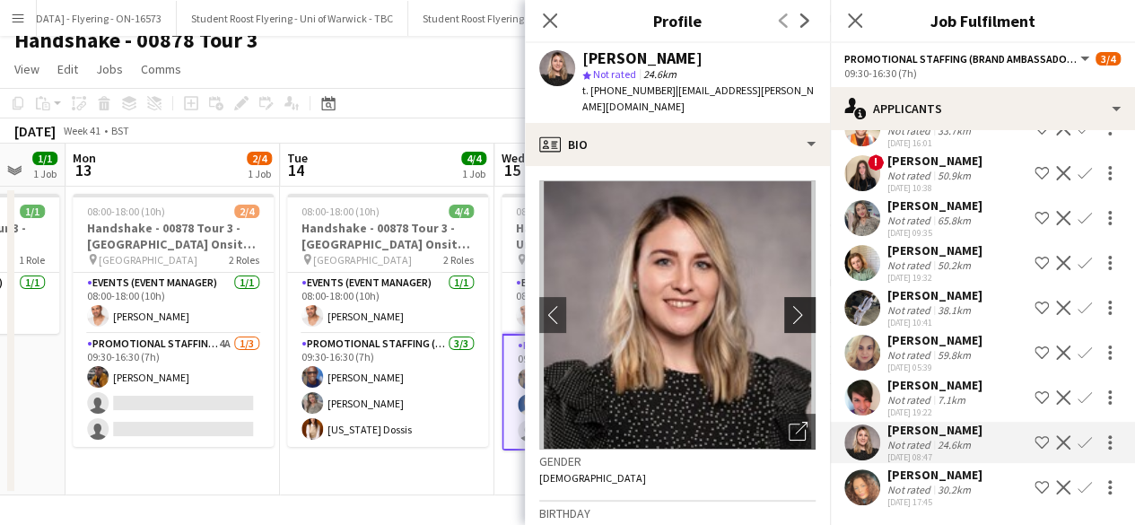
click at [788, 305] on app-icon "chevron-right" at bounding box center [802, 314] width 28 height 19
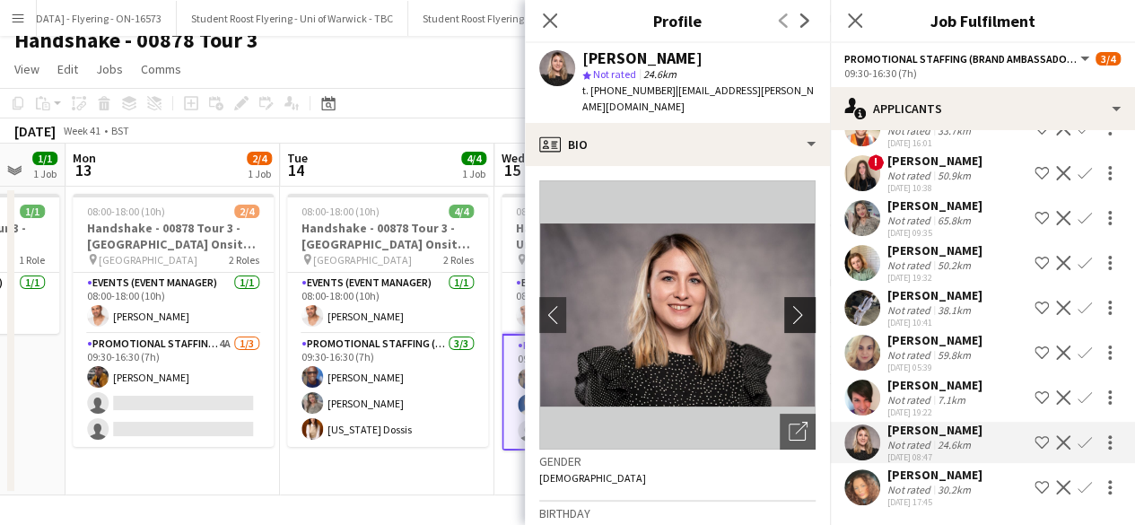
click at [788, 305] on app-icon "chevron-right" at bounding box center [802, 314] width 28 height 19
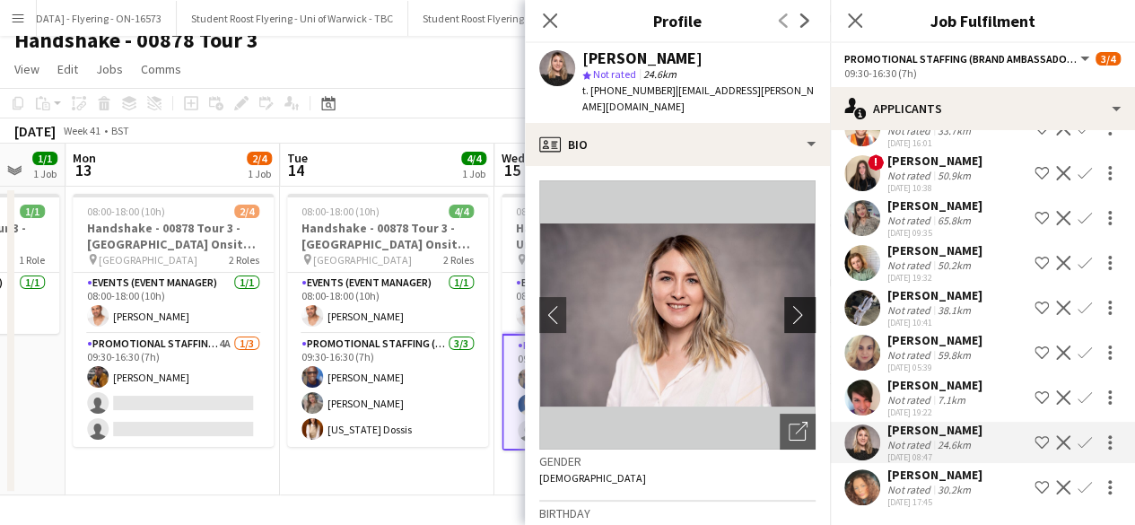
click at [788, 305] on app-icon "chevron-right" at bounding box center [802, 314] width 28 height 19
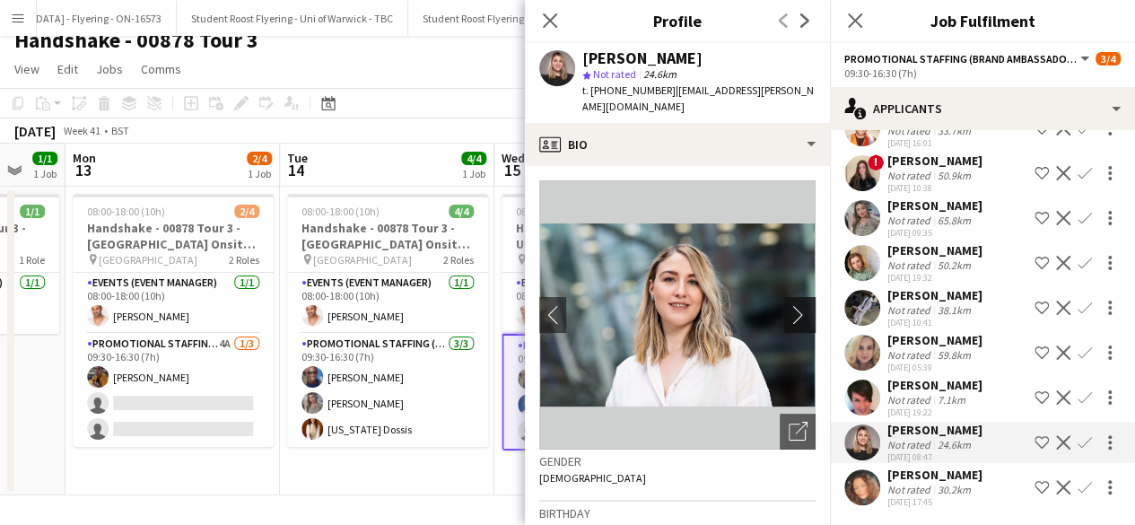
click at [788, 305] on app-icon "chevron-right" at bounding box center [802, 314] width 28 height 19
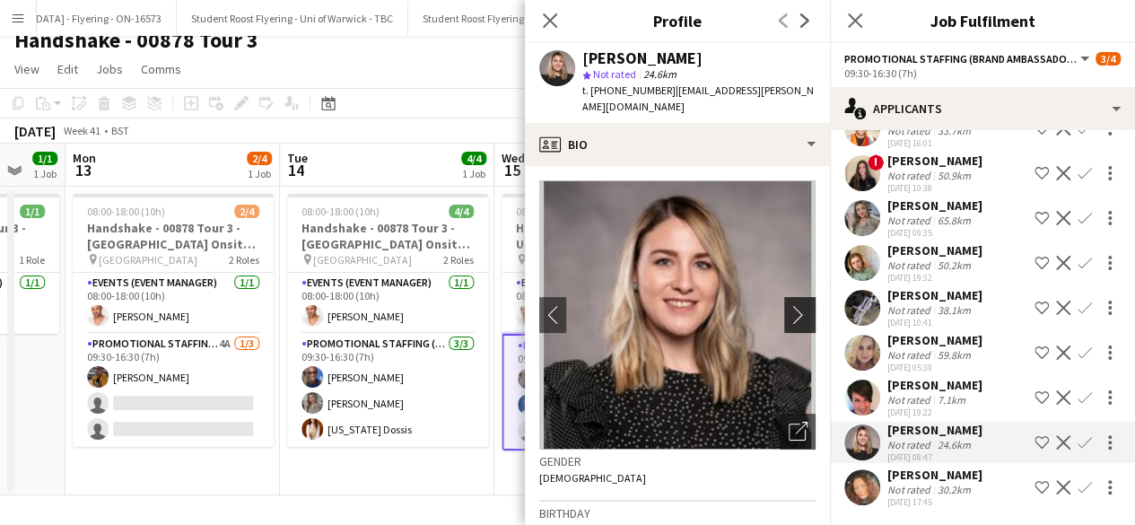
click at [788, 305] on app-icon "chevron-right" at bounding box center [802, 314] width 28 height 19
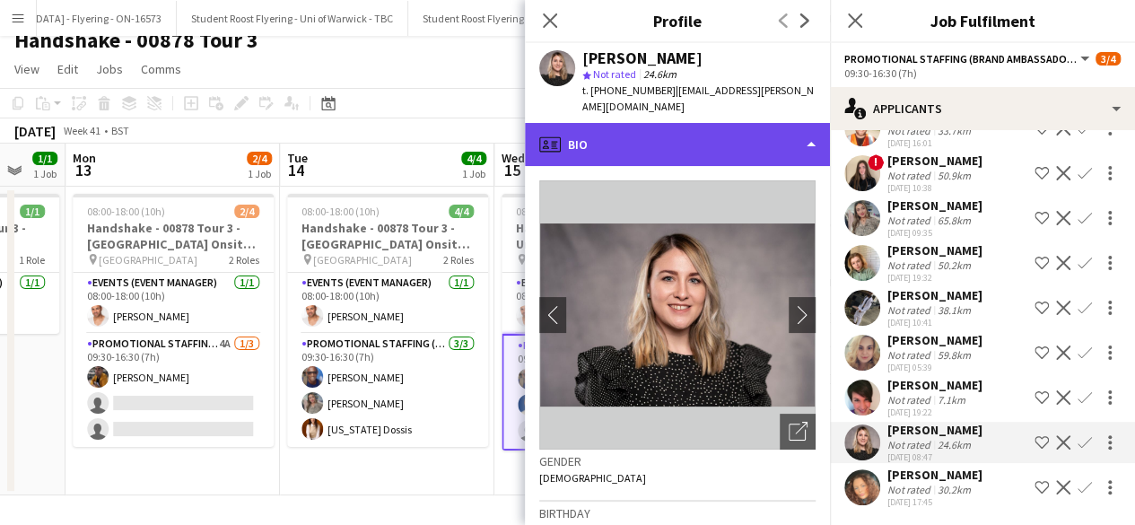
click at [717, 132] on div "profile Bio" at bounding box center [677, 144] width 305 height 43
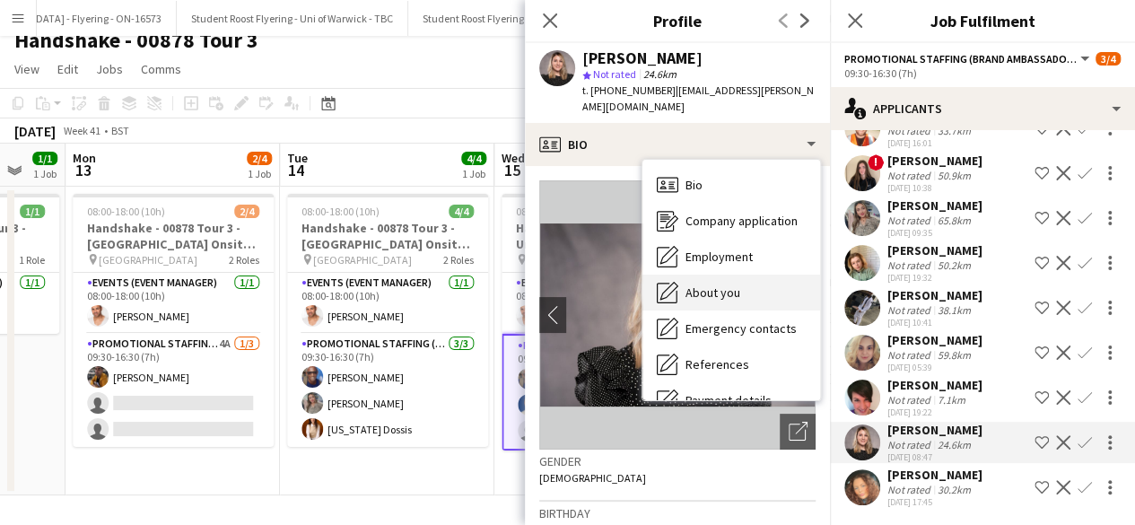
click at [728, 284] on span "About you" at bounding box center [712, 292] width 55 height 16
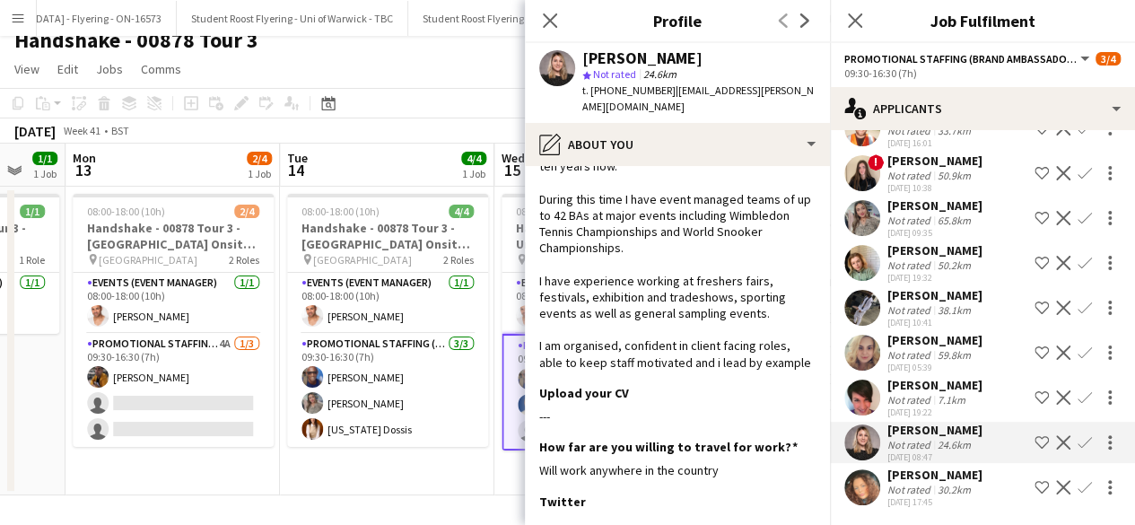
scroll to position [0, 0]
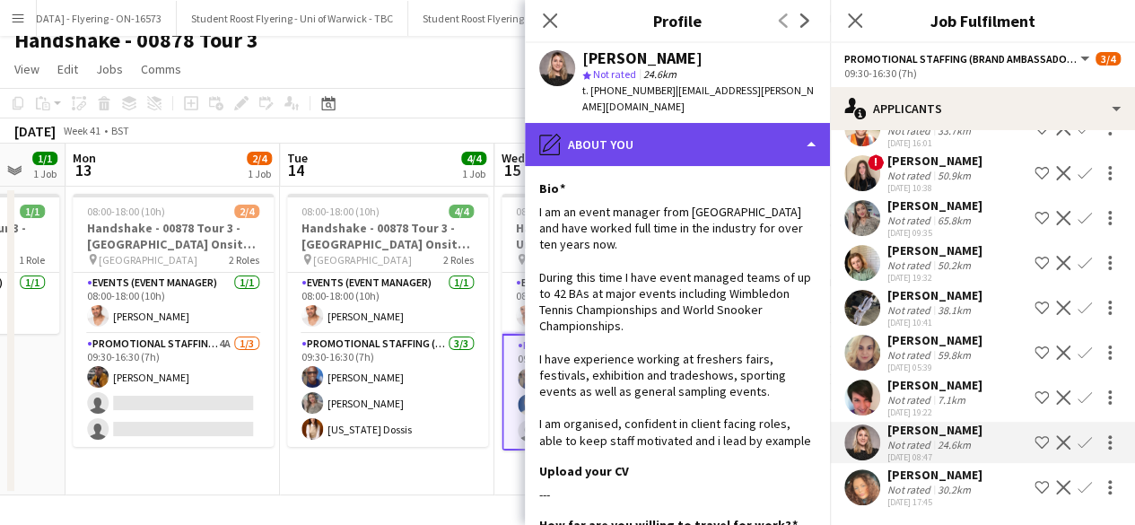
click at [736, 123] on div "pencil4 About you" at bounding box center [677, 144] width 305 height 43
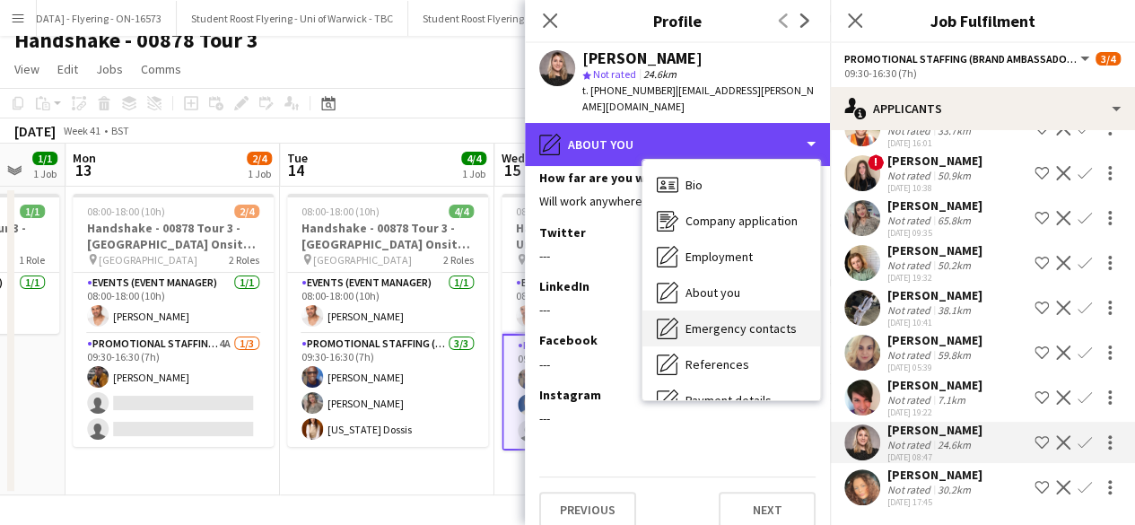
scroll to position [169, 0]
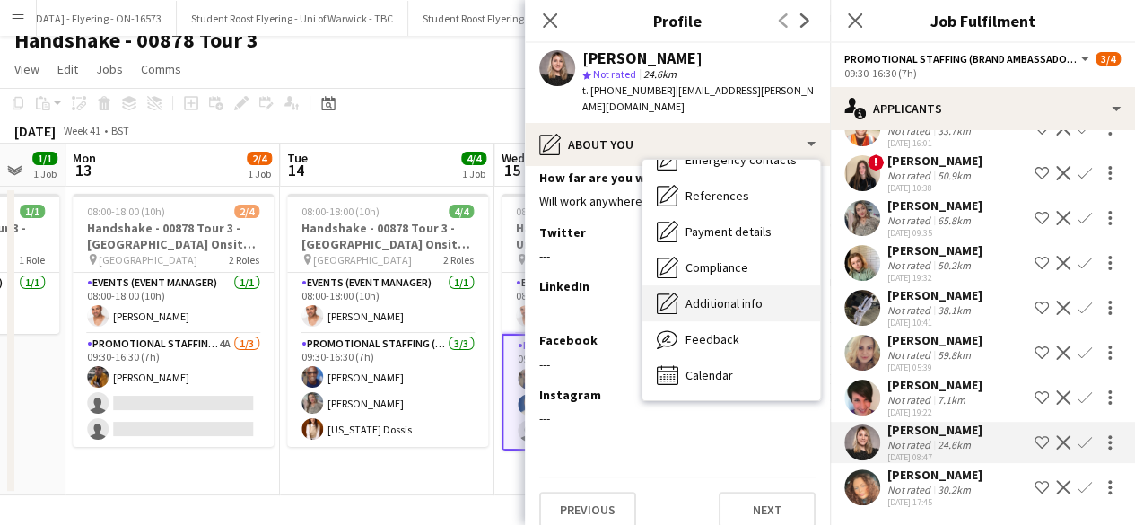
click at [752, 295] on span "Additional info" at bounding box center [723, 303] width 77 height 16
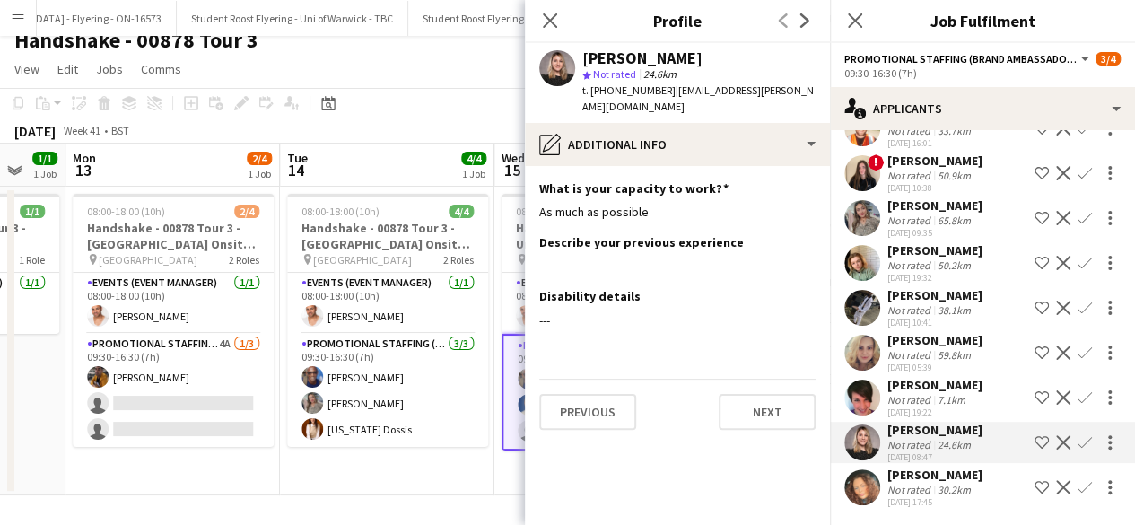
scroll to position [0, 0]
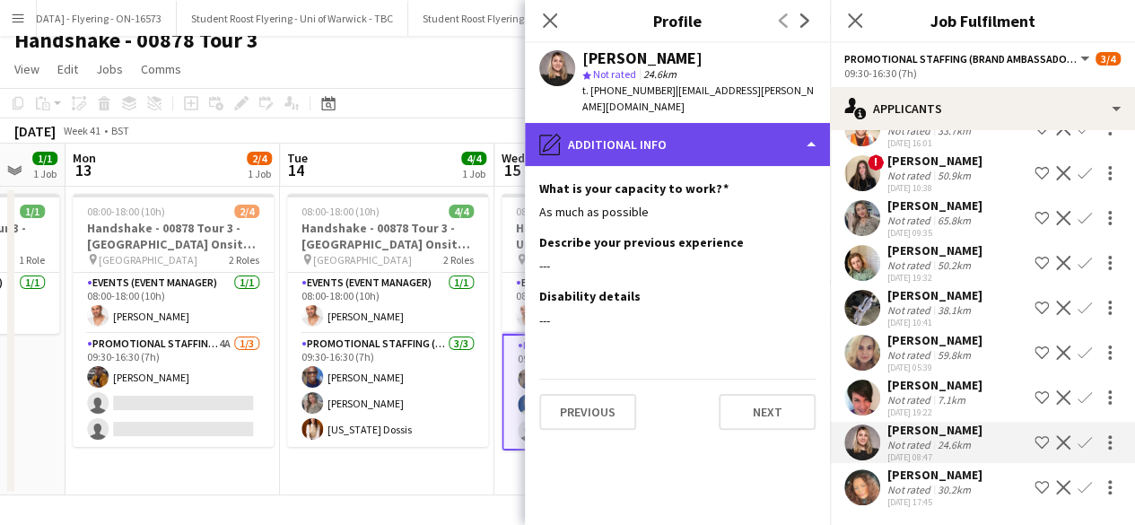
click at [719, 130] on div "pencil4 Additional info" at bounding box center [677, 144] width 305 height 43
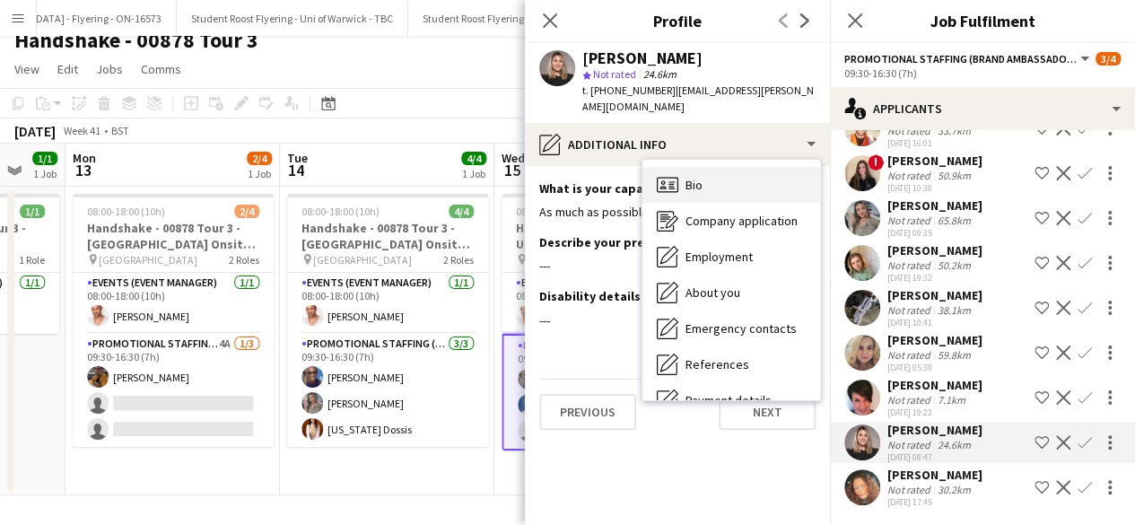
click at [730, 168] on div "Bio Bio" at bounding box center [731, 185] width 178 height 36
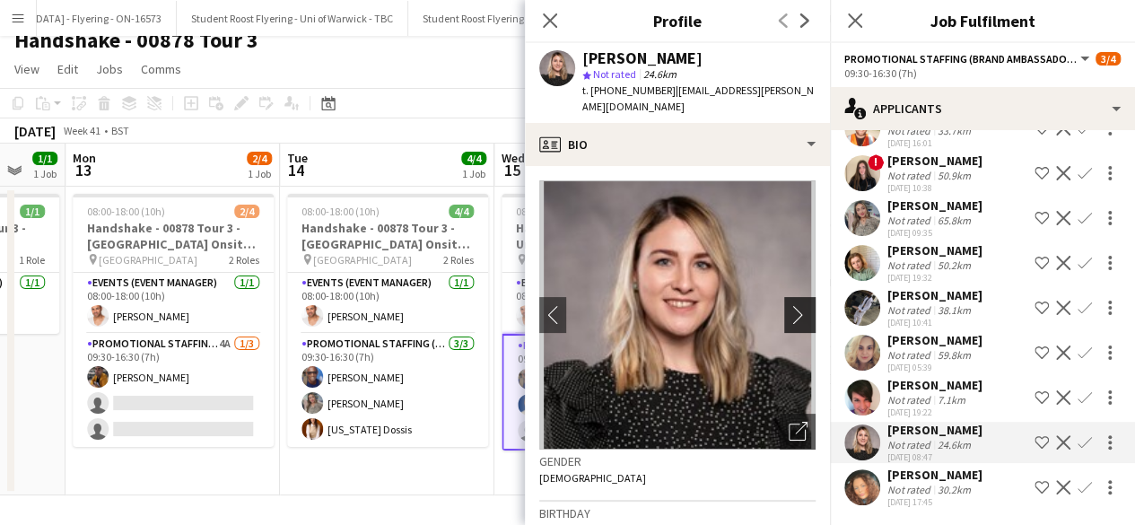
click at [795, 297] on button "chevron-right" at bounding box center [802, 315] width 36 height 36
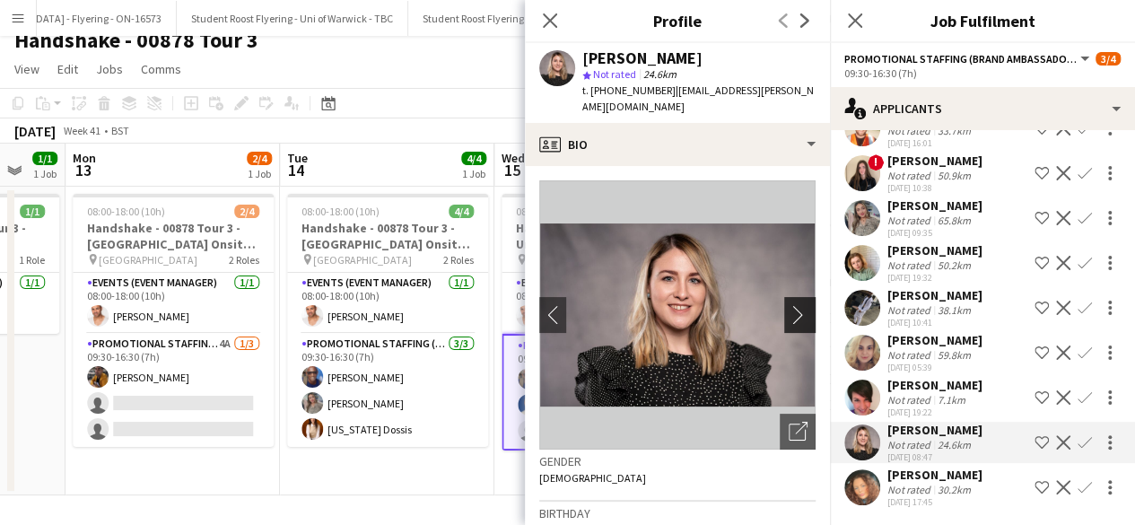
click at [788, 305] on app-icon "chevron-right" at bounding box center [802, 314] width 28 height 19
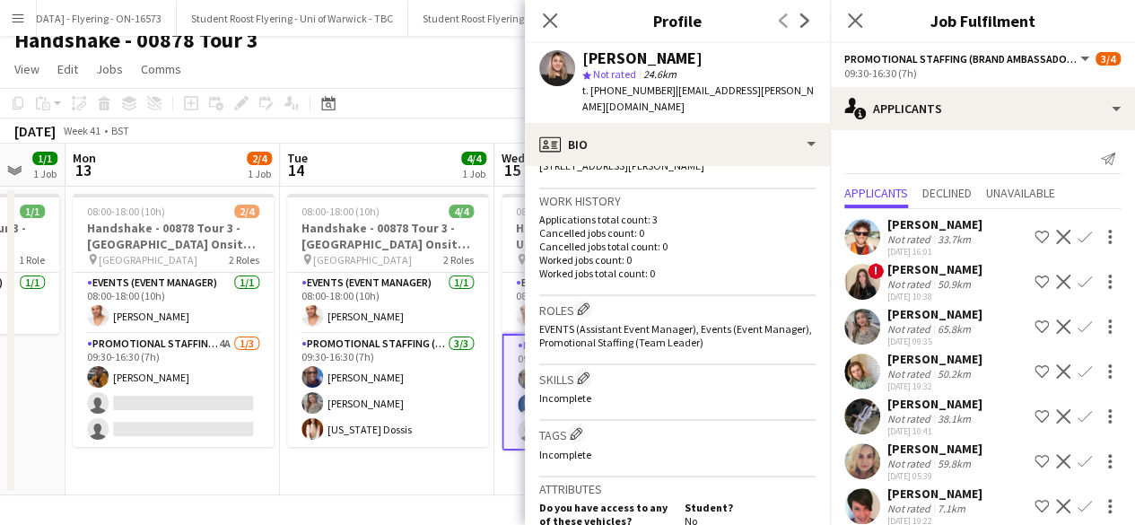
scroll to position [109, 0]
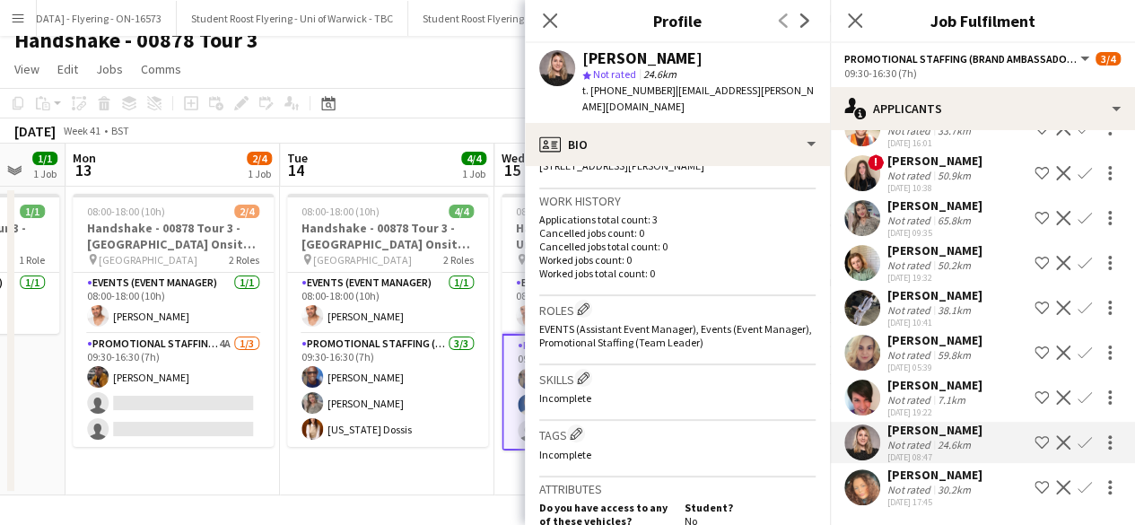
click at [1077, 440] on app-icon "Confirm" at bounding box center [1084, 442] width 14 height 14
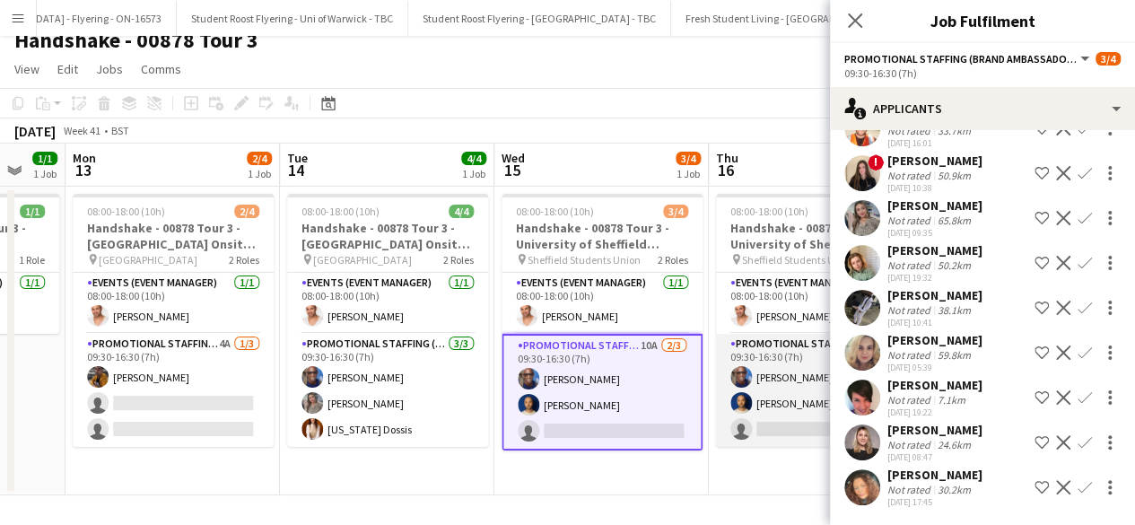
click at [792, 397] on app-card-role "Promotional Staffing (Brand Ambassadors) 9A 2/3 09:30-16:30 (7h) Eyan Mckoy Sha…" at bounding box center [816, 390] width 201 height 113
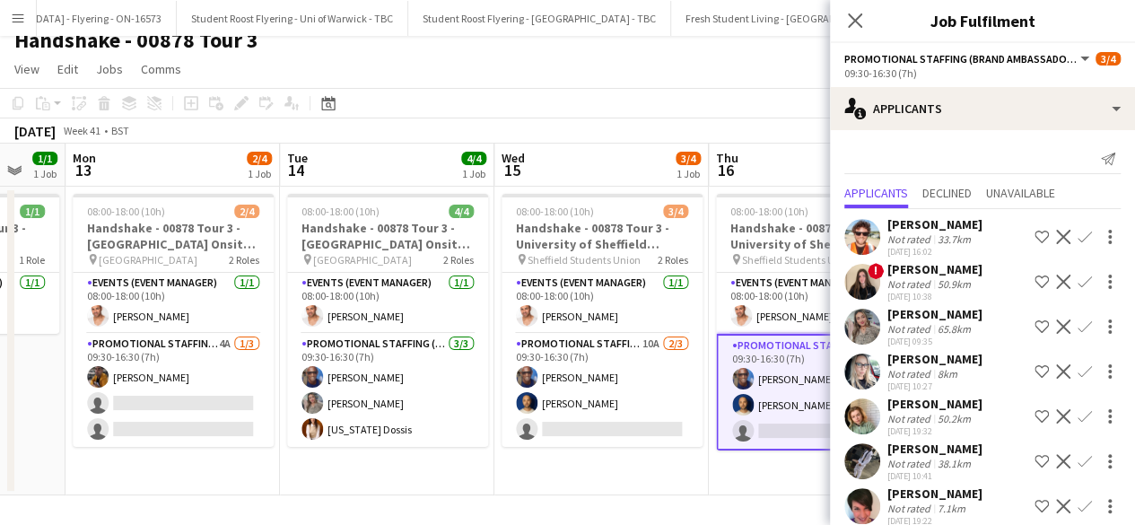
scroll to position [64, 0]
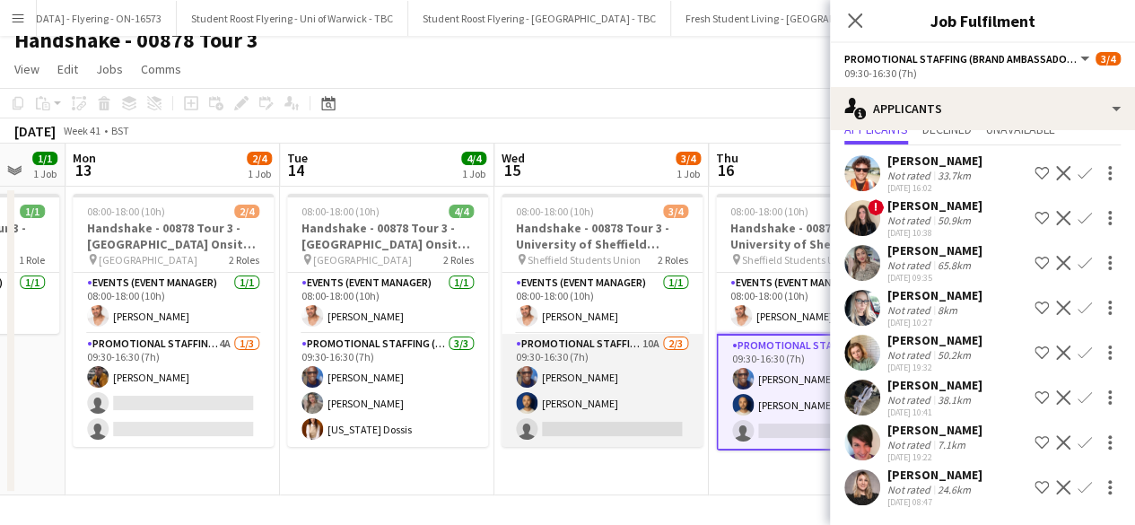
click at [607, 374] on app-card-role "Promotional Staffing (Brand Ambassadors) 10A 2/3 09:30-16:30 (7h) Eyan Mckoy Sh…" at bounding box center [601, 390] width 201 height 113
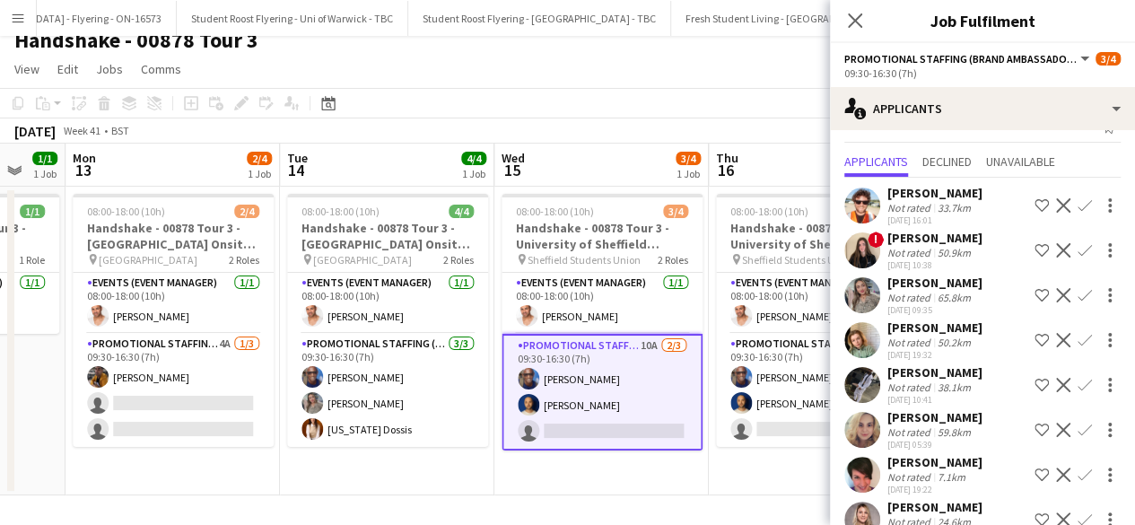
scroll to position [109, 0]
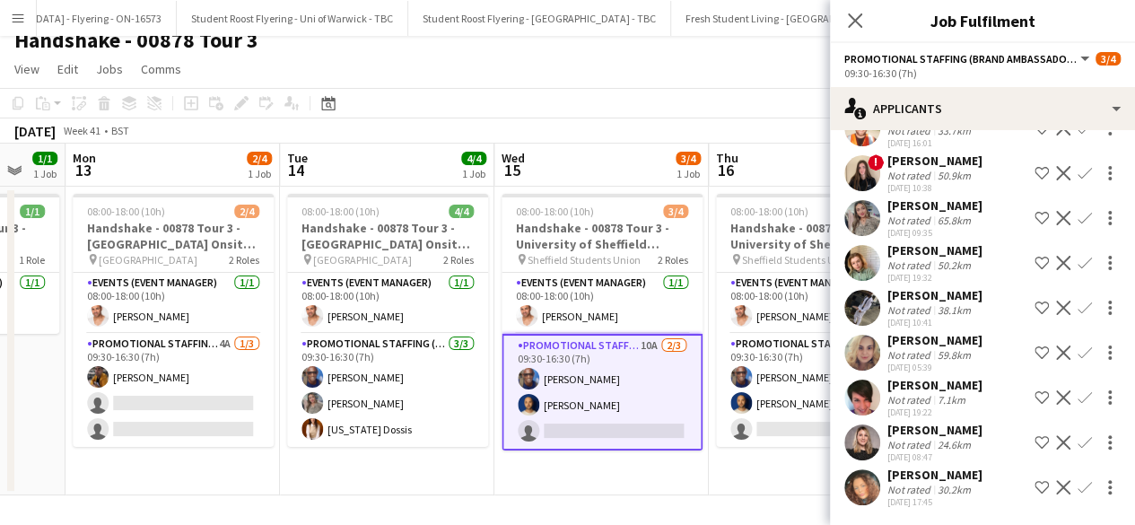
click at [1077, 440] on app-icon "Confirm" at bounding box center [1084, 442] width 14 height 14
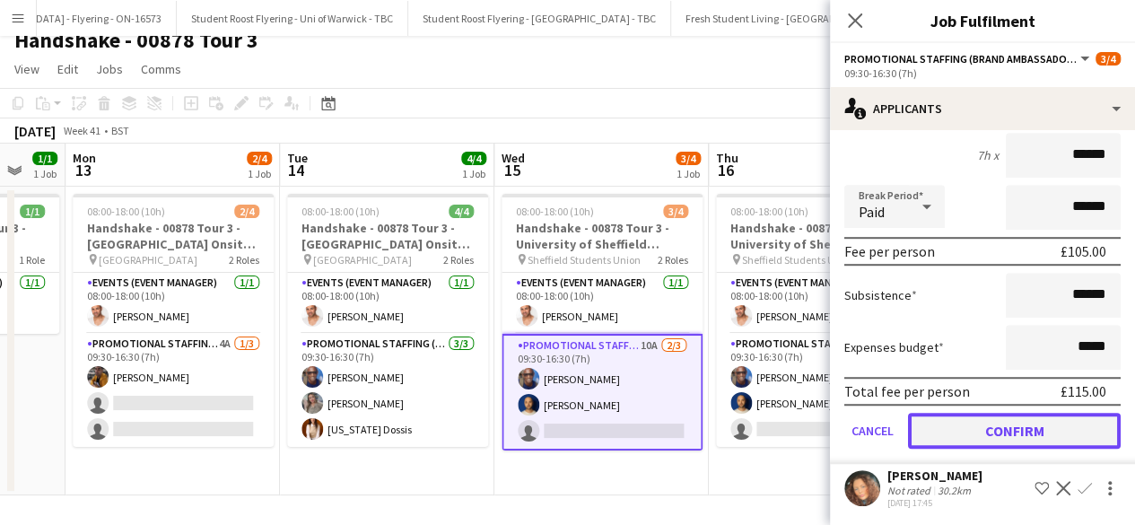
click at [971, 431] on button "Confirm" at bounding box center [1014, 431] width 213 height 36
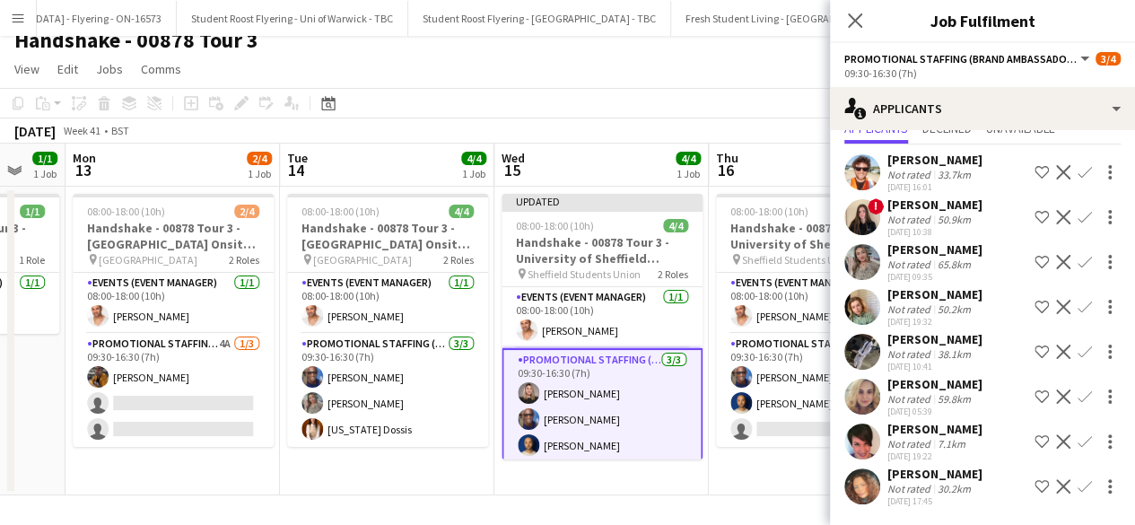
scroll to position [64, 0]
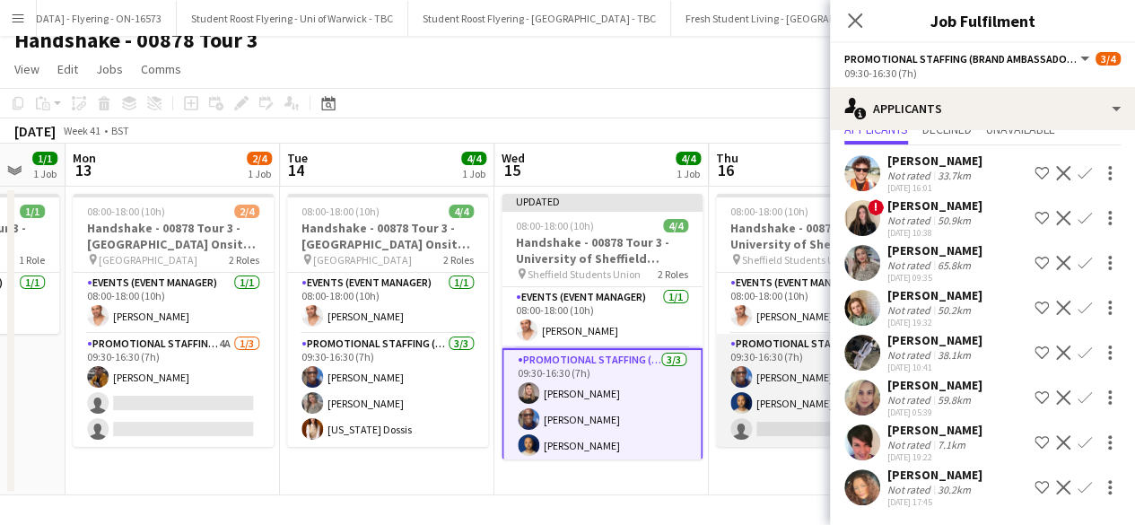
click at [740, 376] on app-user-avatar at bounding box center [741, 377] width 22 height 22
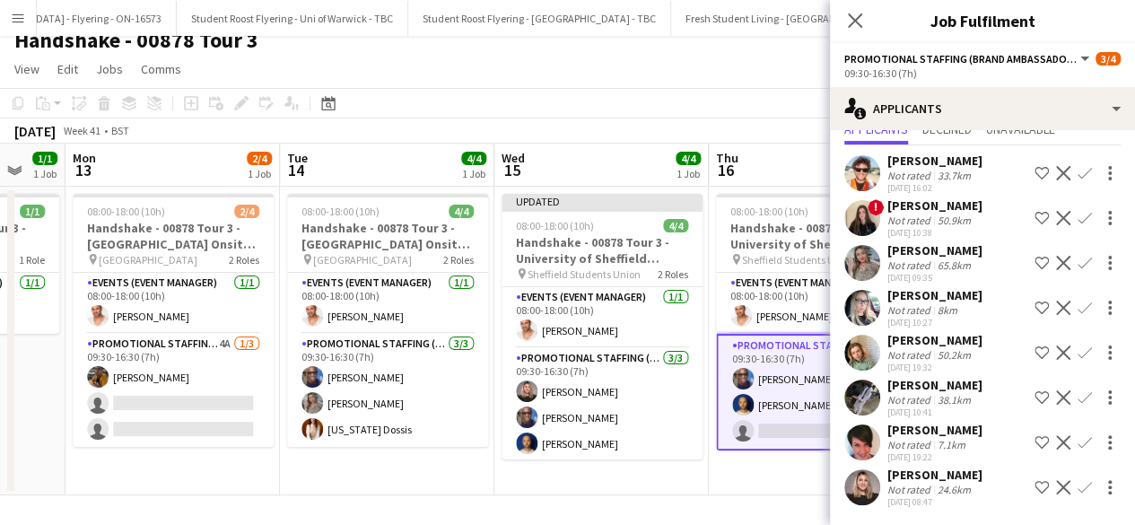
click at [1077, 489] on app-icon "Confirm" at bounding box center [1084, 487] width 14 height 14
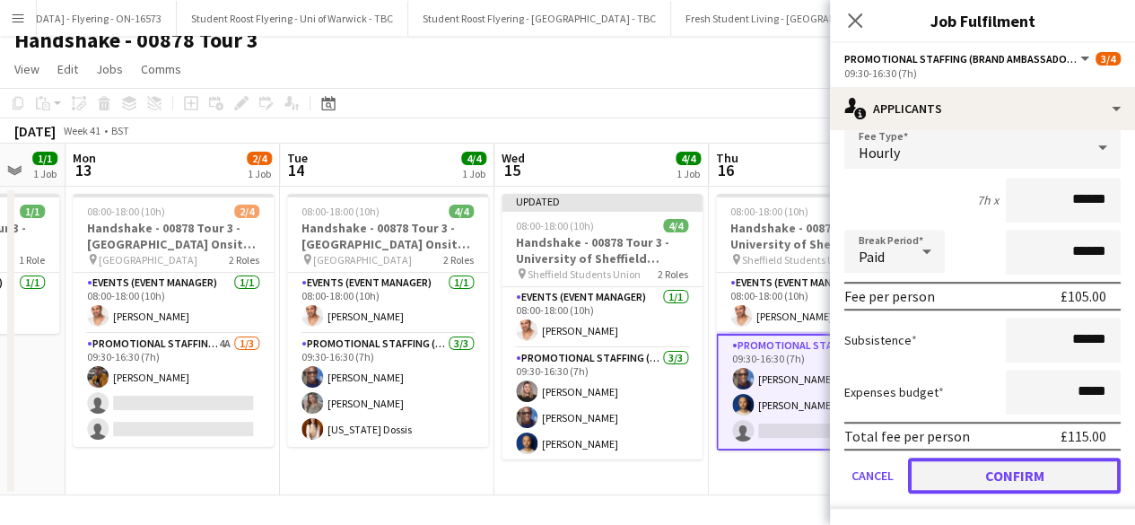
click at [958, 483] on button "Confirm" at bounding box center [1014, 475] width 213 height 36
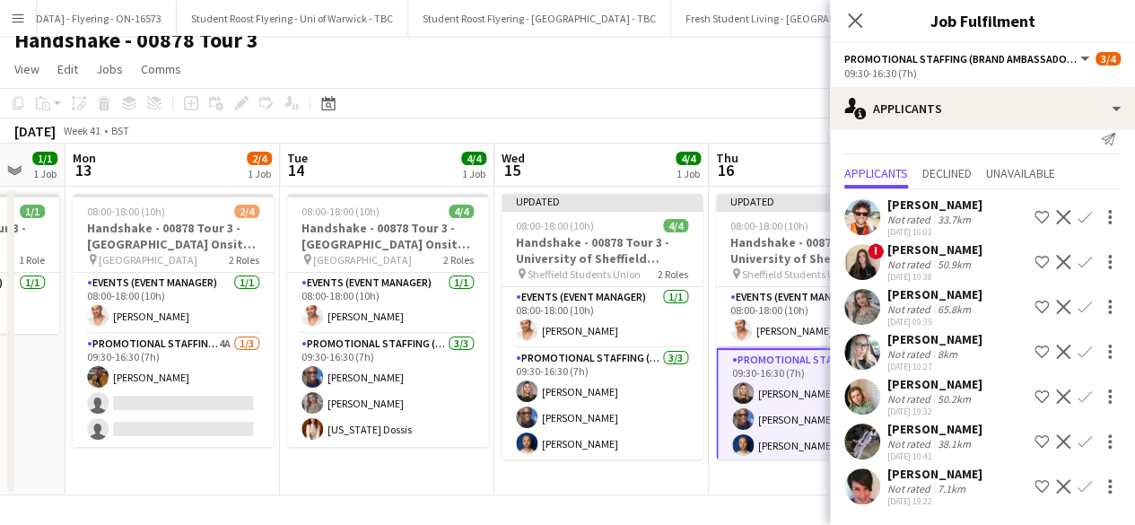
scroll to position [19, 0]
click at [755, 483] on app-date-cell "Updated 08:00-18:00 (10h) 4/4 Handshake - 00878 Tour 3 - University of Sheffiel…" at bounding box center [816, 341] width 214 height 309
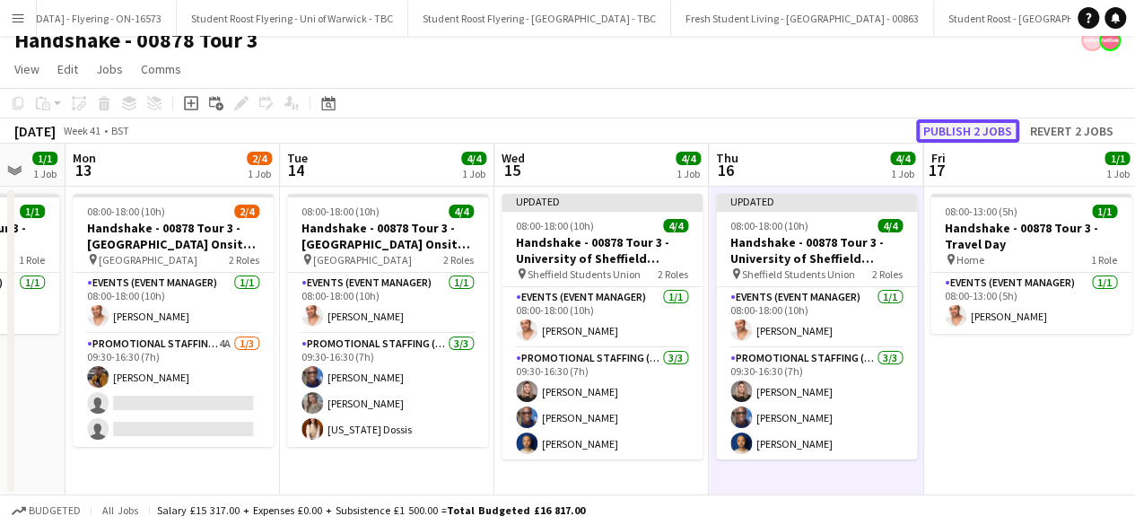
click at [981, 131] on button "Publish 2 jobs" at bounding box center [967, 130] width 103 height 23
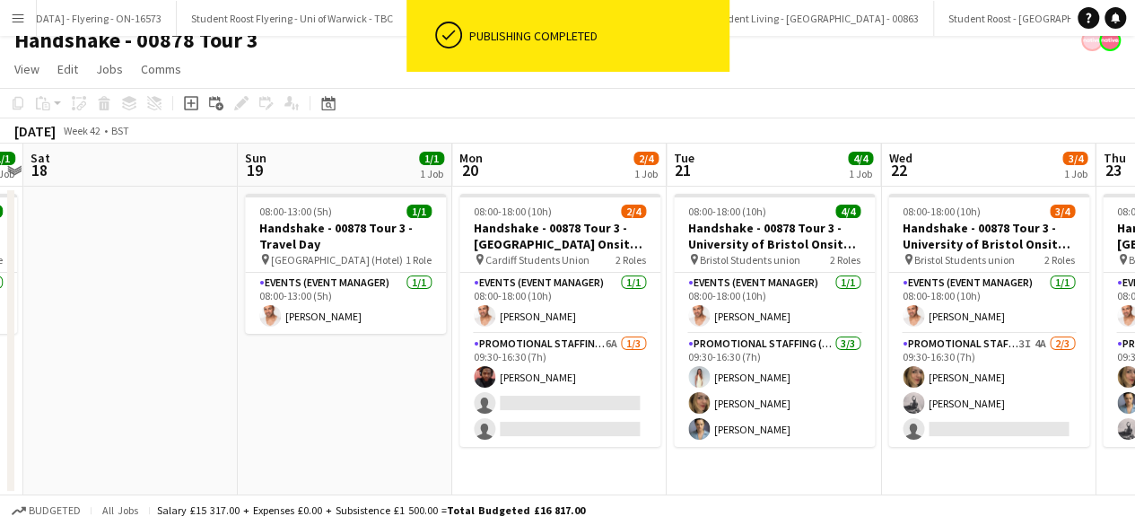
scroll to position [0, 642]
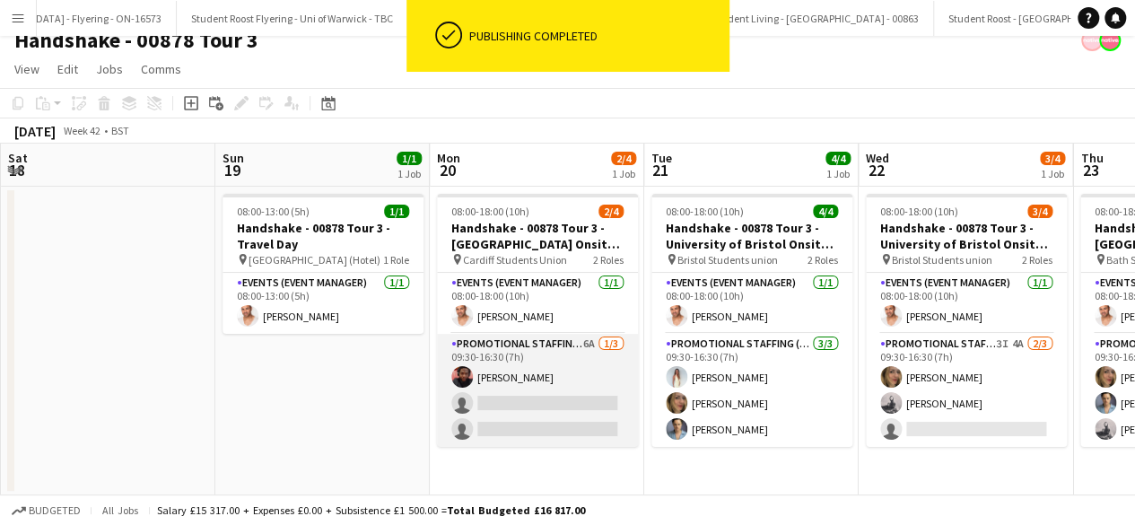
click at [545, 399] on app-card-role "Promotional Staffing (Brand Ambassadors) 6A 1/3 09:30-16:30 (7h) Emmanuel Orhew…" at bounding box center [537, 390] width 201 height 113
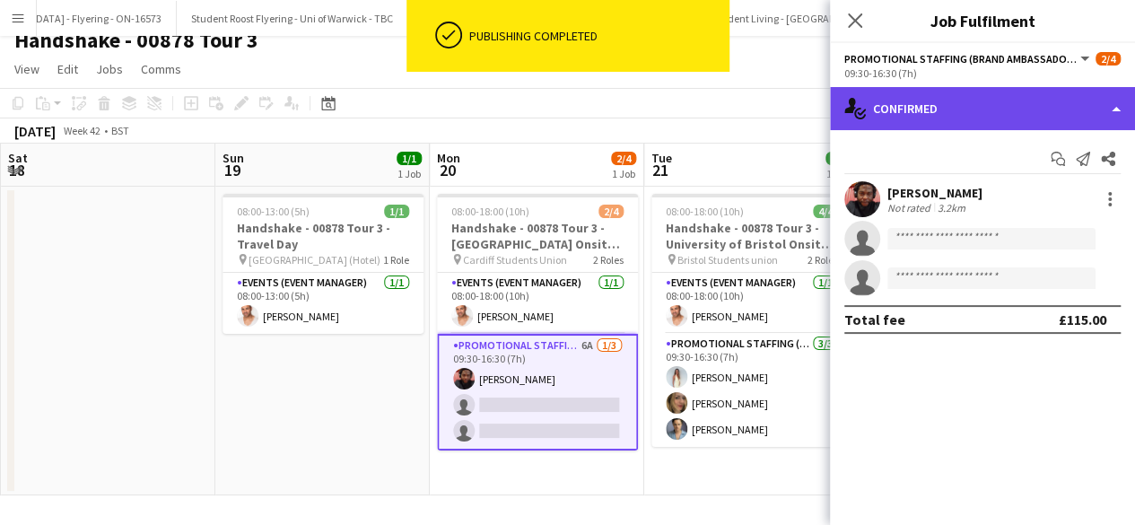
click at [951, 104] on div "single-neutral-actions-check-2 Confirmed" at bounding box center [982, 108] width 305 height 43
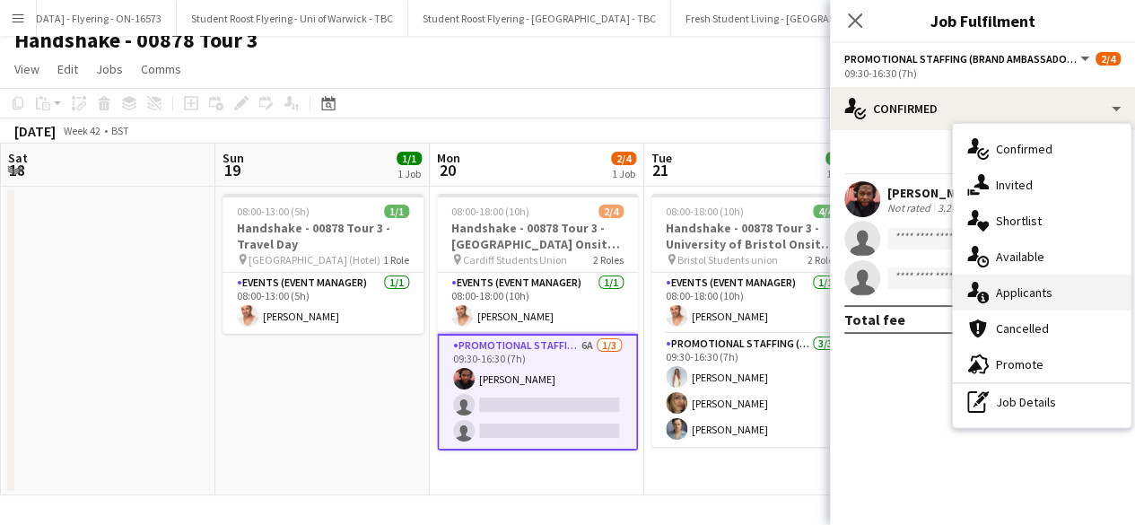
click at [1034, 287] on div "single-neutral-actions-information Applicants" at bounding box center [1042, 292] width 178 height 36
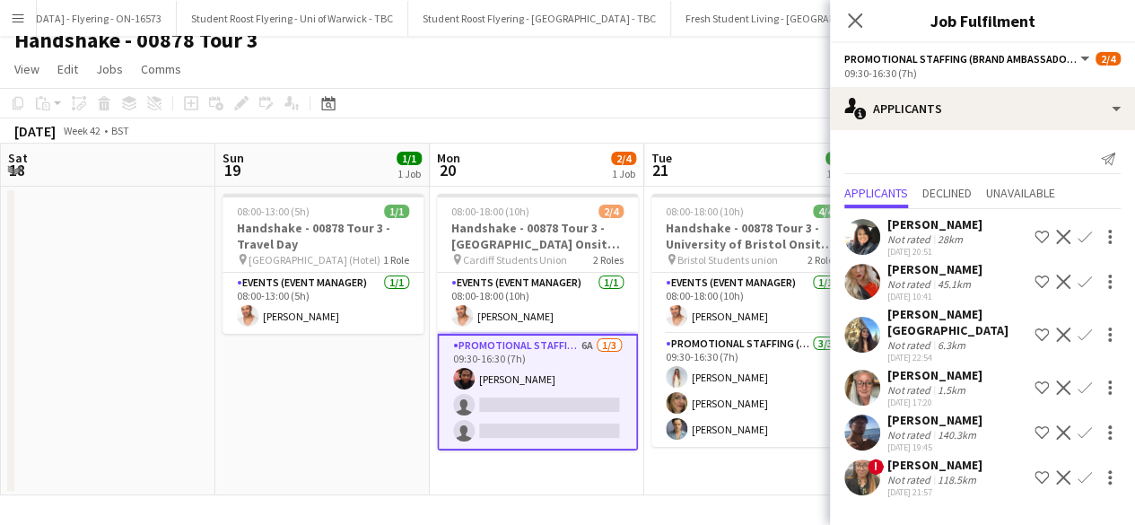
scroll to position [16, 0]
click at [866, 370] on app-user-avatar at bounding box center [862, 388] width 36 height 36
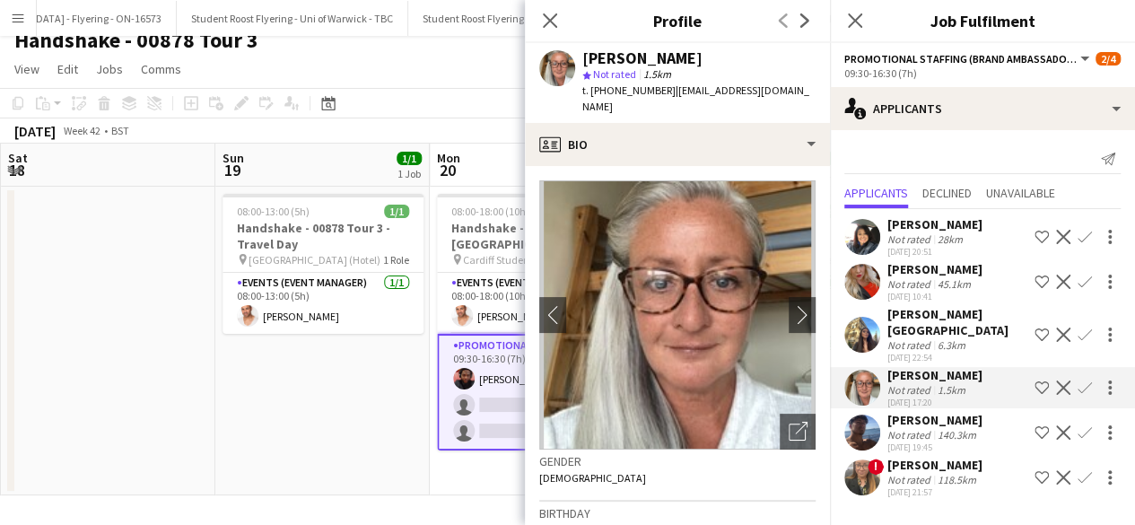
click at [868, 470] on app-user-avatar at bounding box center [862, 477] width 36 height 36
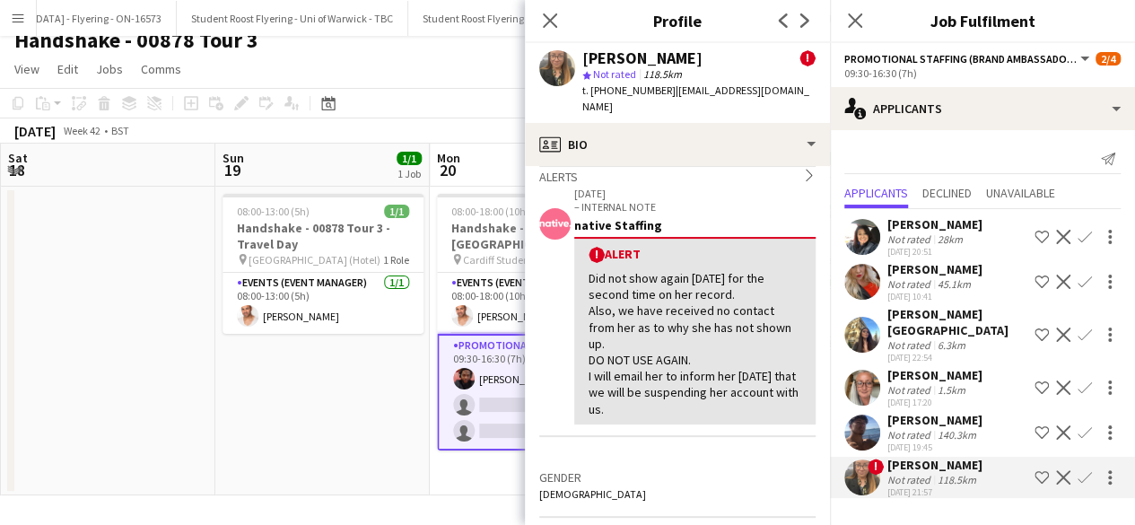
scroll to position [0, 0]
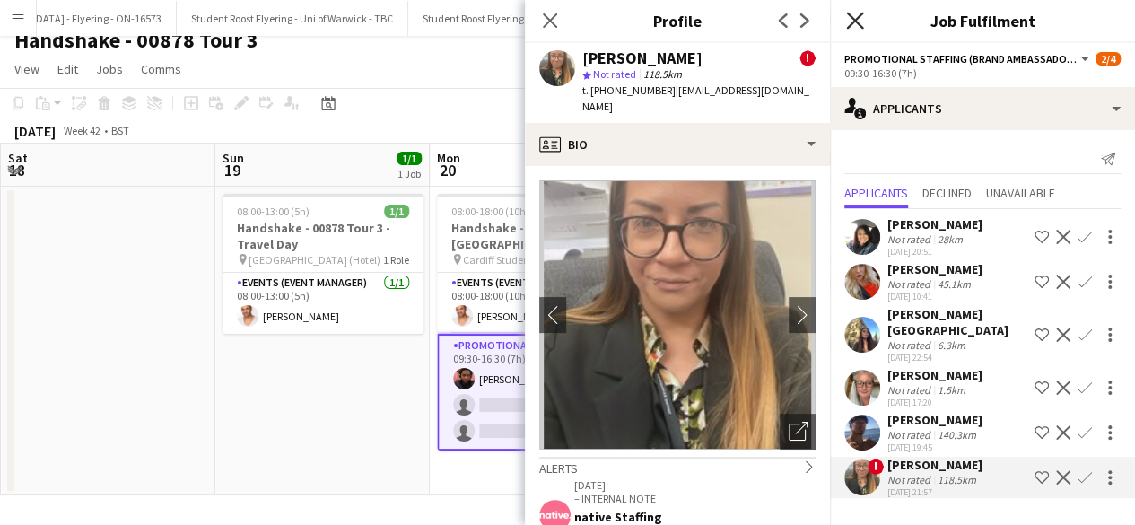
click at [850, 22] on icon "Close pop-in" at bounding box center [854, 20] width 17 height 17
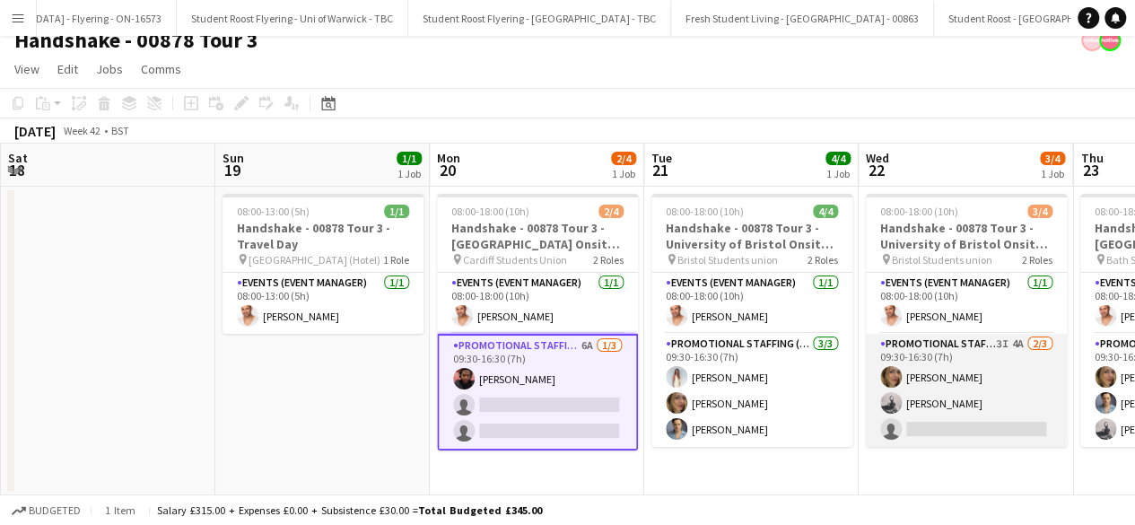
click at [981, 378] on app-card-role "Promotional Staffing (Brand Ambassadors) 3I 4A 2/3 09:30-16:30 (7h) Jane Scaife…" at bounding box center [966, 390] width 201 height 113
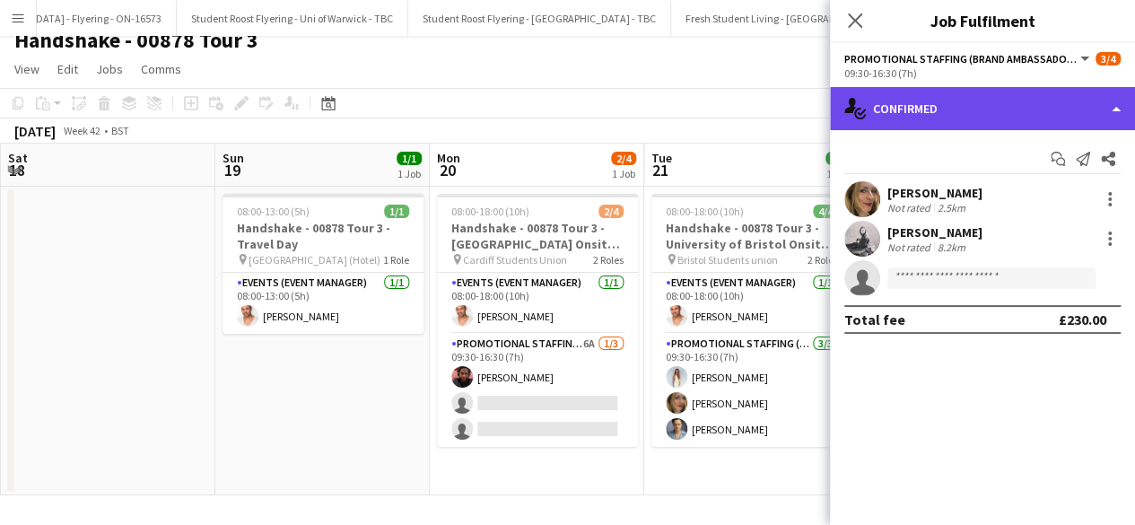
click at [966, 119] on div "single-neutral-actions-check-2 Confirmed" at bounding box center [982, 108] width 305 height 43
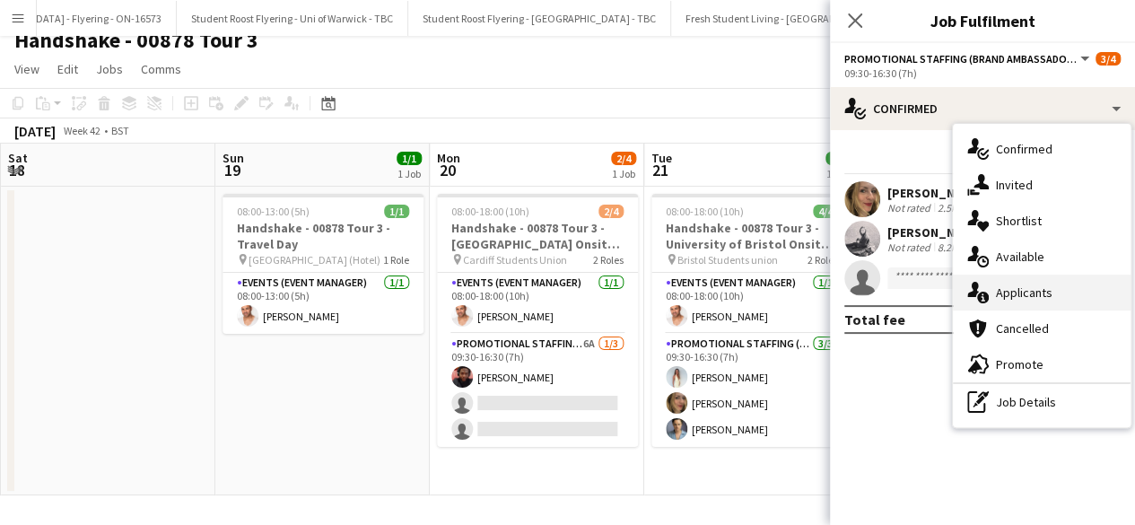
click at [1024, 293] on div "single-neutral-actions-information Applicants" at bounding box center [1042, 292] width 178 height 36
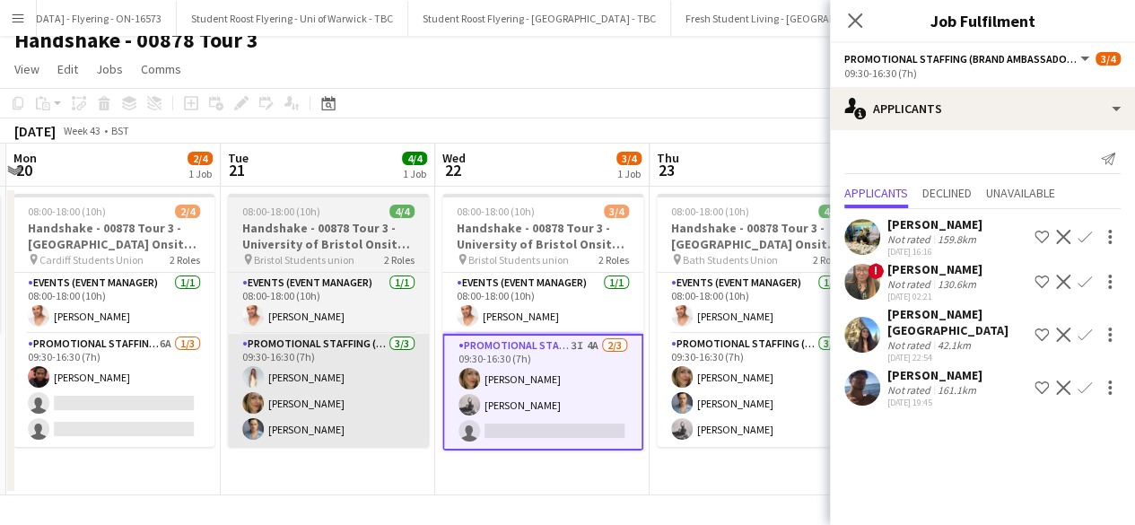
scroll to position [0, 422]
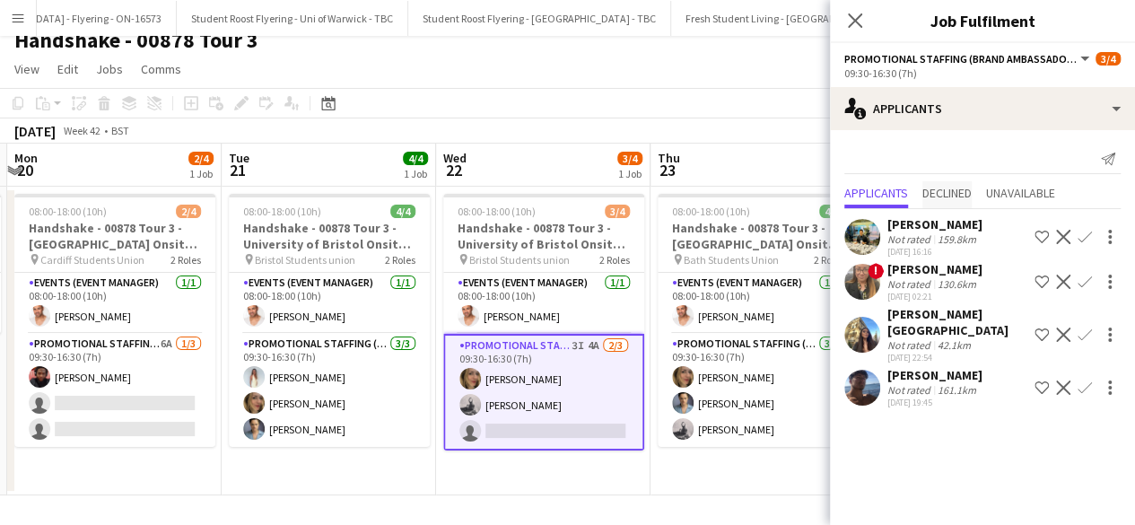
click at [951, 183] on span "Declined" at bounding box center [946, 194] width 49 height 27
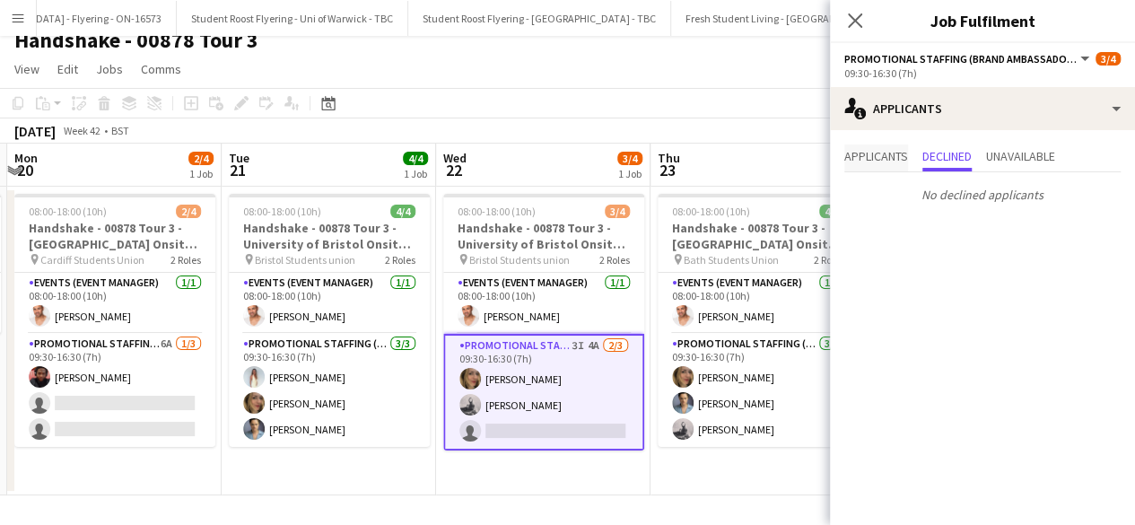
click at [887, 157] on span "Applicants" at bounding box center [876, 156] width 64 height 13
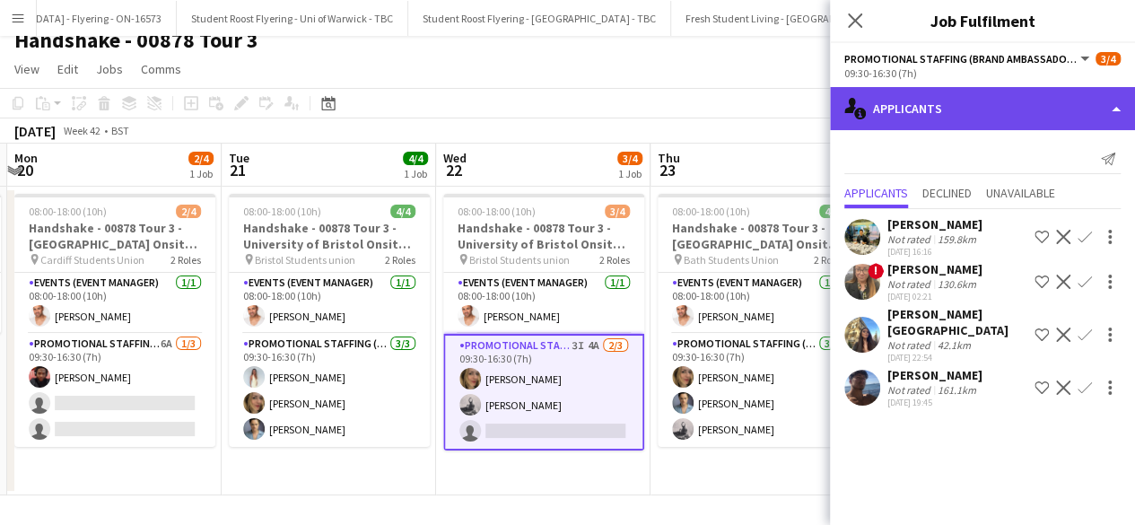
click at [981, 107] on div "single-neutral-actions-information Applicants" at bounding box center [982, 108] width 305 height 43
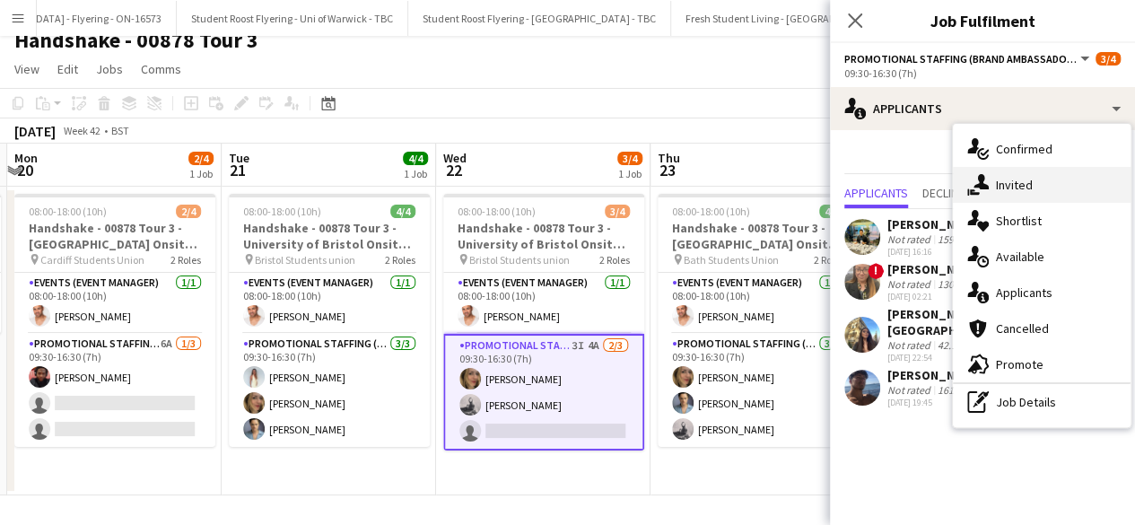
click at [1015, 185] on div "single-neutral-actions-share-1 Invited" at bounding box center [1042, 185] width 178 height 36
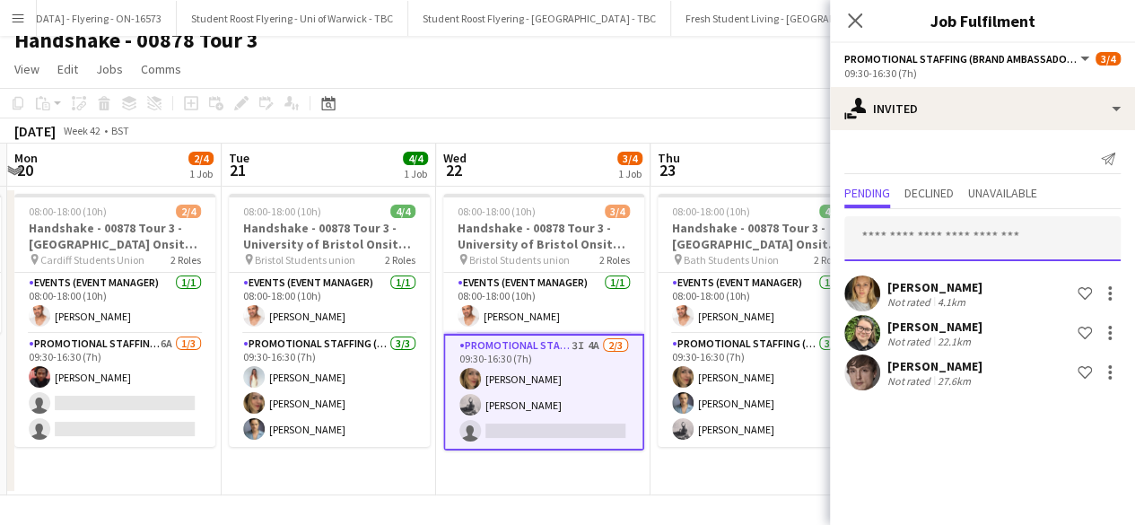
click at [962, 232] on input "text" at bounding box center [982, 238] width 276 height 45
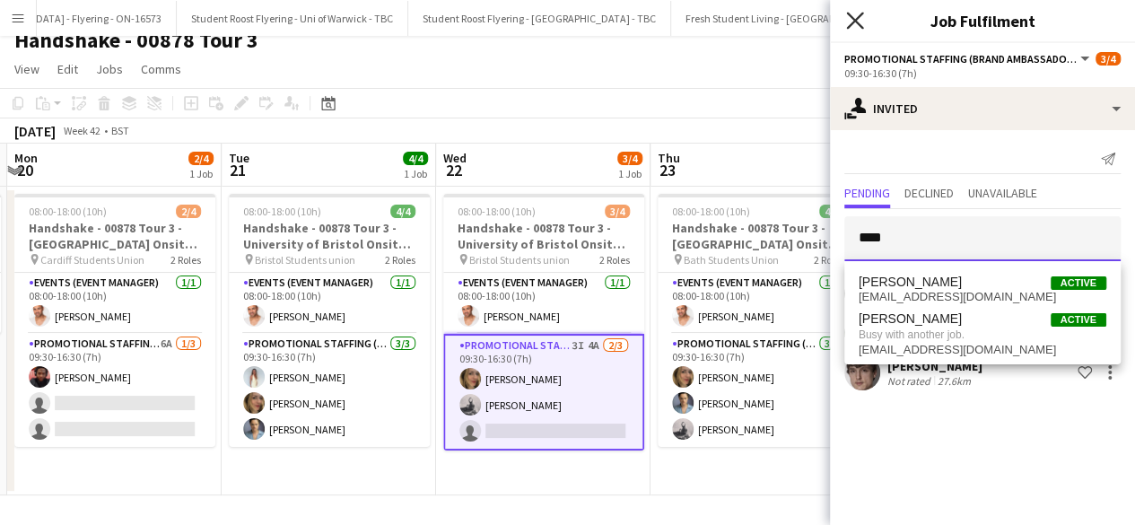
type input "****"
click at [857, 13] on icon "Close pop-in" at bounding box center [854, 20] width 17 height 17
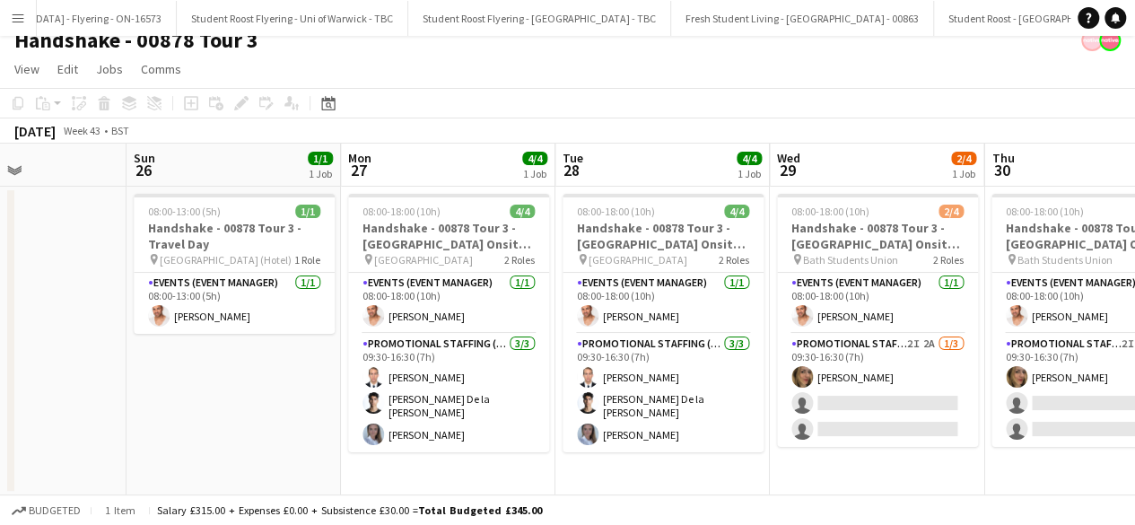
scroll to position [0, 819]
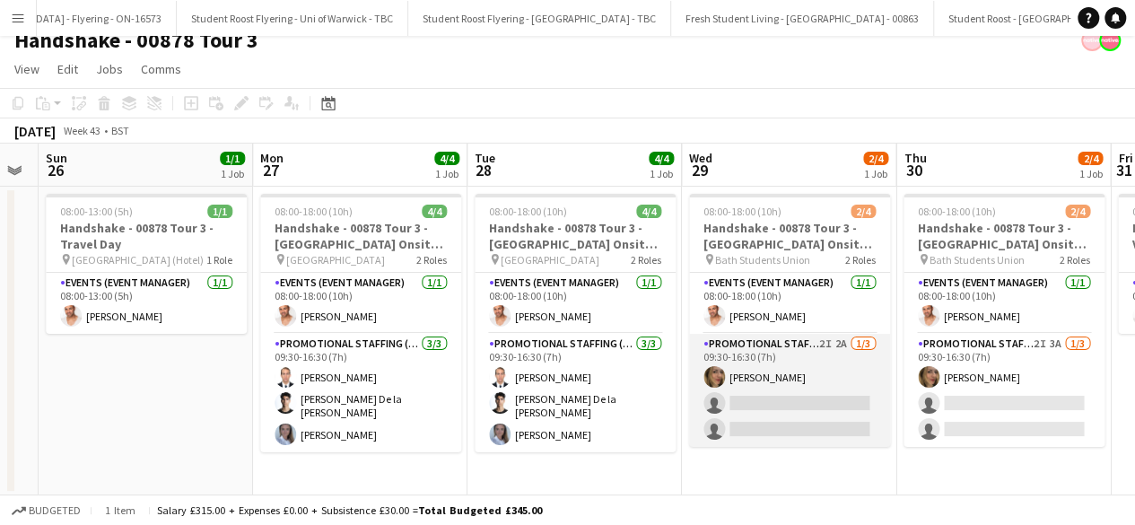
click at [788, 400] on app-card-role "Promotional Staffing (Brand Ambassadors) 2I 2A 1/3 09:30-16:30 (7h) Jane Scaife…" at bounding box center [789, 390] width 201 height 113
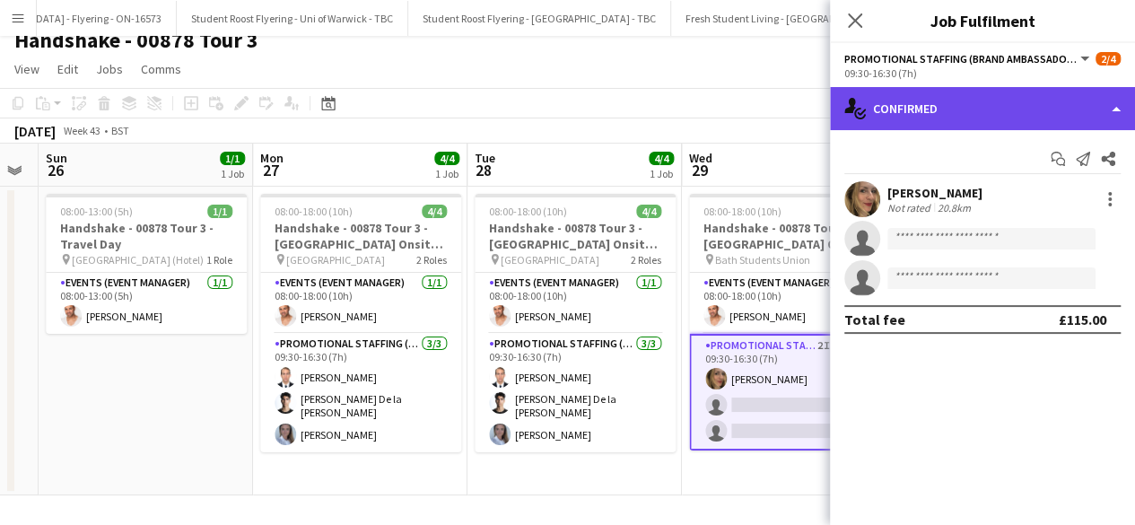
click at [997, 102] on div "single-neutral-actions-check-2 Confirmed" at bounding box center [982, 108] width 305 height 43
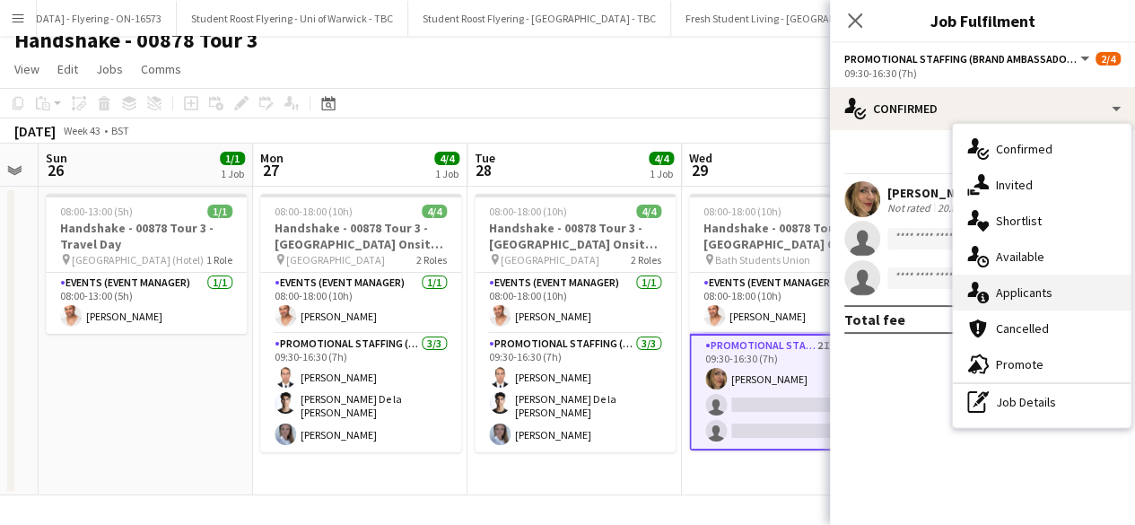
click at [1055, 294] on div "single-neutral-actions-information Applicants" at bounding box center [1042, 292] width 178 height 36
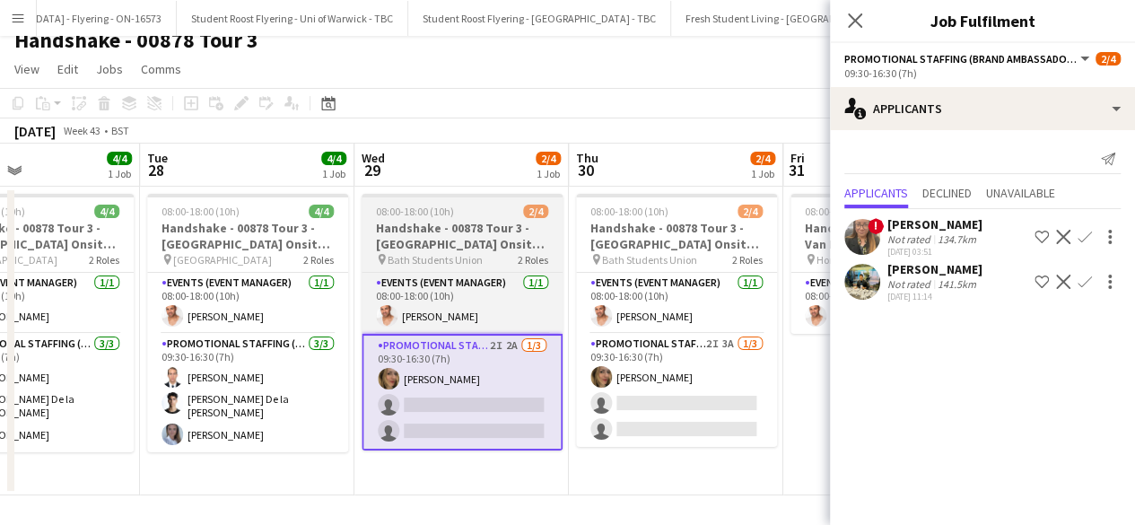
scroll to position [0, 719]
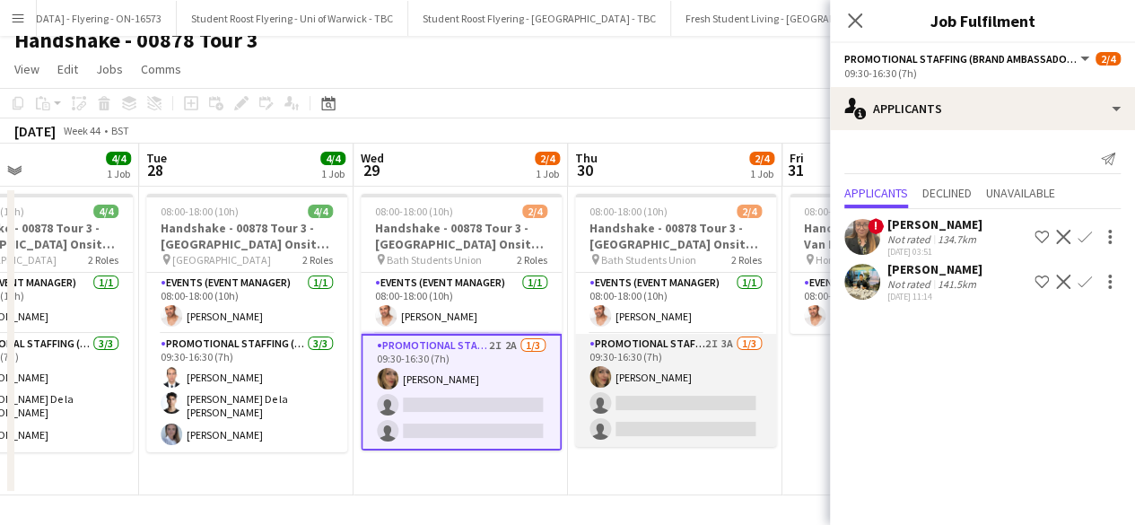
click at [674, 375] on app-card-role "Promotional Staffing (Brand Ambassadors) 2I 3A 1/3 09:30-16:30 (7h) Jane Scaife…" at bounding box center [675, 390] width 201 height 113
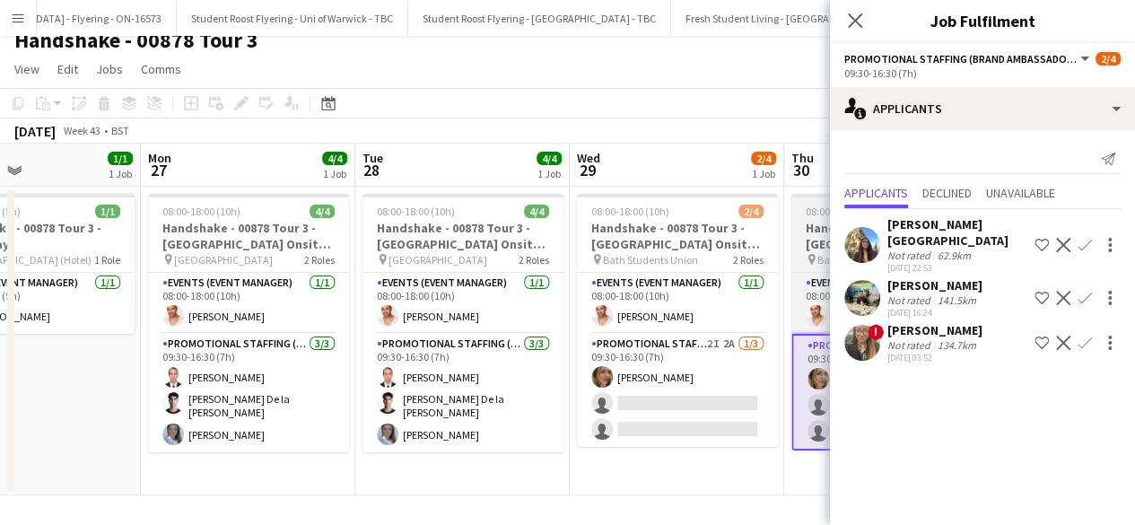
scroll to position [0, 488]
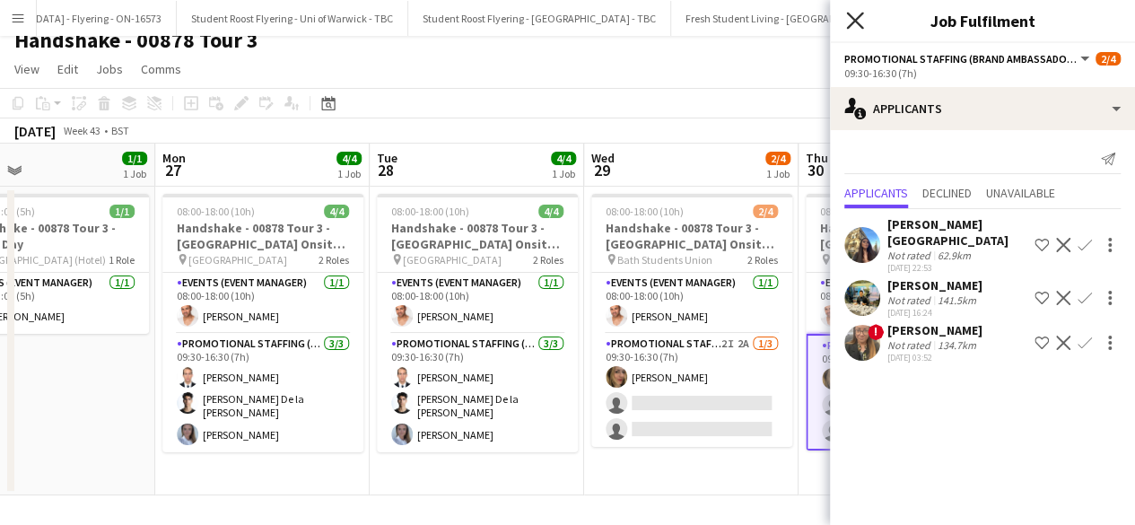
click at [850, 16] on icon at bounding box center [854, 20] width 17 height 17
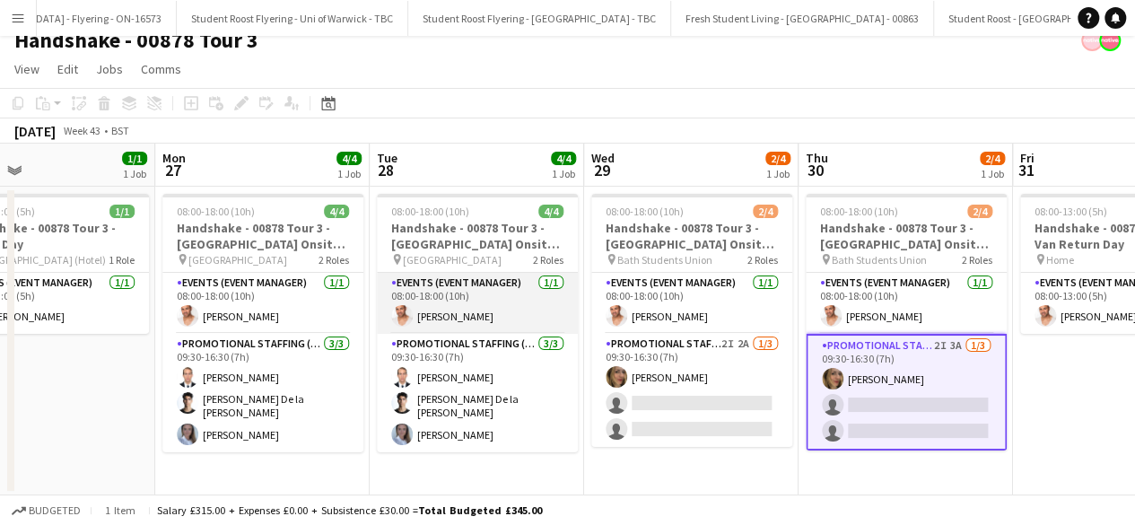
scroll to position [0, 441]
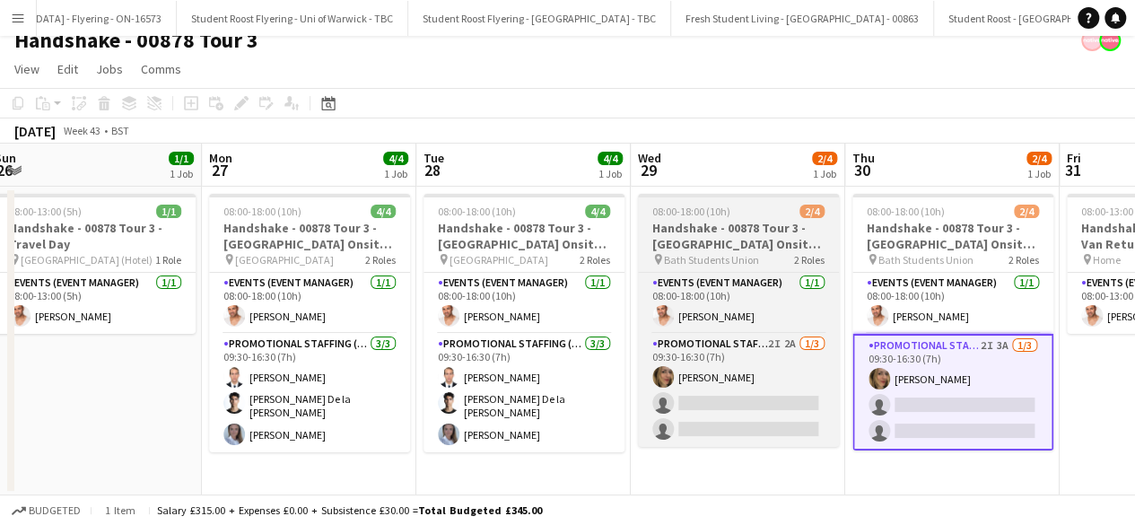
click at [750, 215] on div "08:00-18:00 (10h) 2/4" at bounding box center [738, 211] width 201 height 13
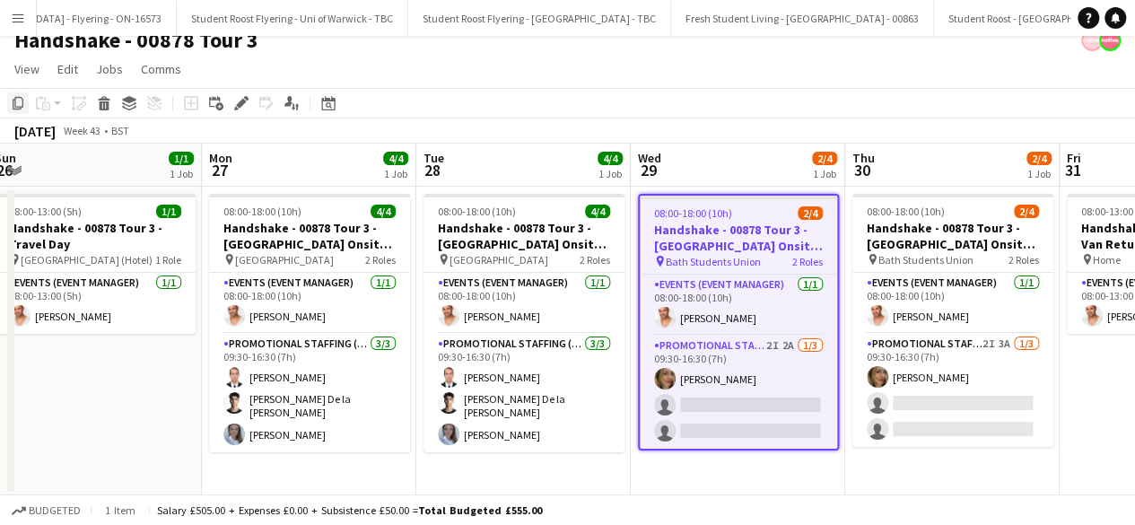
click at [13, 101] on icon "Copy" at bounding box center [18, 103] width 14 height 14
click at [292, 454] on app-date-cell "08:00-18:00 (10h) 4/4 Handshake - 00878 Tour 3 - University of Southampton Onsi…" at bounding box center [309, 341] width 214 height 309
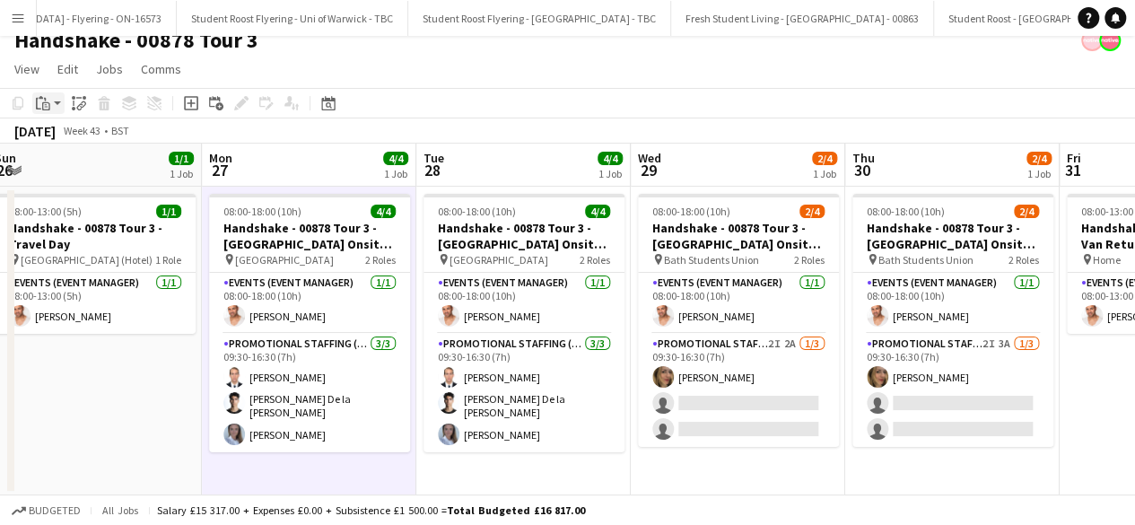
click at [49, 101] on icon "Paste" at bounding box center [43, 103] width 14 height 14
click at [104, 176] on div "Paste Ctrl+V Paste with crew Ctrl+Shift+V" at bounding box center [131, 152] width 197 height 75
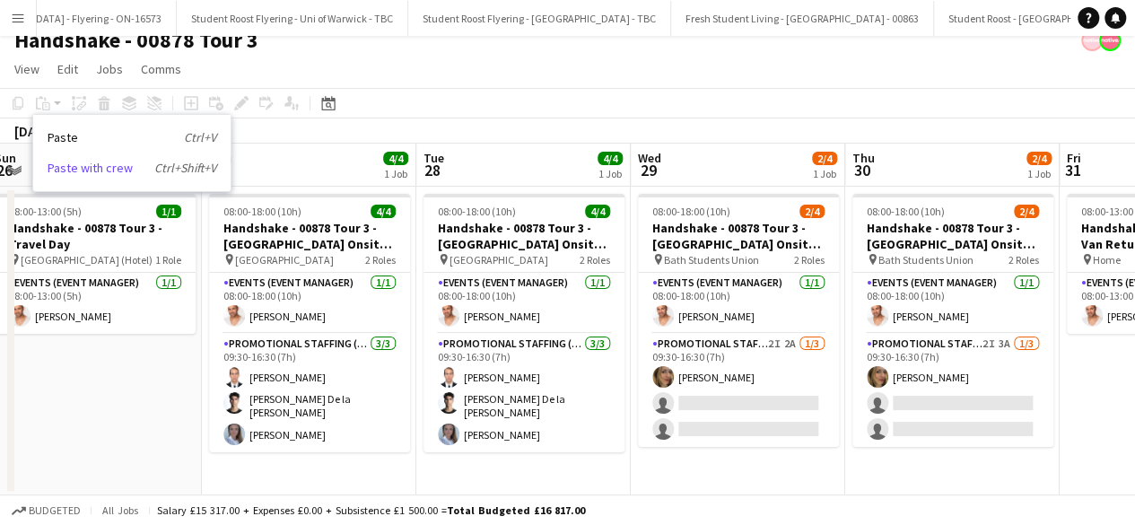
click at [72, 164] on link "Paste with crew Ctrl+Shift+V" at bounding box center [132, 168] width 169 height 16
click at [356, 458] on app-date-cell "08:00-18:00 (10h) 4/4 Handshake - 00878 Tour 3 - University of Southampton Onsi…" at bounding box center [309, 341] width 214 height 309
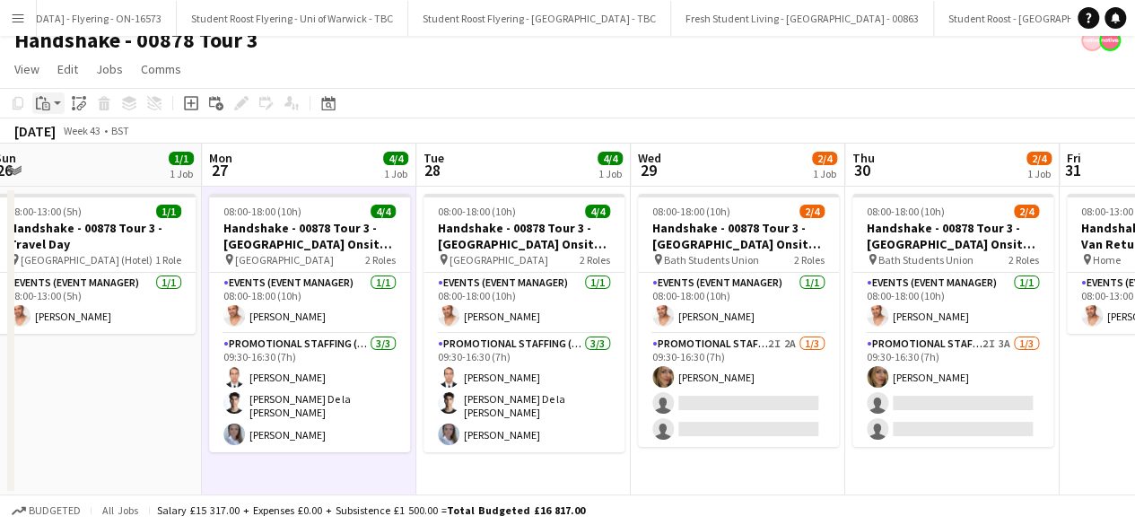
click at [47, 101] on icon "Paste" at bounding box center [43, 103] width 14 height 14
click at [95, 172] on link "Paste with crew Ctrl+Shift+V" at bounding box center [132, 168] width 169 height 16
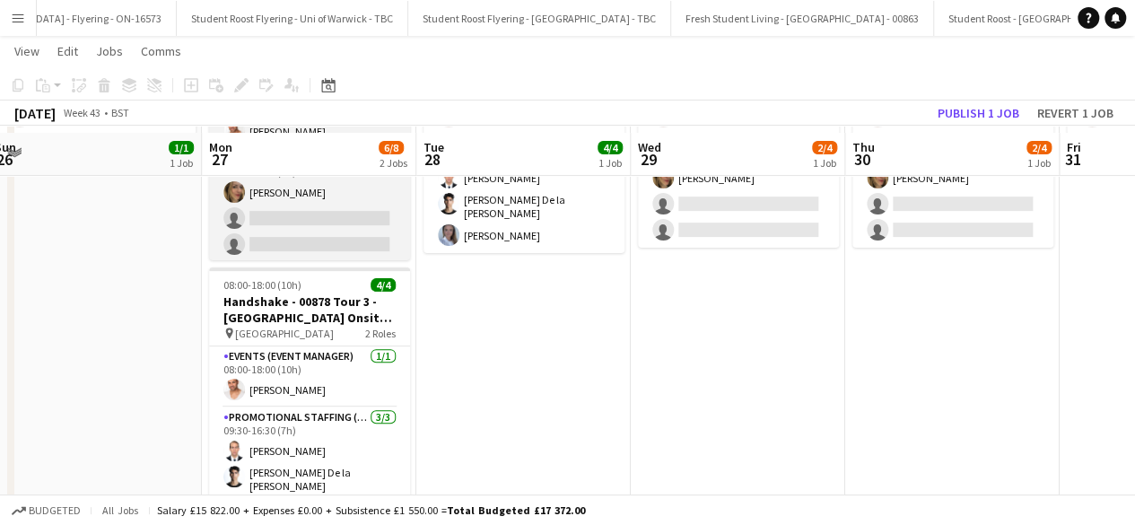
scroll to position [224, 0]
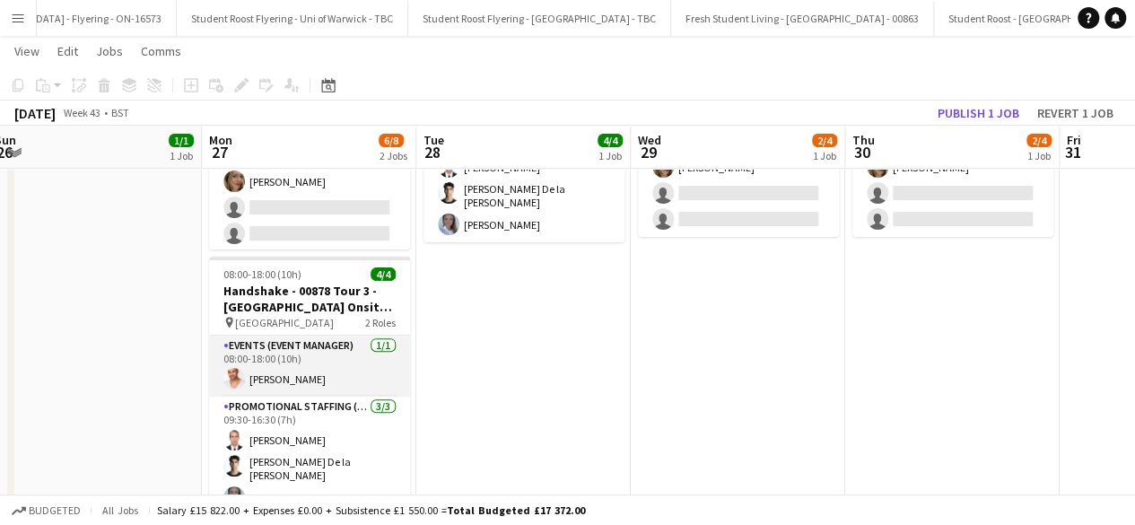
click at [346, 361] on app-card-role "Events (Event Manager) 1/1 08:00-18:00 (10h) Cameron Dean" at bounding box center [309, 365] width 201 height 61
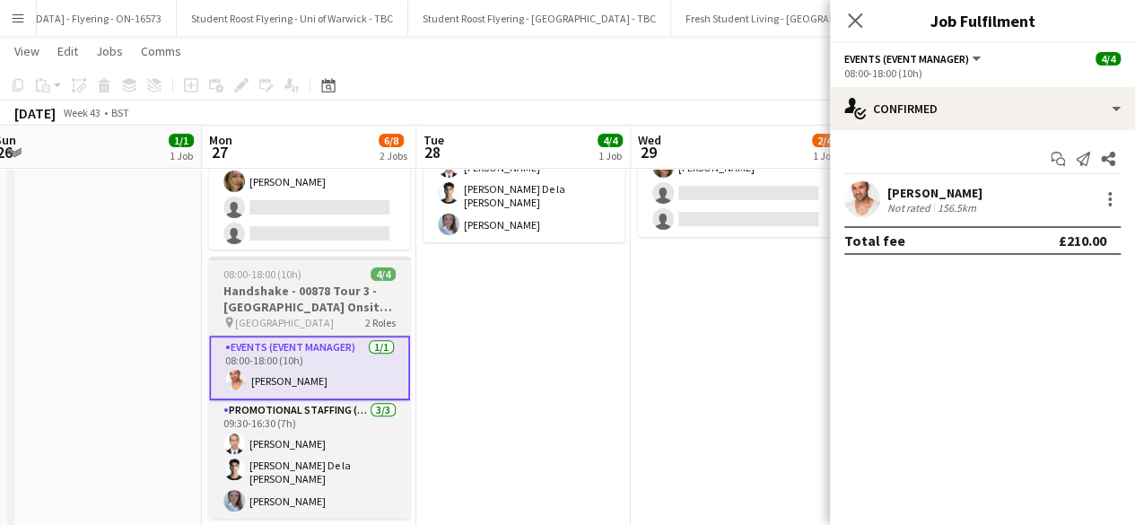
click at [343, 275] on div "08:00-18:00 (10h) 4/4" at bounding box center [309, 273] width 201 height 13
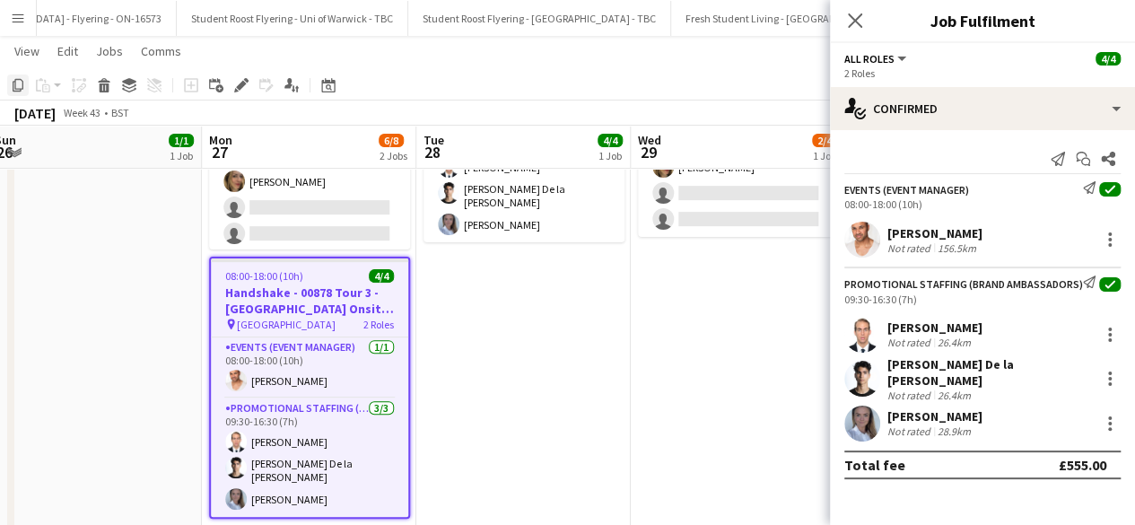
click at [13, 78] on icon "Copy" at bounding box center [18, 85] width 14 height 14
click at [710, 289] on app-date-cell "08:00-18:00 (10h) 2/4 Handshake - 00878 Tour 3 - University of Bath Onsite Day …" at bounding box center [738, 262] width 214 height 571
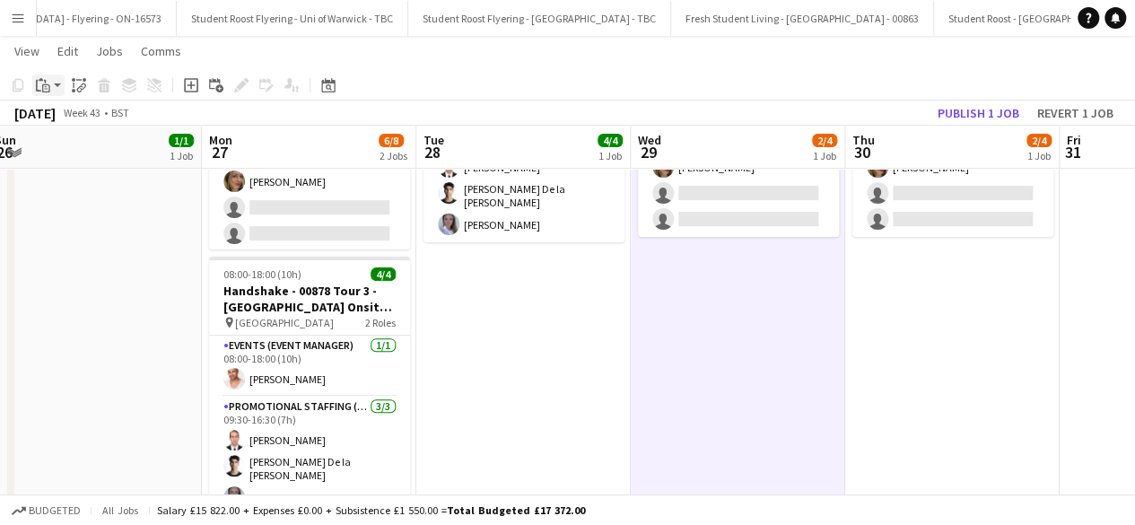
click at [48, 89] on icon "Paste" at bounding box center [43, 85] width 14 height 14
click at [93, 148] on link "Paste with crew Ctrl+Shift+V" at bounding box center [132, 150] width 169 height 16
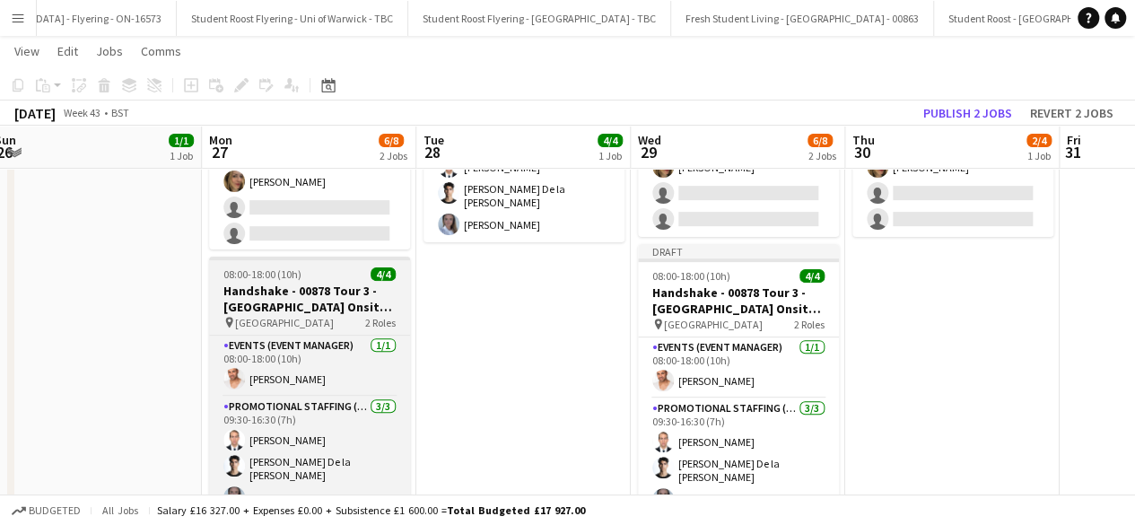
click at [327, 303] on h3 "Handshake - 00878 Tour 3 - University of Southampton Onsite Day 1" at bounding box center [309, 299] width 201 height 32
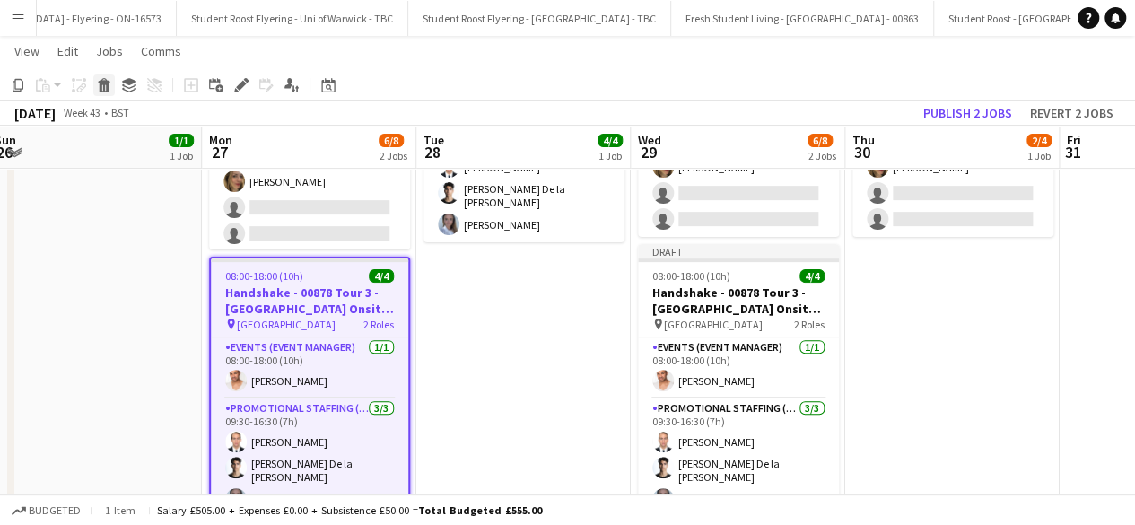
click at [100, 86] on icon at bounding box center [105, 87] width 10 height 9
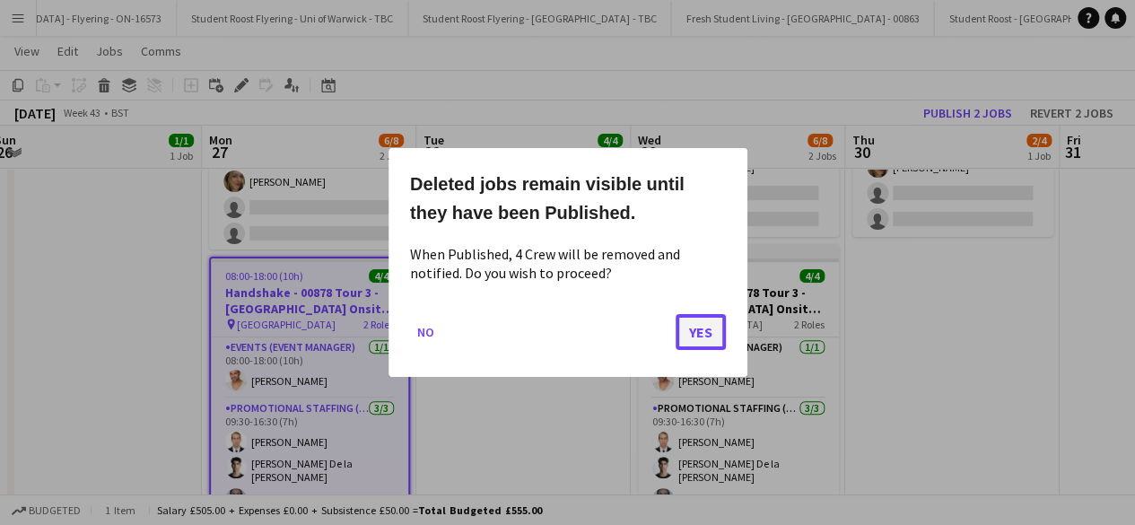
click at [693, 334] on button "Yes" at bounding box center [700, 332] width 50 height 36
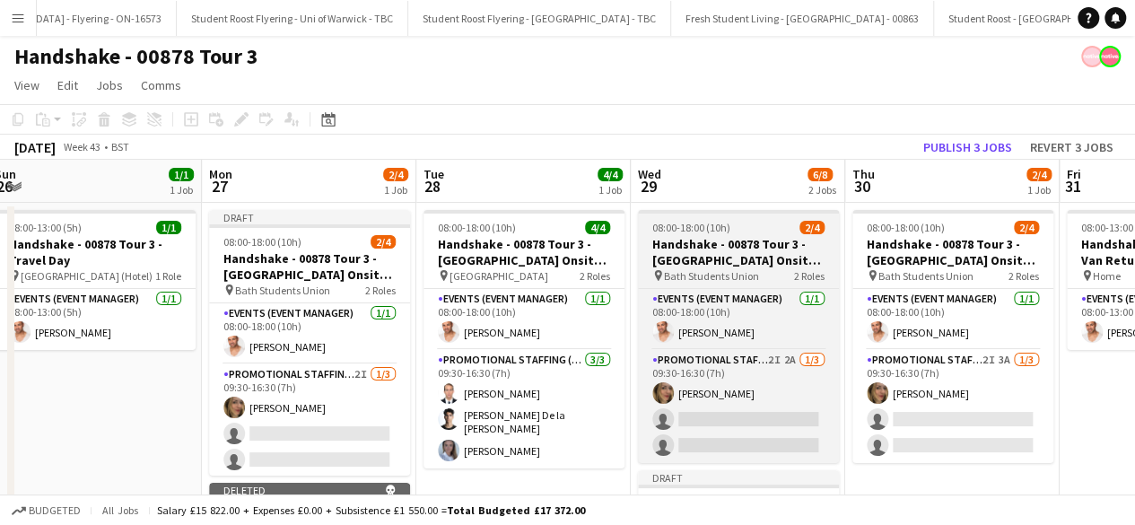
click at [745, 236] on h3 "Handshake - 00878 Tour 3 - University of Bath Onsite Day 2" at bounding box center [738, 252] width 201 height 32
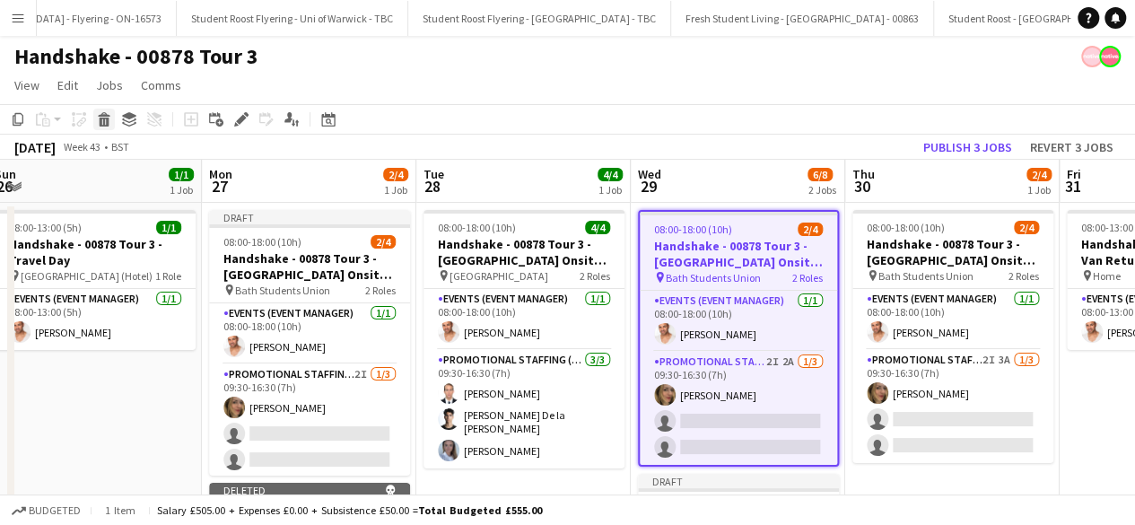
click at [103, 109] on div "Delete" at bounding box center [104, 120] width 22 height 22
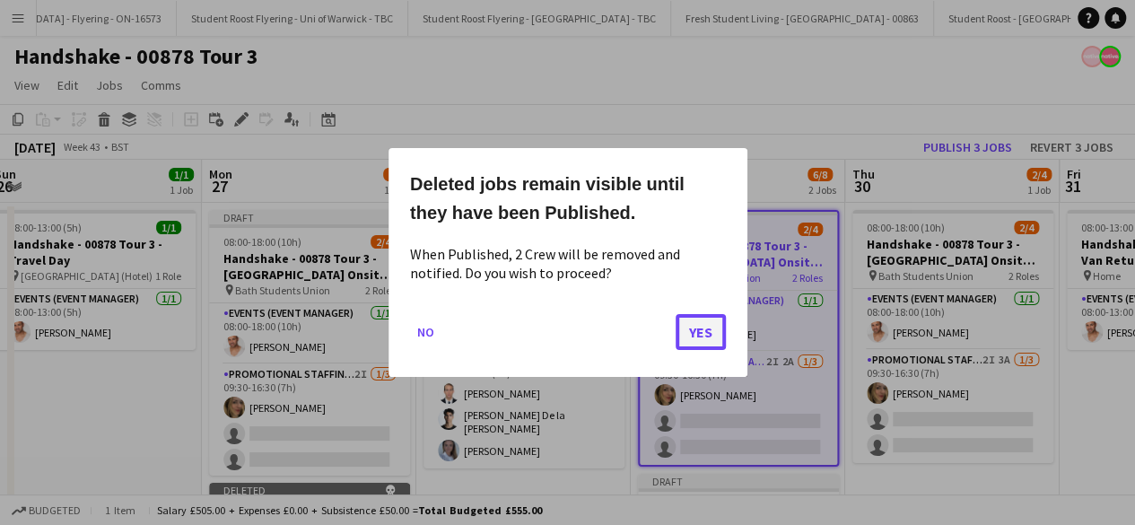
click at [699, 321] on button "Yes" at bounding box center [700, 332] width 50 height 36
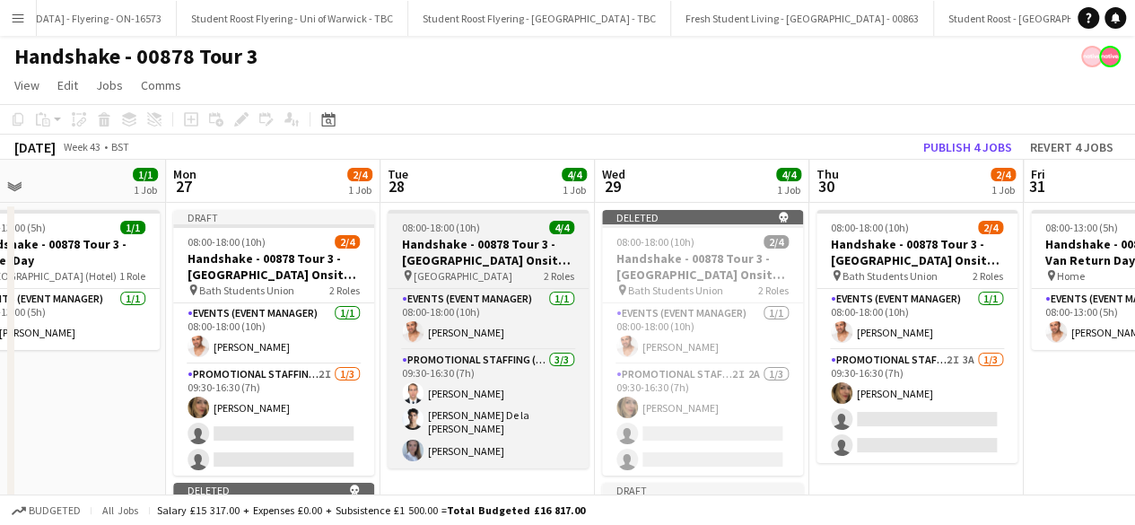
scroll to position [0, 470]
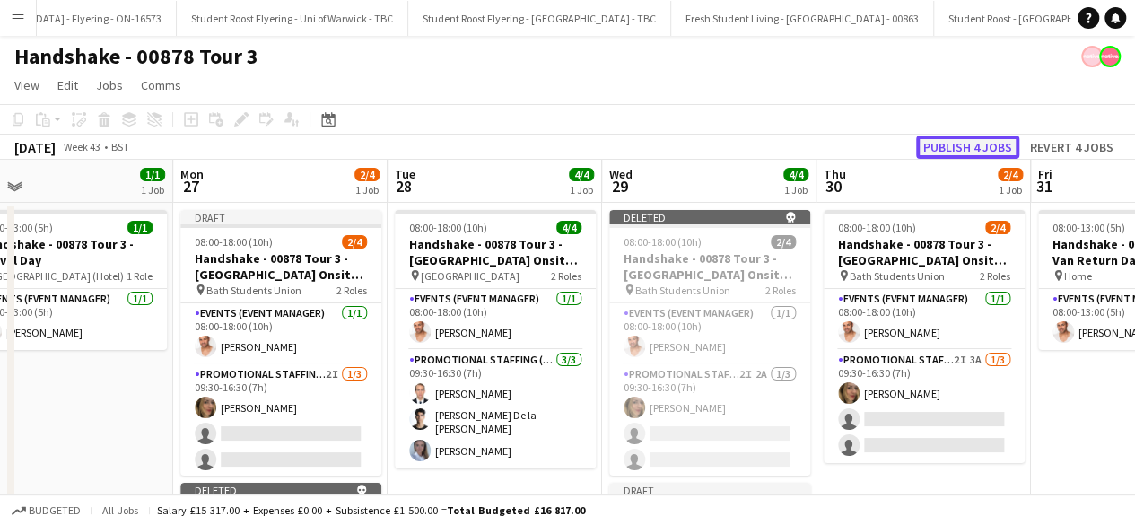
click at [963, 144] on button "Publish 4 jobs" at bounding box center [967, 146] width 103 height 23
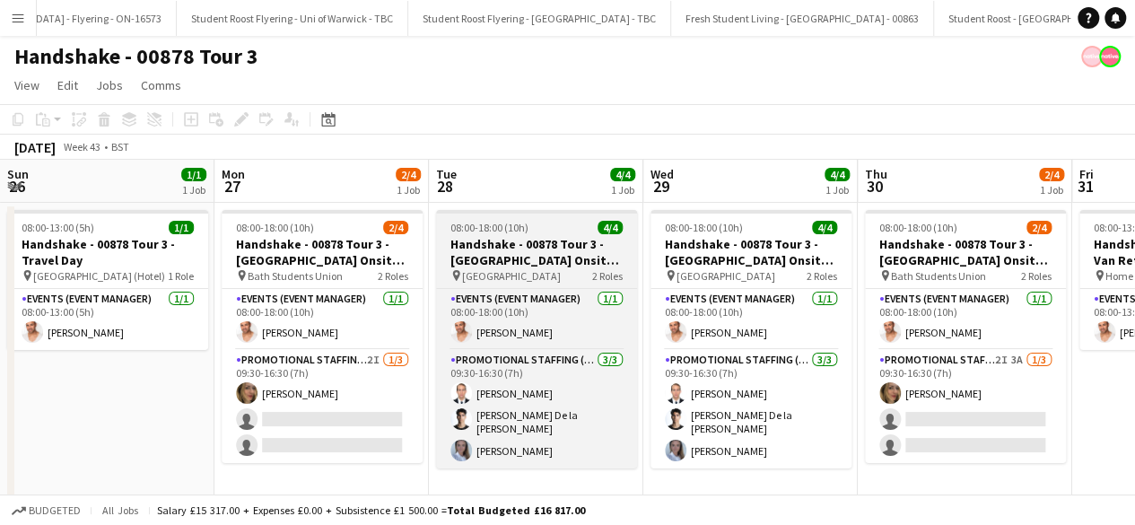
scroll to position [0, 424]
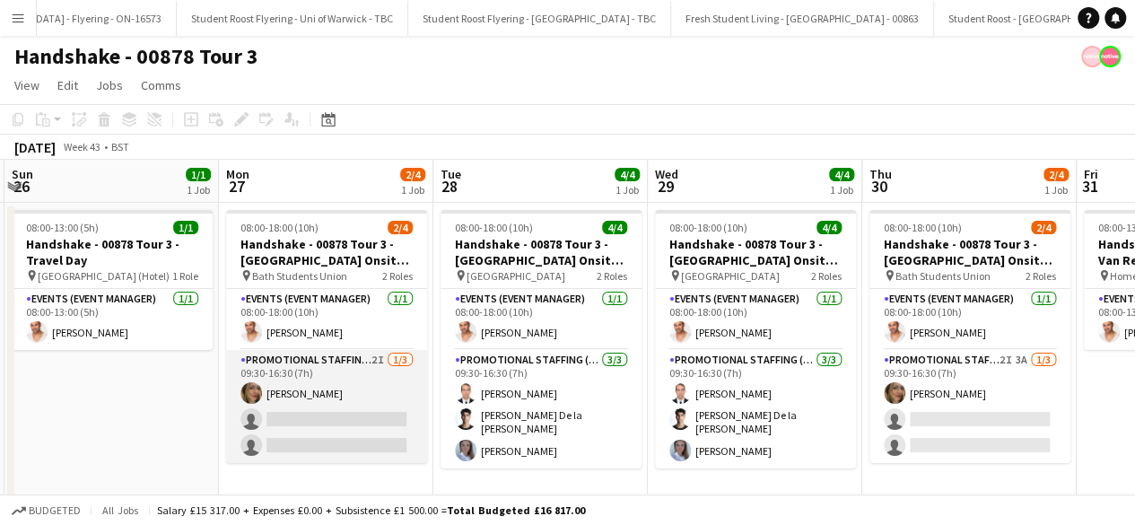
click at [364, 435] on app-card-role "Promotional Staffing (Brand Ambassadors) 2I 1/3 09:30-16:30 (7h) Jane Scaife si…" at bounding box center [326, 406] width 201 height 113
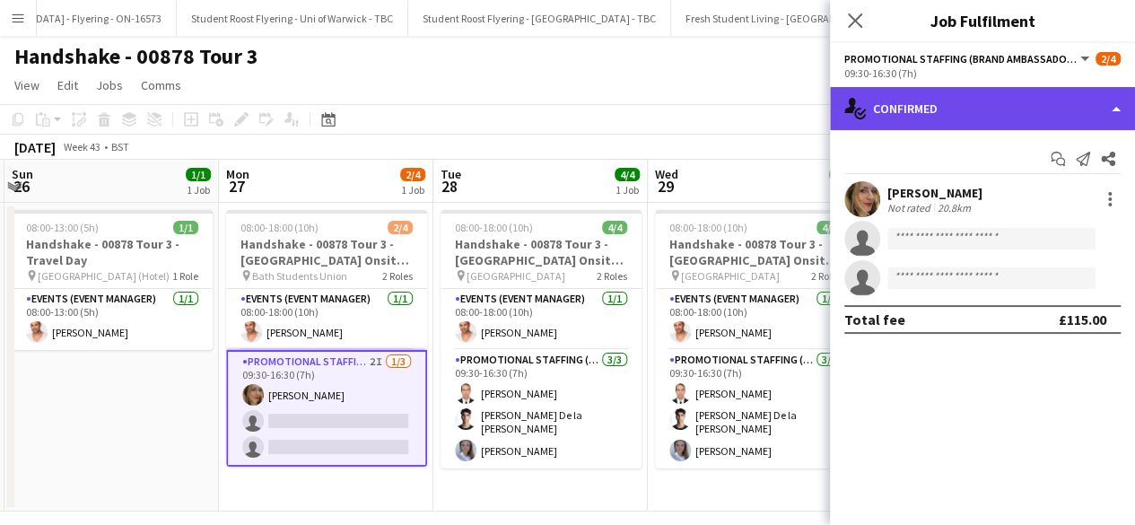
click at [978, 117] on div "single-neutral-actions-check-2 Confirmed" at bounding box center [982, 108] width 305 height 43
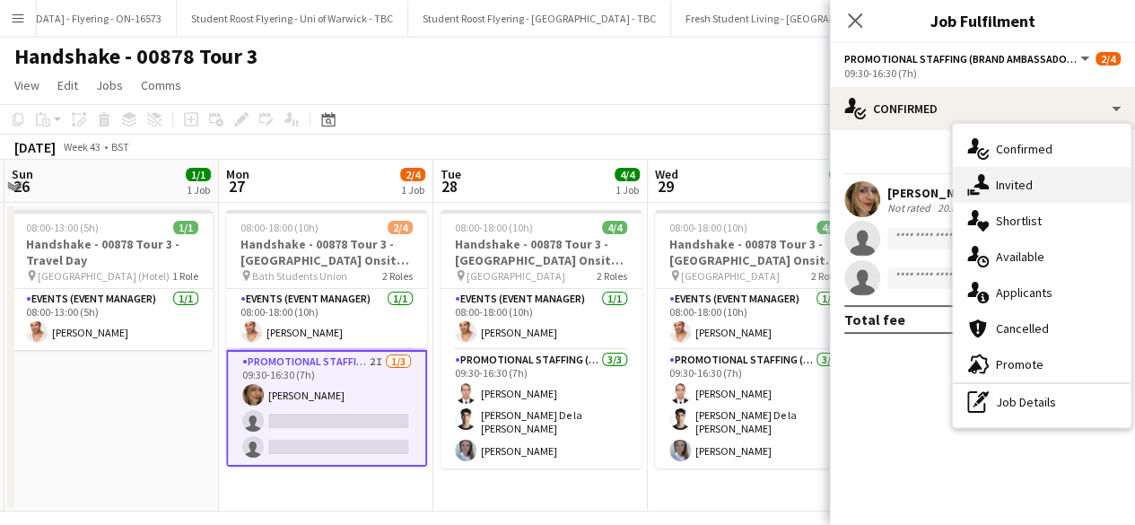
click at [1049, 189] on div "single-neutral-actions-share-1 Invited" at bounding box center [1042, 185] width 178 height 36
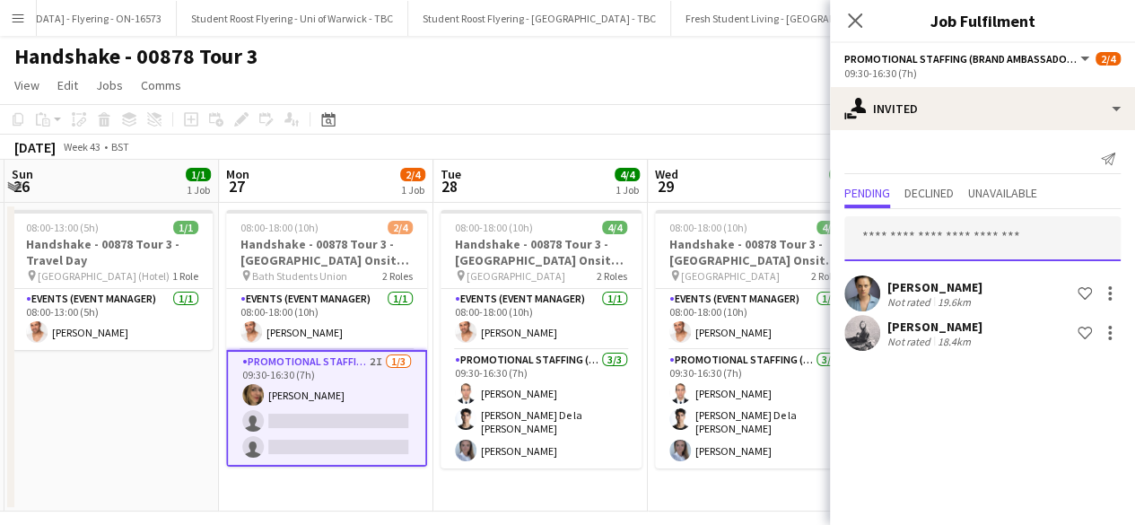
click at [978, 241] on input "text" at bounding box center [982, 238] width 276 height 45
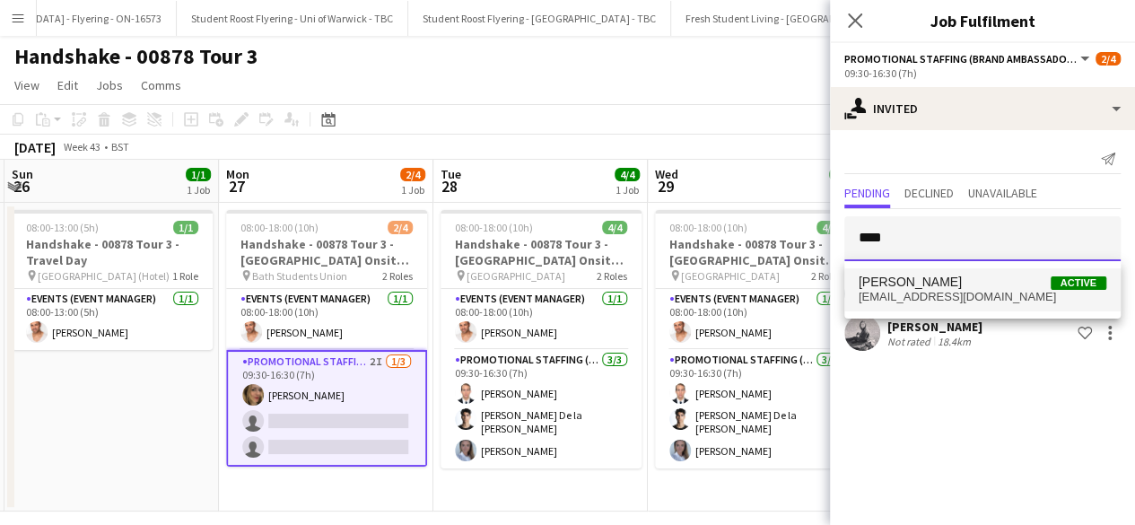
type input "****"
click at [962, 281] on span "Brooke Latham Active" at bounding box center [982, 281] width 248 height 15
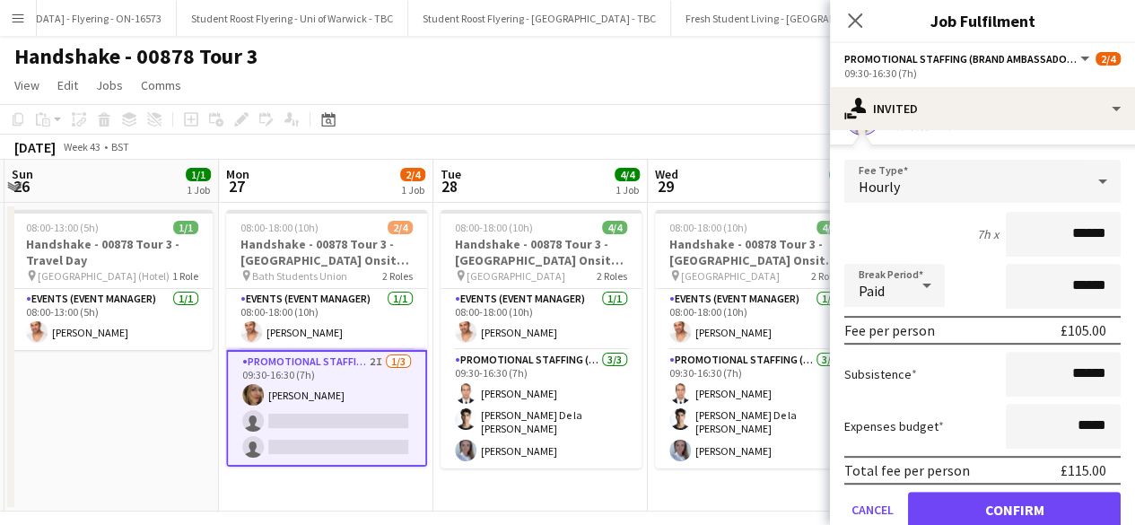
scroll to position [267, 0]
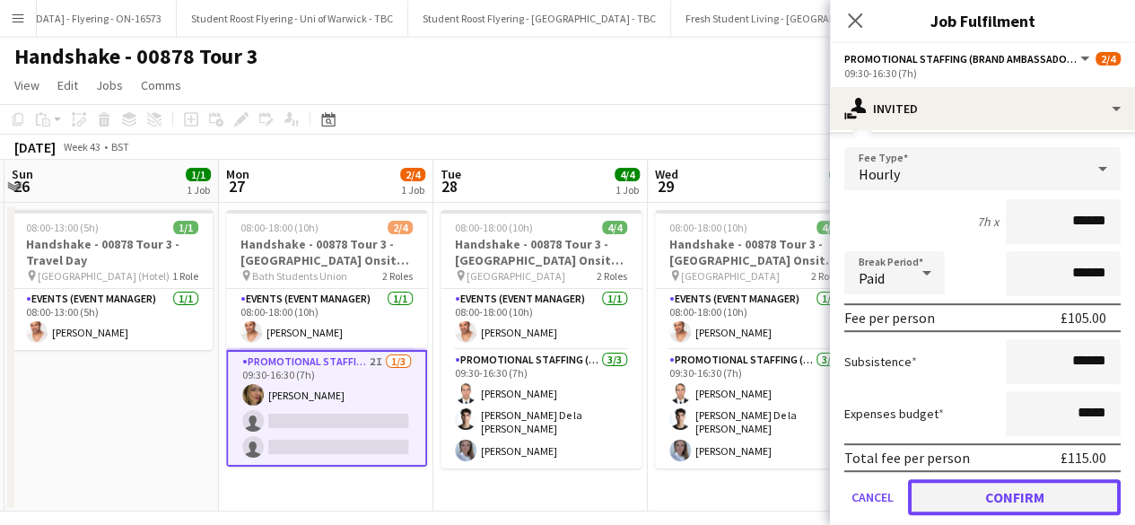
click at [981, 498] on button "Confirm" at bounding box center [1014, 497] width 213 height 36
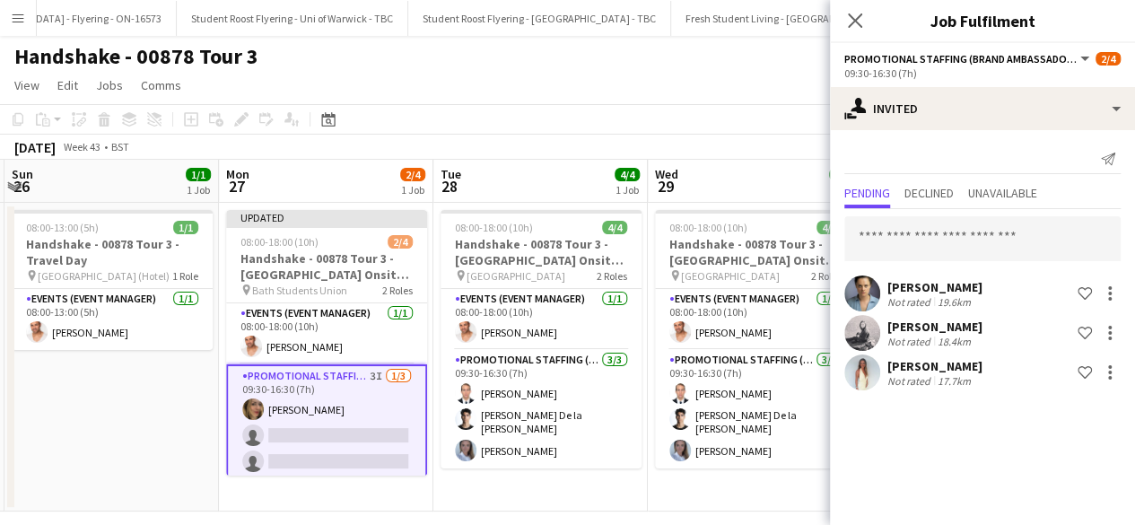
scroll to position [0, 0]
click at [588, 486] on app-date-cell "08:00-18:00 (10h) 4/4 Handshake - 00878 Tour 3 - University of Southampton Onsi…" at bounding box center [540, 357] width 214 height 309
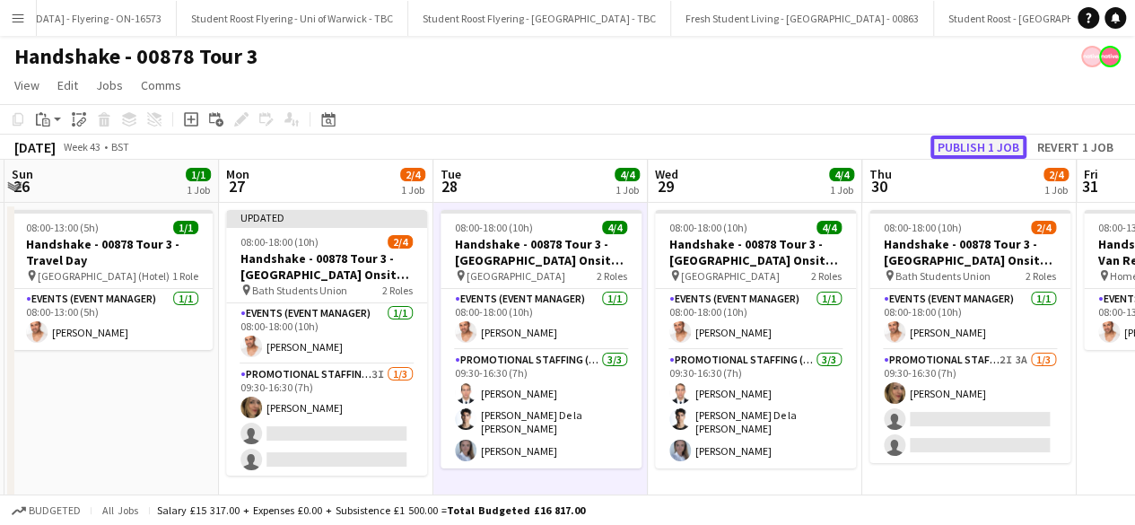
click at [973, 144] on button "Publish 1 job" at bounding box center [978, 146] width 96 height 23
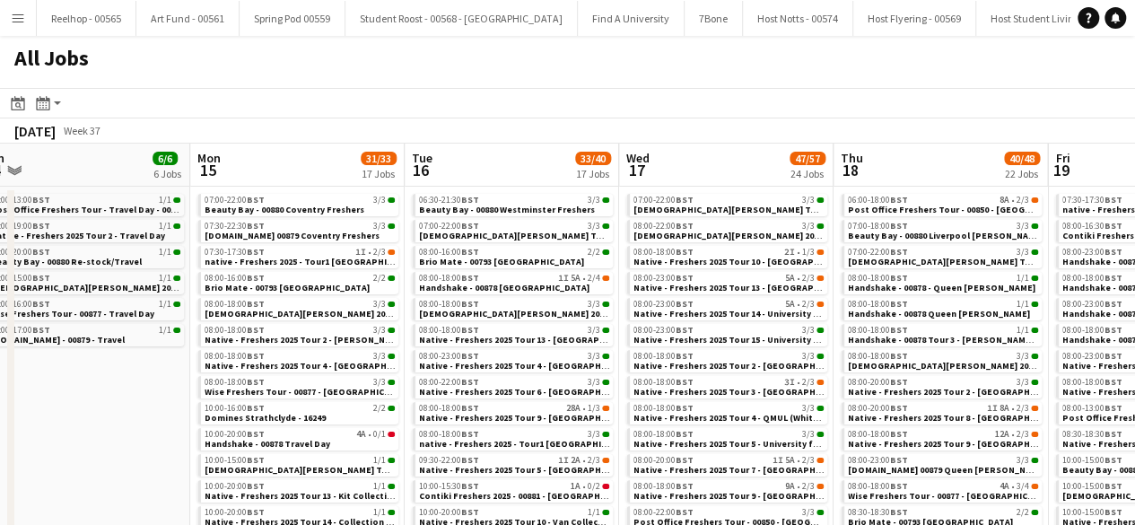
scroll to position [0, 669]
click at [714, 288] on span "Native - Freshers 2025 Tour 13 - [GEOGRAPHIC_DATA] Day 3" at bounding box center [756, 288] width 248 height 12
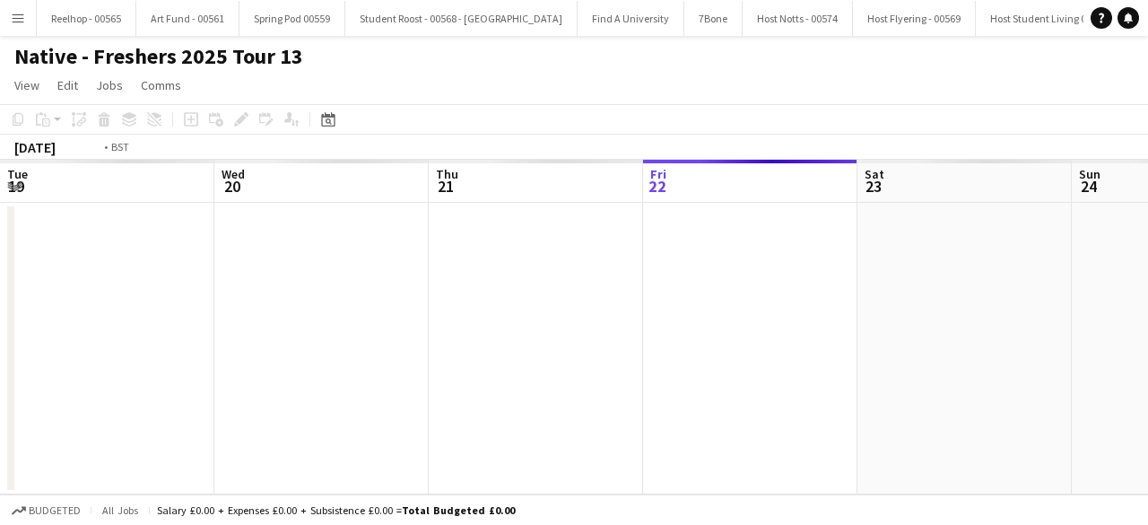
scroll to position [0, 617]
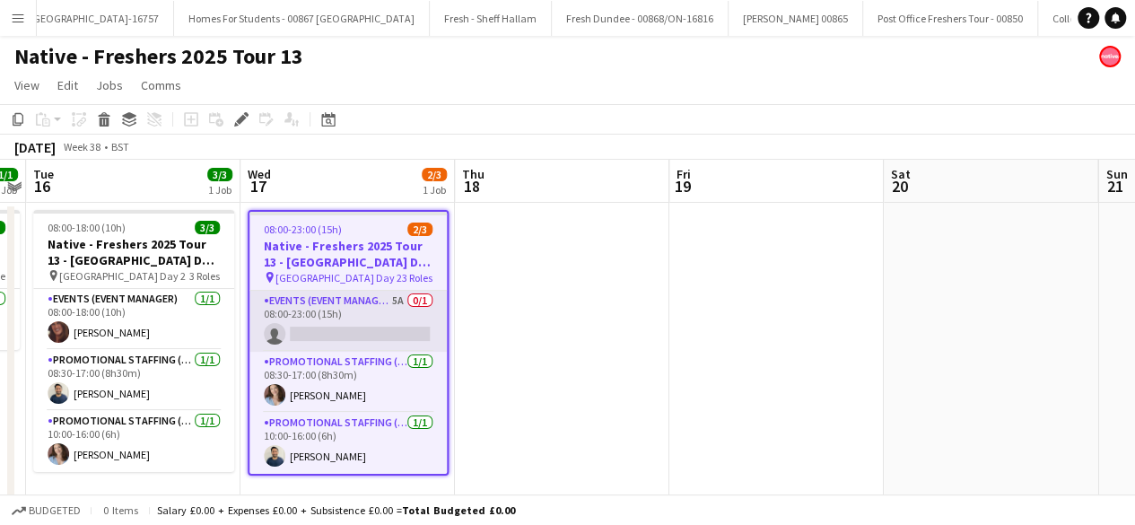
click at [321, 325] on app-card-role "Events (Event Manager) 5A 0/1 08:00-23:00 (15h) single-neutral-actions" at bounding box center [347, 321] width 197 height 61
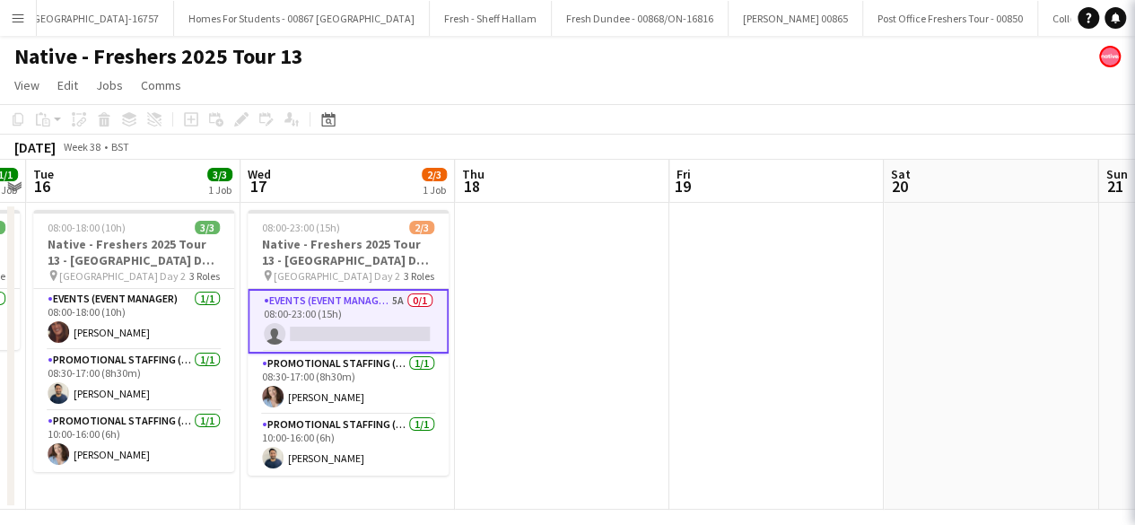
scroll to position [0, 26424]
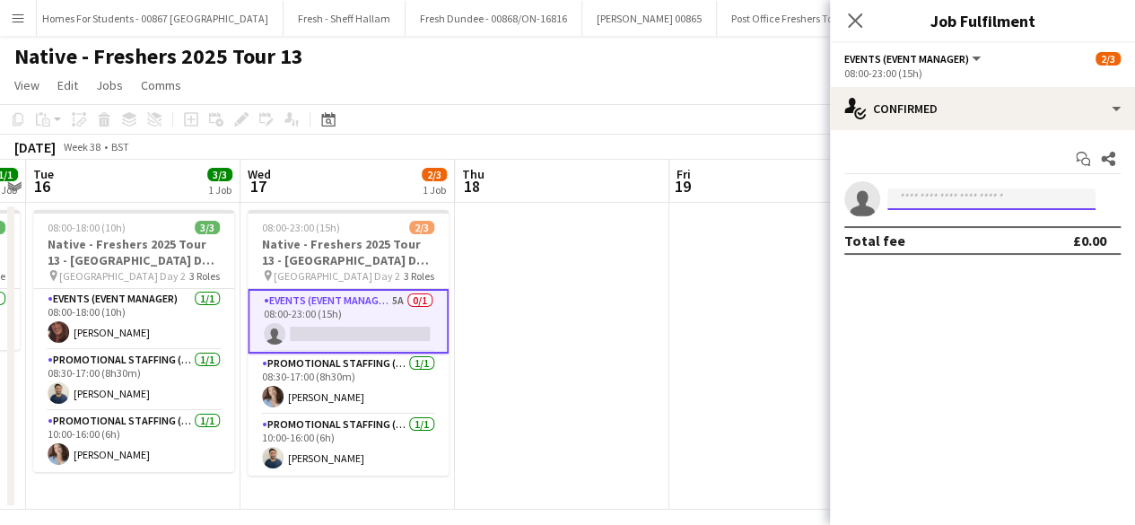
click at [936, 189] on input at bounding box center [991, 199] width 208 height 22
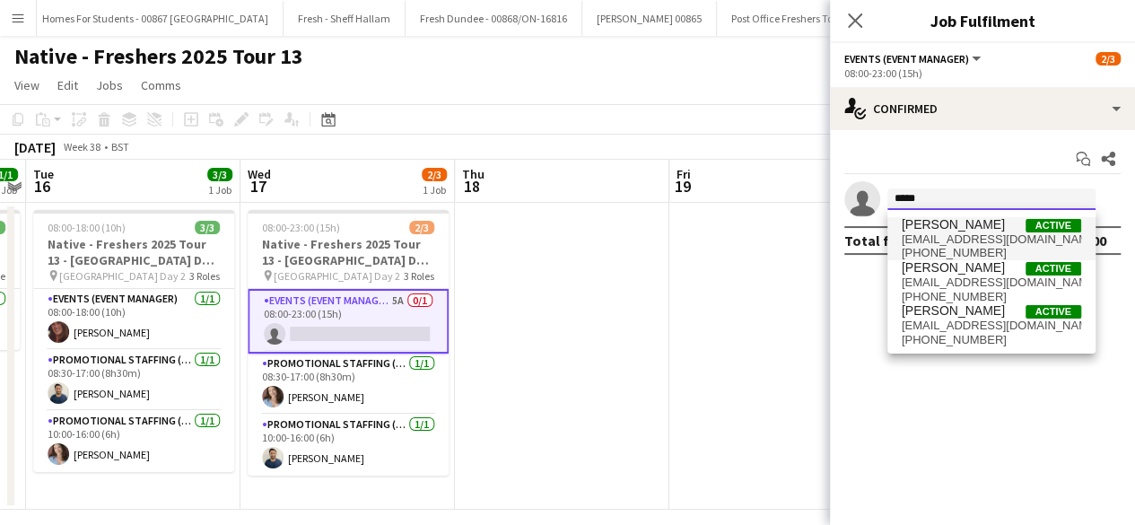
type input "*****"
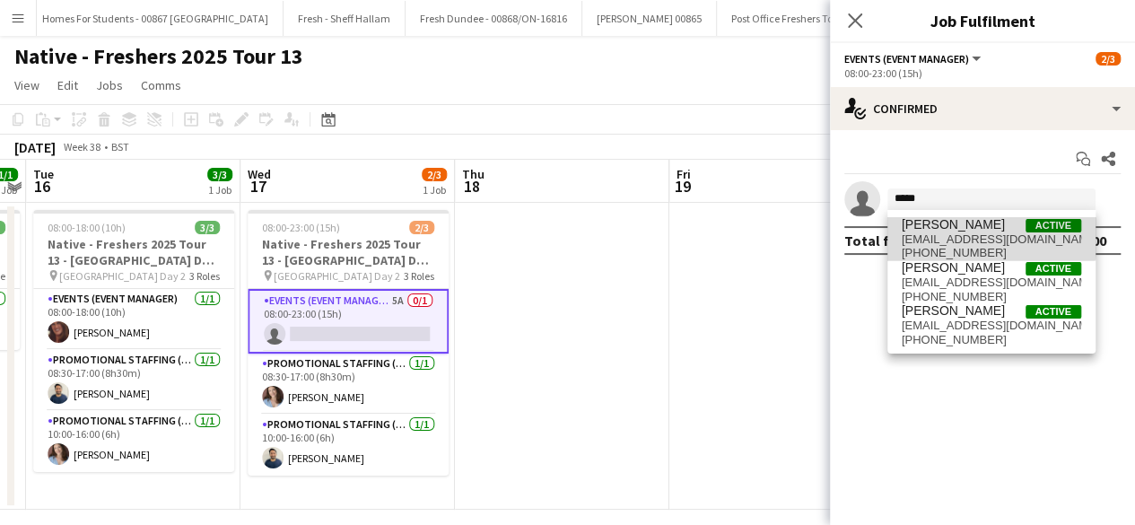
click at [944, 226] on span "Rosie Farnell" at bounding box center [953, 224] width 103 height 15
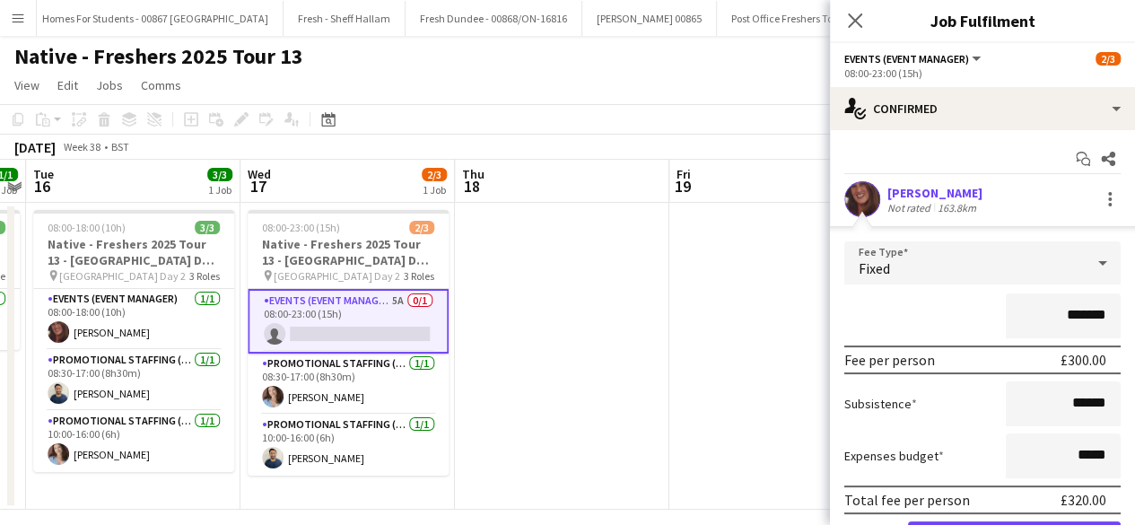
scroll to position [99, 0]
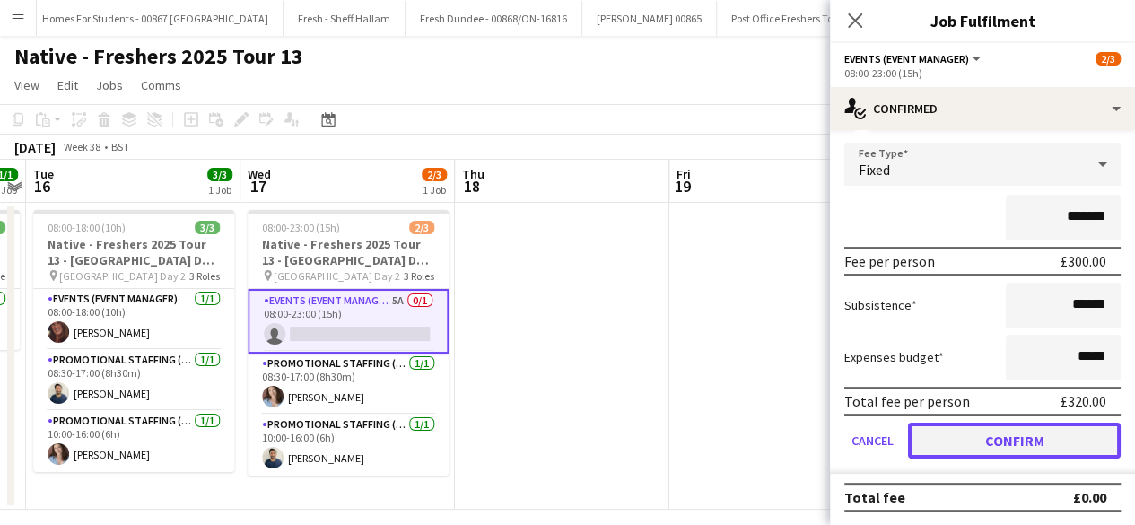
click at [948, 440] on button "Confirm" at bounding box center [1014, 440] width 213 height 36
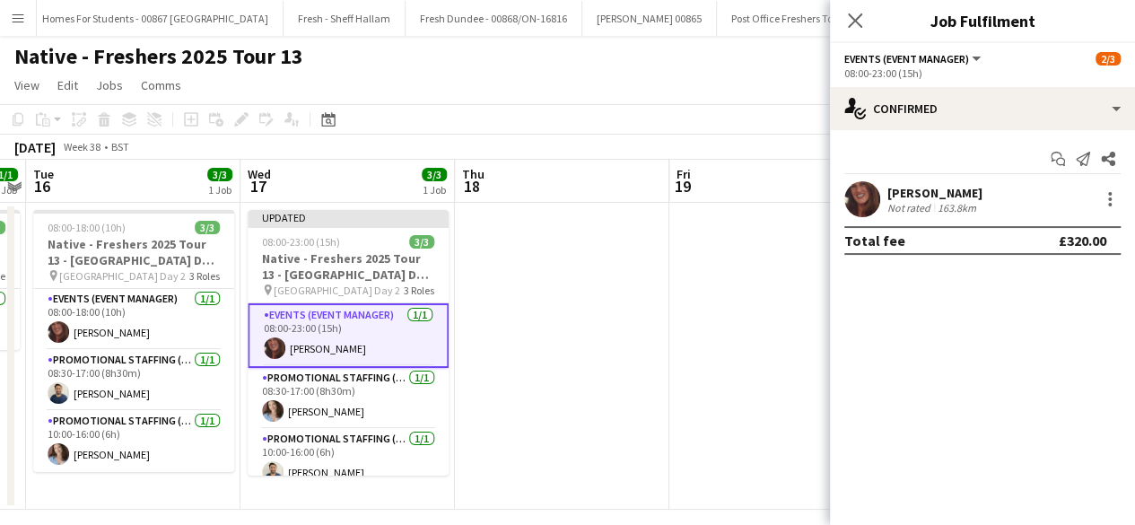
scroll to position [0, 0]
click at [556, 334] on app-date-cell at bounding box center [562, 356] width 214 height 307
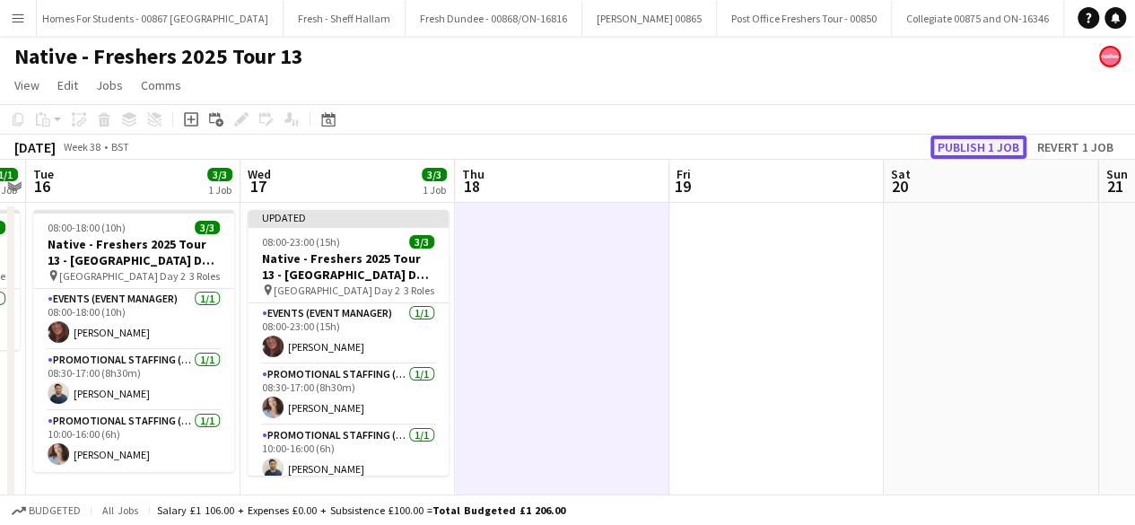
click at [991, 137] on button "Publish 1 job" at bounding box center [978, 146] width 96 height 23
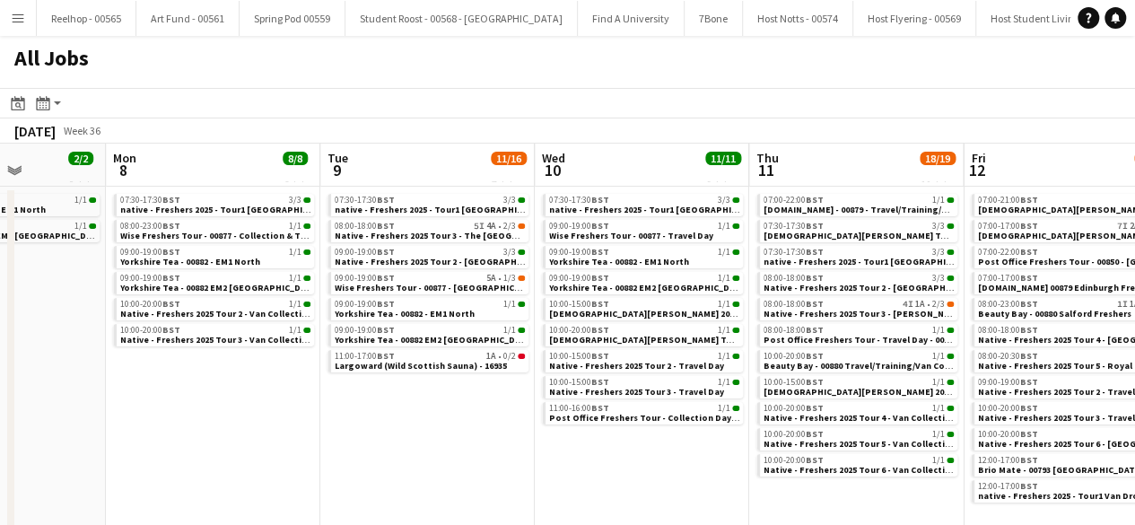
scroll to position [0, 755]
